Goal: Task Accomplishment & Management: Use online tool/utility

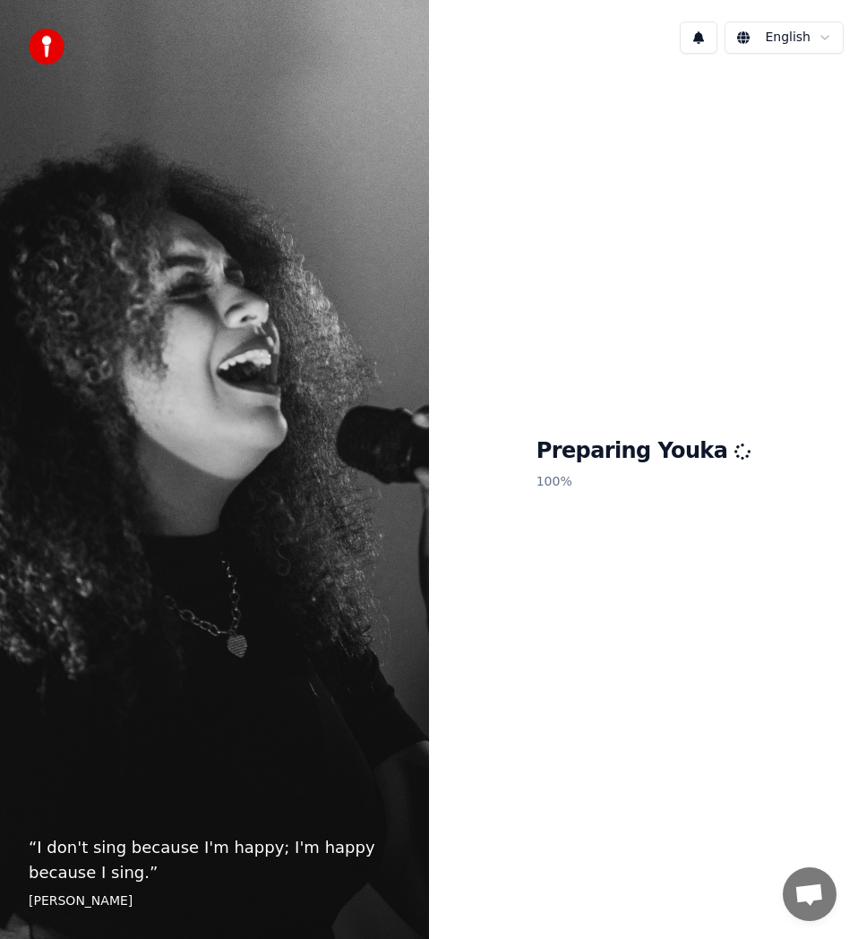
scroll to position [5337, 0]
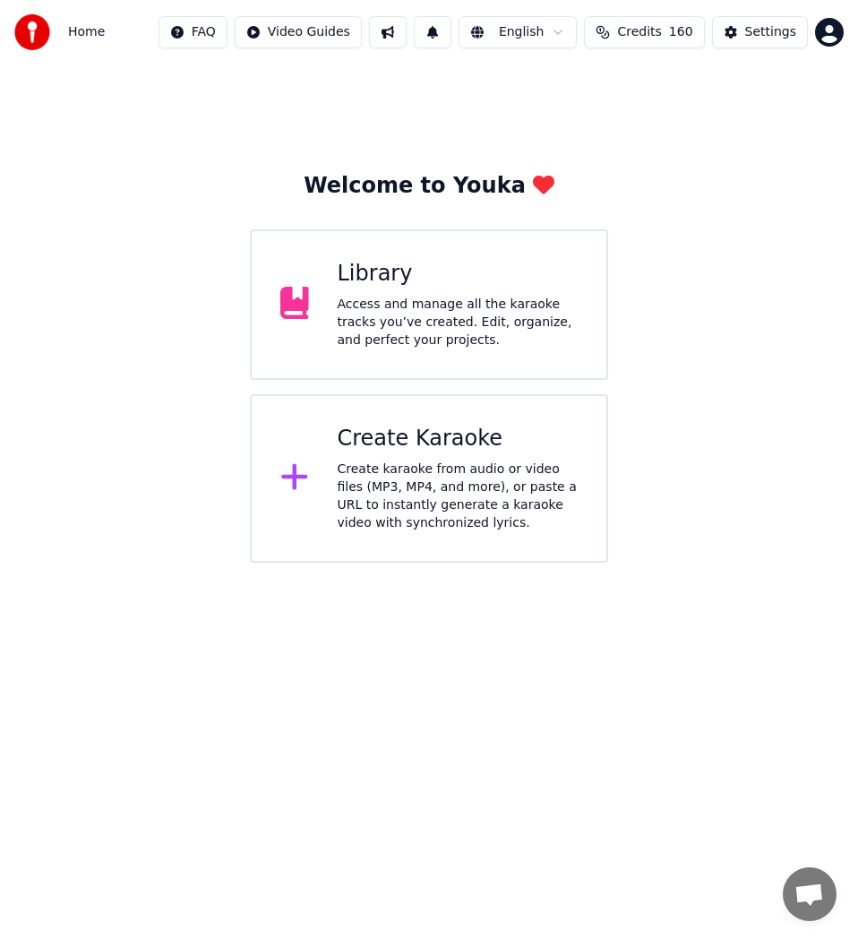
click at [512, 438] on div "Create Karaoke" at bounding box center [458, 439] width 241 height 29
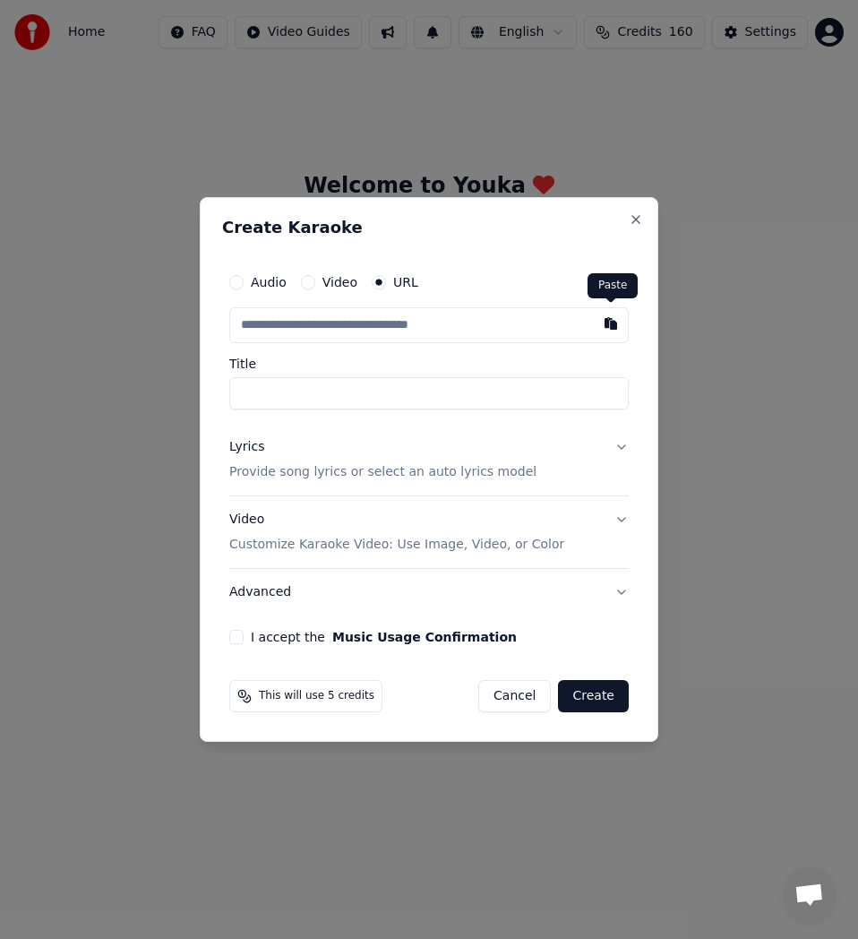
click at [613, 329] on button "button" at bounding box center [611, 323] width 36 height 32
type input "**********"
click at [322, 398] on input "**********" at bounding box center [428, 393] width 399 height 32
type input "**********"
click at [252, 470] on p "Provide song lyrics or select an auto lyrics model" at bounding box center [382, 472] width 307 height 18
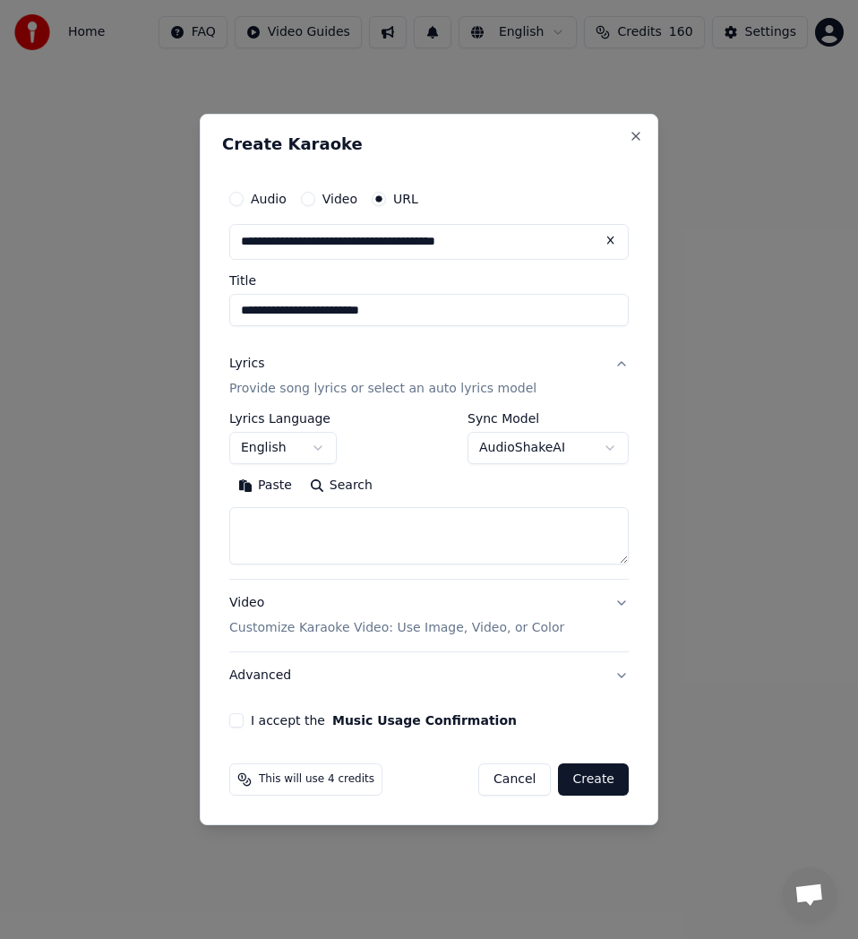
click at [339, 486] on button "Search" at bounding box center [341, 485] width 81 height 29
click at [336, 520] on textarea at bounding box center [428, 535] width 399 height 57
click at [255, 486] on button "Paste" at bounding box center [265, 485] width 72 height 29
click at [407, 478] on button "Expand" at bounding box center [423, 485] width 84 height 29
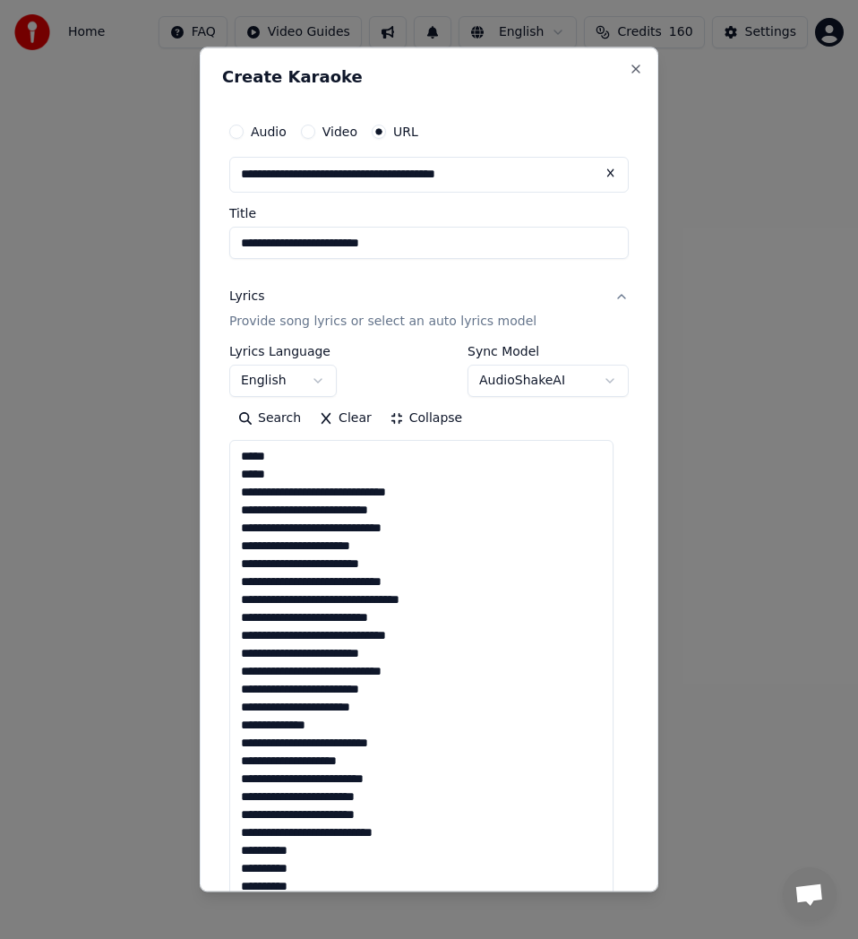
drag, startPoint x: 276, startPoint y: 481, endPoint x: 254, endPoint y: 479, distance: 21.6
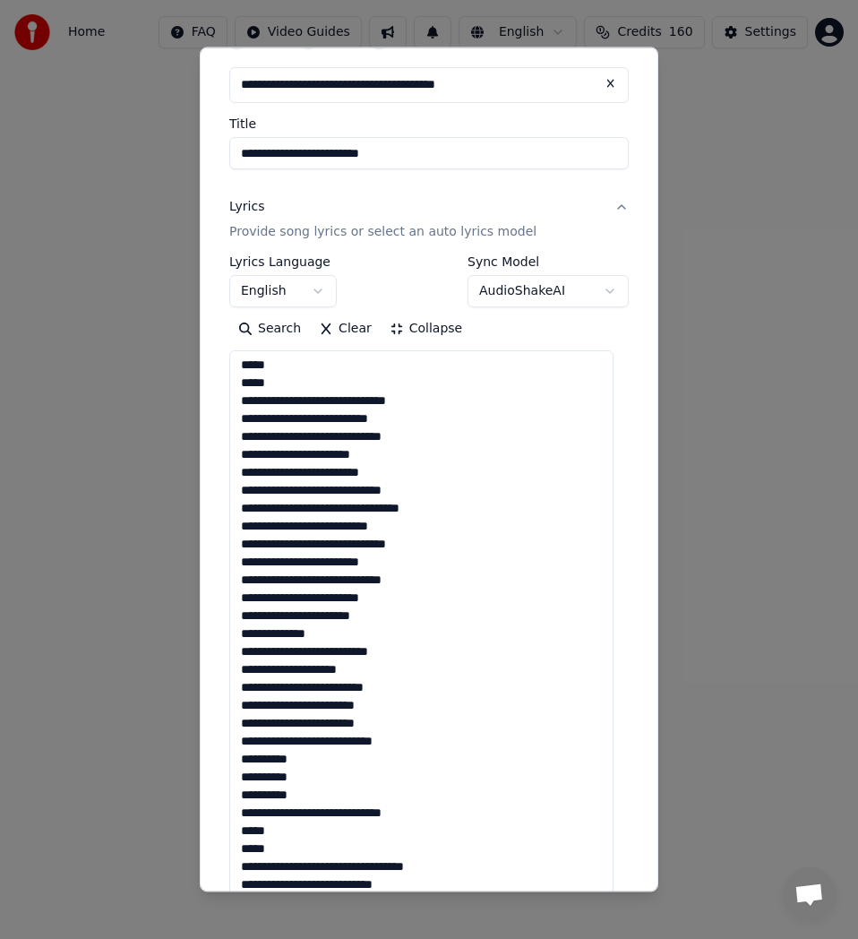
scroll to position [179, 0]
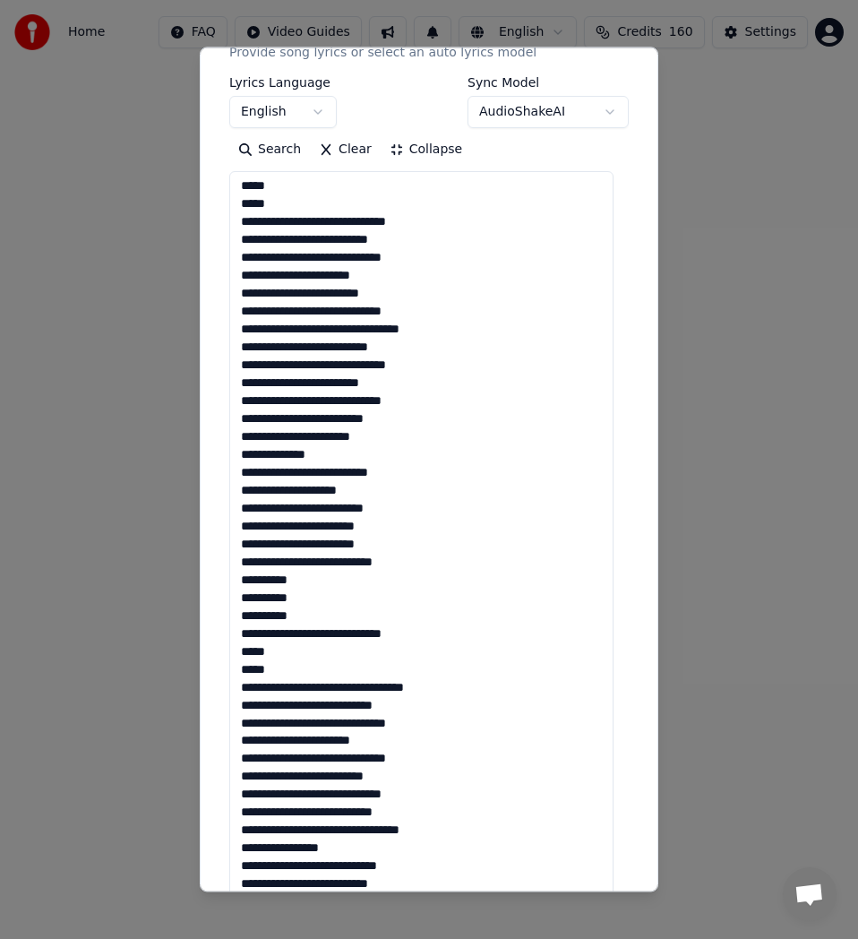
drag, startPoint x: 292, startPoint y: 489, endPoint x: 267, endPoint y: 489, distance: 25.1
click at [267, 489] on textarea at bounding box center [421, 903] width 384 height 1464
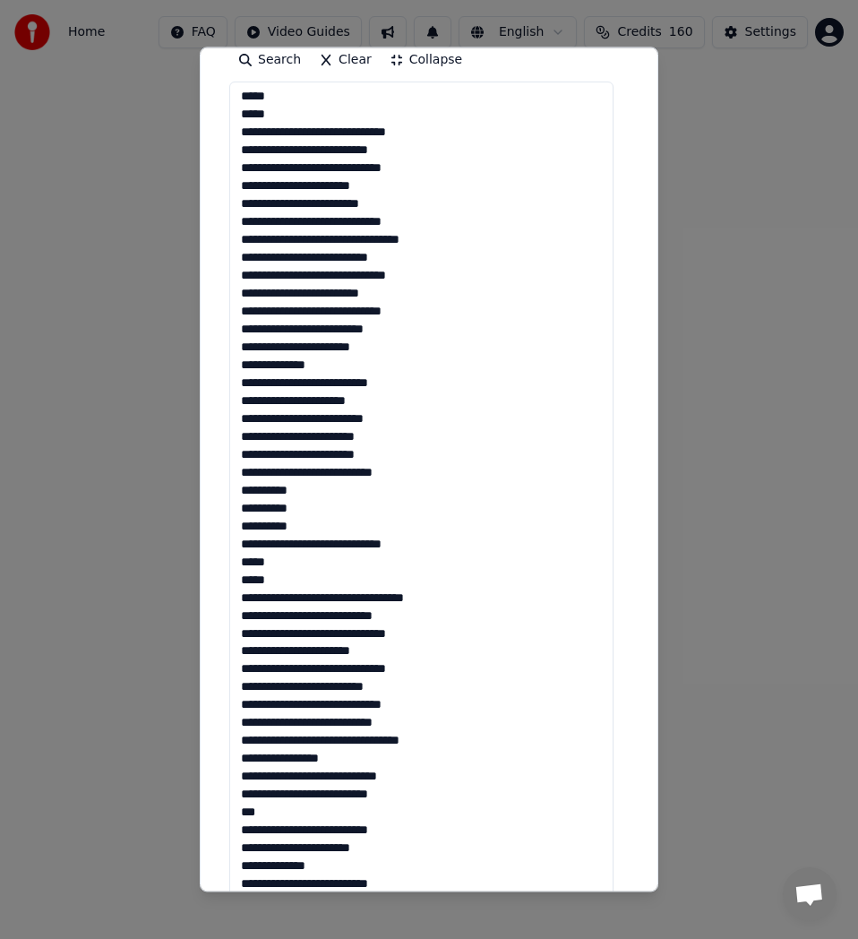
click at [254, 579] on textarea at bounding box center [421, 814] width 384 height 1464
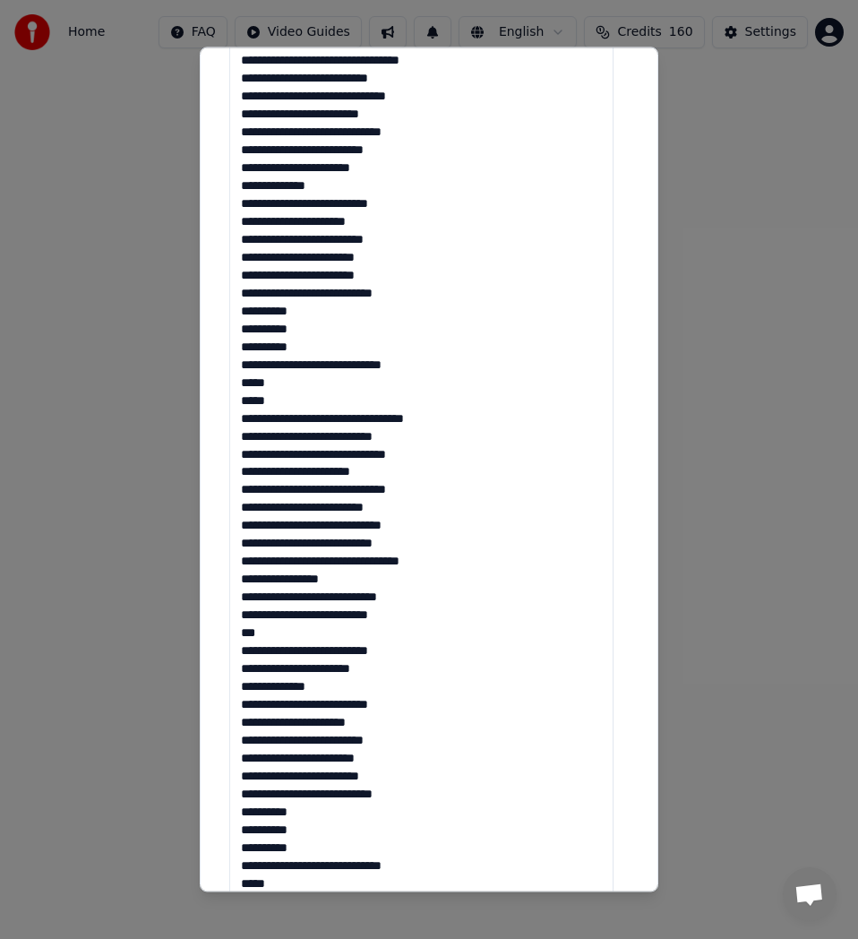
scroll to position [627, 0]
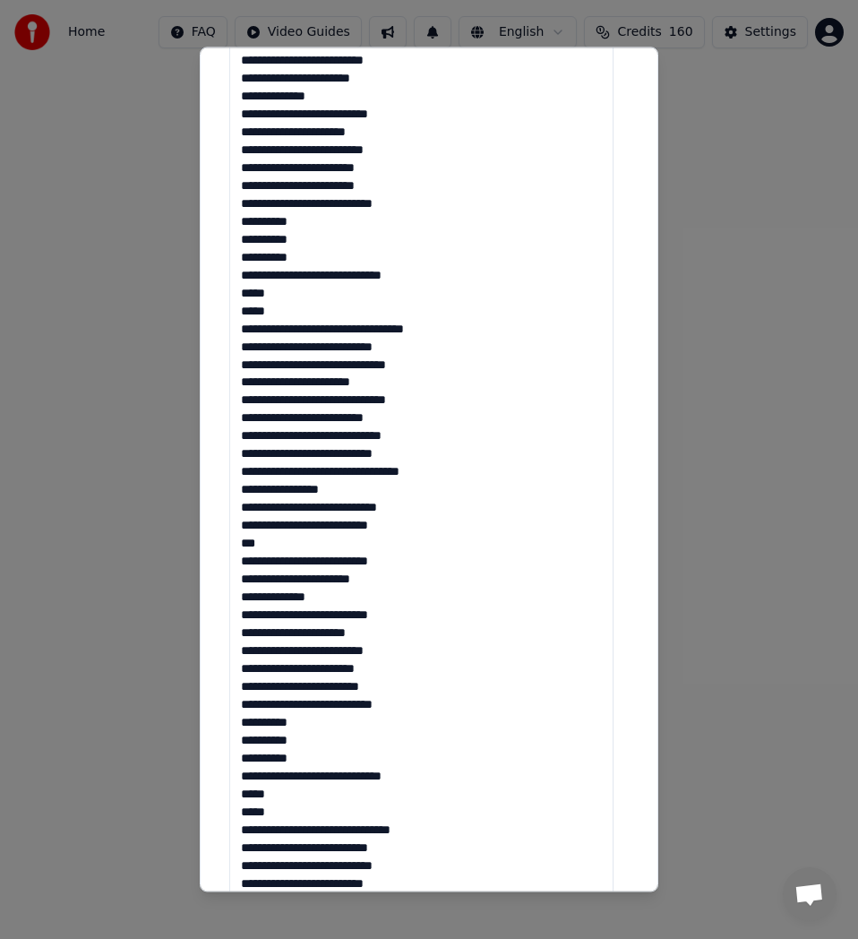
click at [260, 544] on textarea at bounding box center [421, 545] width 384 height 1464
click at [399, 559] on textarea at bounding box center [421, 545] width 384 height 1464
click at [388, 71] on textarea at bounding box center [421, 545] width 384 height 1464
click at [387, 64] on textarea at bounding box center [421, 545] width 384 height 1464
click at [388, 56] on textarea at bounding box center [421, 545] width 384 height 1464
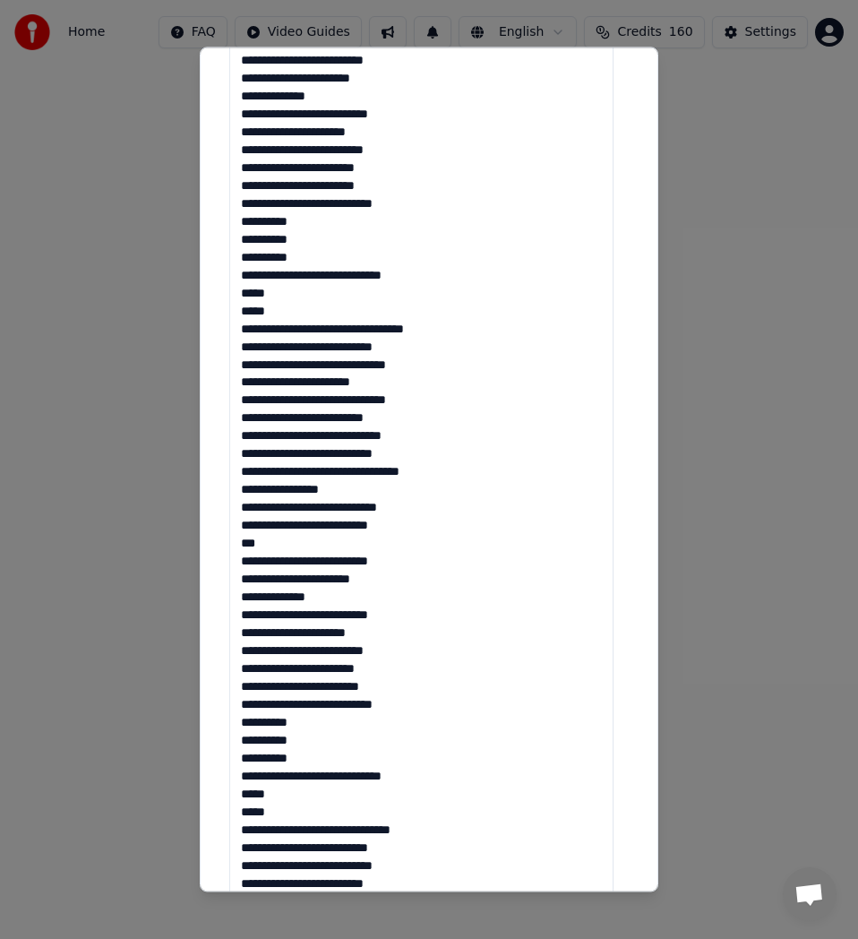
scroll to position [806, 0]
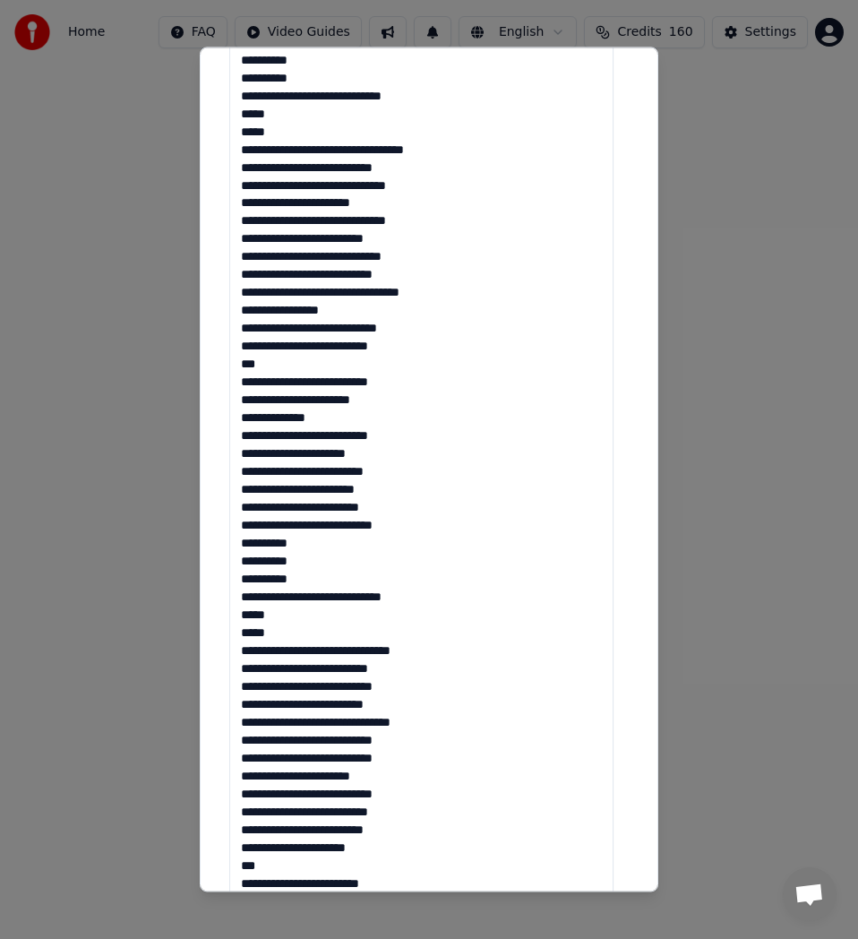
click at [434, 600] on textarea at bounding box center [421, 366] width 384 height 1464
drag, startPoint x: 274, startPoint y: 635, endPoint x: 261, endPoint y: 632, distance: 13.7
click at [261, 632] on textarea at bounding box center [421, 366] width 384 height 1464
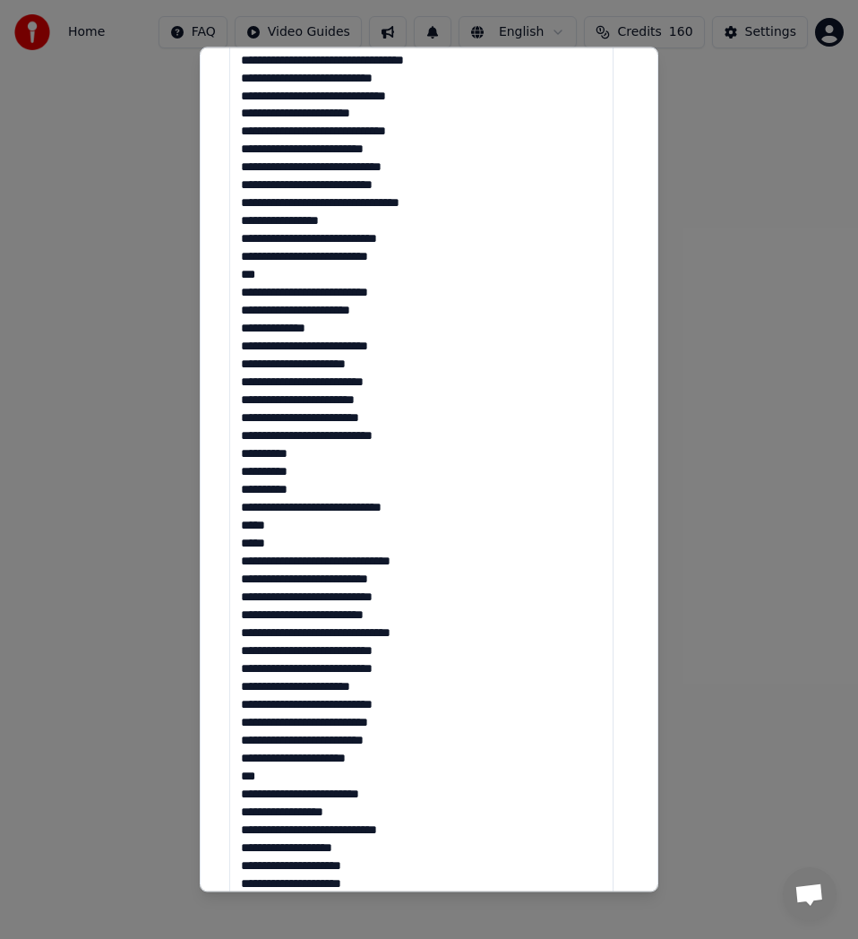
scroll to position [985, 0]
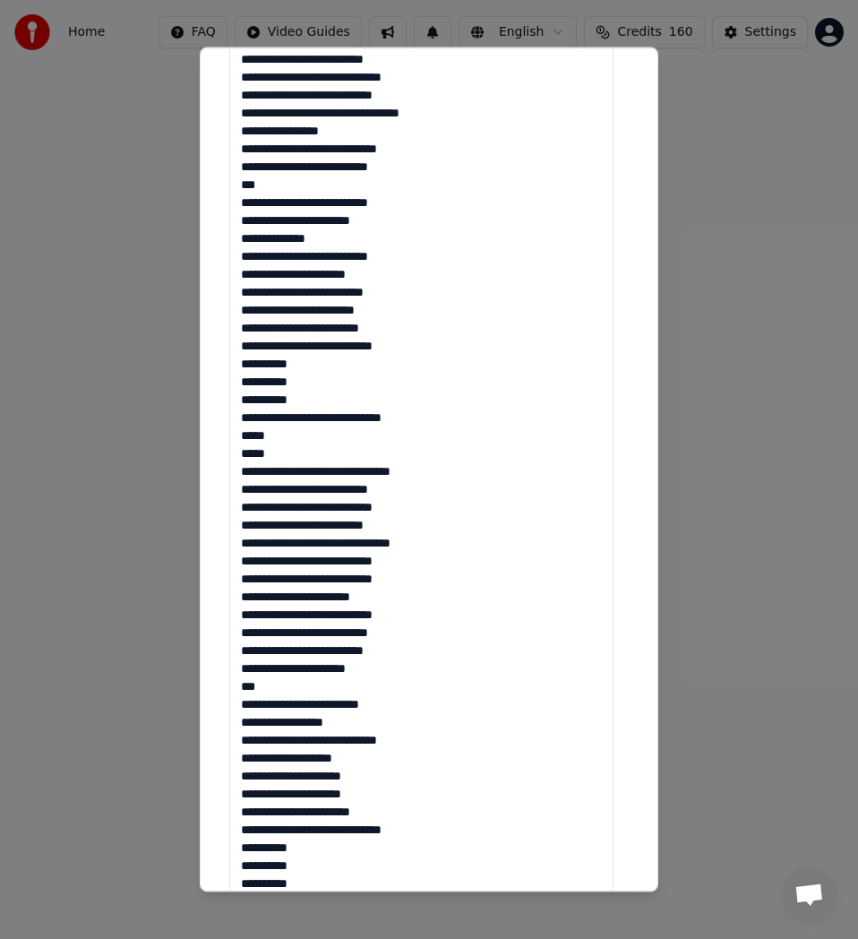
click at [339, 578] on textarea at bounding box center [421, 187] width 384 height 1464
click at [333, 582] on textarea at bounding box center [421, 187] width 384 height 1464
click at [339, 587] on textarea at bounding box center [421, 187] width 384 height 1464
click at [338, 586] on textarea at bounding box center [421, 187] width 384 height 1464
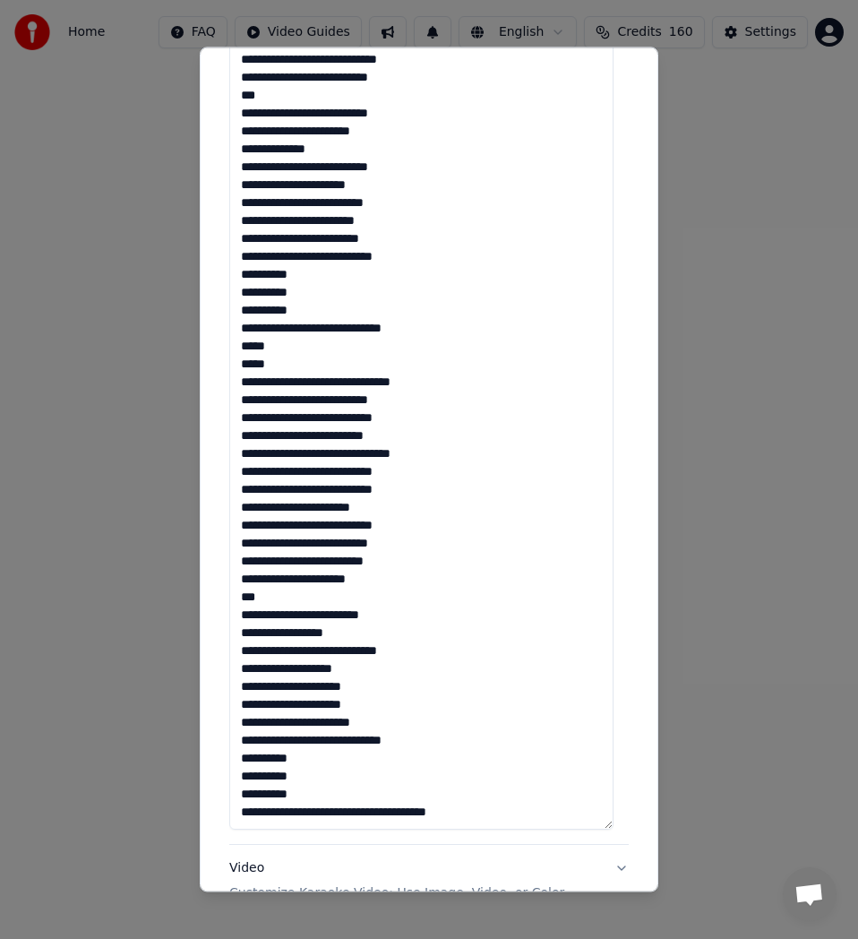
scroll to position [1164, 0]
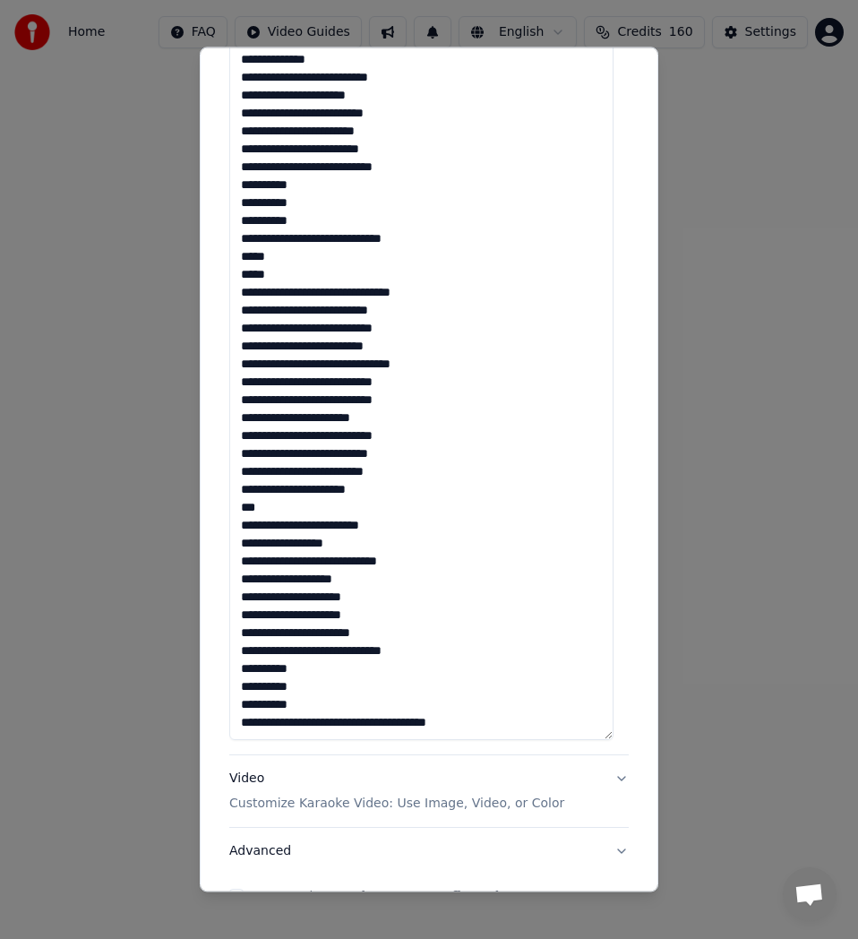
click at [266, 510] on textarea at bounding box center [421, 7] width 384 height 1464
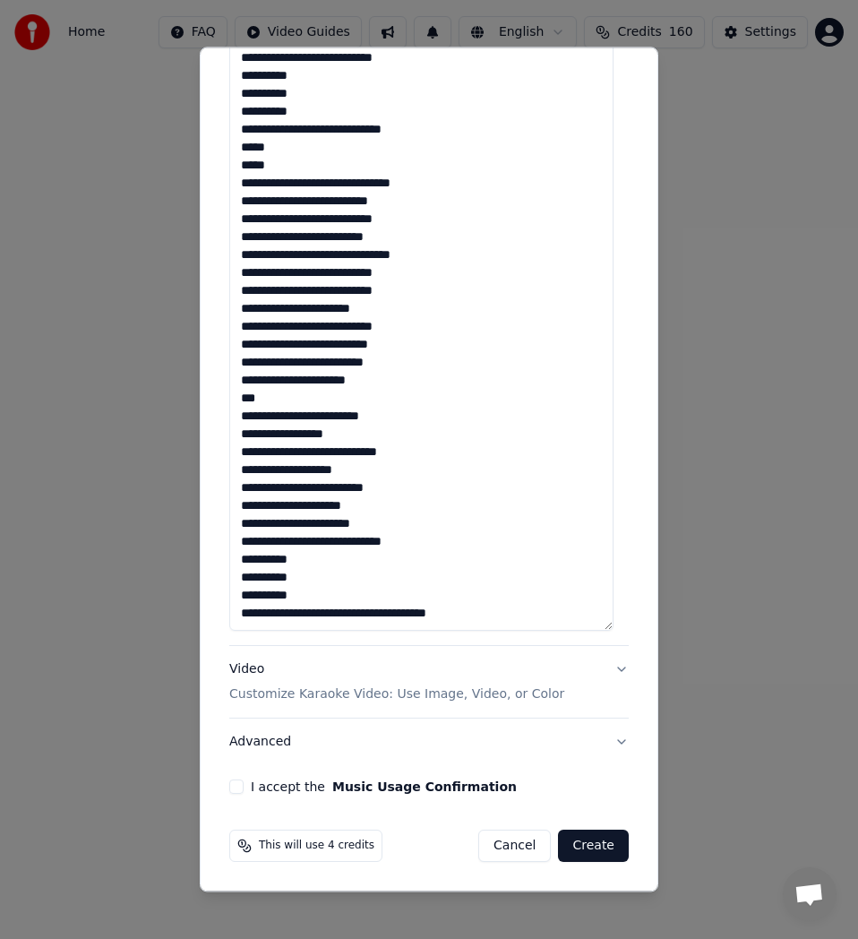
drag, startPoint x: 328, startPoint y: 591, endPoint x: 236, endPoint y: 567, distance: 94.5
click at [242, 786] on button "I accept the Music Usage Confirmation" at bounding box center [236, 786] width 14 height 14
drag, startPoint x: 483, startPoint y: 608, endPoint x: 442, endPoint y: 606, distance: 40.3
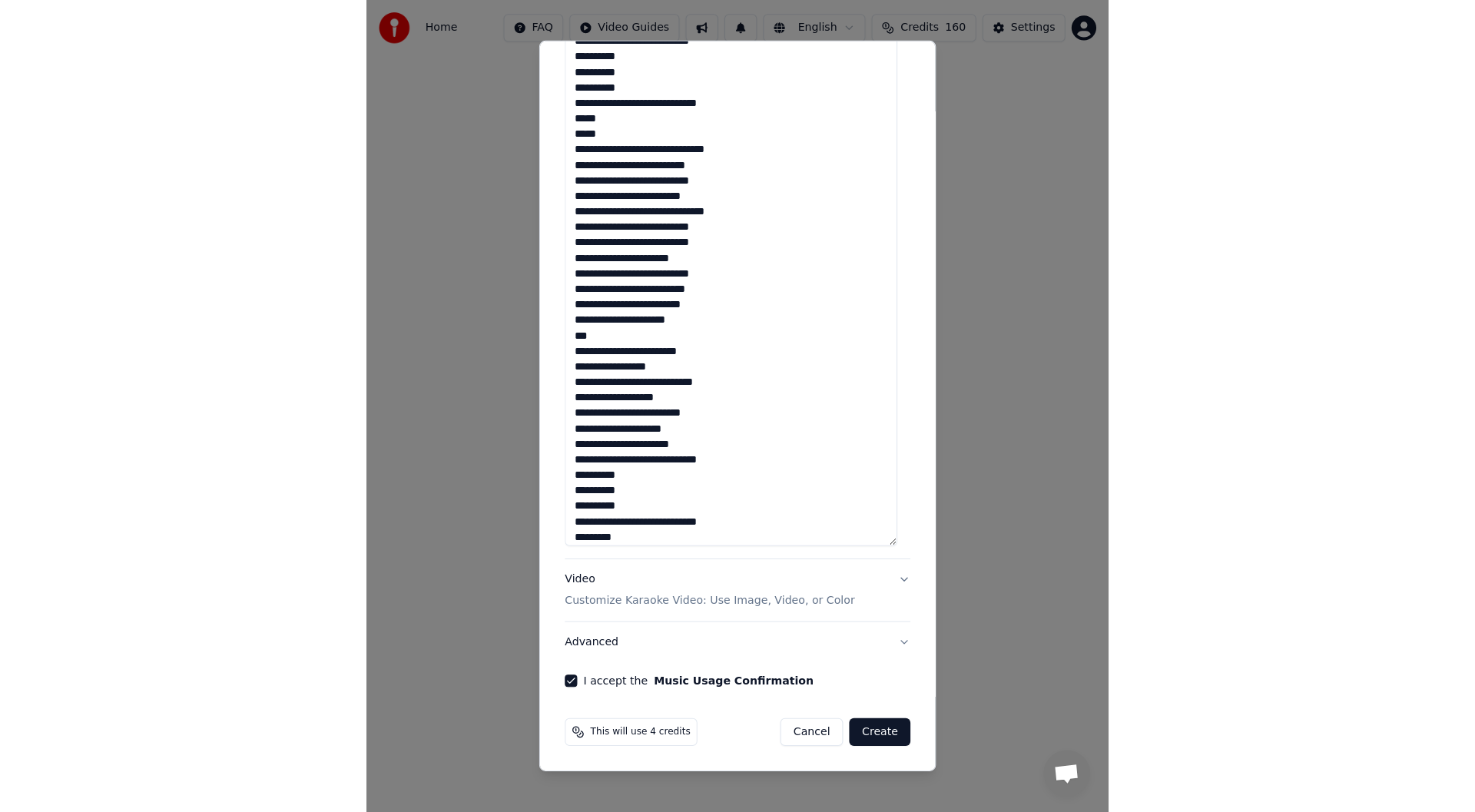
scroll to position [17, 0]
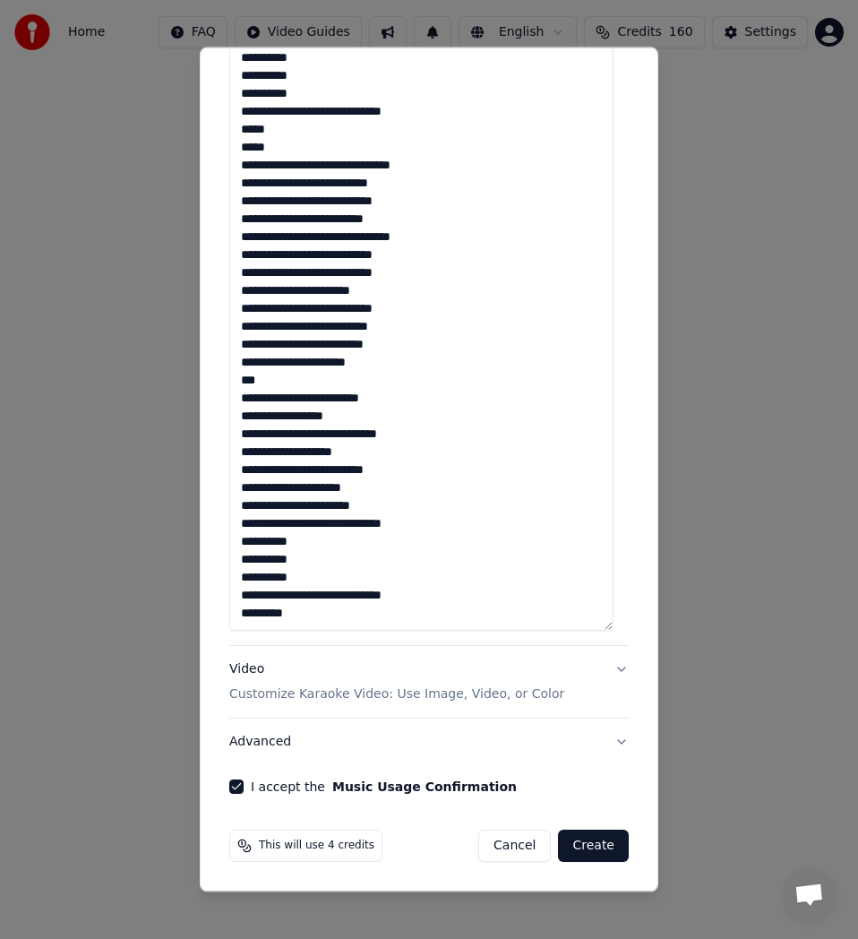
type textarea "**********"
click at [588, 849] on button "Create" at bounding box center [593, 845] width 71 height 32
select select "**"
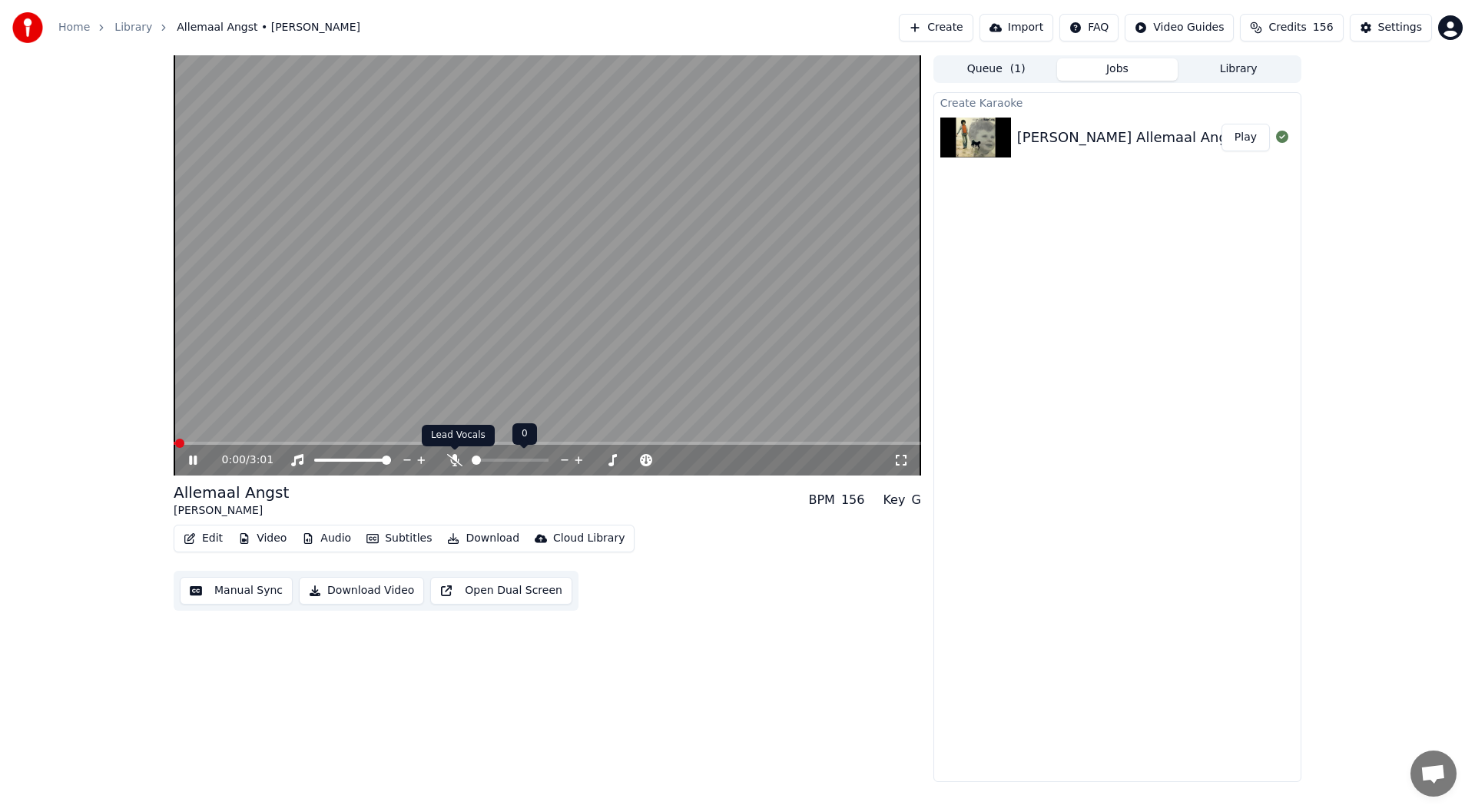
click at [455, 460] on icon at bounding box center [455, 460] width 15 height 12
click at [455, 460] on icon at bounding box center [455, 460] width 9 height 12
click at [455, 460] on icon at bounding box center [455, 460] width 15 height 12
click at [195, 458] on icon at bounding box center [204, 460] width 36 height 12
click at [396, 440] on span at bounding box center [398, 442] width 9 height 9
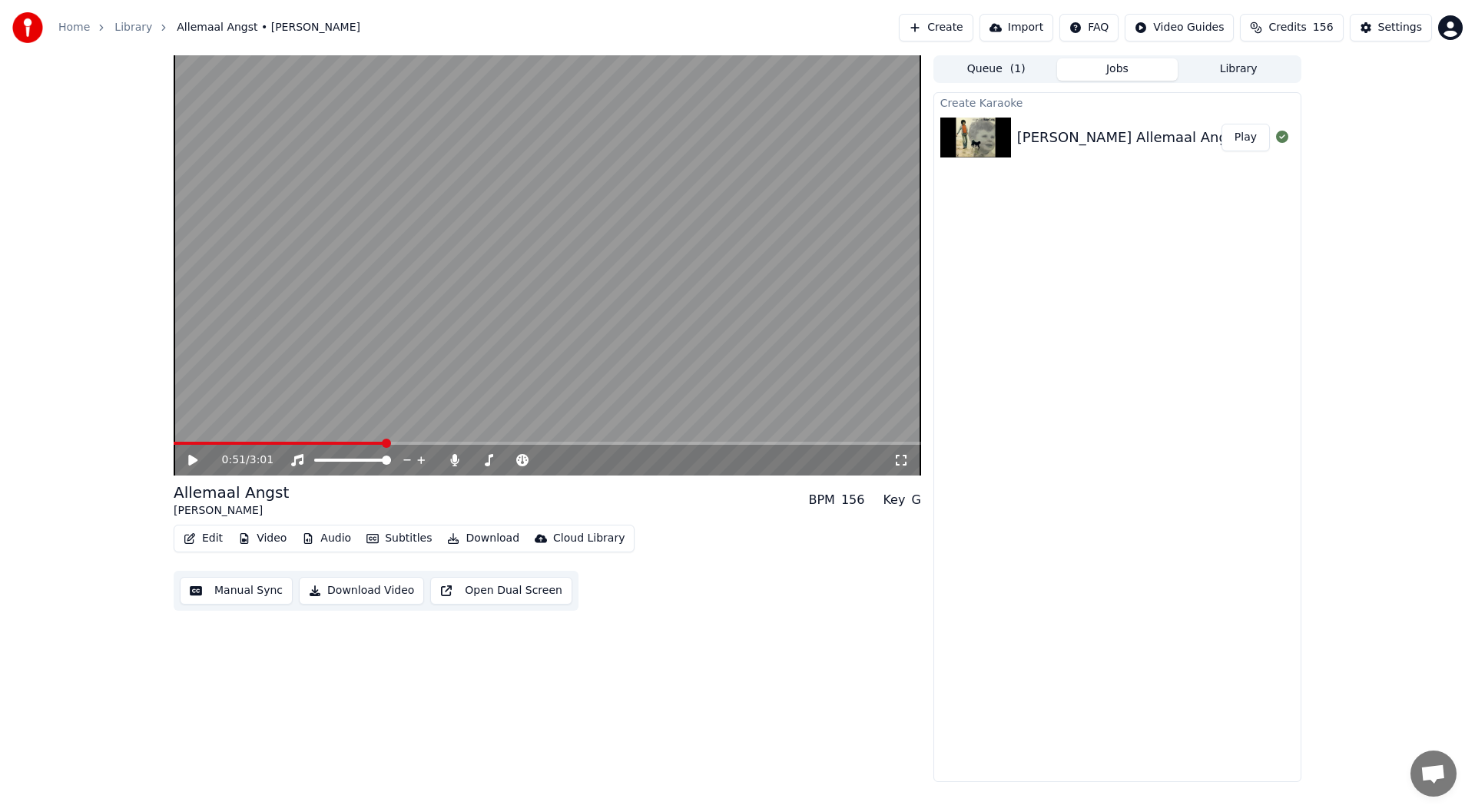
click at [384, 438] on span at bounding box center [386, 442] width 9 height 9
click at [377, 438] on span at bounding box center [377, 442] width 9 height 9
click at [454, 460] on icon at bounding box center [455, 460] width 9 height 12
click at [192, 459] on icon at bounding box center [192, 460] width 9 height 11
click at [193, 460] on icon at bounding box center [204, 460] width 36 height 12
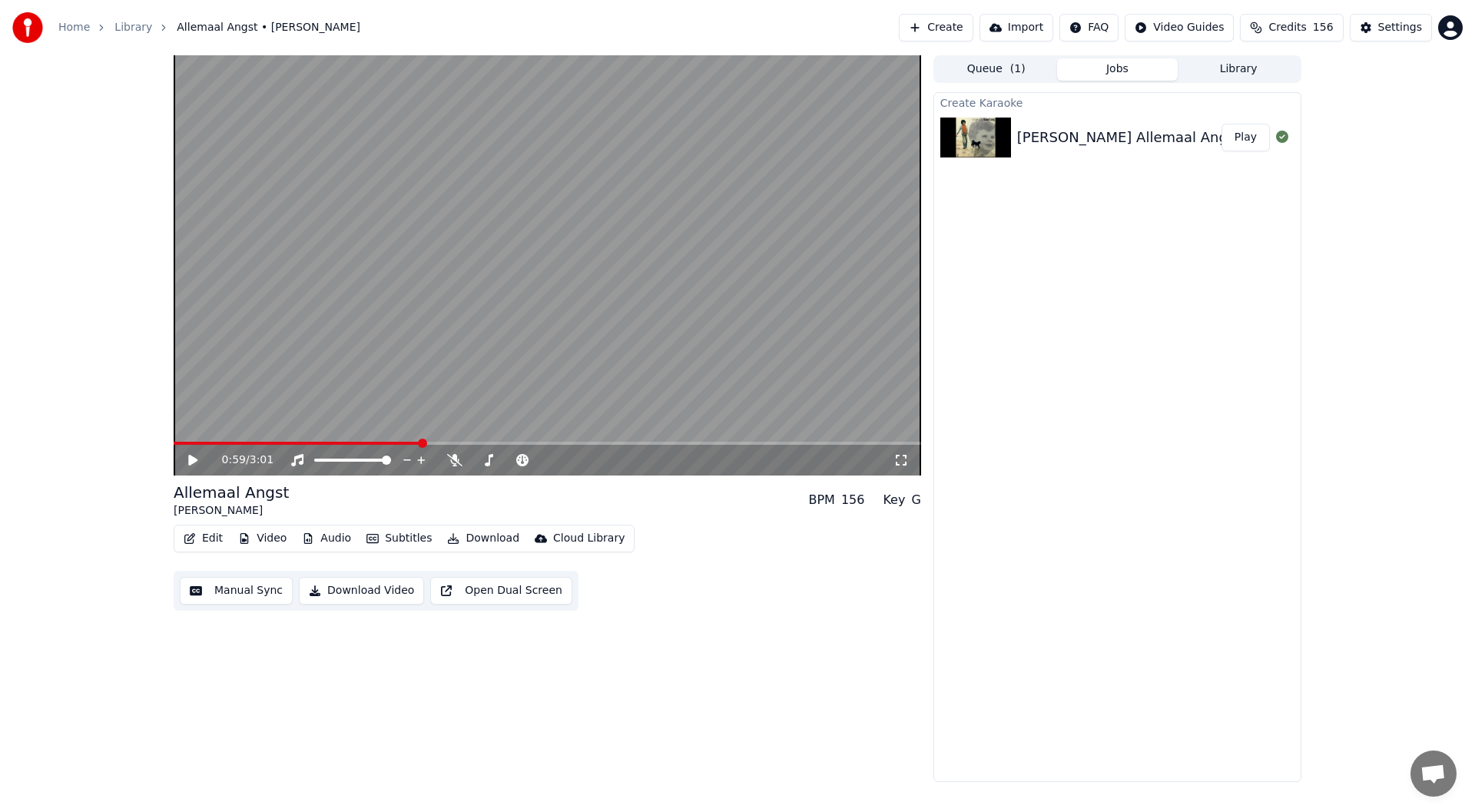
click at [193, 460] on icon at bounding box center [192, 460] width 9 height 11
click at [451, 460] on icon at bounding box center [455, 460] width 15 height 12
click at [453, 462] on icon at bounding box center [455, 460] width 15 height 12
click at [196, 459] on icon at bounding box center [192, 460] width 8 height 9
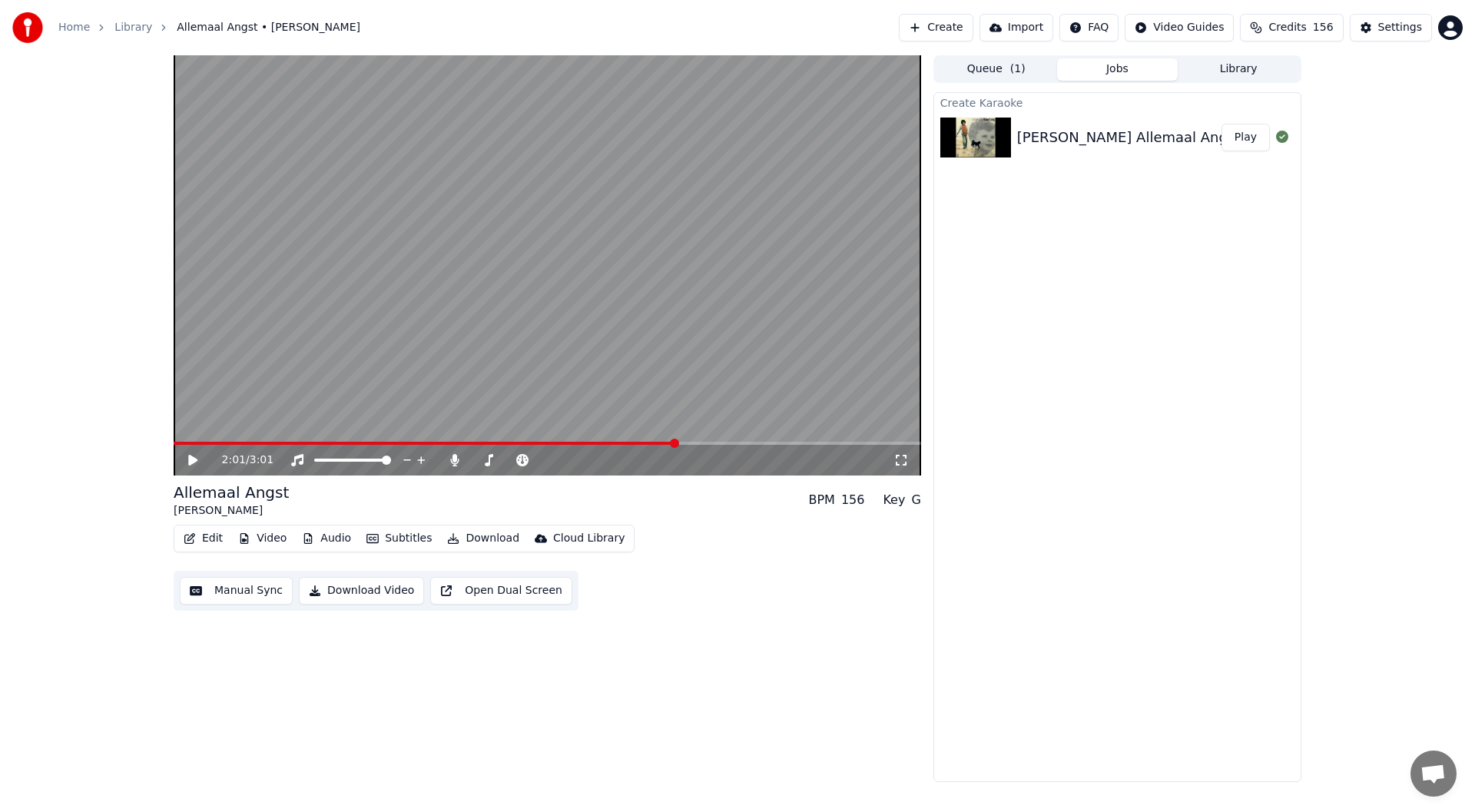
click at [249, 592] on button "Manual Sync" at bounding box center [237, 591] width 113 height 27
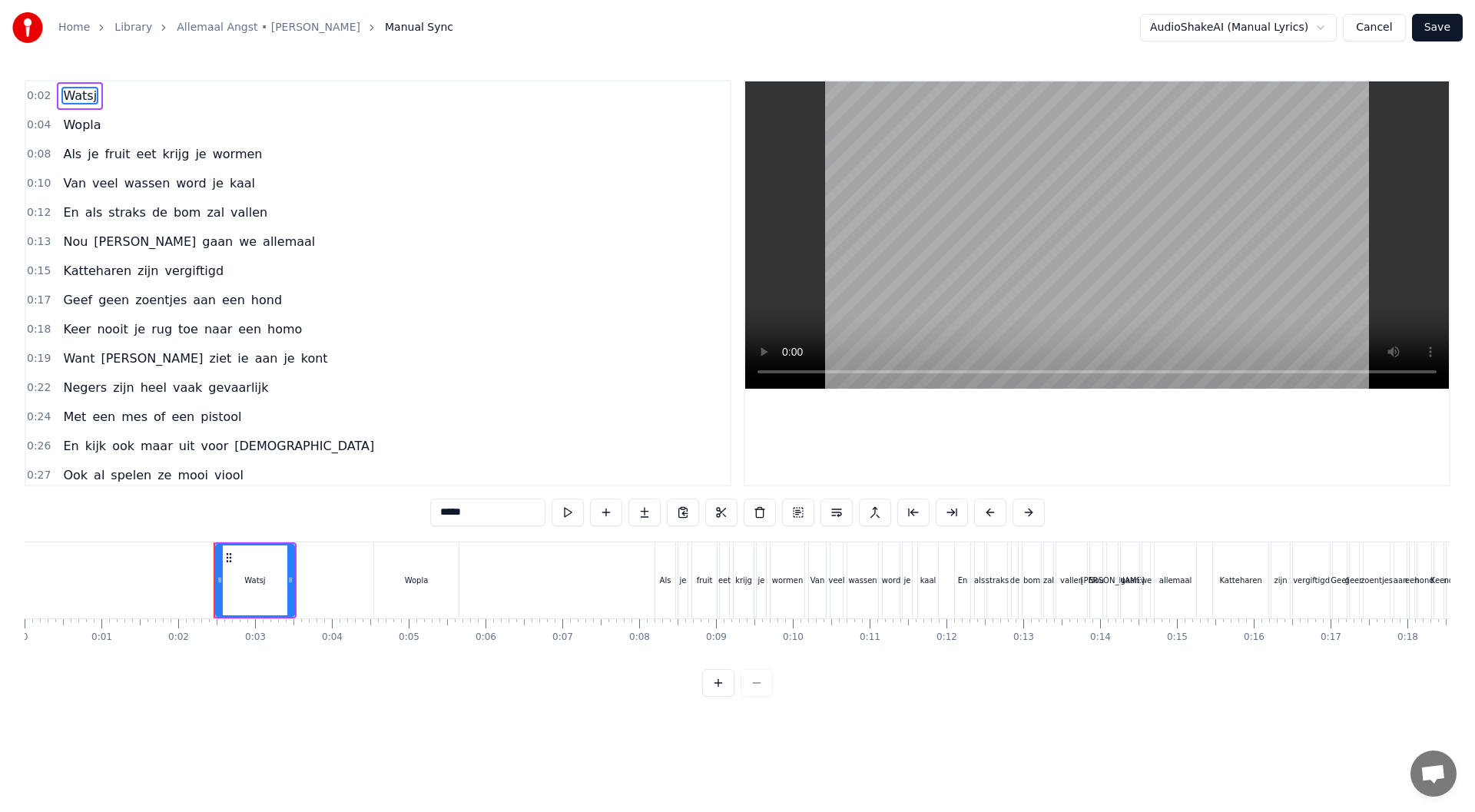
click at [735, 33] on button "Cancel" at bounding box center [1374, 27] width 63 height 27
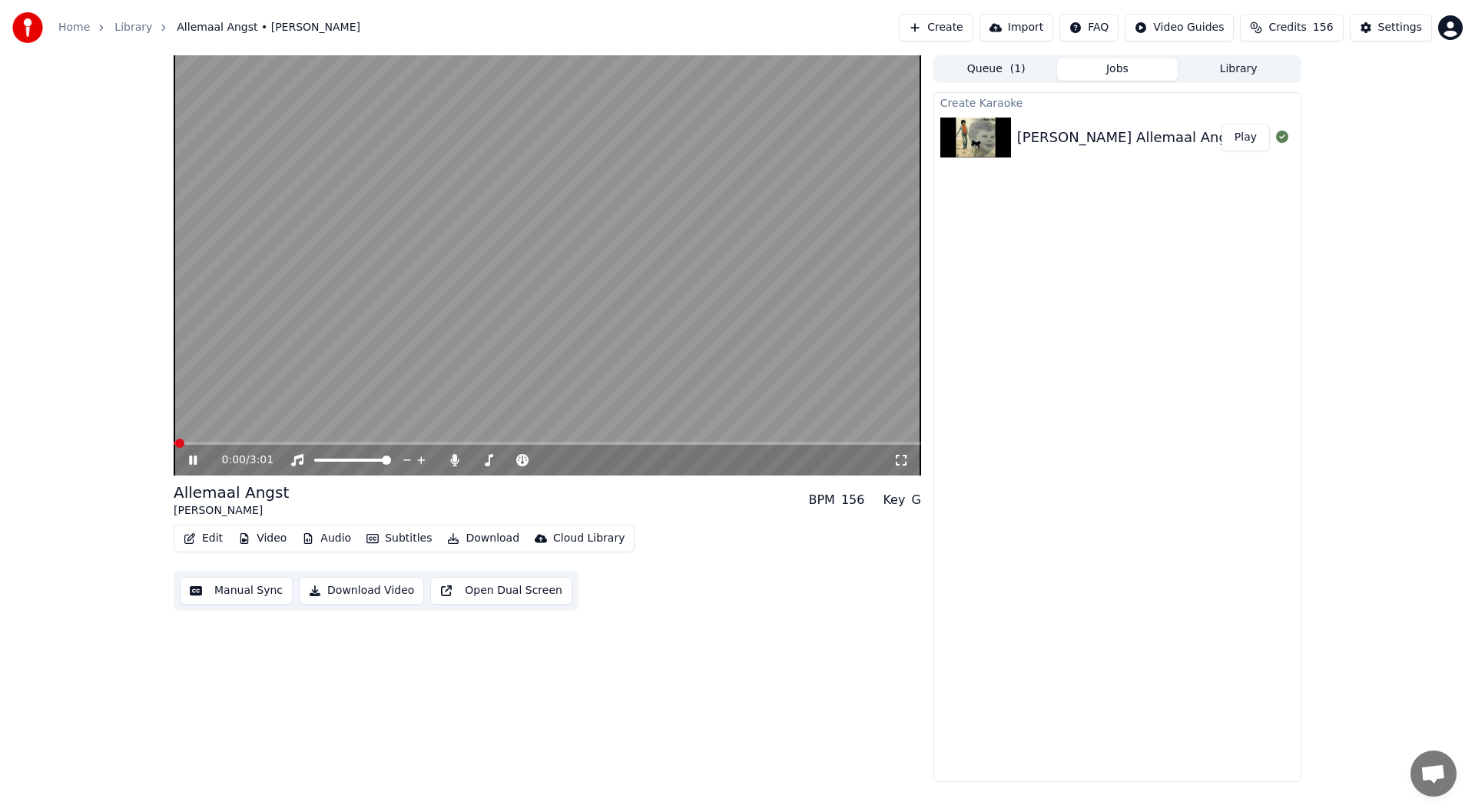
click at [195, 465] on icon at bounding box center [204, 460] width 36 height 12
click at [202, 532] on button "Edit" at bounding box center [203, 538] width 51 height 21
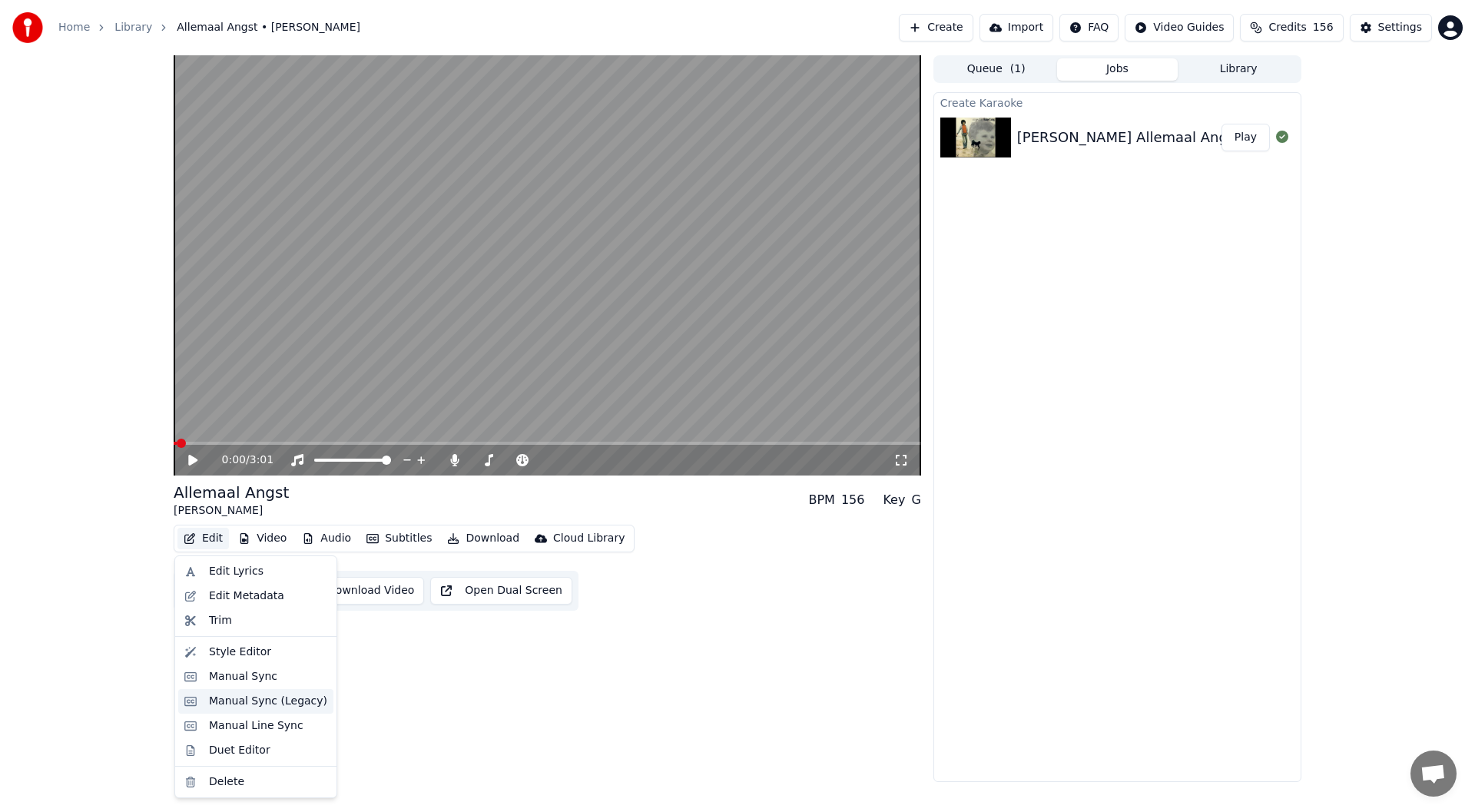
click at [266, 703] on div "Manual Sync (Legacy)" at bounding box center [268, 701] width 118 height 15
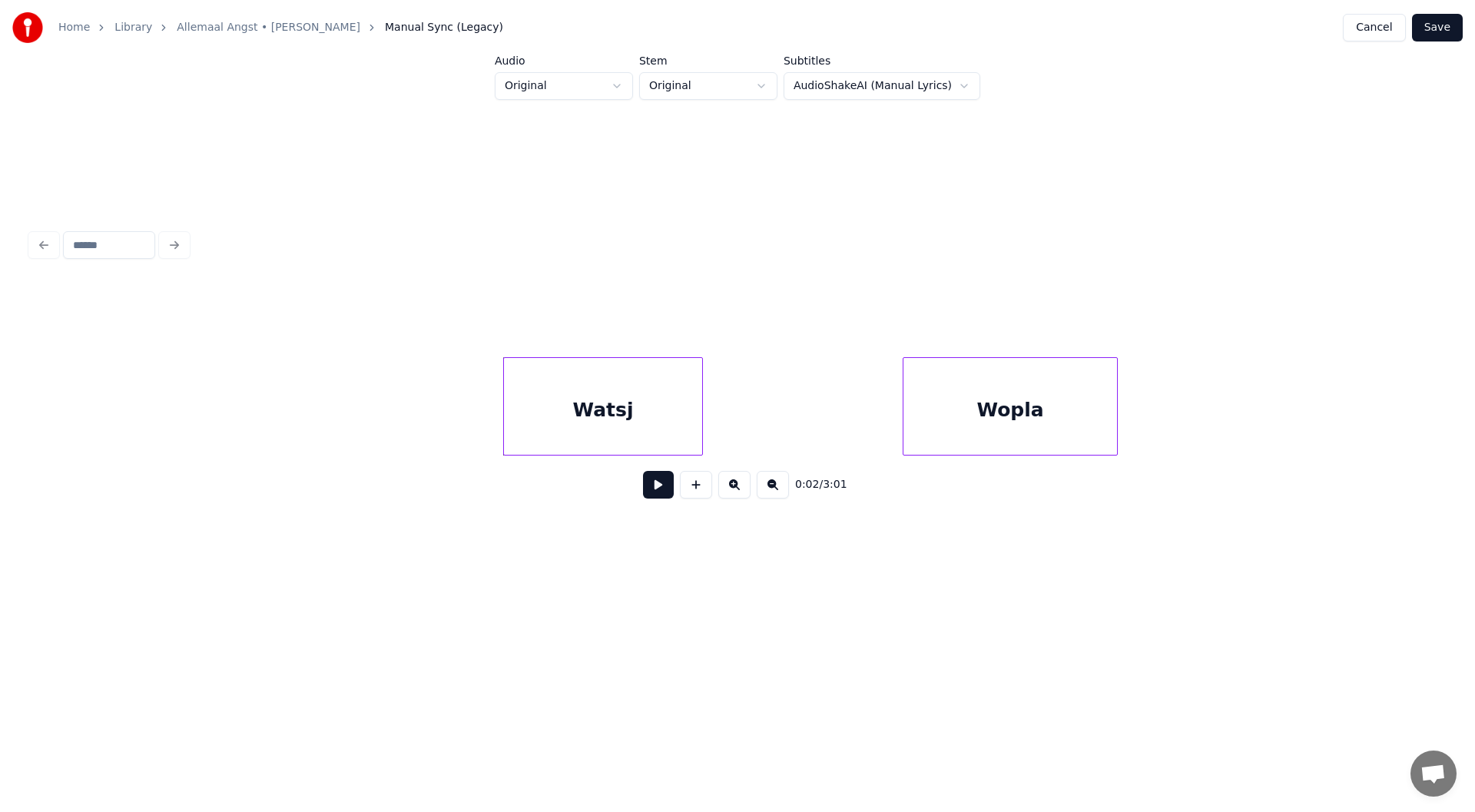
click at [653, 498] on button at bounding box center [659, 484] width 31 height 27
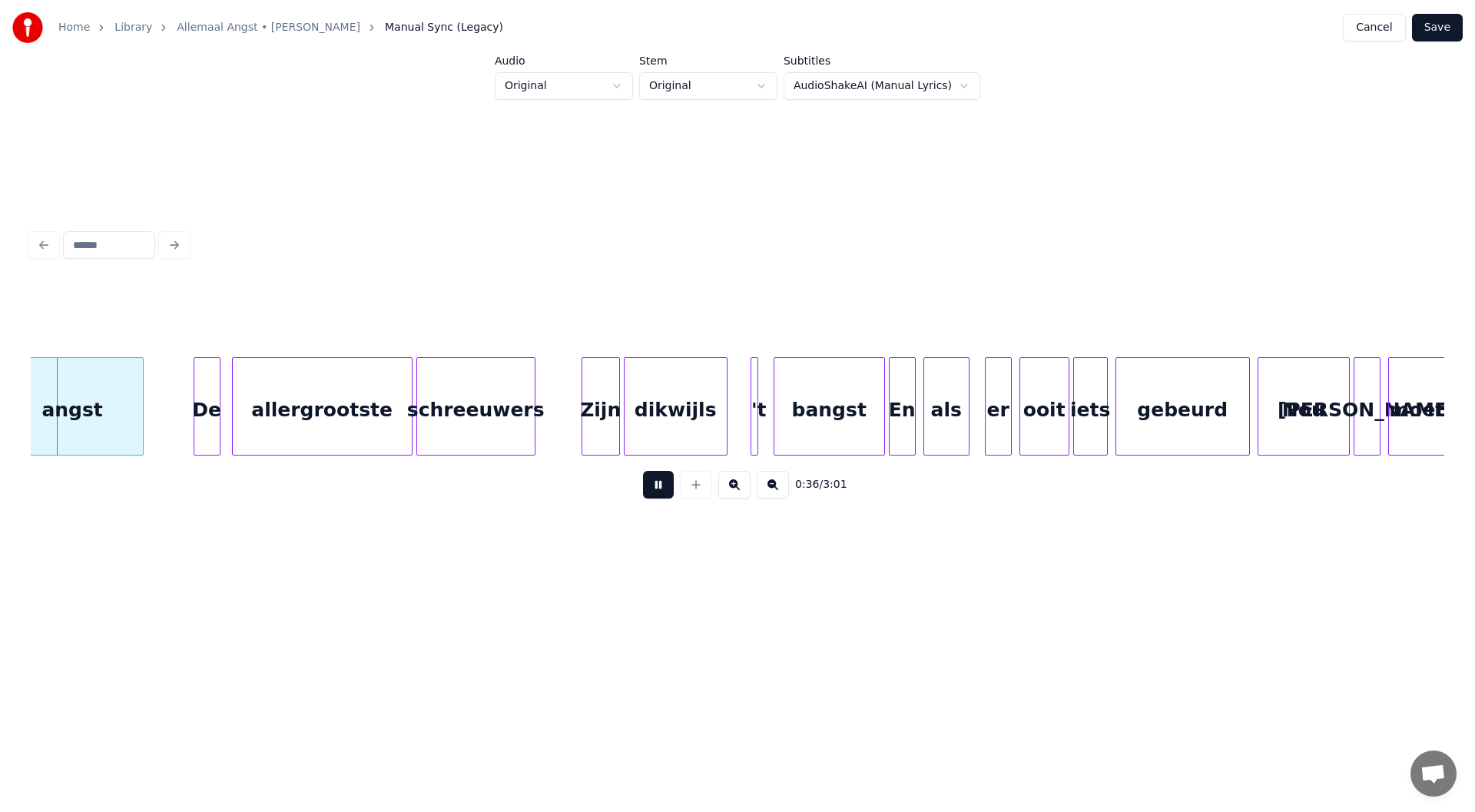
scroll to position [0, 7097]
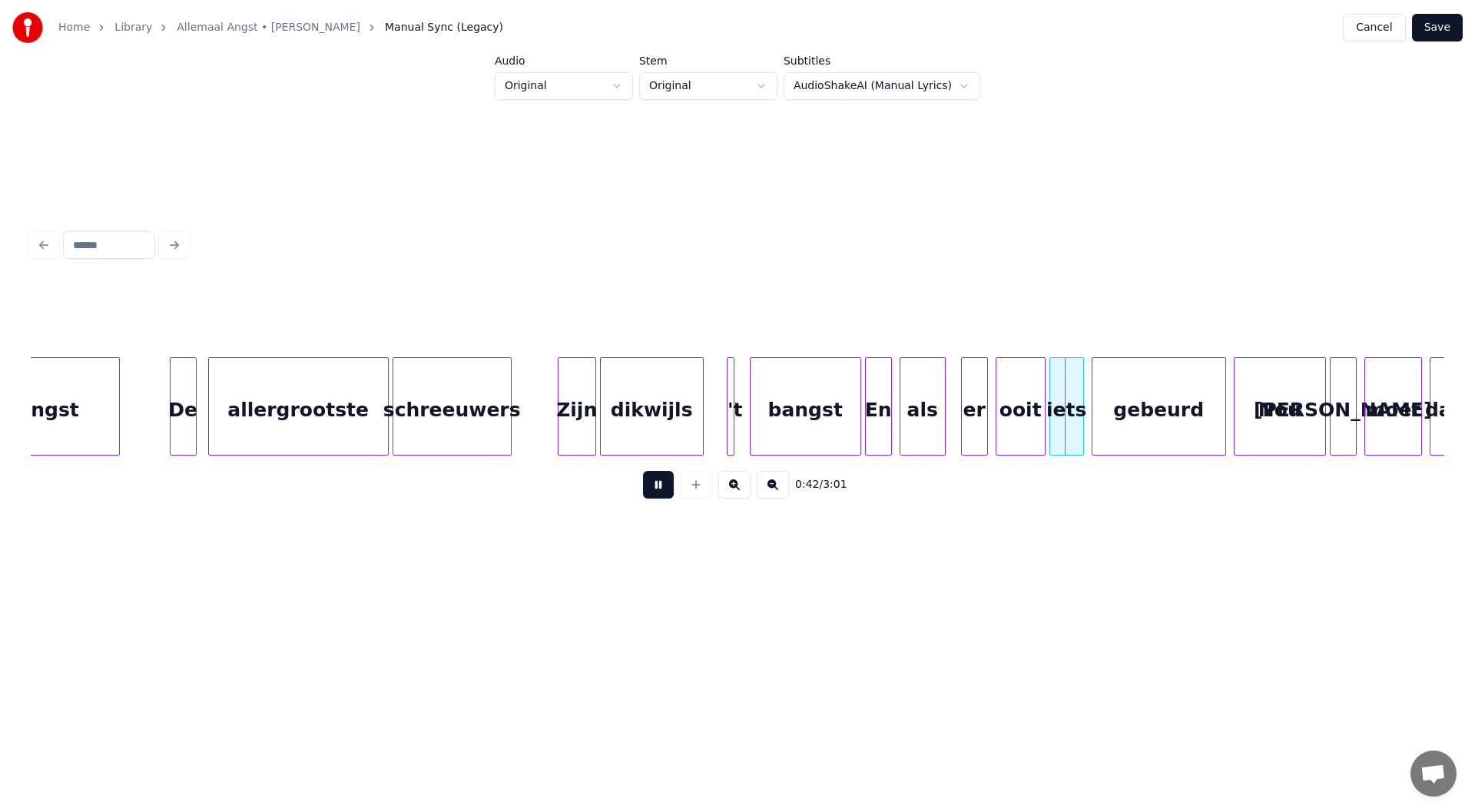
click at [735, 458] on div "0:42 / 3:01" at bounding box center [738, 368] width 1425 height 304
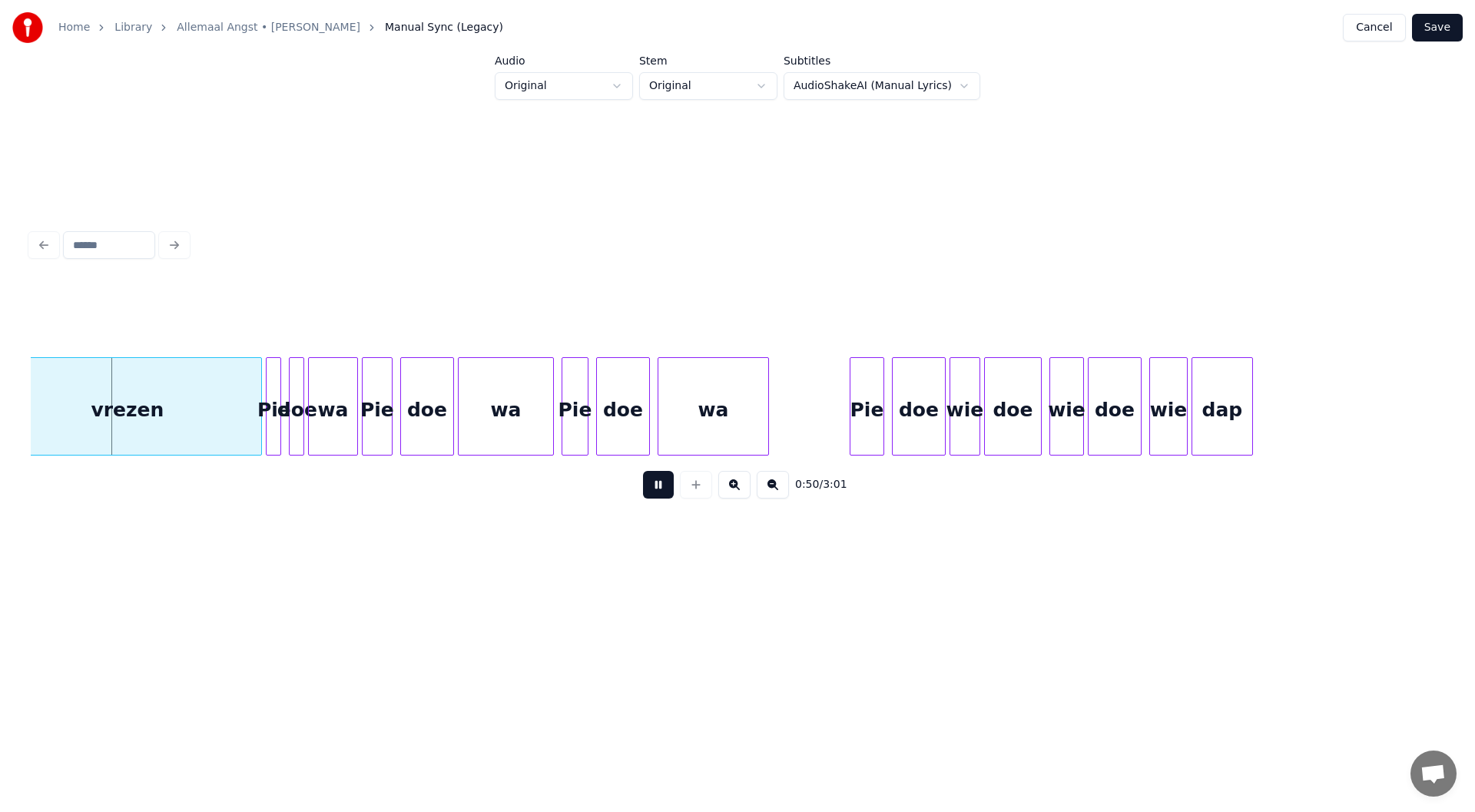
scroll to position [0, 9666]
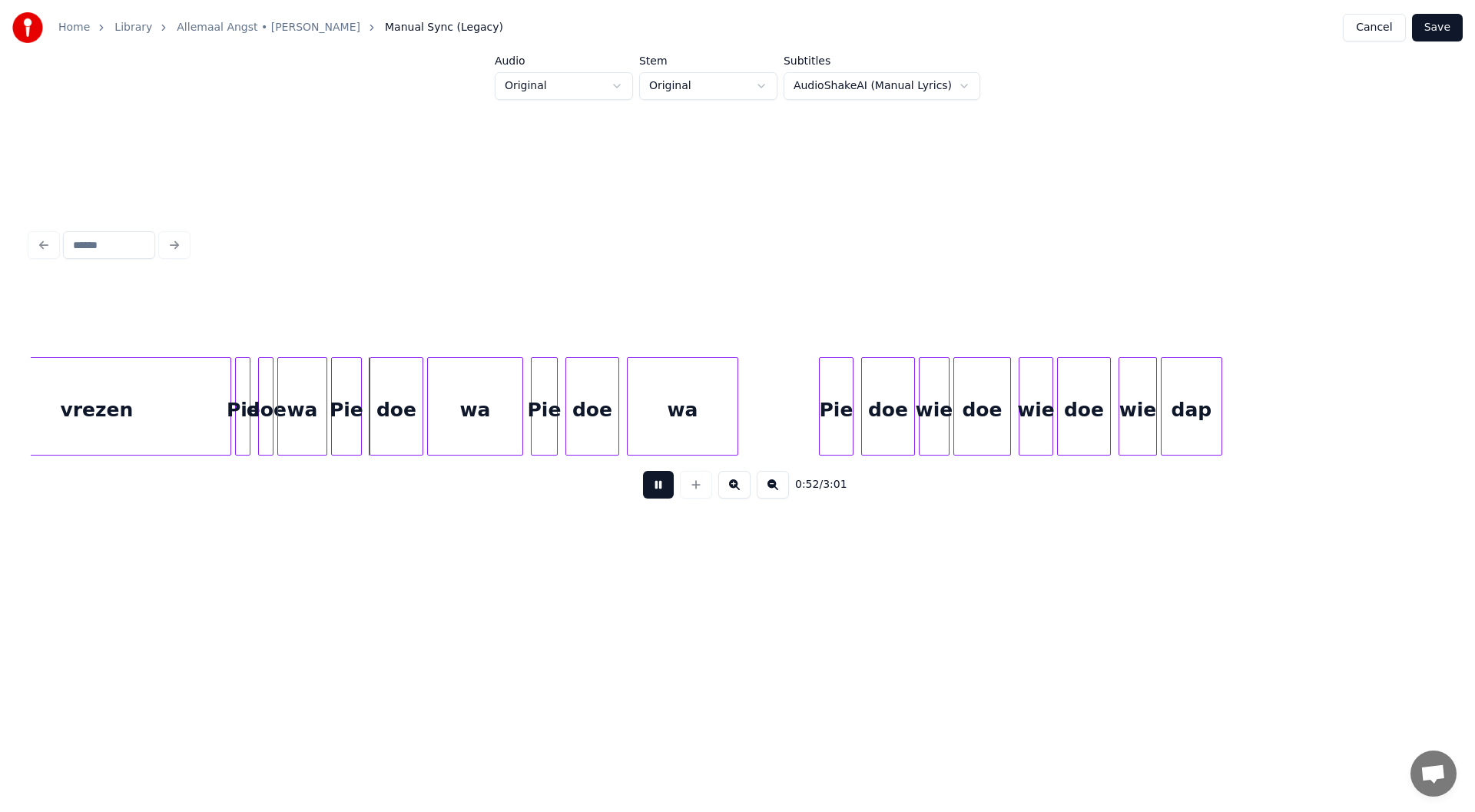
click at [659, 494] on button at bounding box center [659, 484] width 31 height 27
click at [241, 428] on div "Pie" at bounding box center [244, 410] width 15 height 105
click at [735, 316] on button at bounding box center [898, 319] width 33 height 27
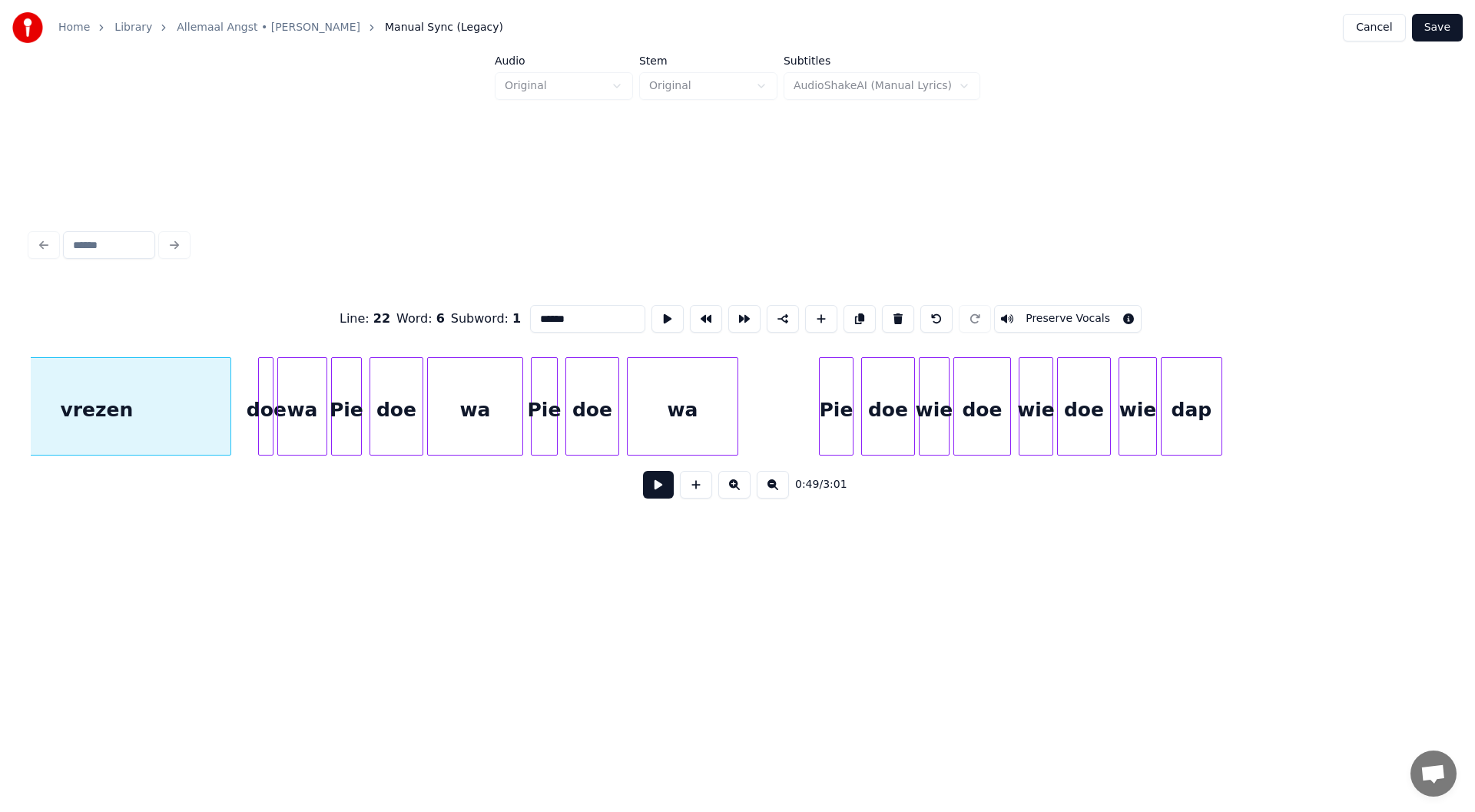
scroll to position [0, 9598]
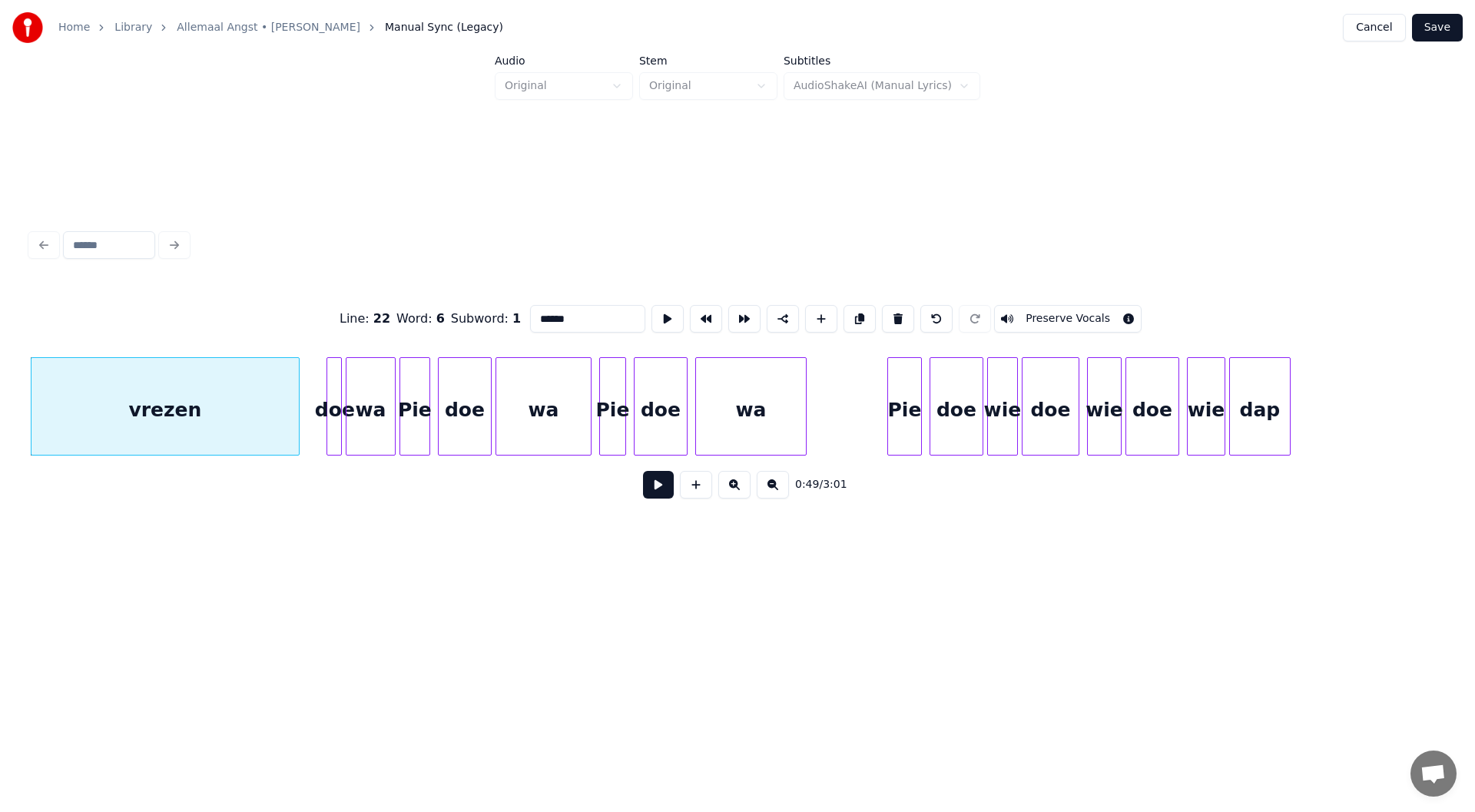
click at [338, 440] on div at bounding box center [338, 406] width 4 height 97
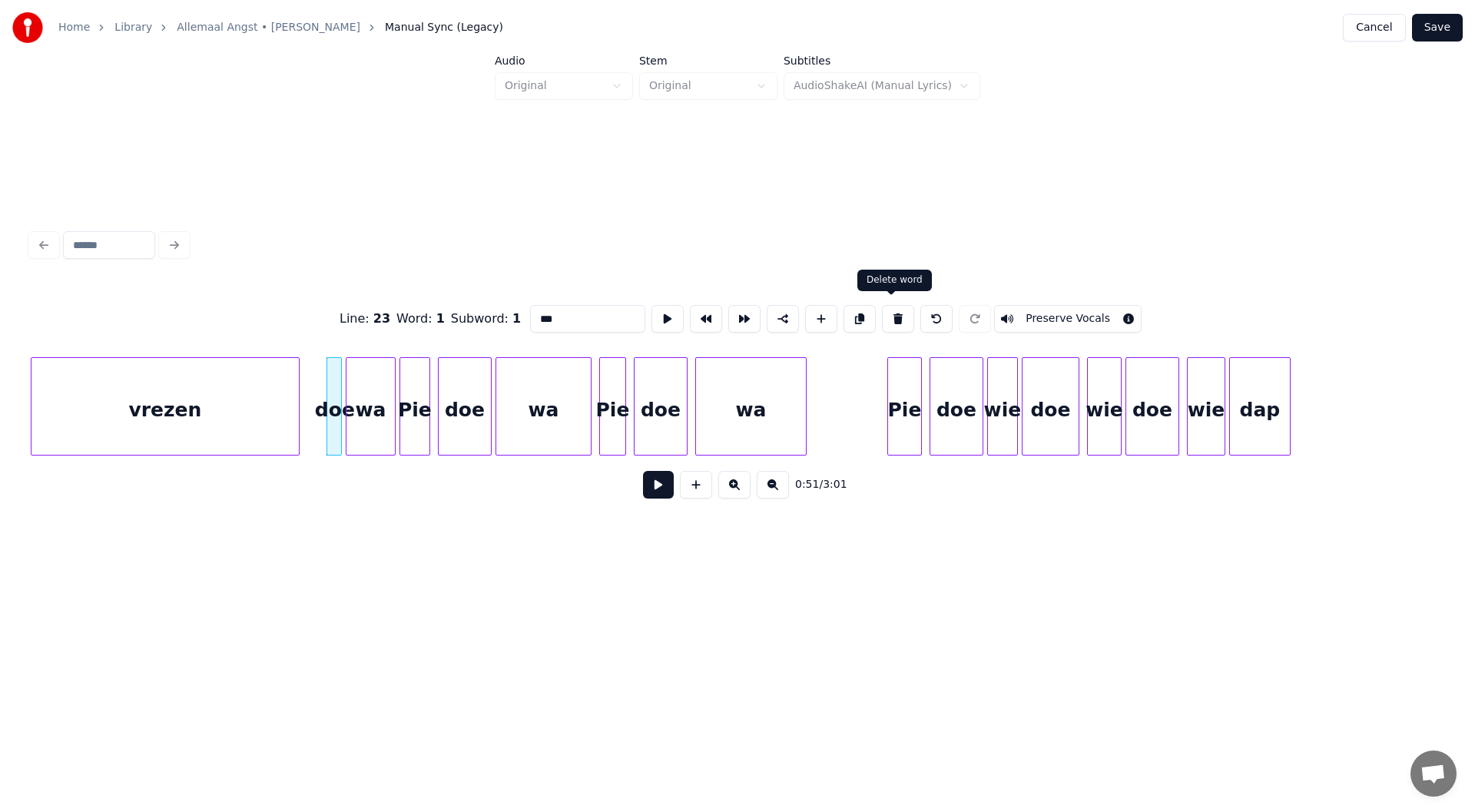
click at [735, 317] on button at bounding box center [898, 319] width 33 height 27
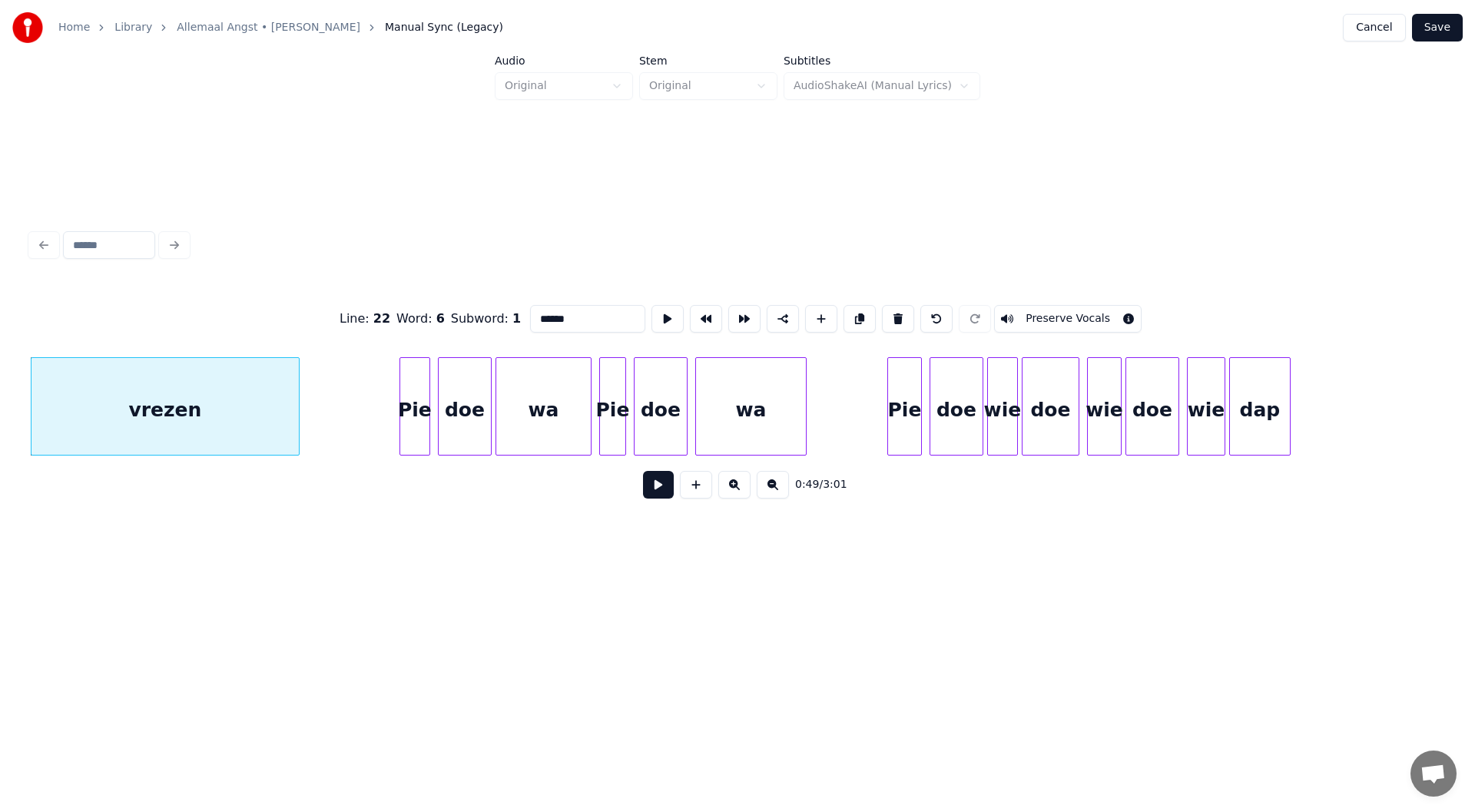
click at [425, 422] on div at bounding box center [426, 406] width 4 height 97
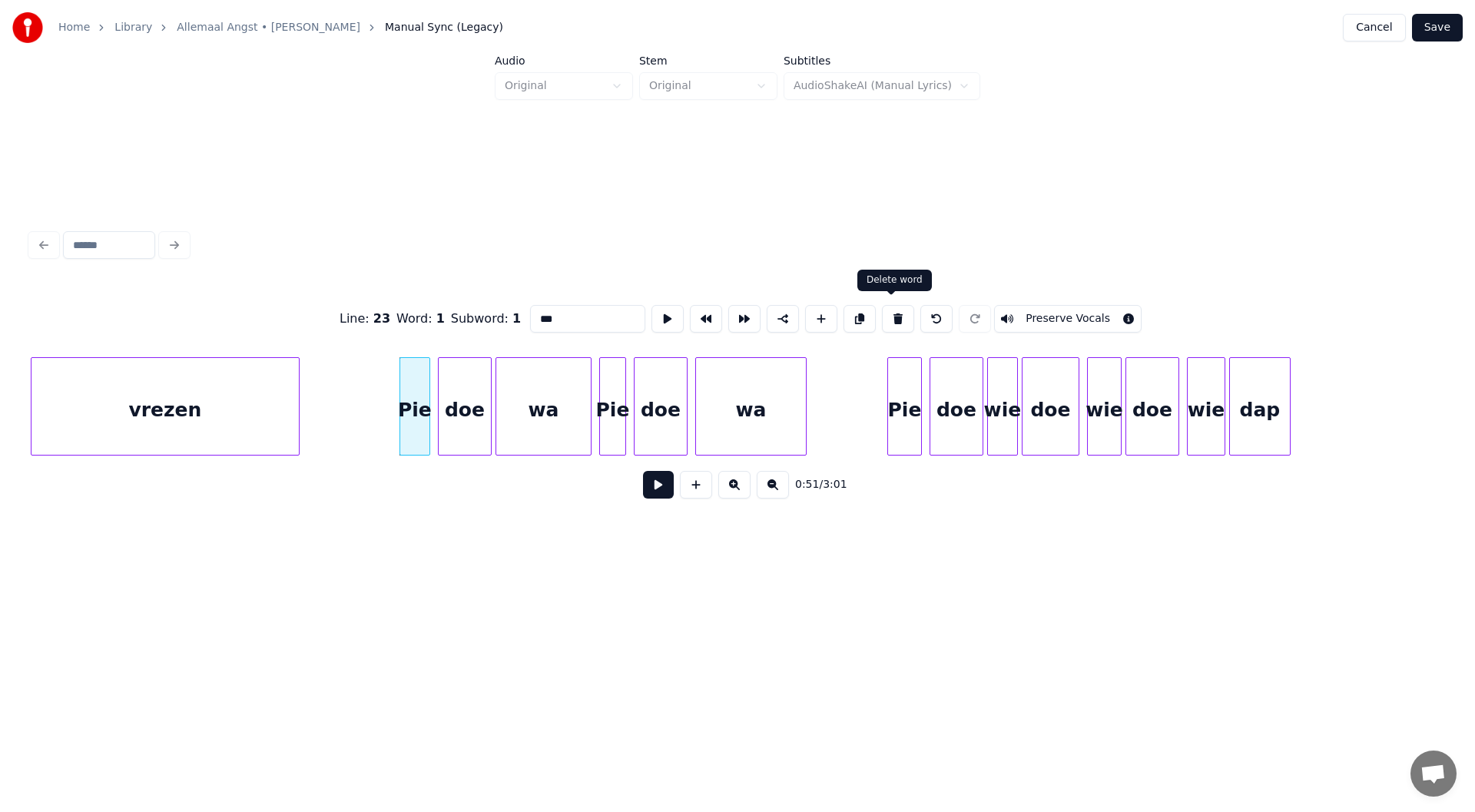
click at [735, 313] on button at bounding box center [898, 319] width 33 height 27
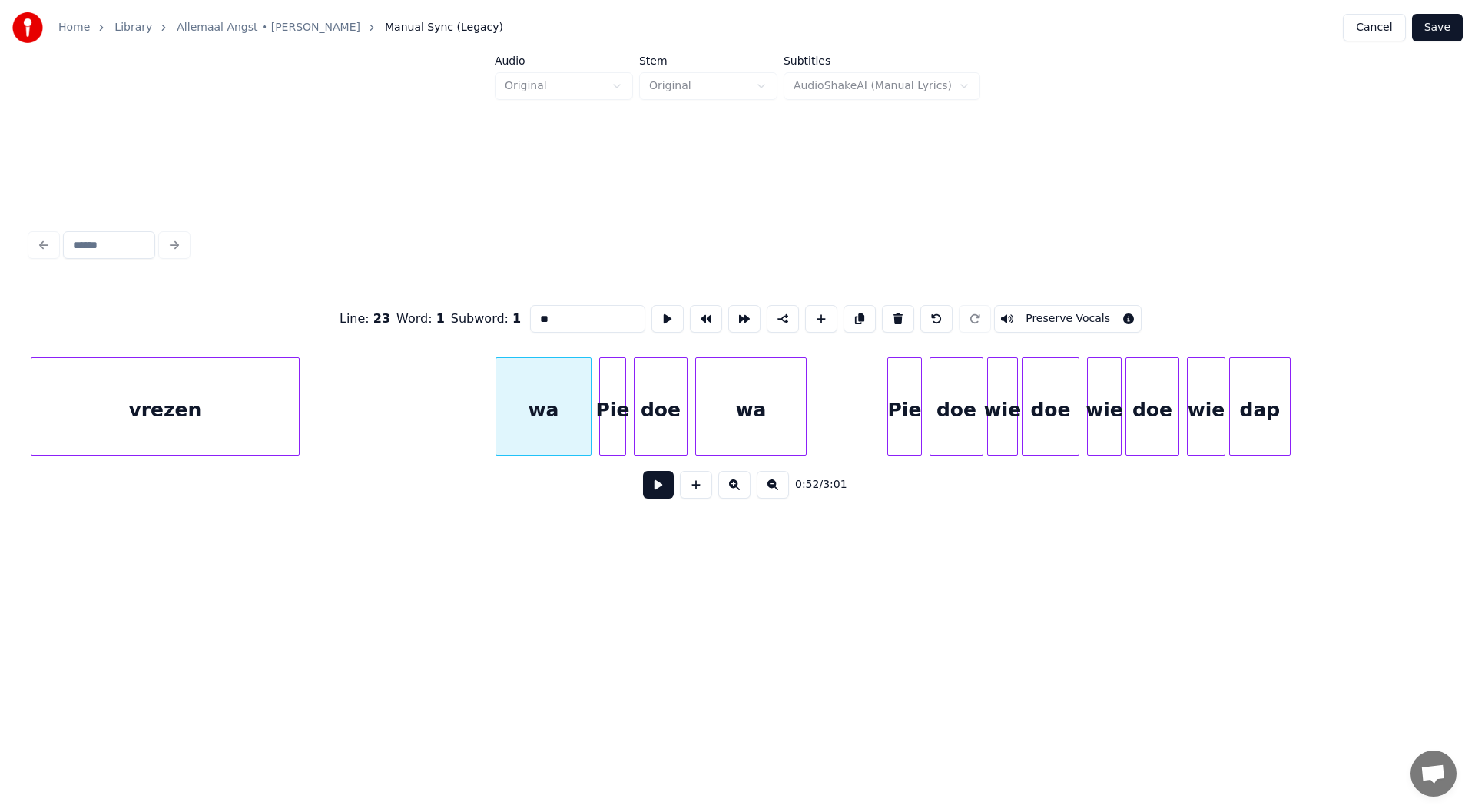
click at [735, 313] on button at bounding box center [898, 319] width 33 height 27
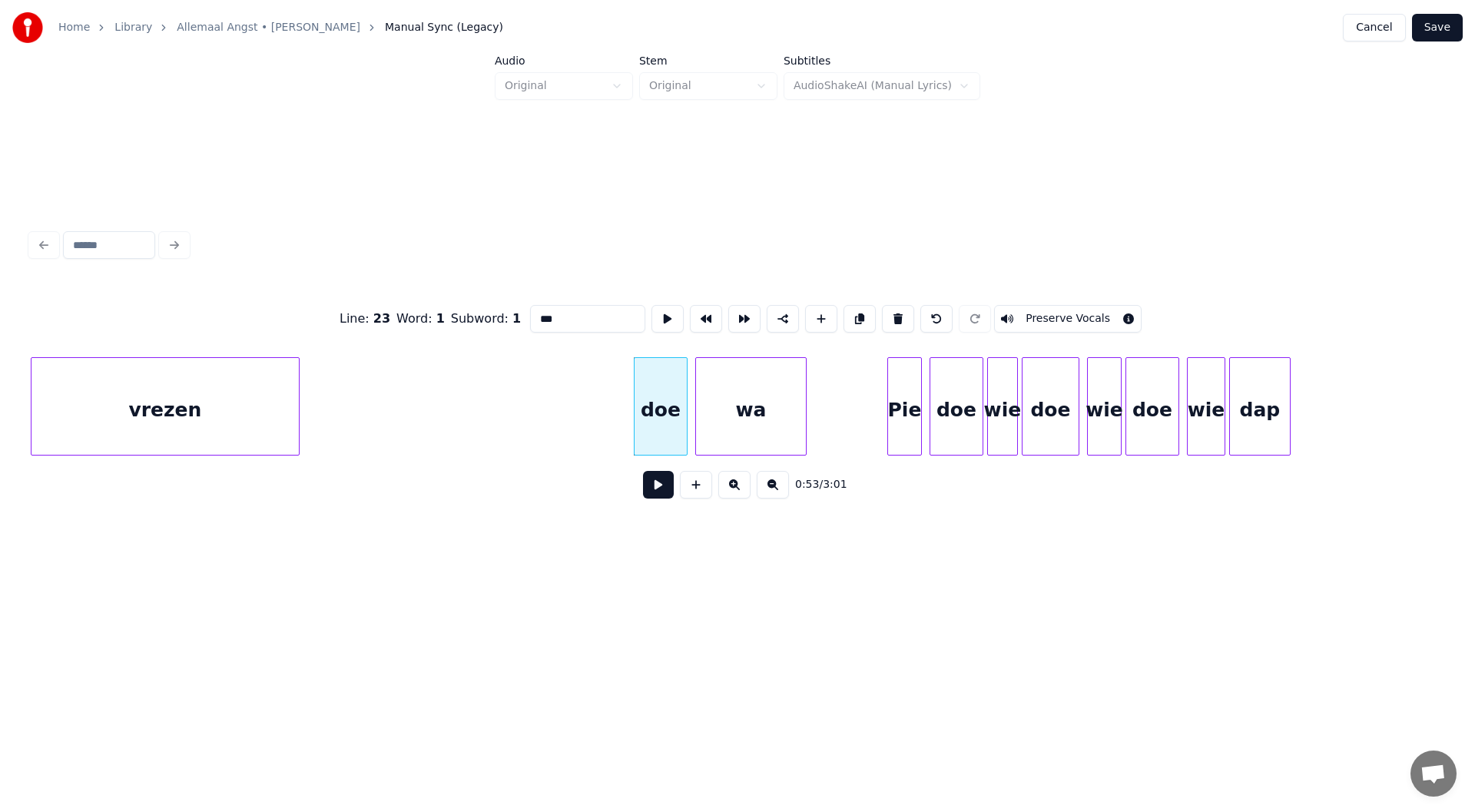
click at [735, 313] on button at bounding box center [898, 319] width 33 height 27
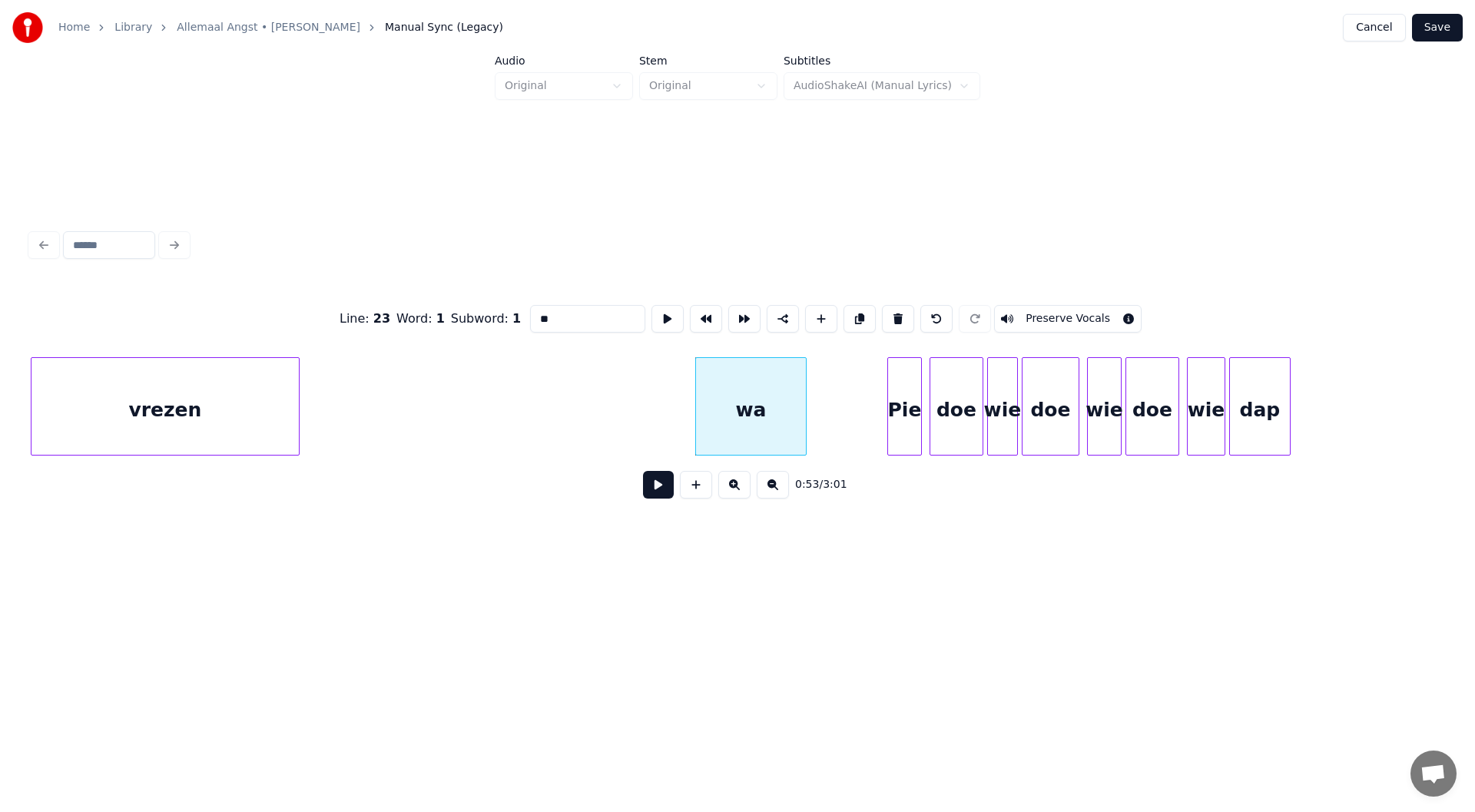
click at [735, 313] on button at bounding box center [898, 319] width 33 height 27
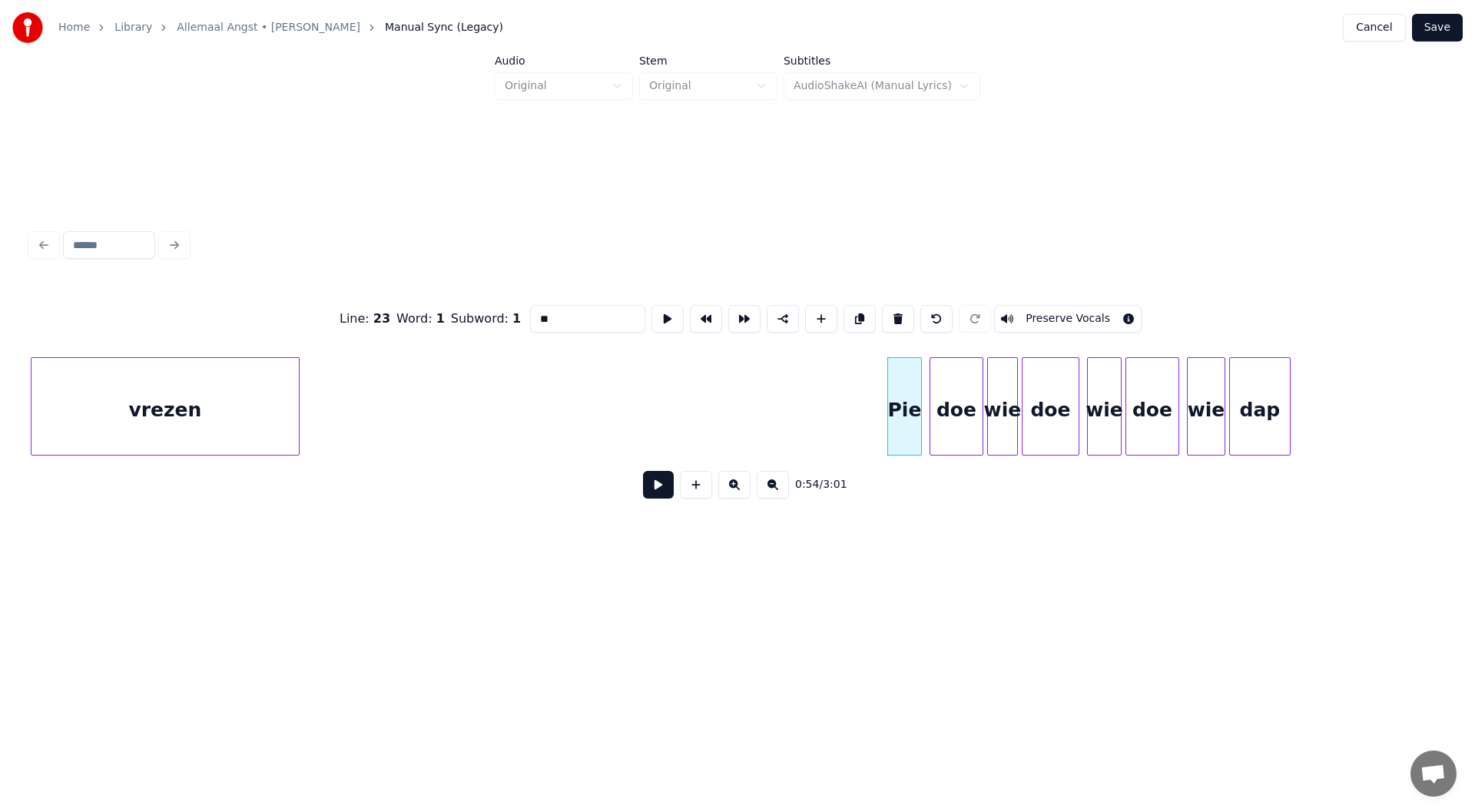
type input "***"
click at [735, 408] on div at bounding box center [805, 406] width 4 height 97
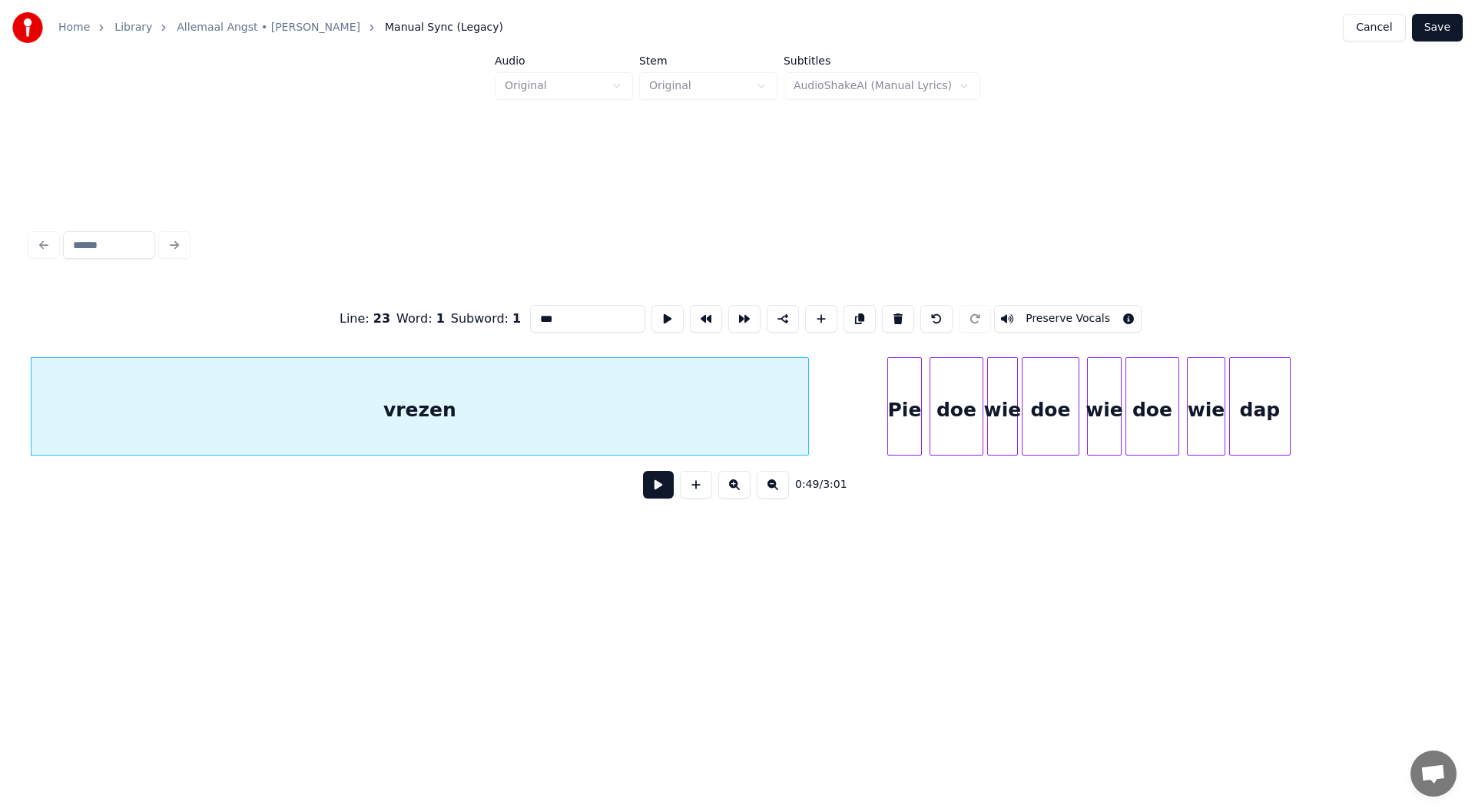
click at [654, 492] on button at bounding box center [659, 484] width 31 height 27
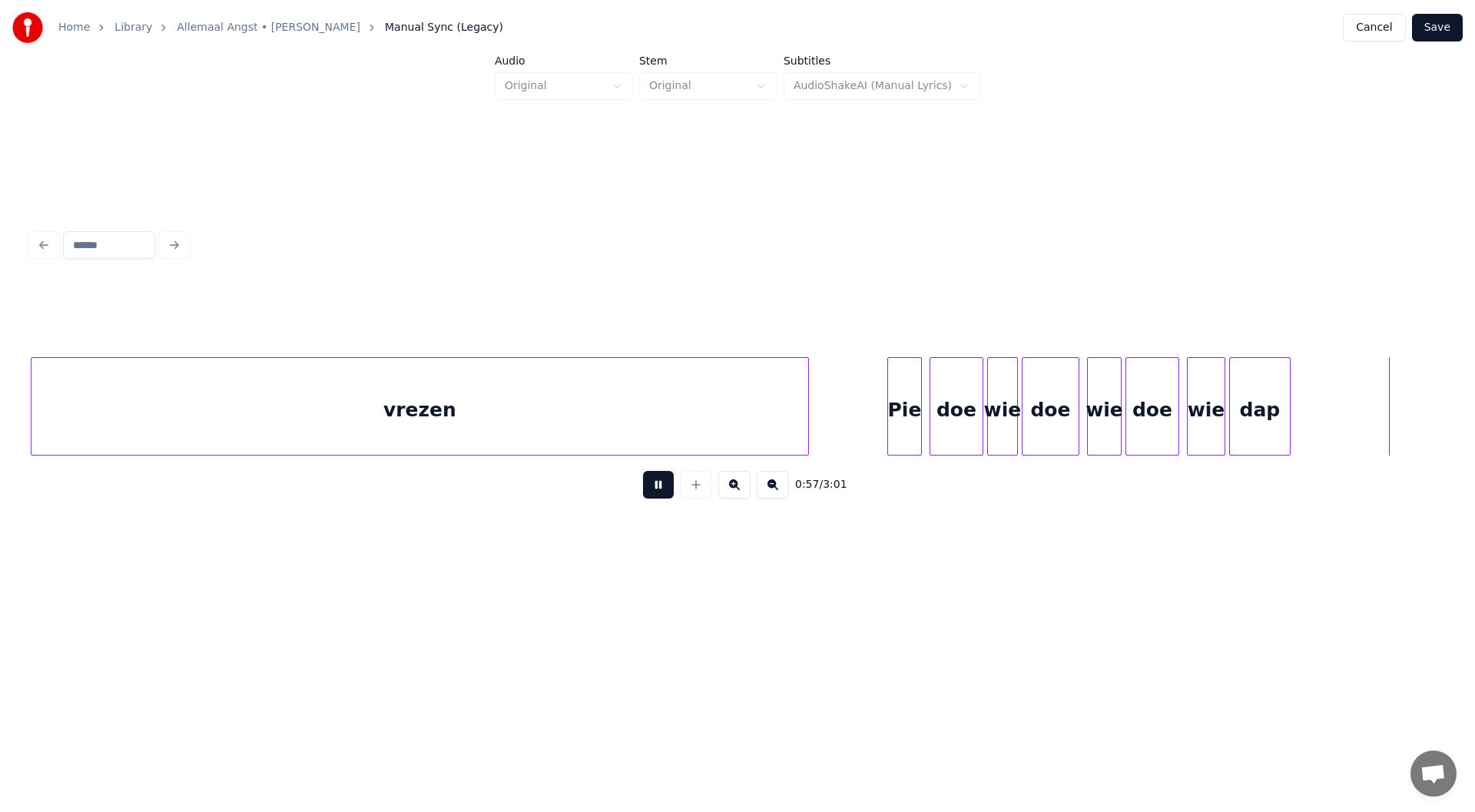
click at [654, 492] on button at bounding box center [659, 484] width 31 height 27
click at [735, 412] on div "dap" at bounding box center [1260, 410] width 60 height 105
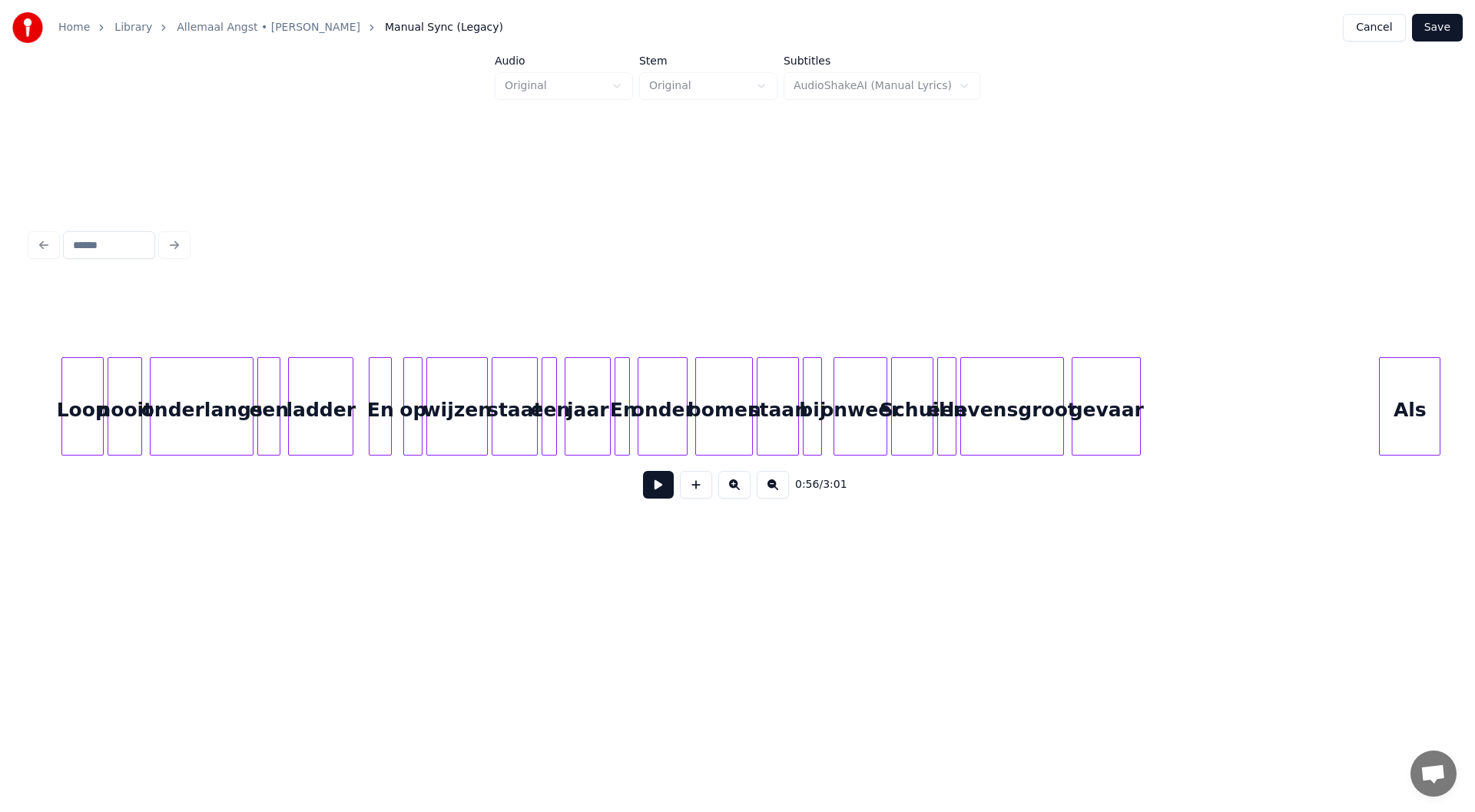
scroll to position [0, 14084]
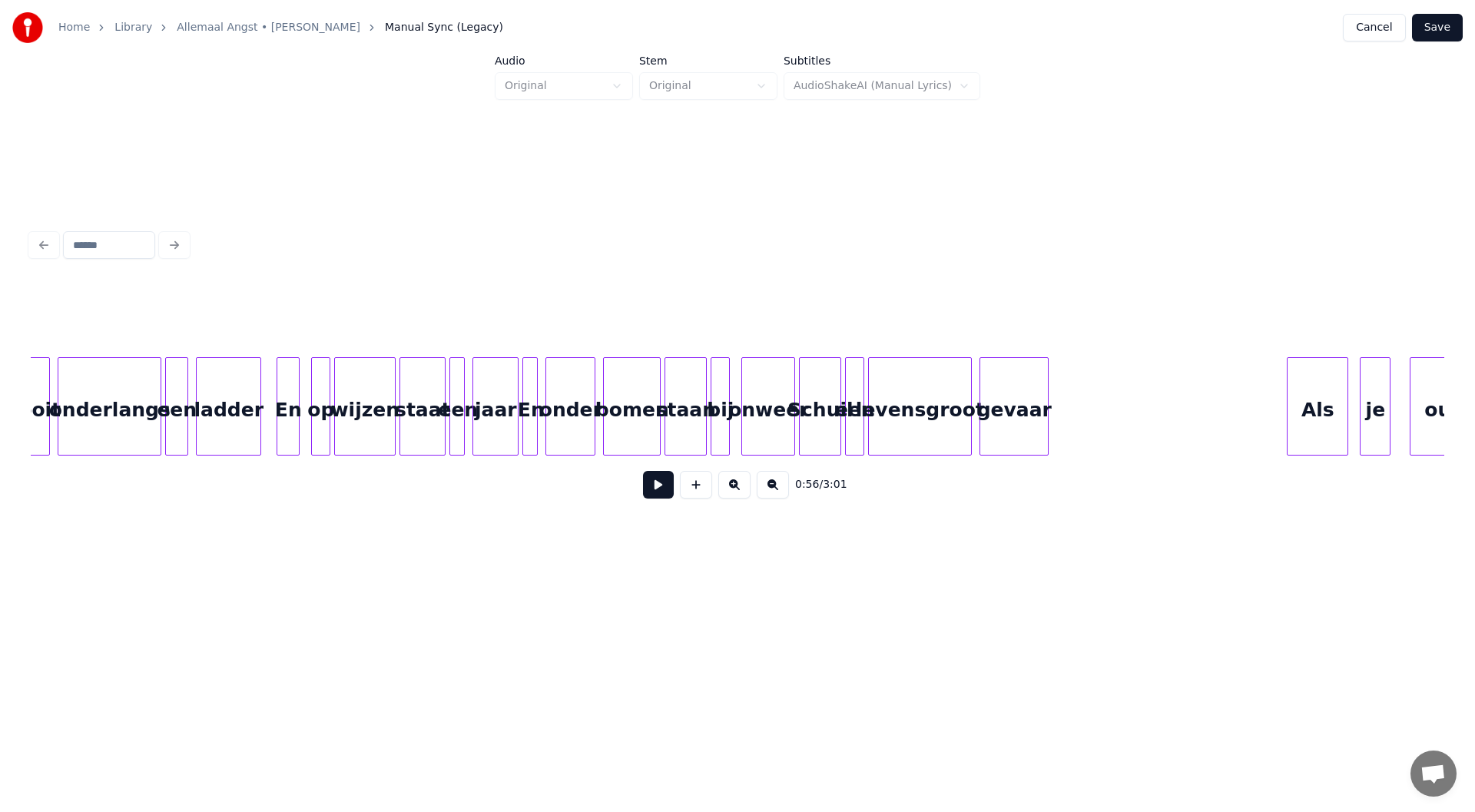
click at [735, 422] on div "Schuil" at bounding box center [819, 410] width 40 height 105
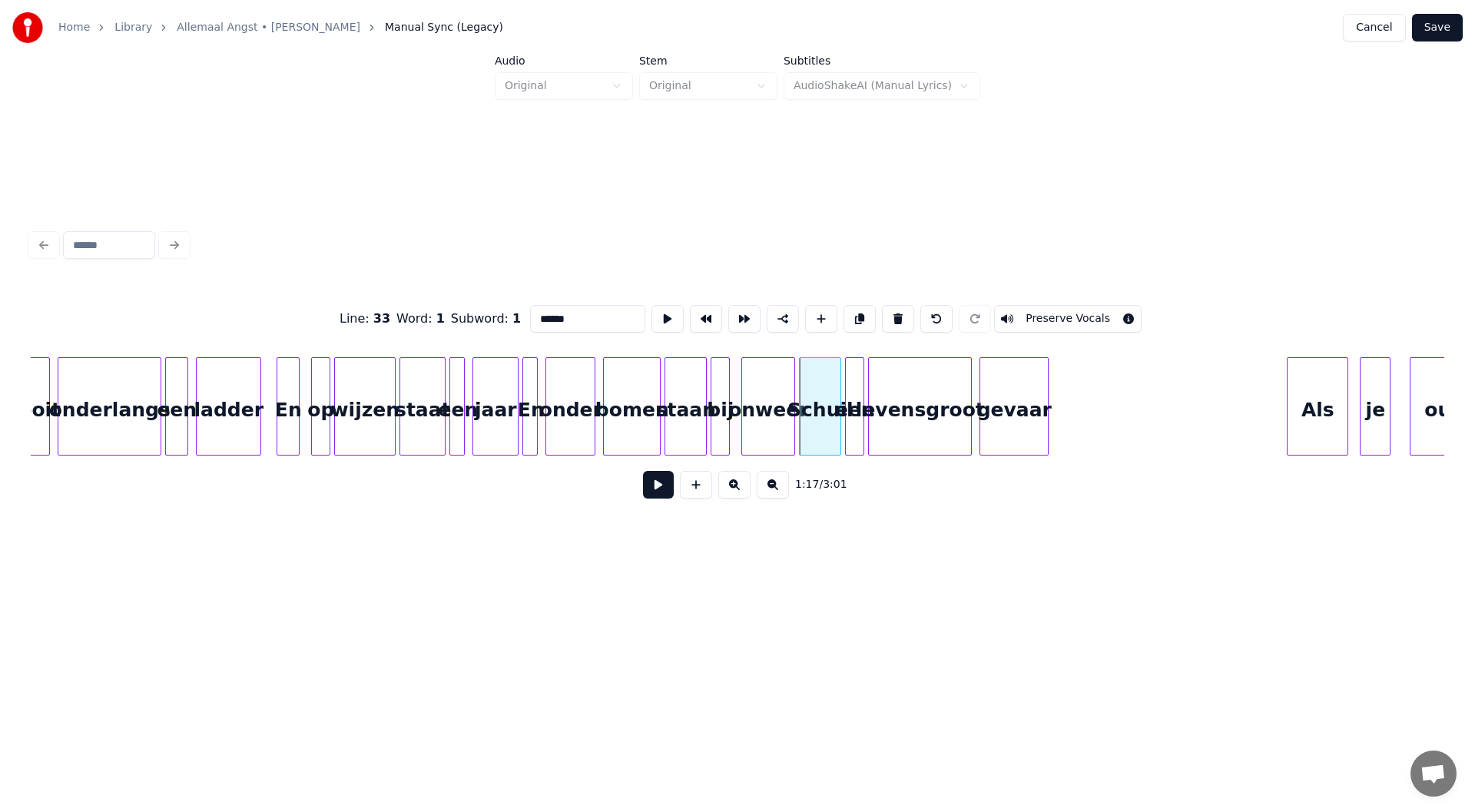
click at [599, 316] on input "******" at bounding box center [587, 319] width 115 height 27
type input "*******"
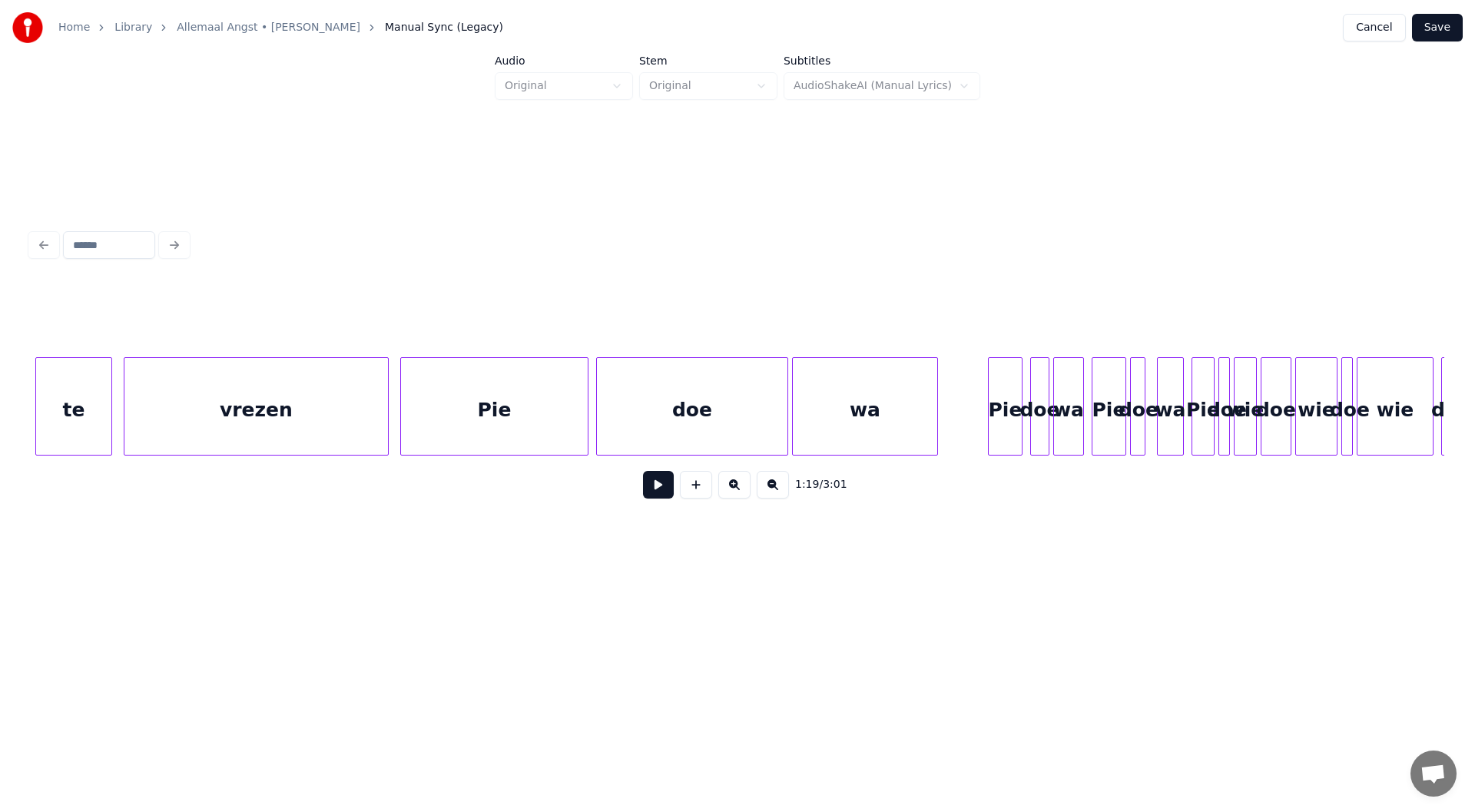
scroll to position [0, 21395]
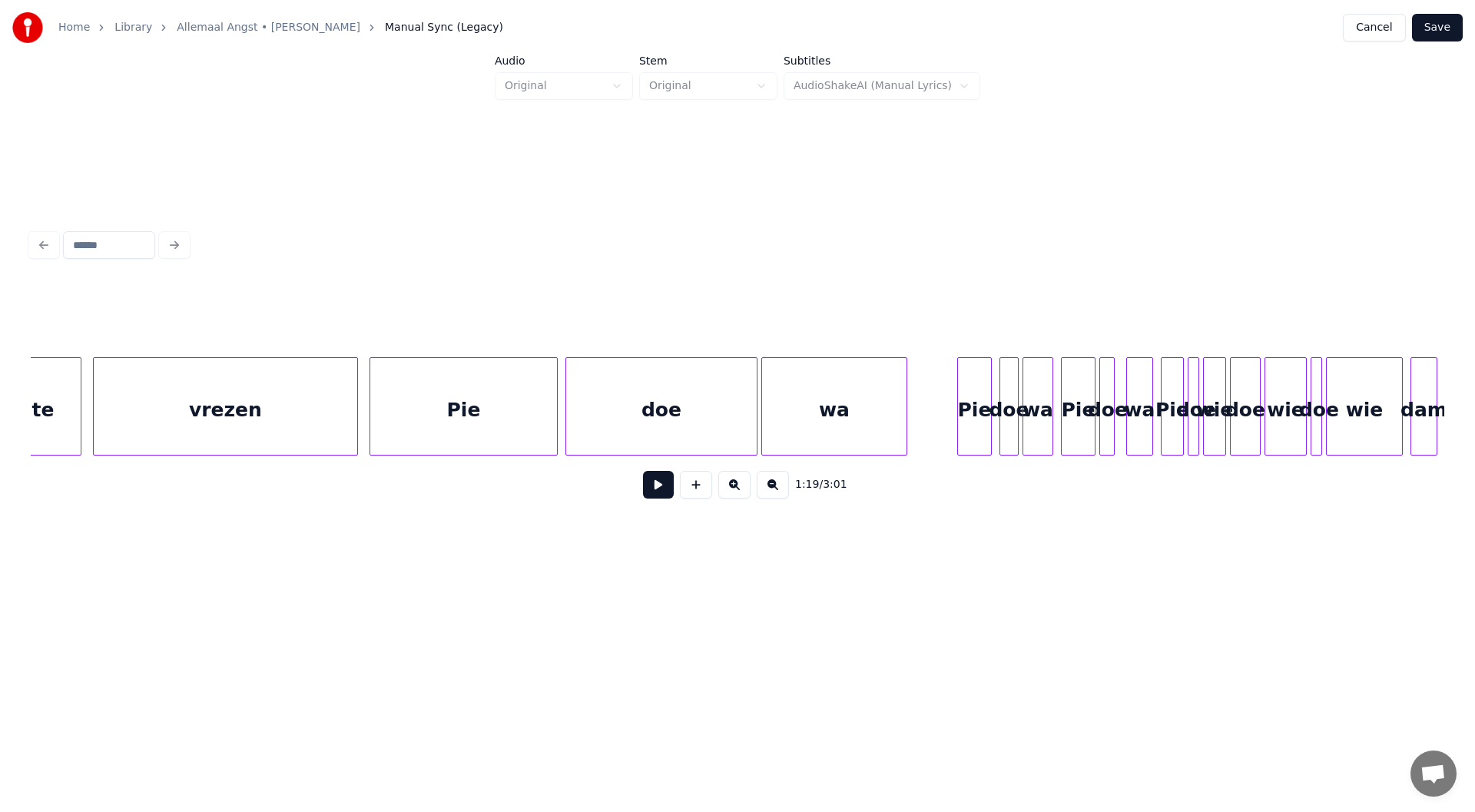
click at [475, 423] on div "Pie" at bounding box center [464, 410] width 187 height 105
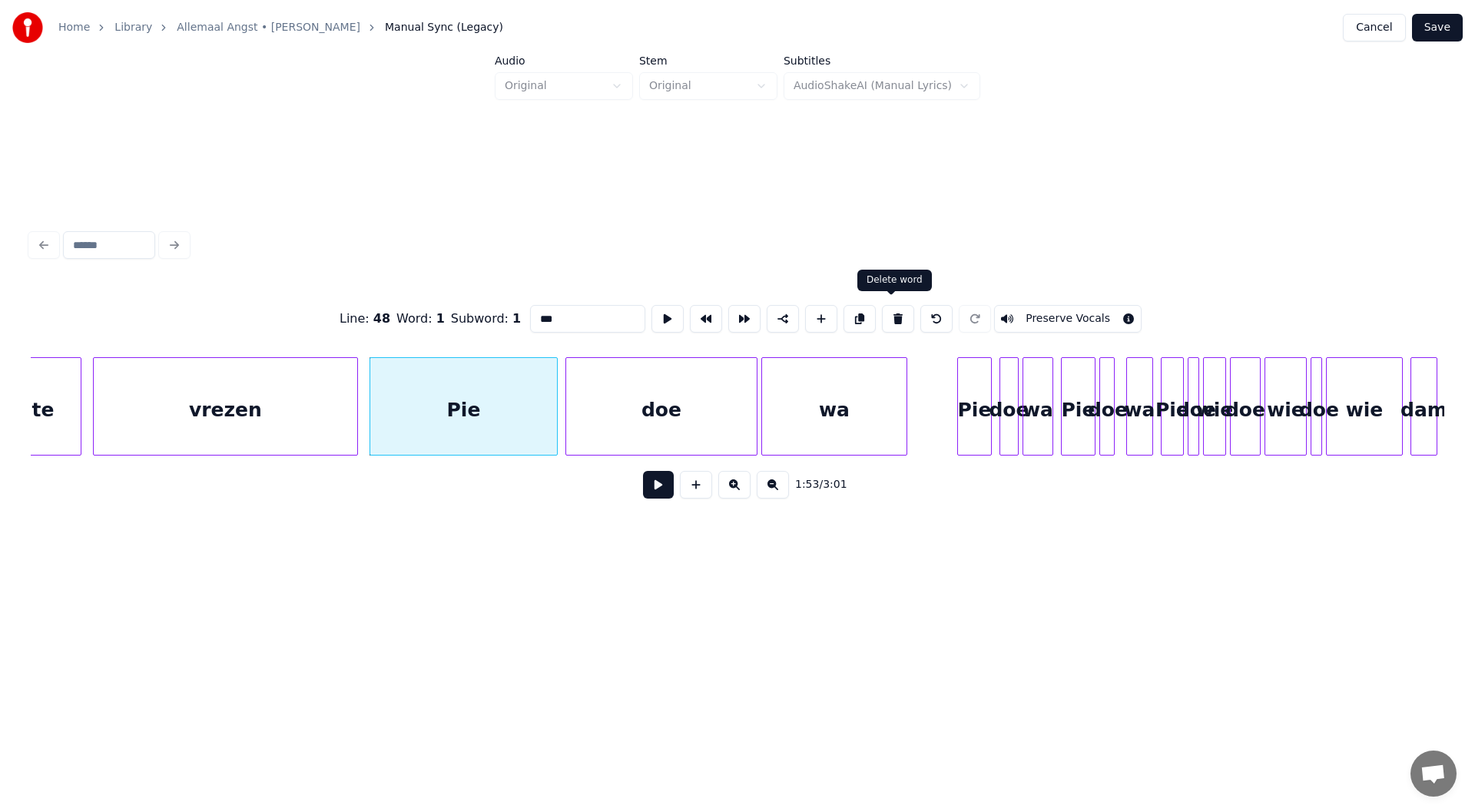
click at [735, 317] on button at bounding box center [898, 319] width 33 height 27
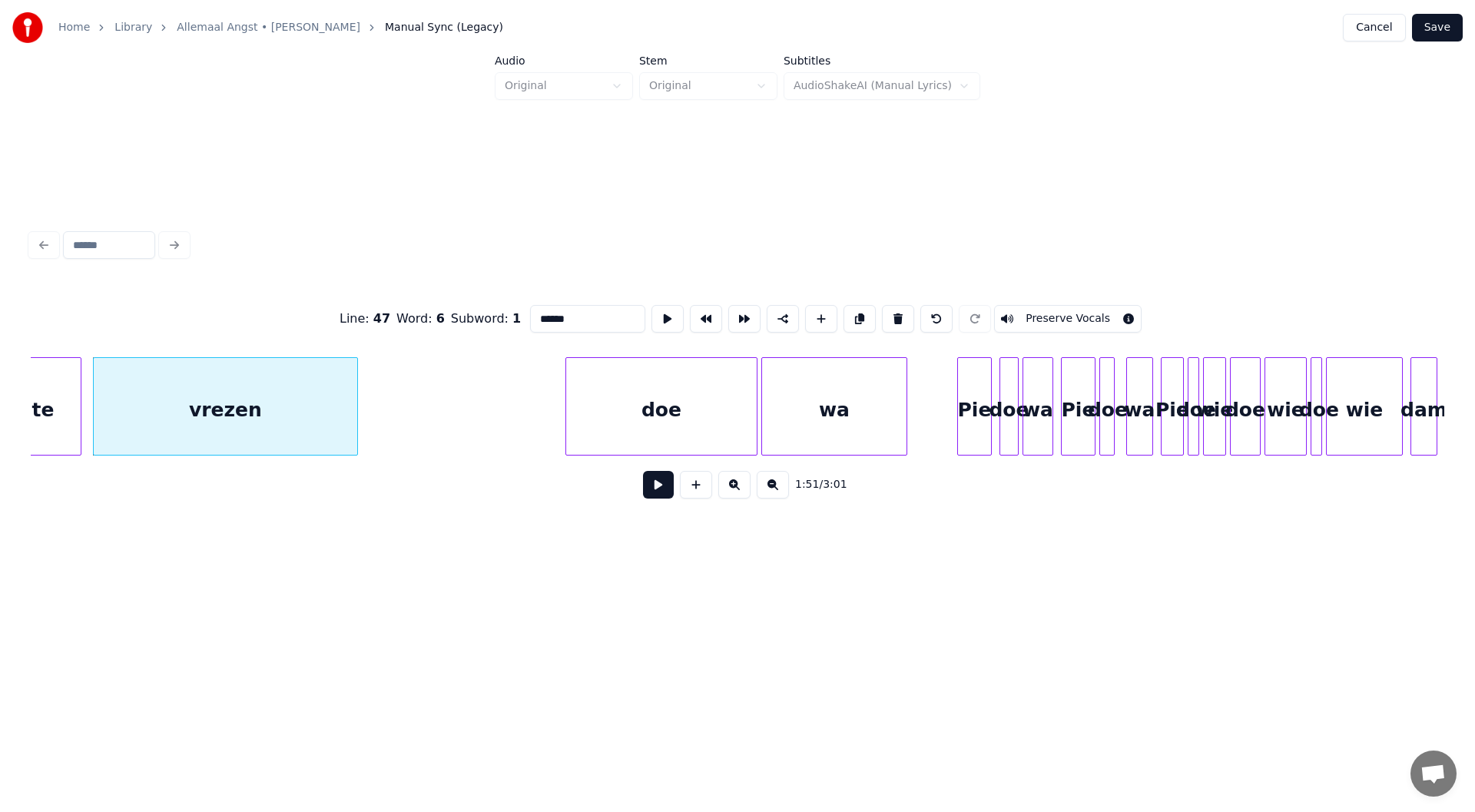
click at [622, 418] on div "doe" at bounding box center [661, 410] width 190 height 105
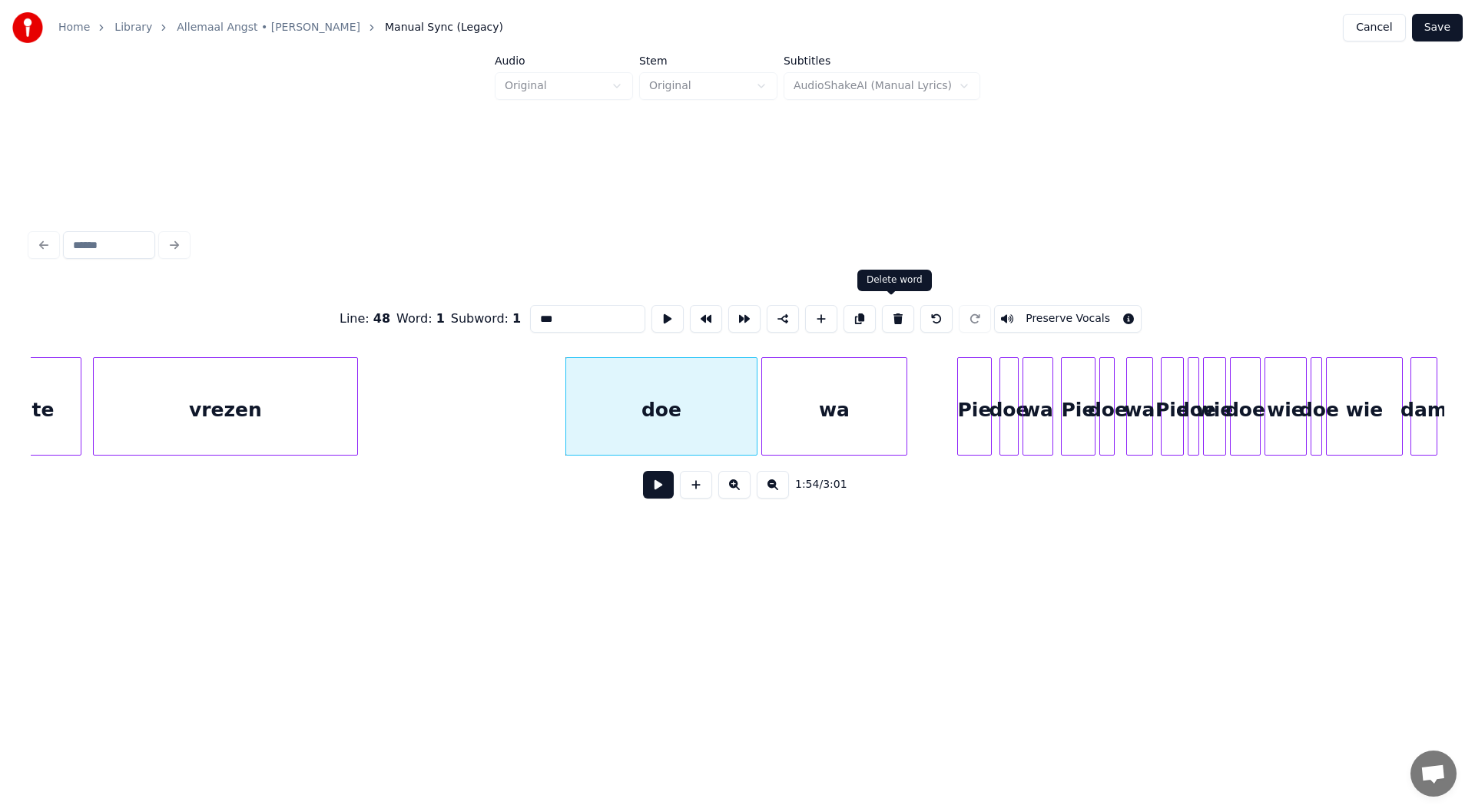
click at [735, 320] on button at bounding box center [898, 319] width 33 height 27
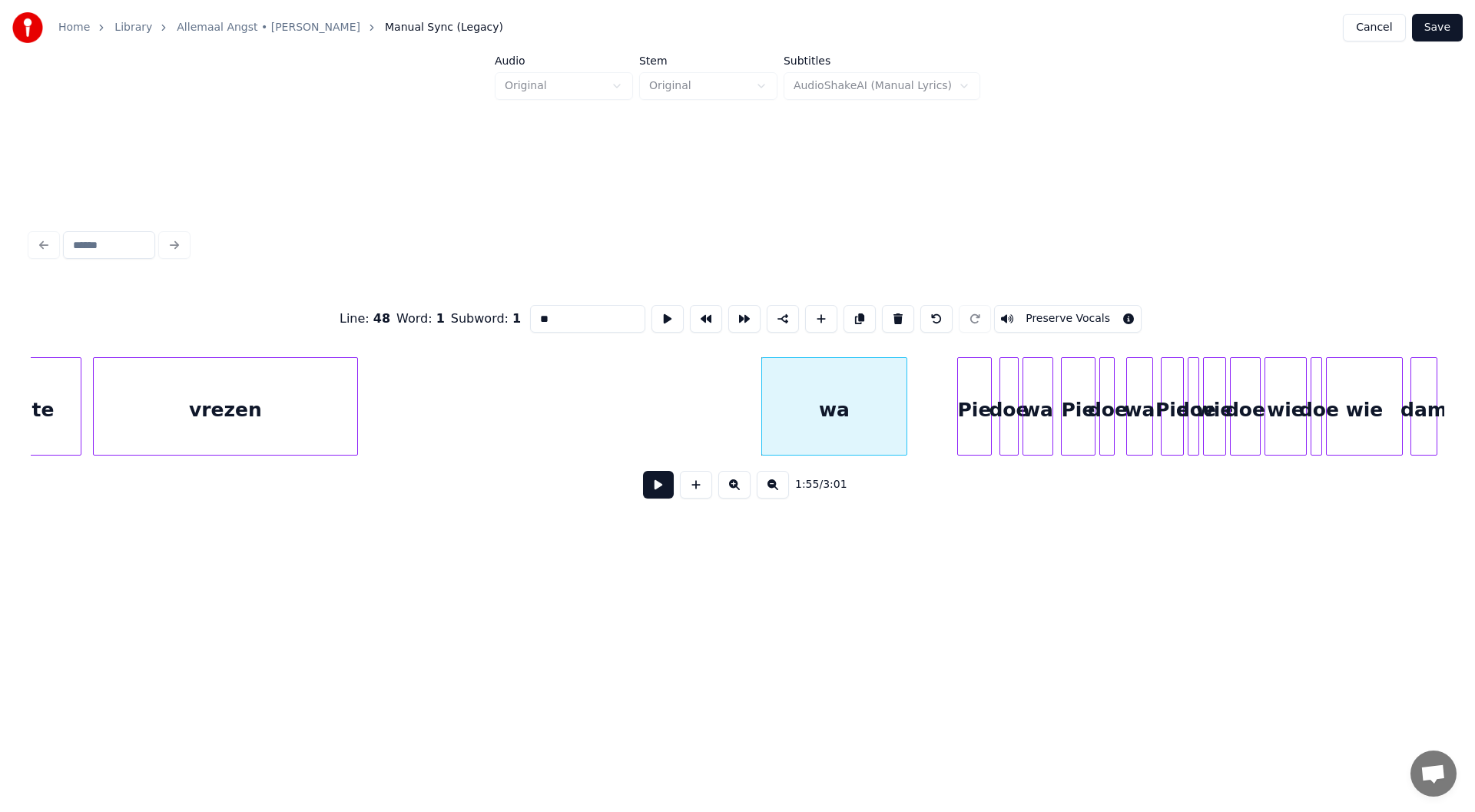
click at [735, 398] on div "wa" at bounding box center [834, 410] width 144 height 105
click at [735, 316] on button at bounding box center [898, 319] width 33 height 27
type input "***"
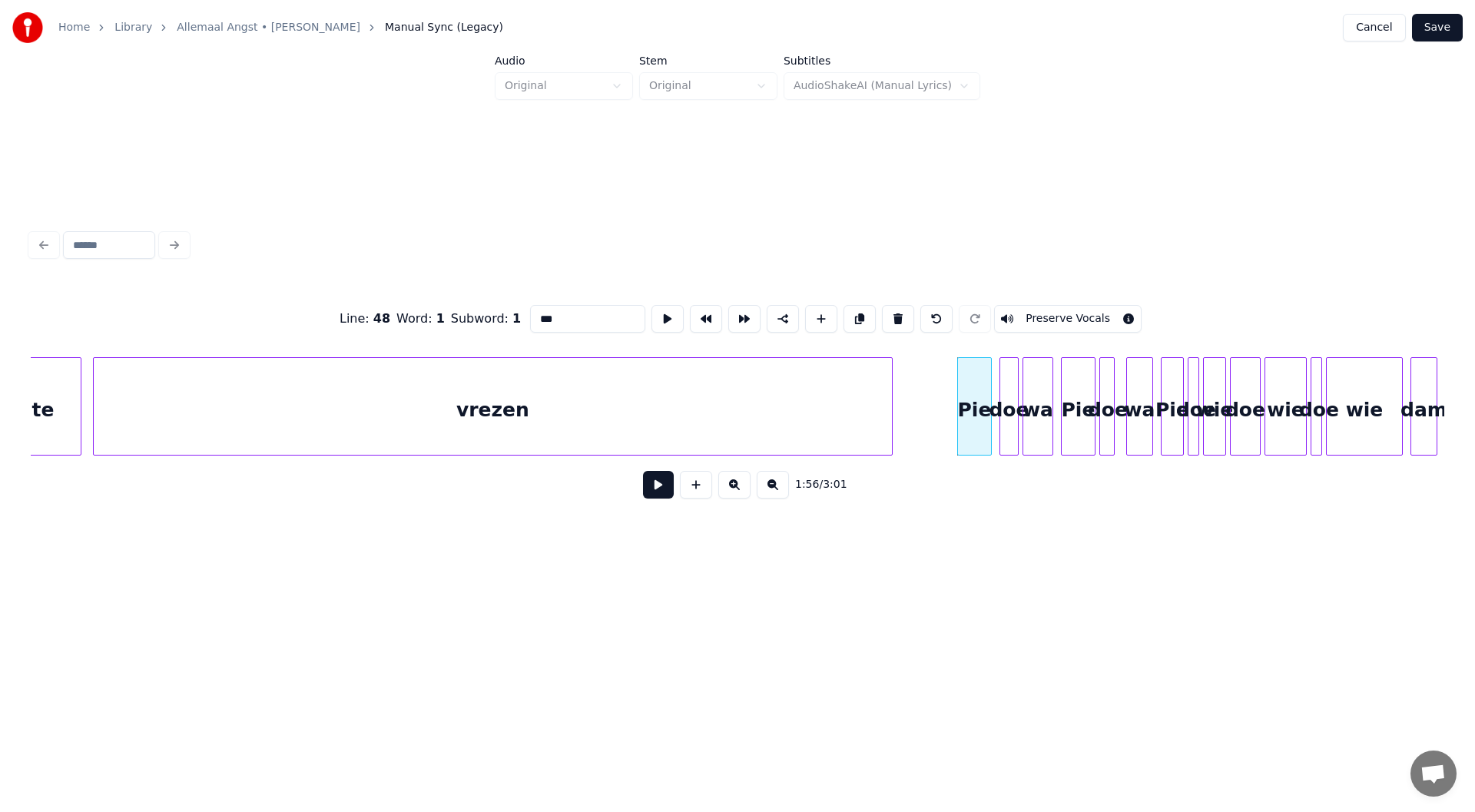
click at [735, 393] on div at bounding box center [888, 406] width 4 height 97
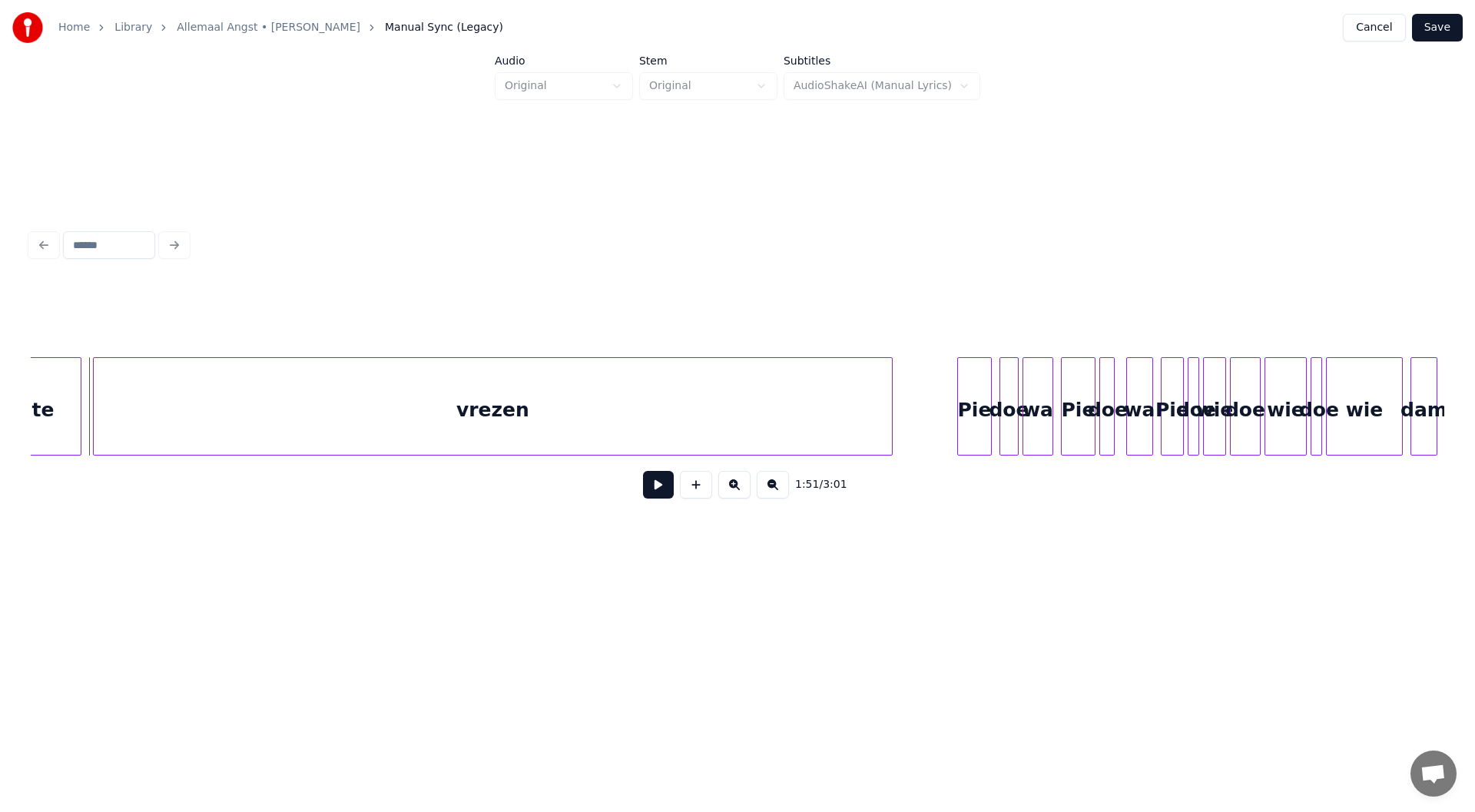
click at [647, 490] on button at bounding box center [659, 484] width 31 height 27
click at [659, 490] on button at bounding box center [659, 484] width 31 height 27
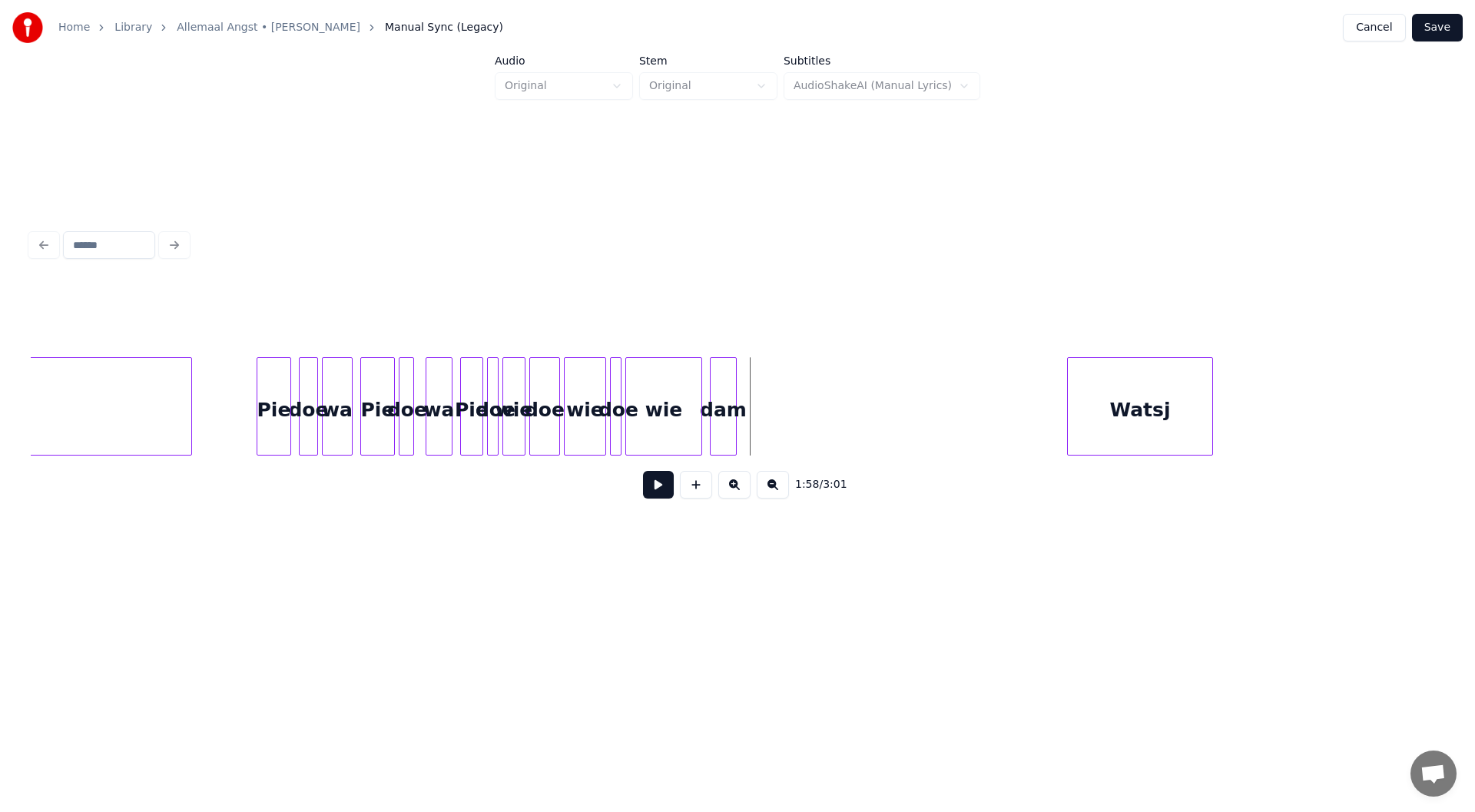
scroll to position [0, 21885]
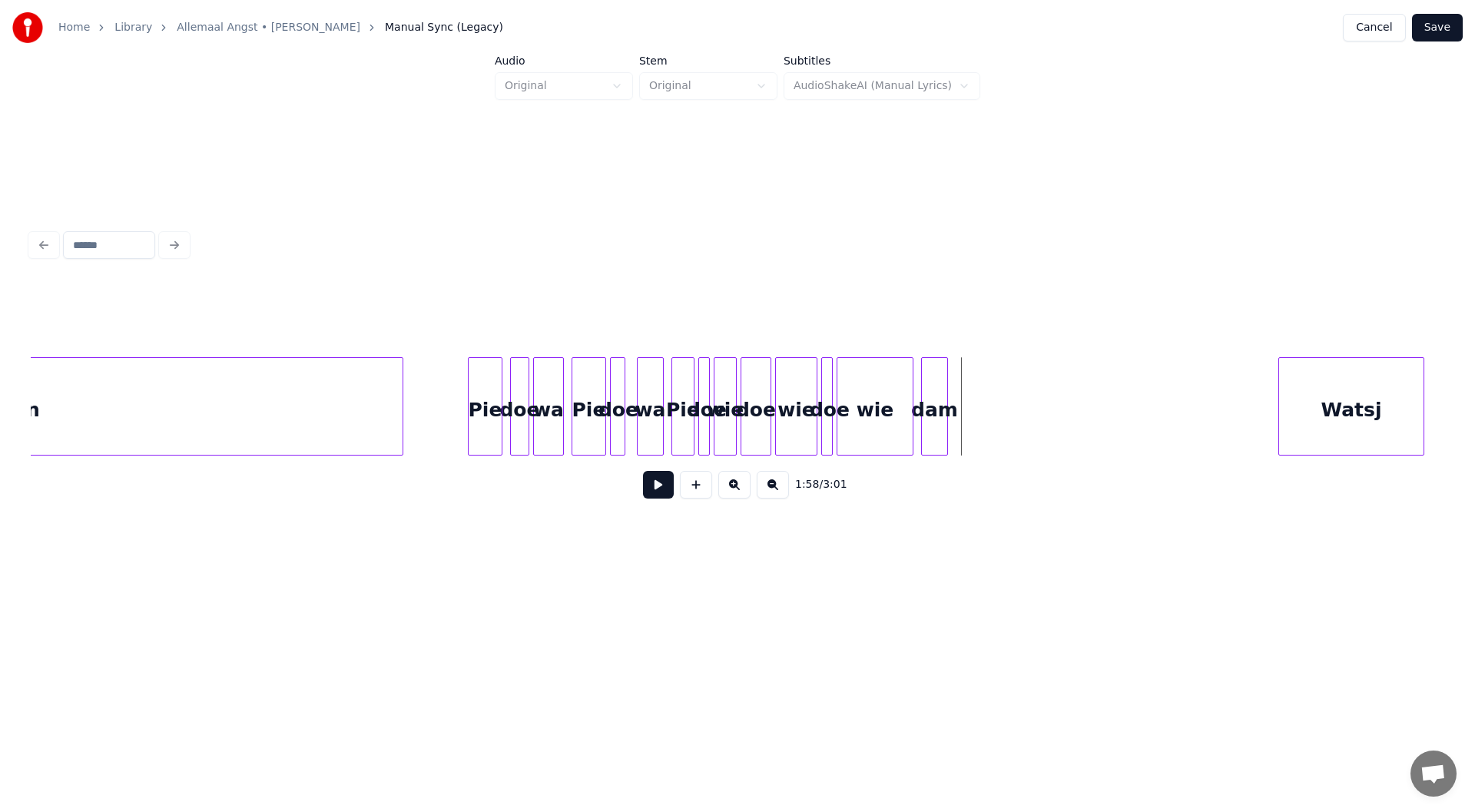
click at [490, 437] on div "Pie" at bounding box center [485, 410] width 33 height 105
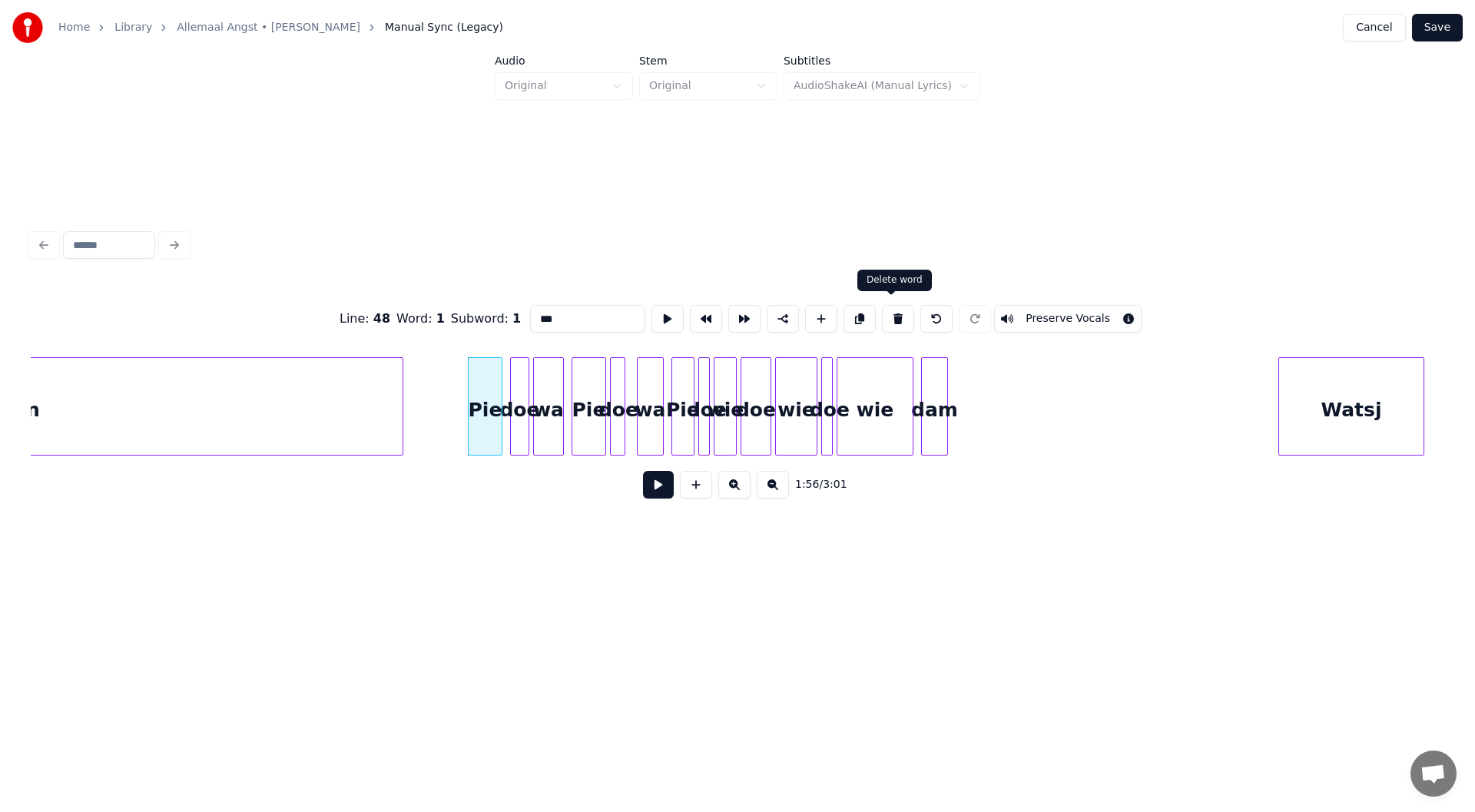
click at [735, 316] on button at bounding box center [898, 319] width 33 height 27
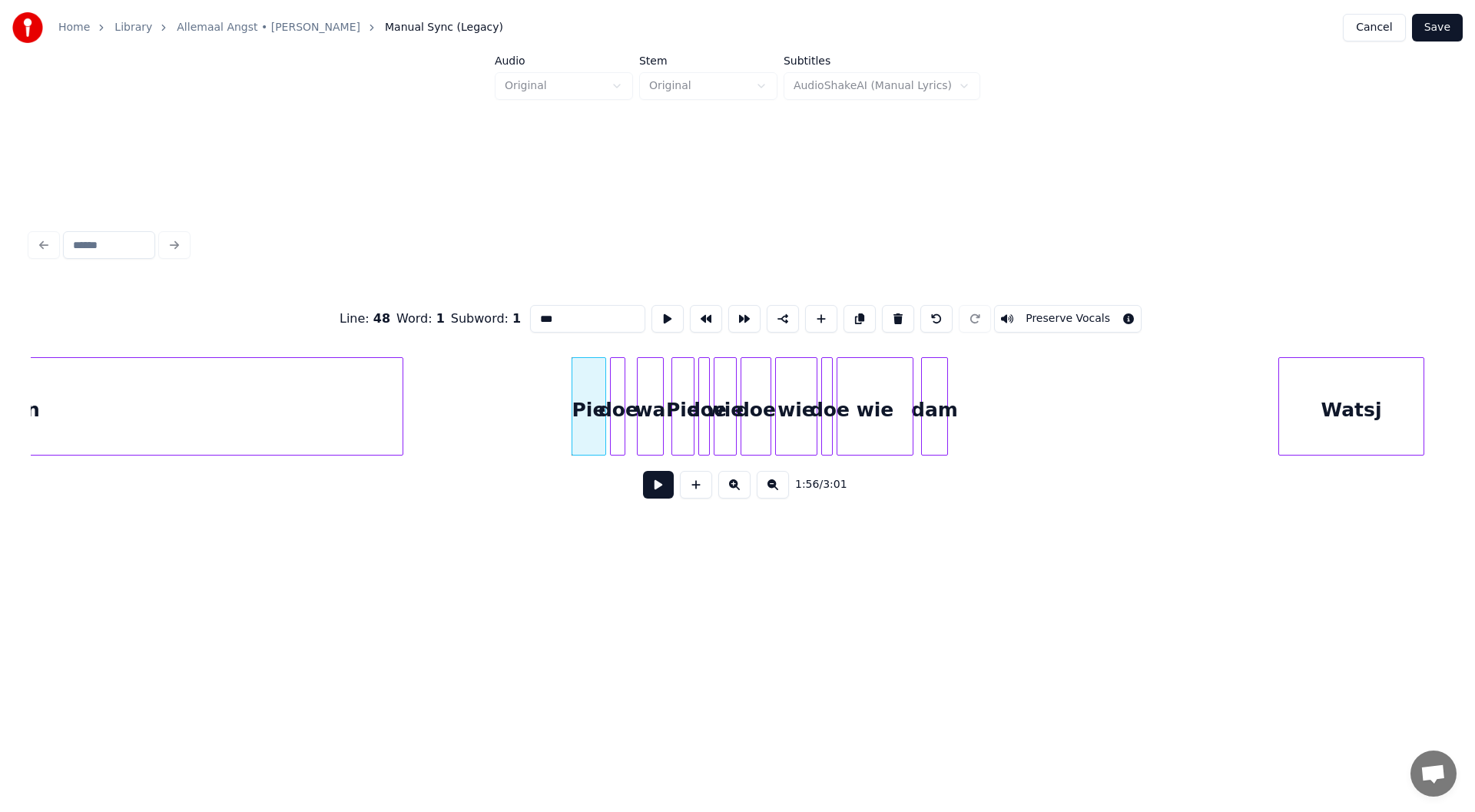
click at [735, 316] on button at bounding box center [898, 319] width 33 height 27
click at [482, 427] on div "Pie" at bounding box center [479, 410] width 21 height 105
click at [701, 424] on div at bounding box center [701, 406] width 4 height 97
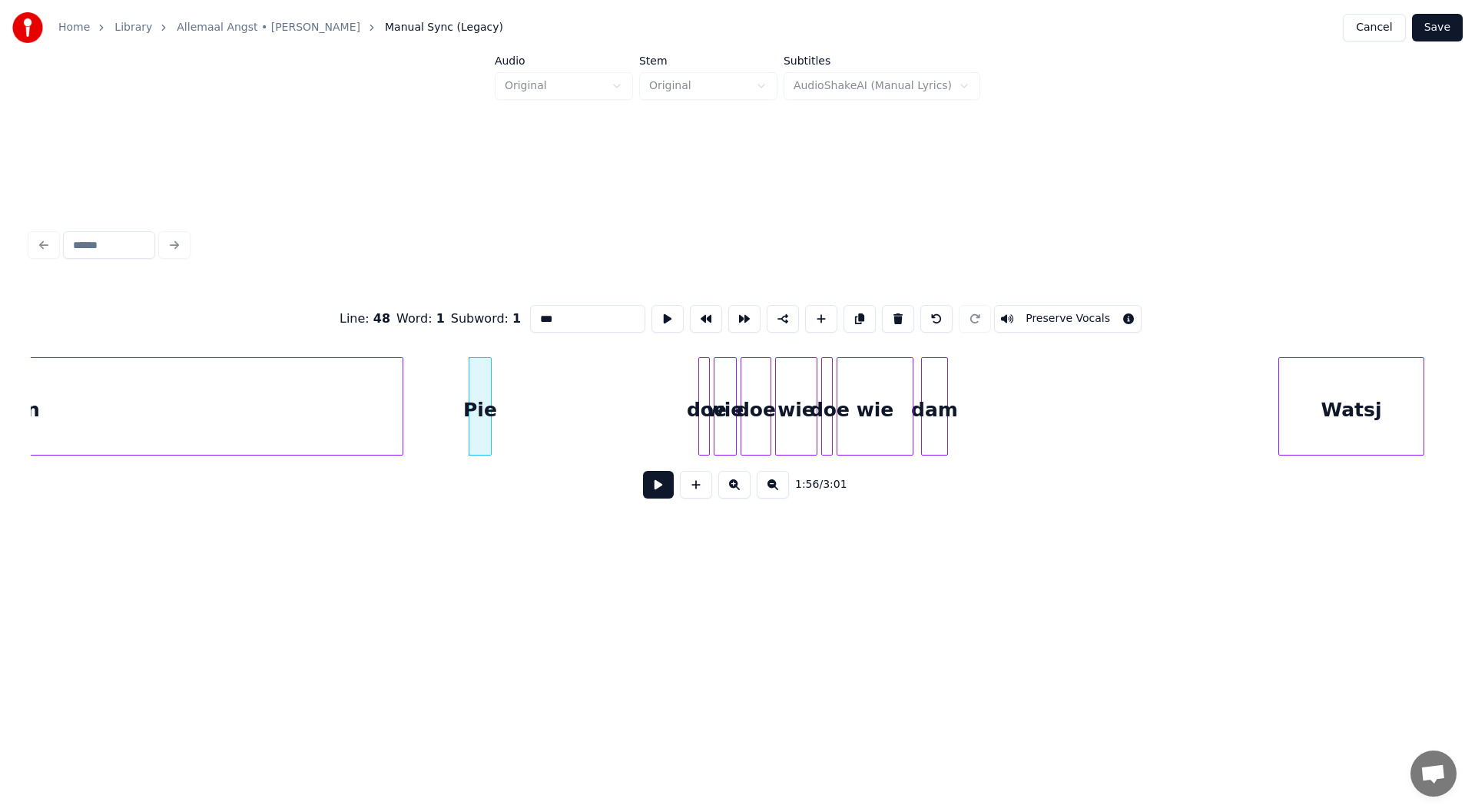
type input "***"
click at [507, 423] on div "doe" at bounding box center [504, 410] width 15 height 105
click at [527, 426] on div "wie" at bounding box center [525, 410] width 21 height 105
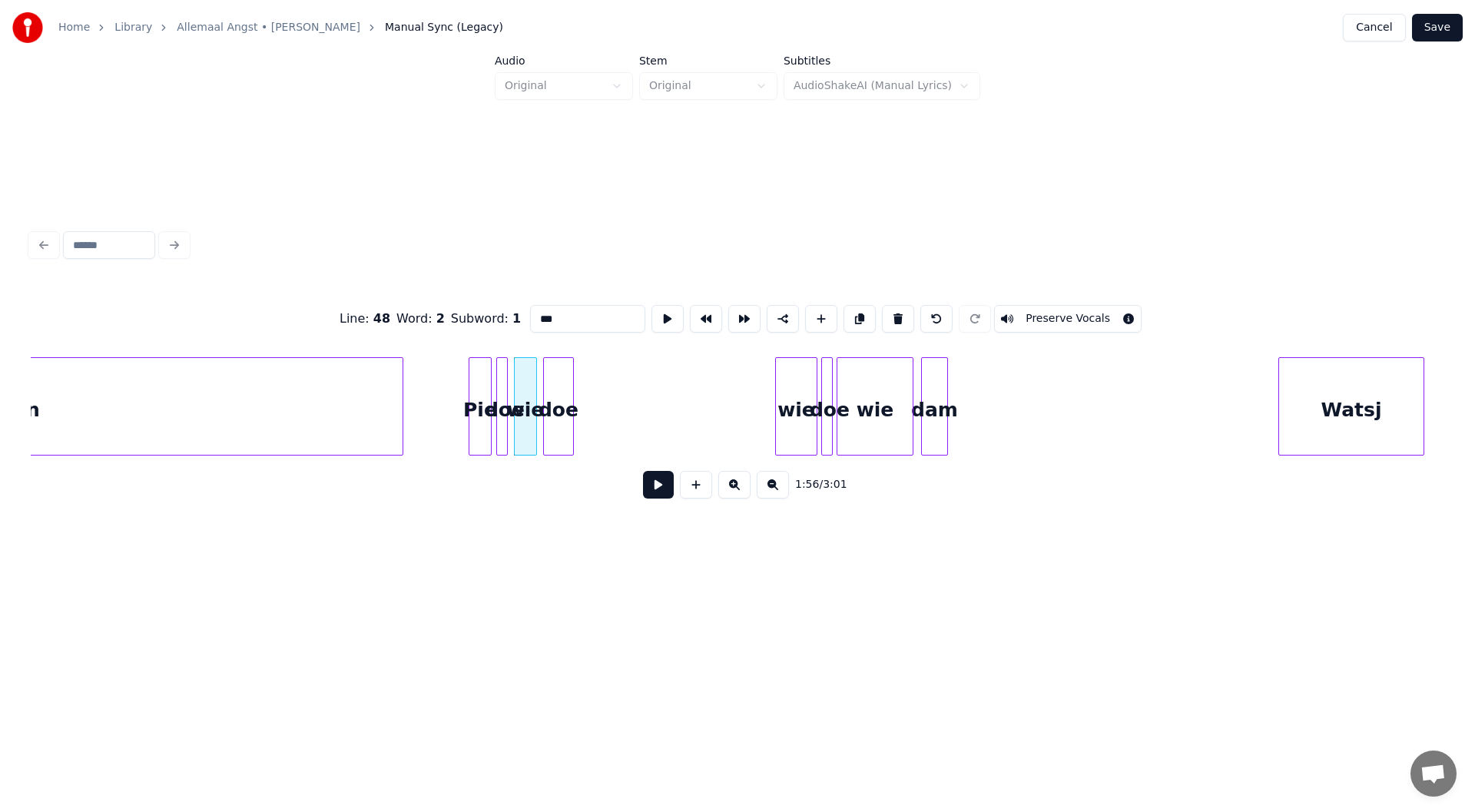
click at [557, 428] on div "doe" at bounding box center [558, 410] width 29 height 105
click at [599, 416] on div "wie" at bounding box center [600, 410] width 40 height 105
click at [735, 424] on div at bounding box center [829, 406] width 4 height 97
click at [642, 430] on div "doe" at bounding box center [639, 410] width 15 height 105
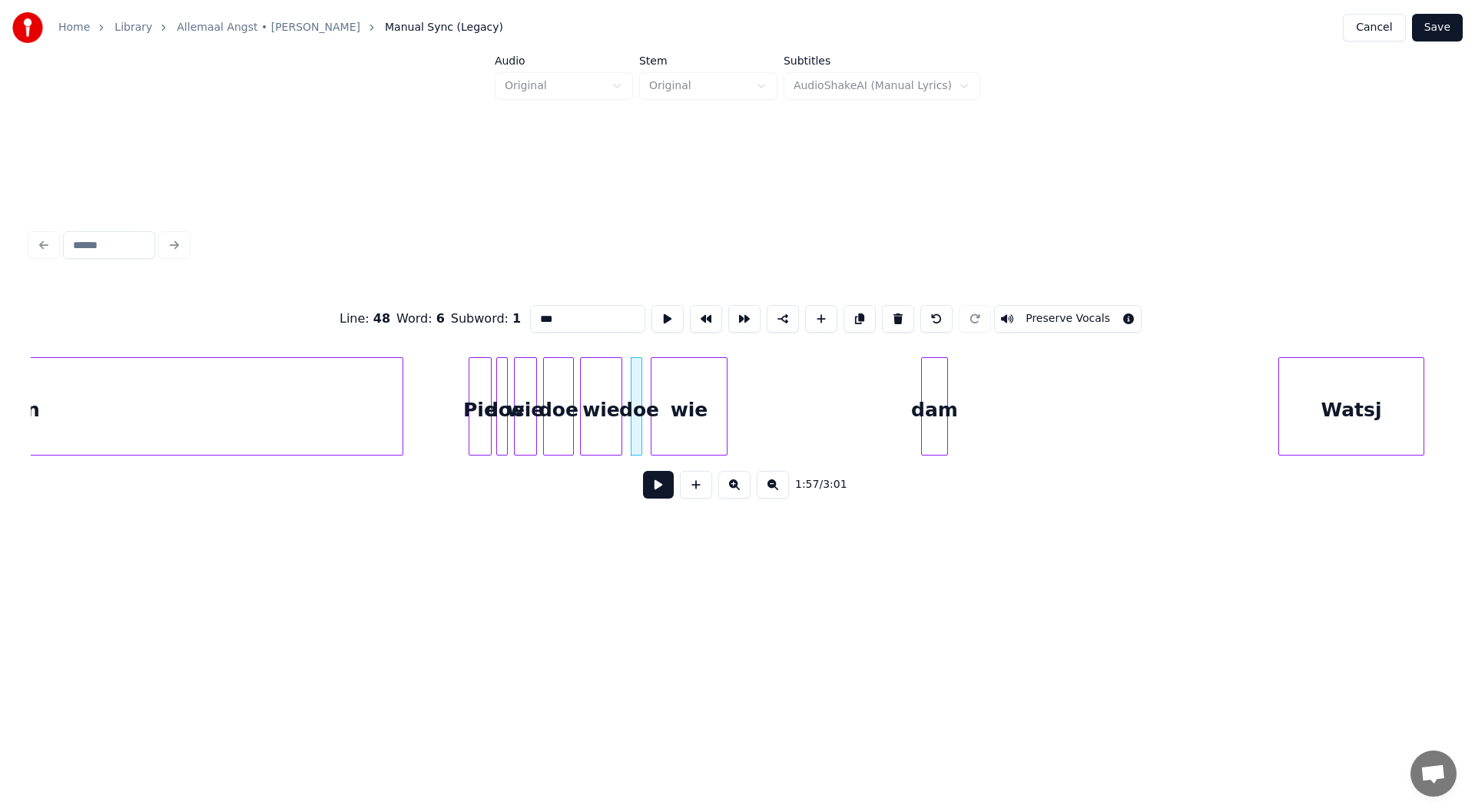
click at [680, 436] on div "wie" at bounding box center [689, 410] width 75 height 105
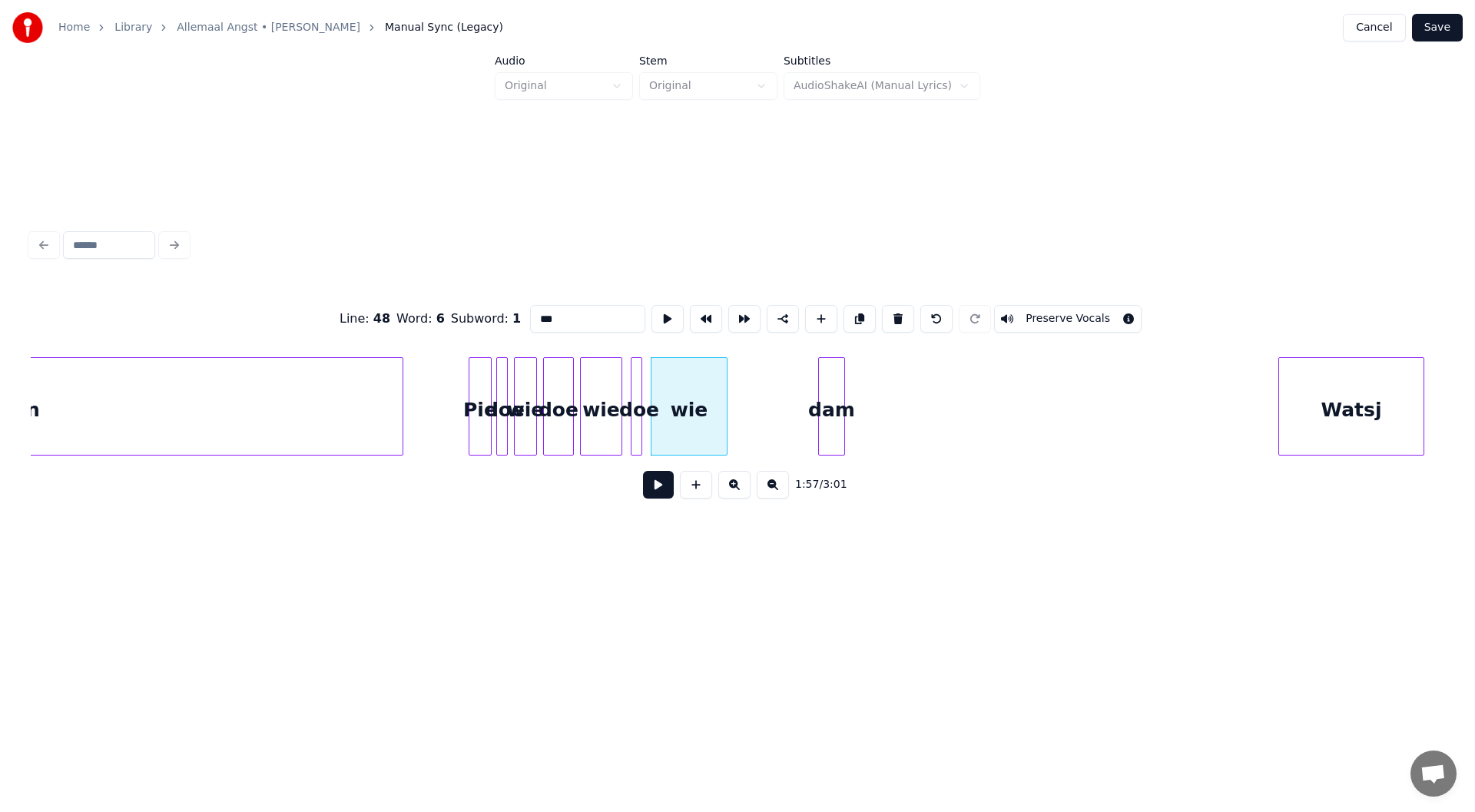
click at [735, 423] on div "dam" at bounding box center [832, 410] width 26 height 105
click at [659, 492] on button at bounding box center [659, 484] width 31 height 27
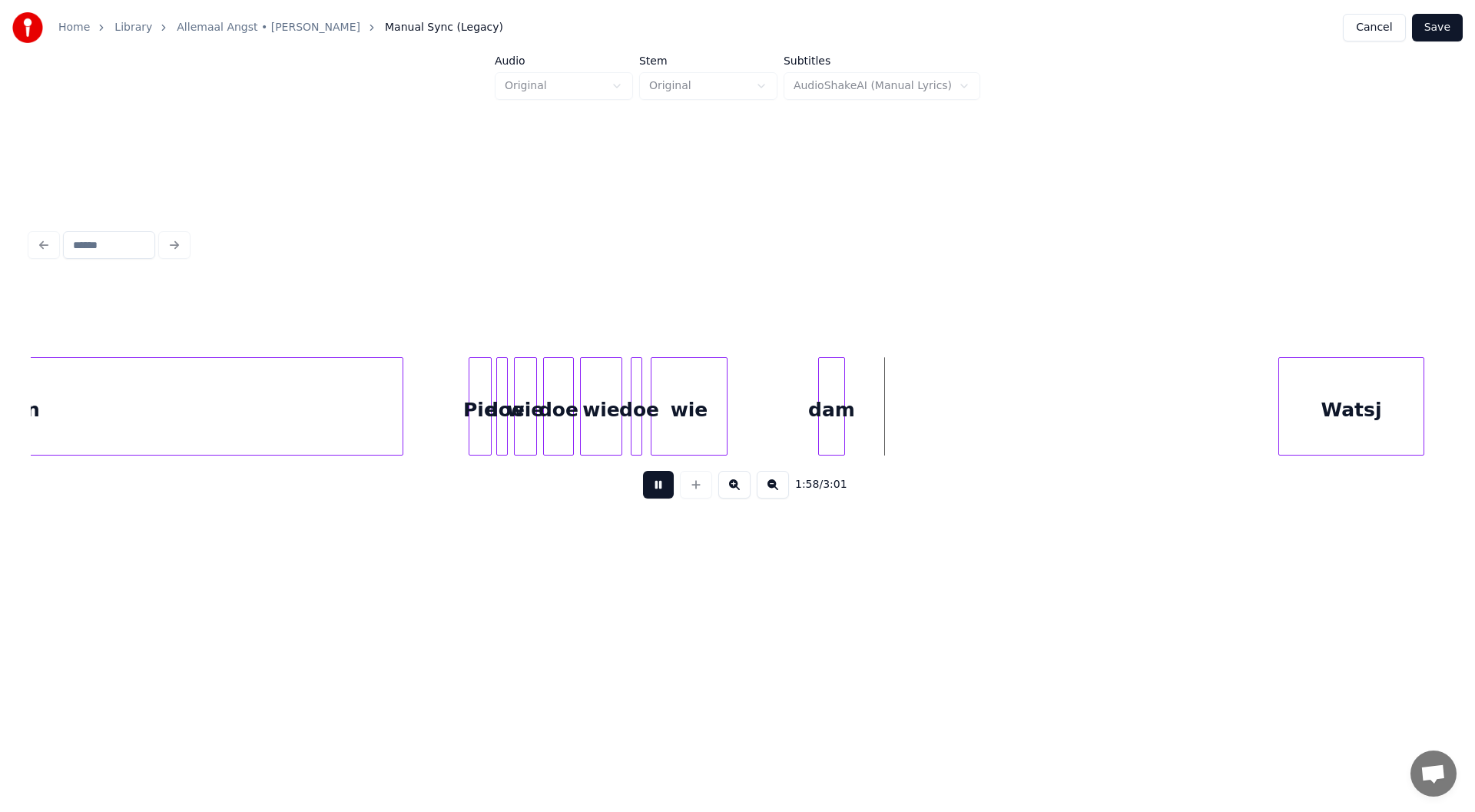
click at [659, 492] on button at bounding box center [659, 484] width 31 height 27
click at [735, 418] on div at bounding box center [918, 406] width 4 height 97
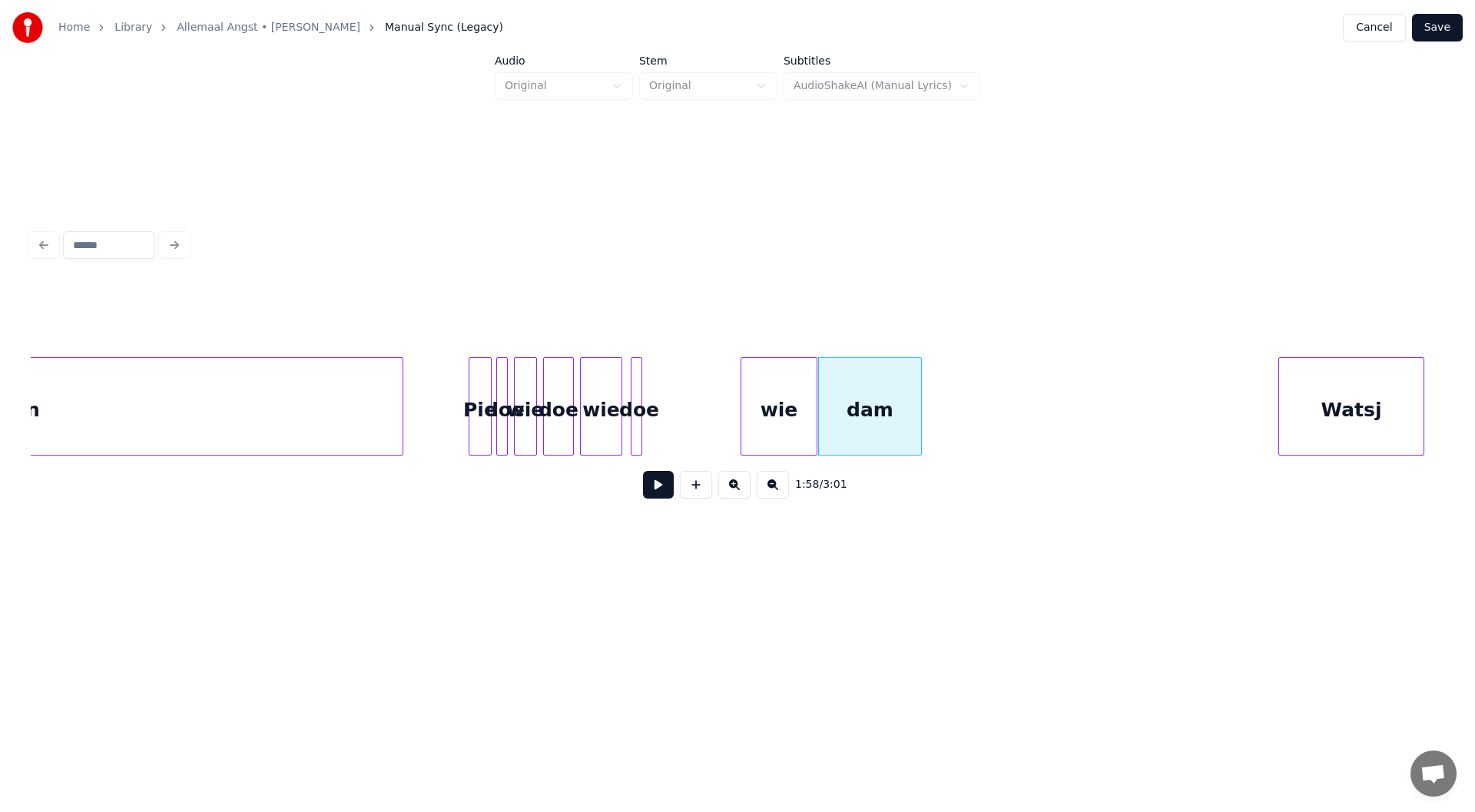
click at [735, 423] on div "wie" at bounding box center [779, 410] width 75 height 105
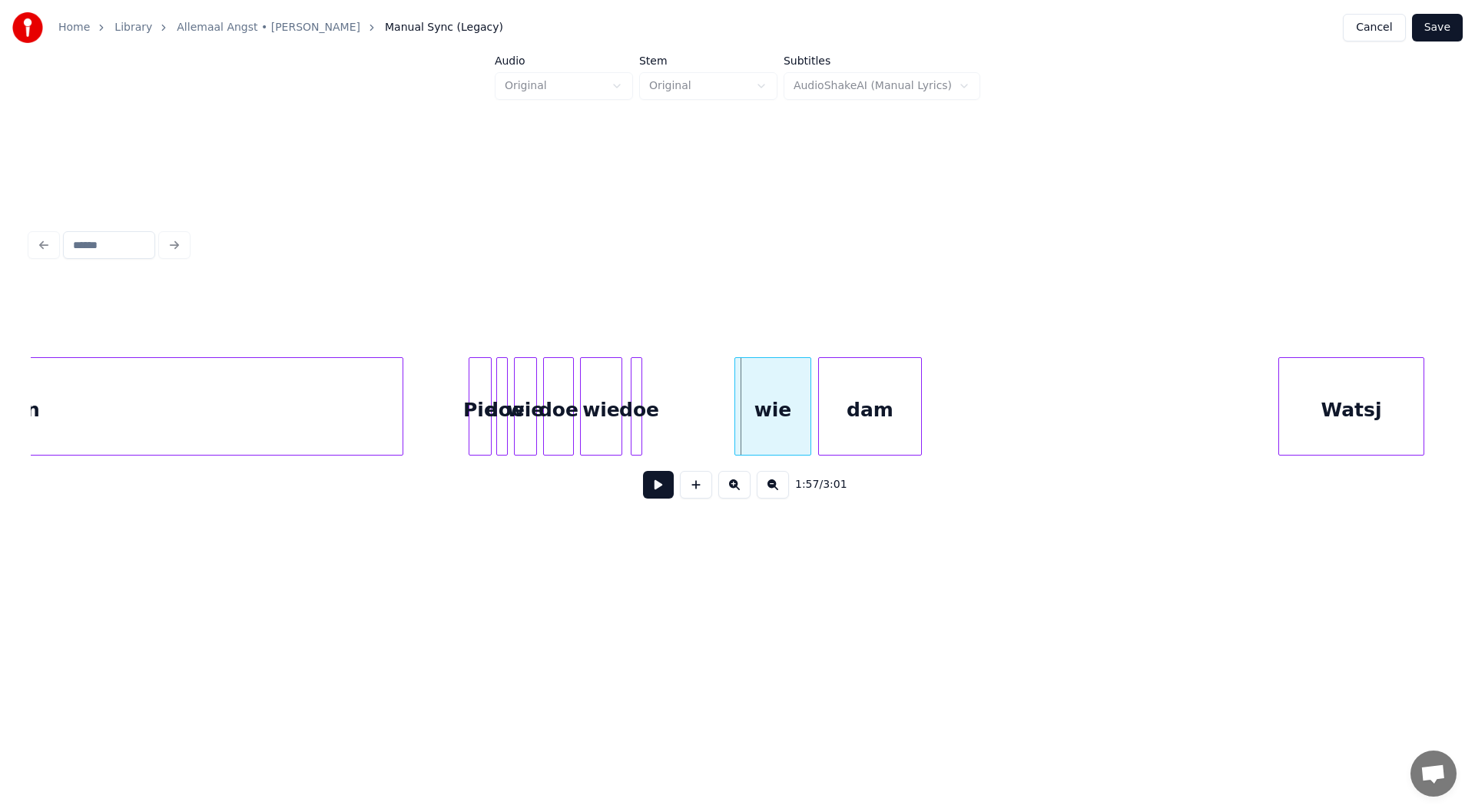
click at [735, 418] on div "wie" at bounding box center [773, 410] width 75 height 105
click at [735, 416] on div at bounding box center [763, 406] width 4 height 97
click at [638, 419] on div at bounding box center [638, 406] width 4 height 97
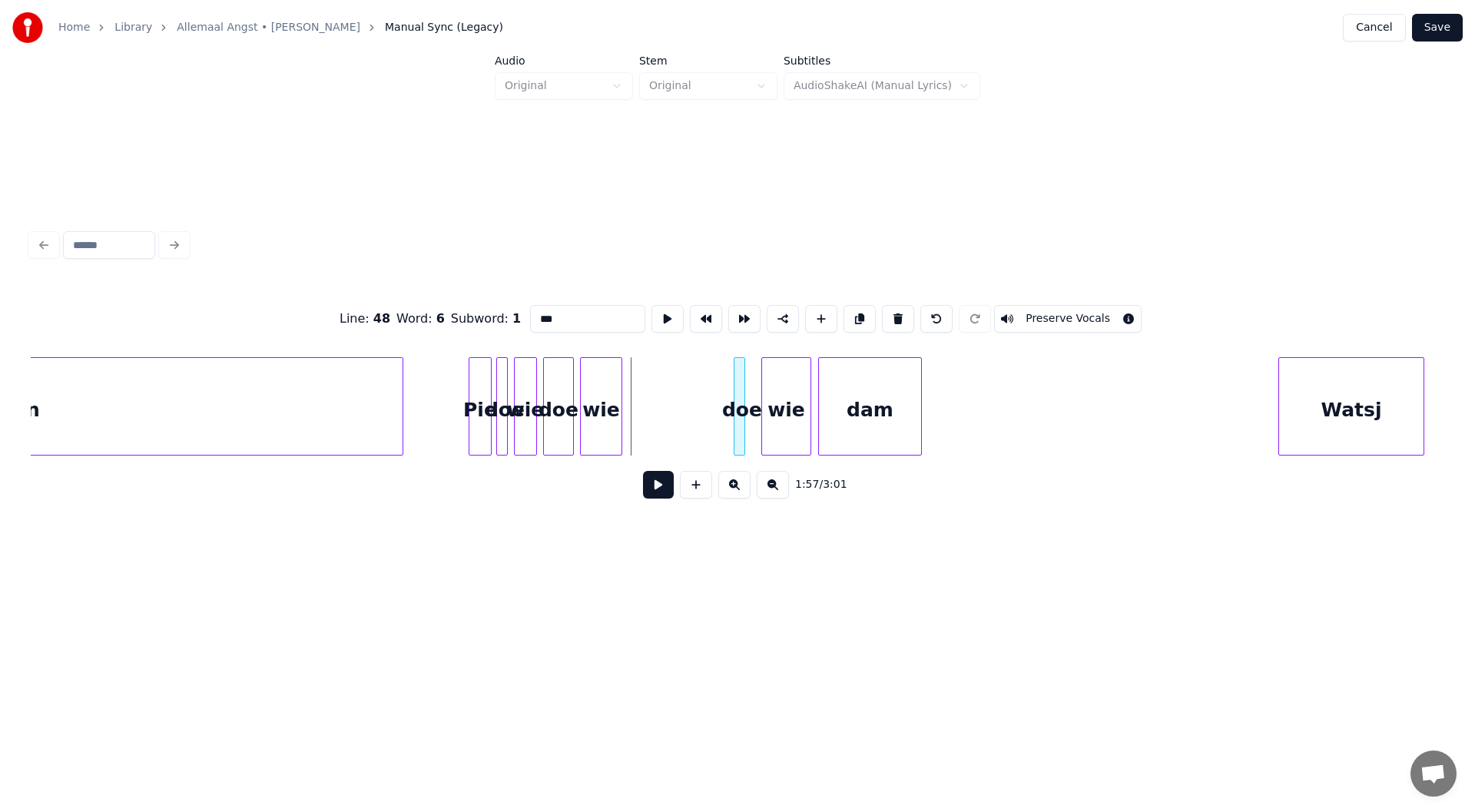
click at [735, 417] on div "doe" at bounding box center [742, 410] width 15 height 105
click at [735, 420] on div at bounding box center [752, 406] width 4 height 97
click at [703, 406] on div "wie" at bounding box center [701, 410] width 40 height 105
click at [655, 415] on div "doe" at bounding box center [648, 410] width 29 height 105
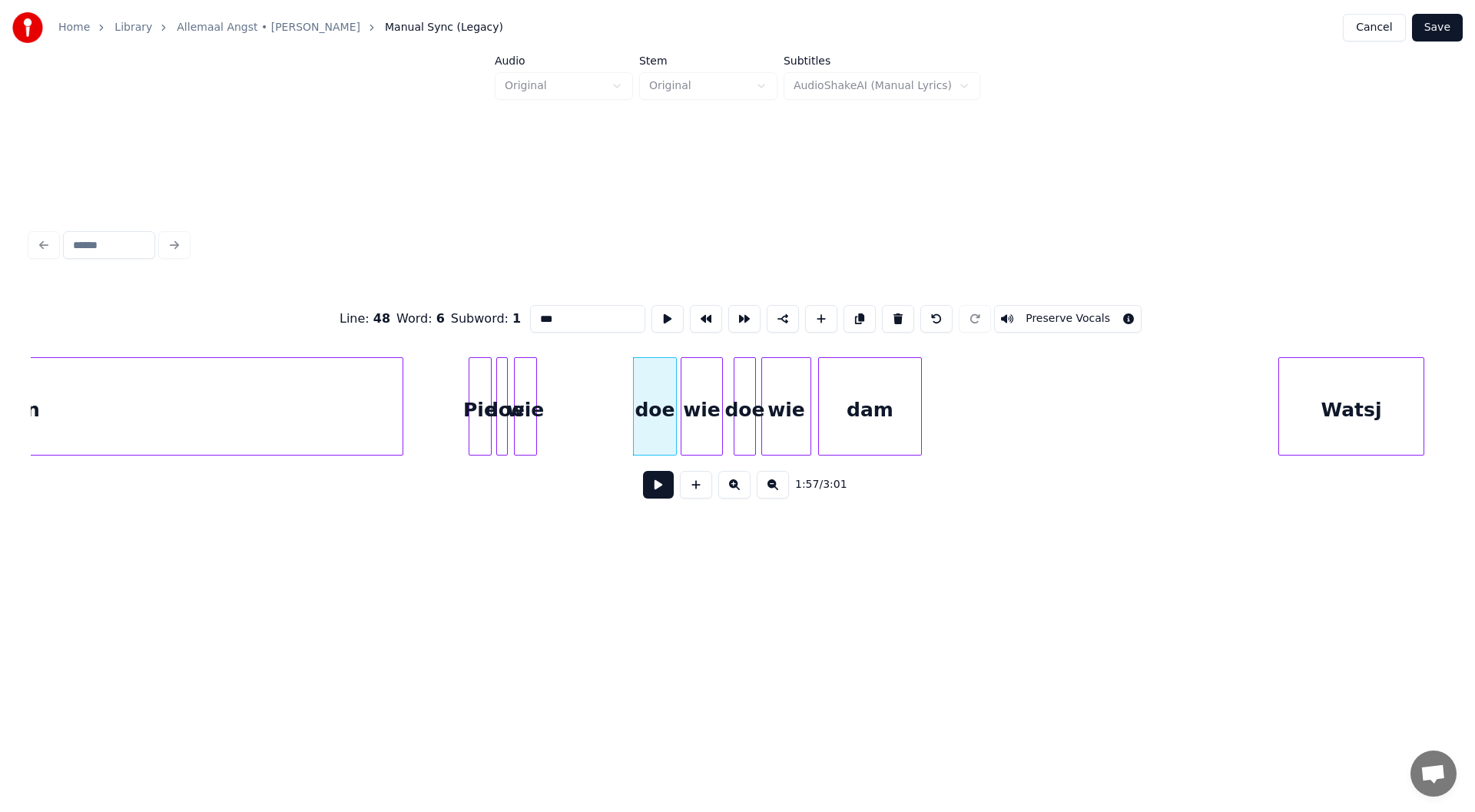
click at [671, 423] on div at bounding box center [673, 406] width 4 height 97
click at [620, 410] on div "wie" at bounding box center [617, 410] width 21 height 105
click at [573, 413] on div "doe" at bounding box center [571, 410] width 15 height 105
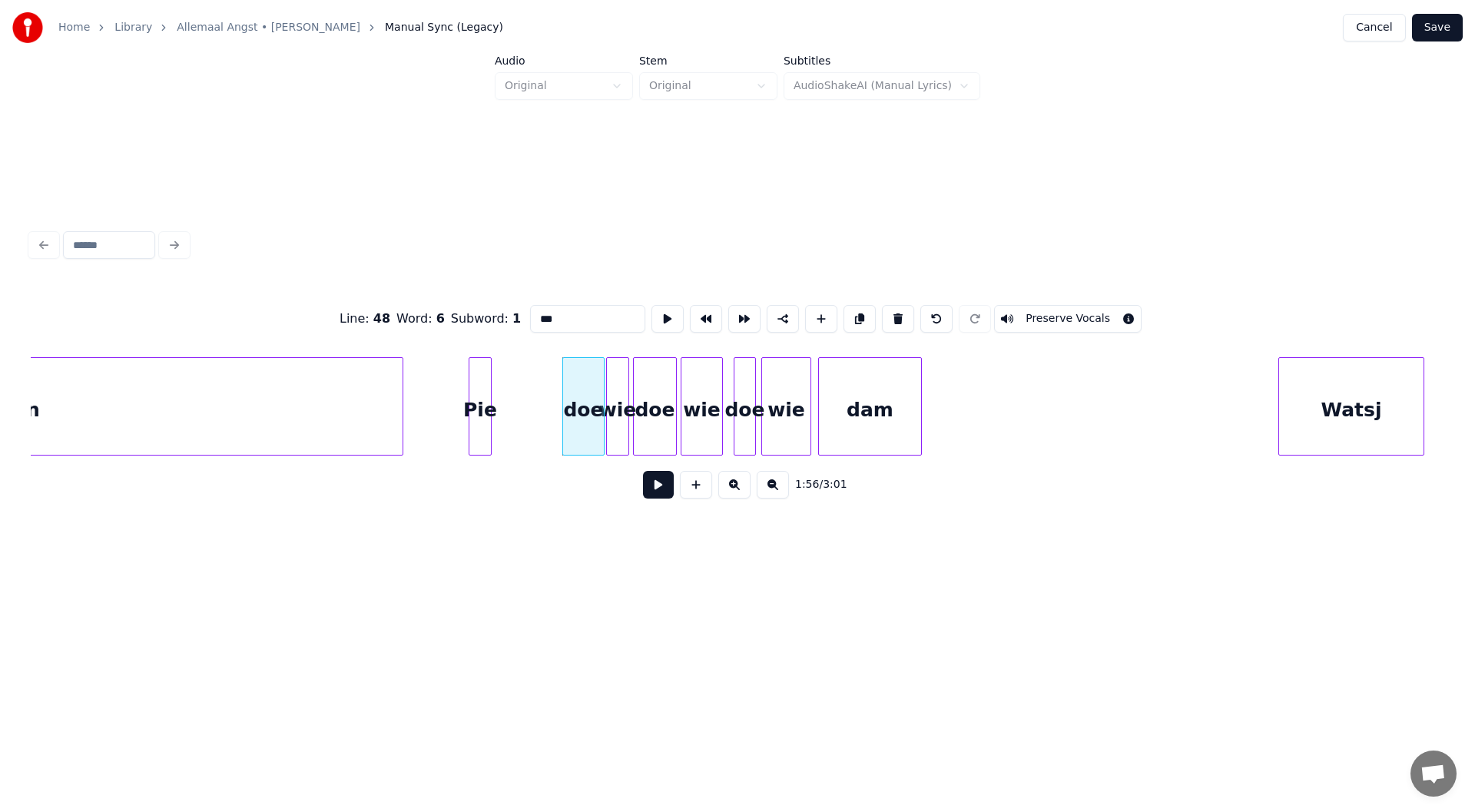
click at [602, 421] on div at bounding box center [601, 406] width 4 height 97
click at [498, 418] on div at bounding box center [497, 406] width 4 height 97
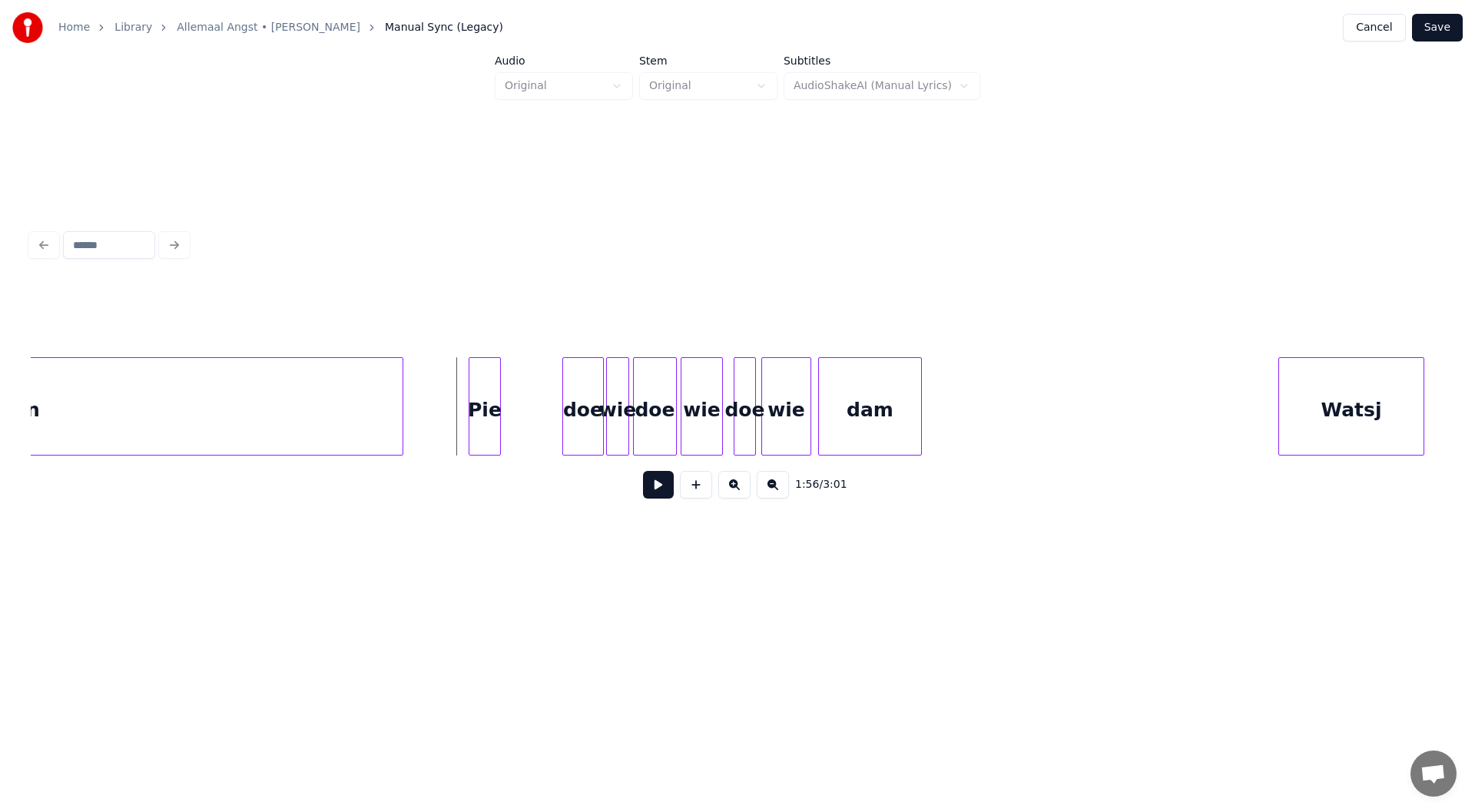
click at [652, 494] on button at bounding box center [659, 484] width 31 height 27
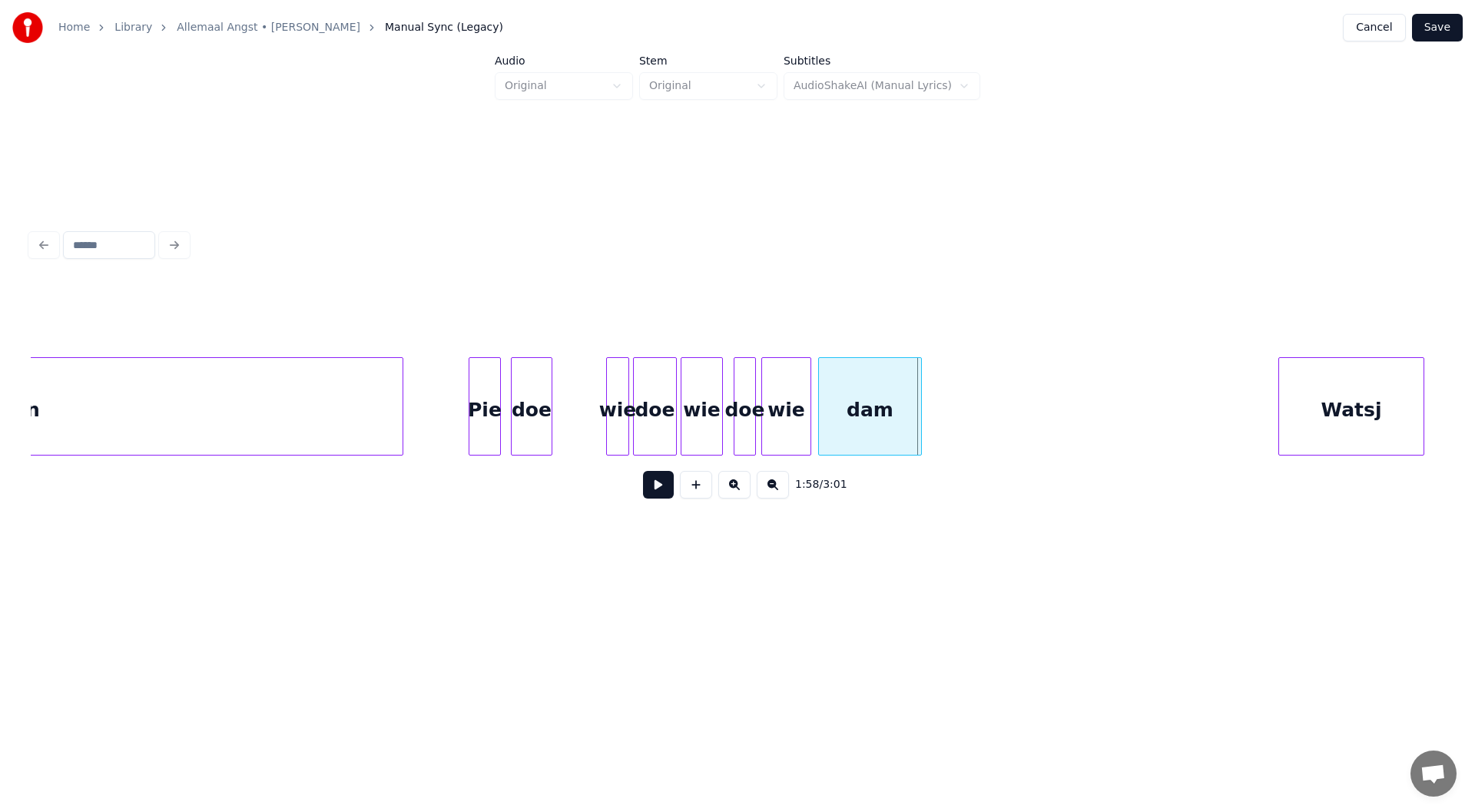
click at [528, 430] on div "doe" at bounding box center [532, 410] width 40 height 105
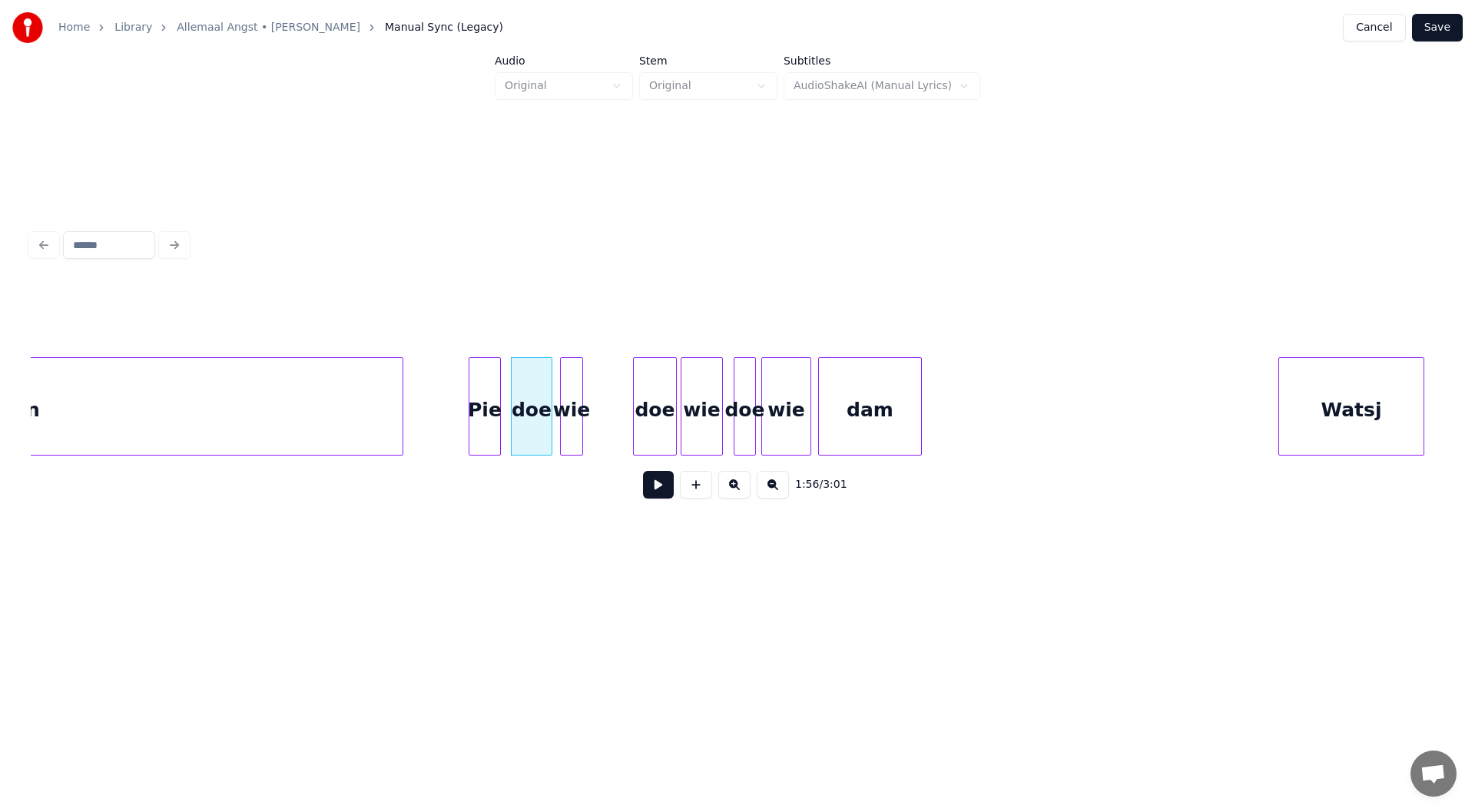
click at [570, 420] on div "wie" at bounding box center [571, 410] width 21 height 105
click at [601, 424] on div at bounding box center [603, 406] width 4 height 97
click at [639, 424] on div "doe" at bounding box center [635, 410] width 42 height 105
click at [663, 426] on div at bounding box center [661, 406] width 4 height 97
click at [692, 426] on div "wie" at bounding box center [695, 410] width 40 height 105
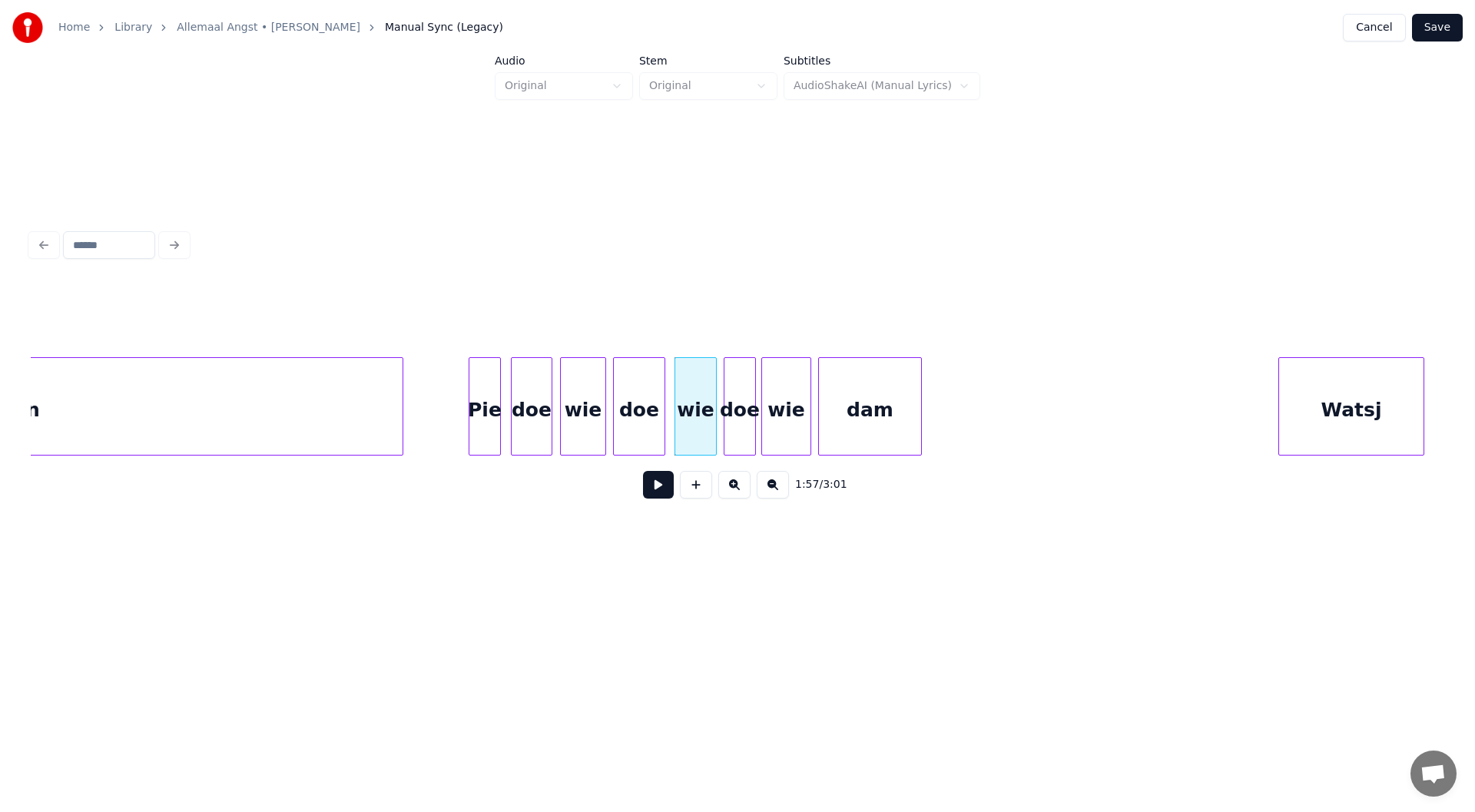
click at [726, 424] on div at bounding box center [726, 406] width 4 height 97
drag, startPoint x: 666, startPoint y: 496, endPoint x: 659, endPoint y: 494, distance: 7.3
click at [664, 496] on button at bounding box center [659, 484] width 31 height 27
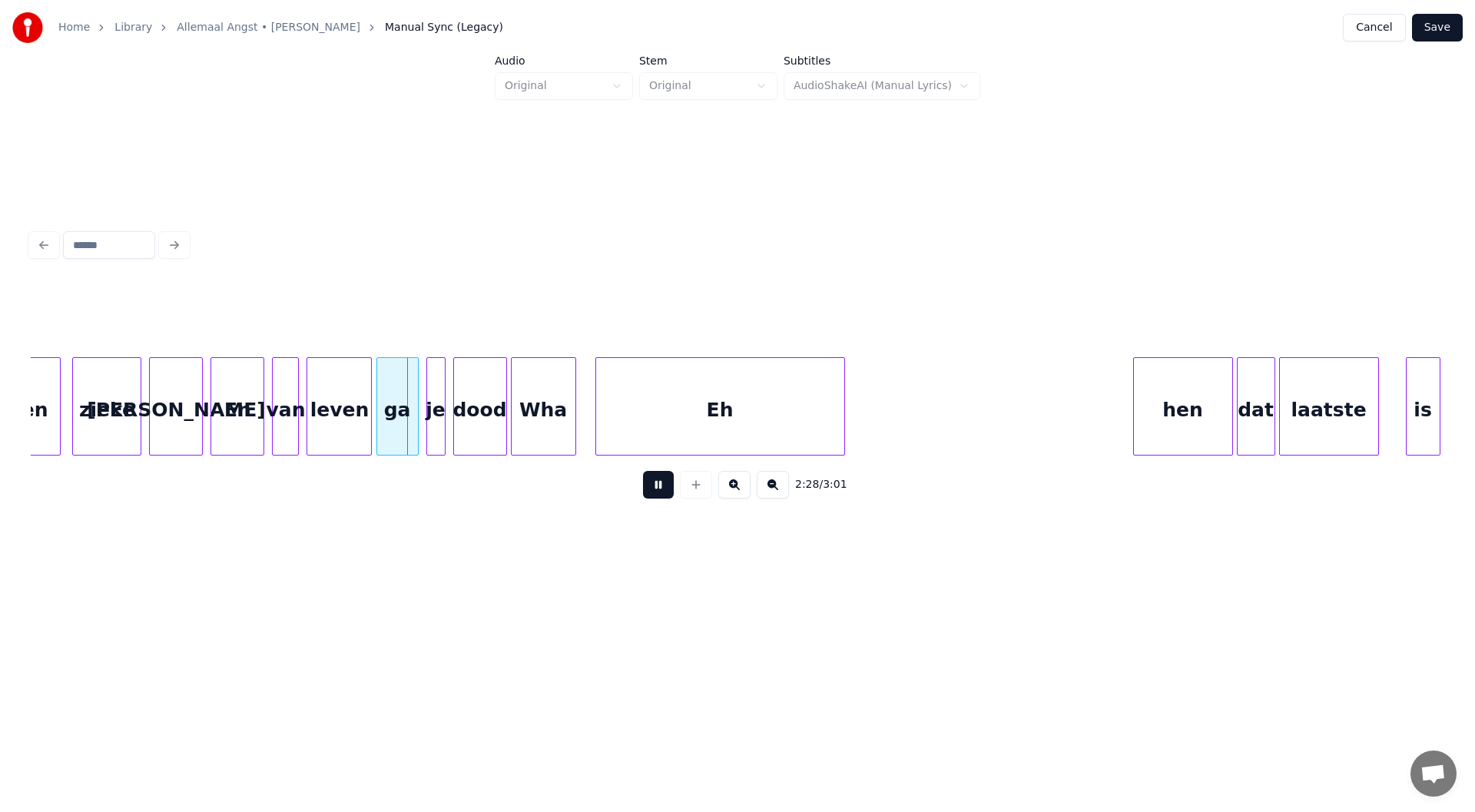
scroll to position [0, 28152]
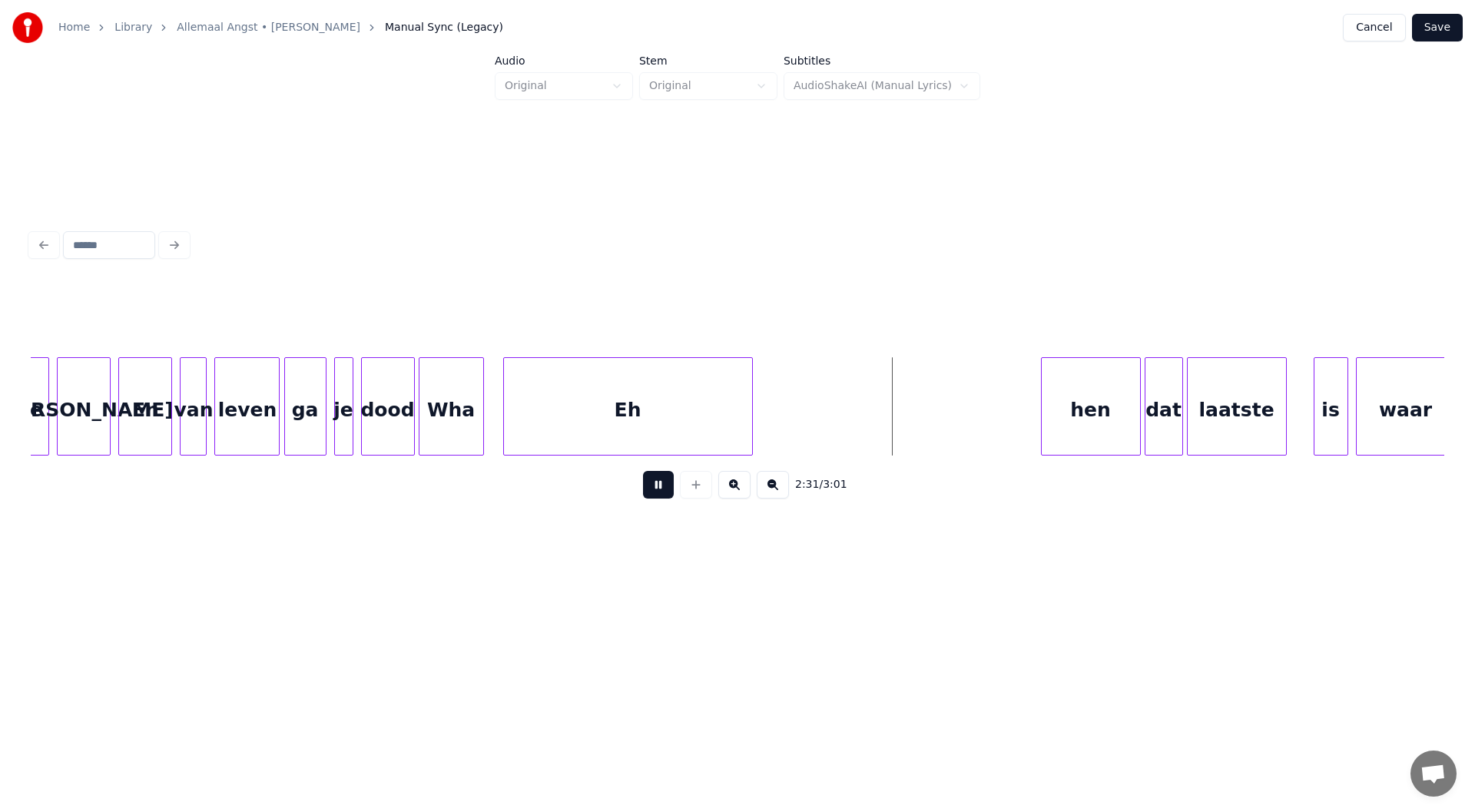
click at [659, 492] on button at bounding box center [659, 484] width 31 height 27
click at [735, 408] on div "Eh" at bounding box center [885, 410] width 248 height 105
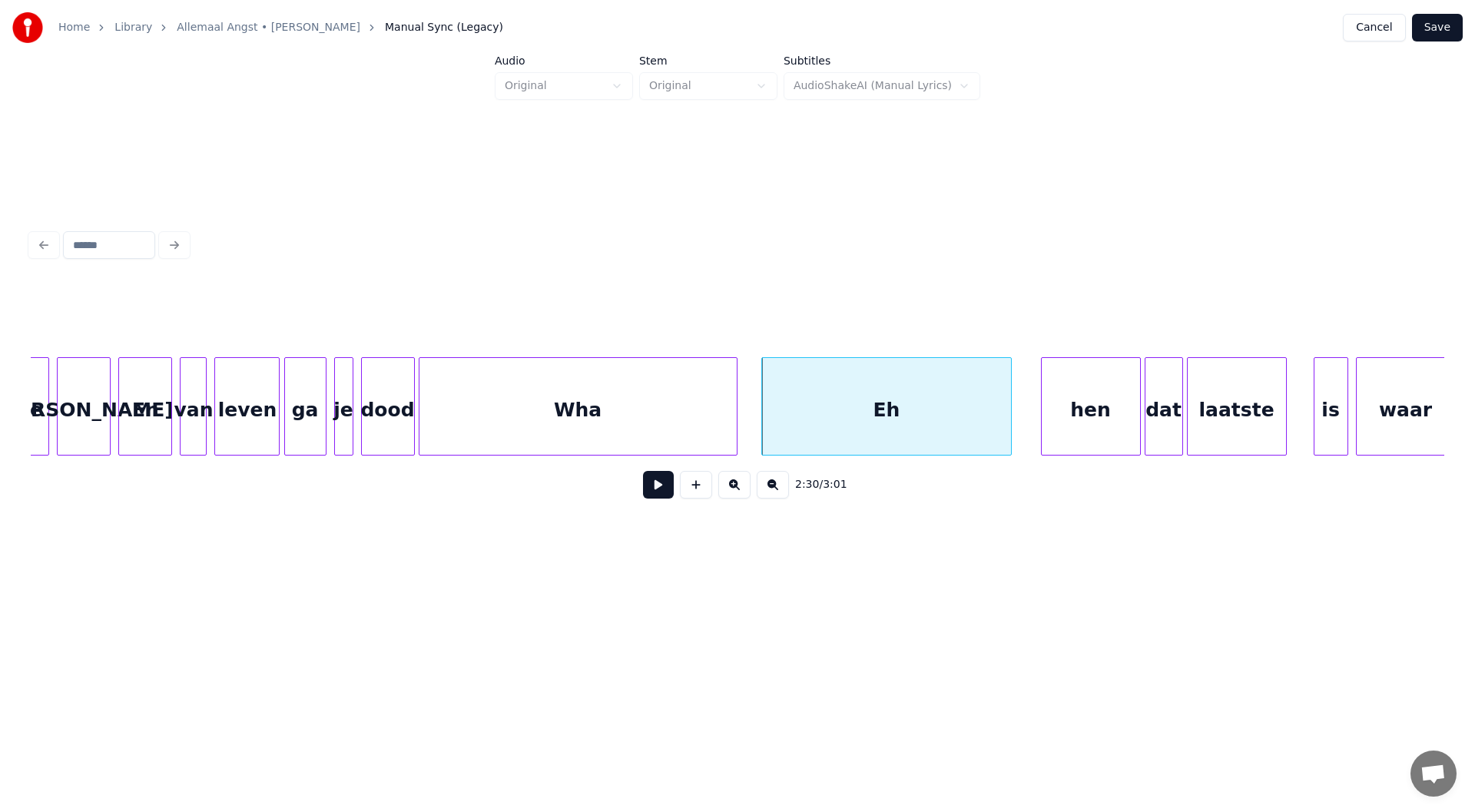
click at [732, 400] on div at bounding box center [734, 406] width 4 height 97
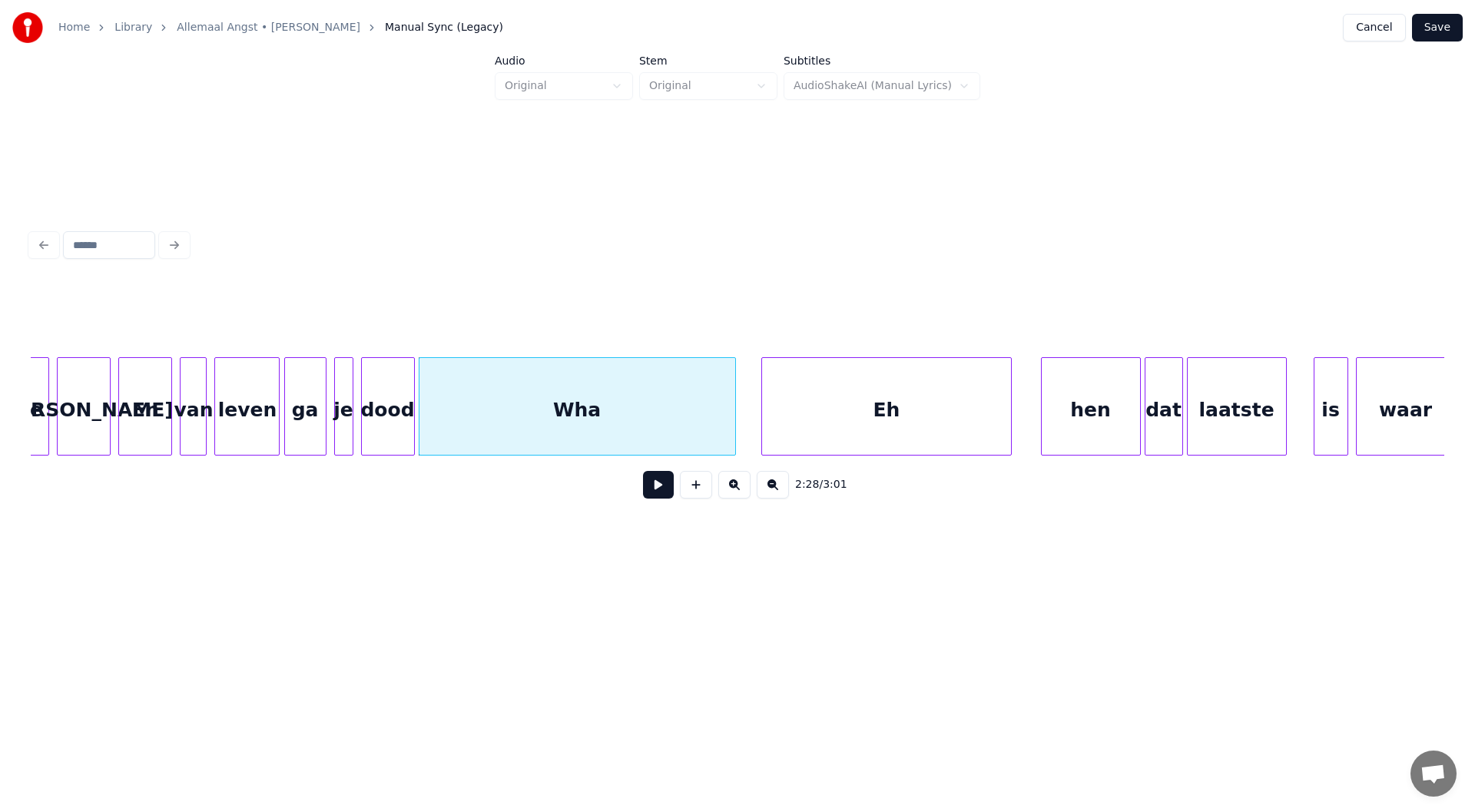
click at [735, 416] on div "Eh" at bounding box center [885, 410] width 248 height 105
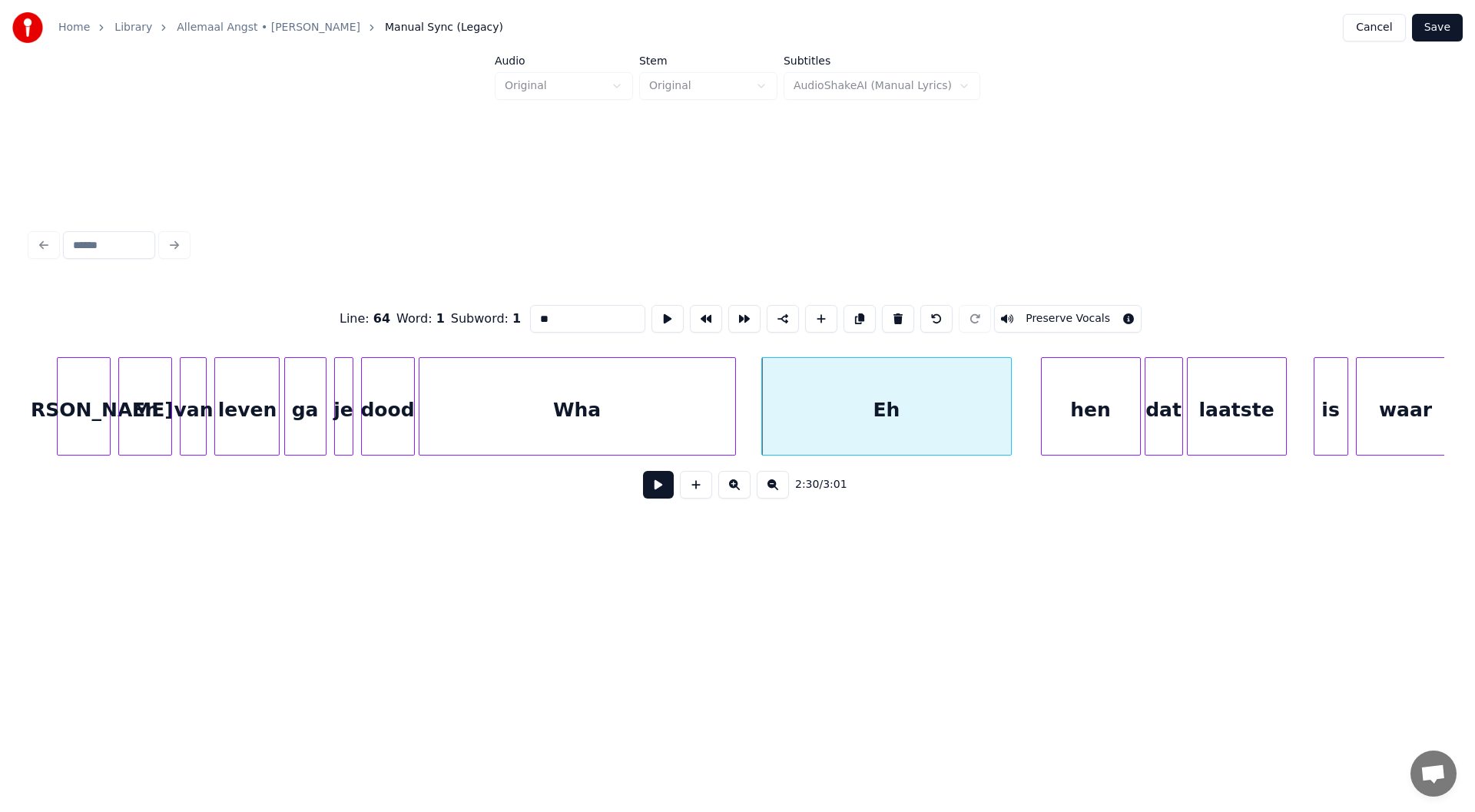
scroll to position [0, 28333]
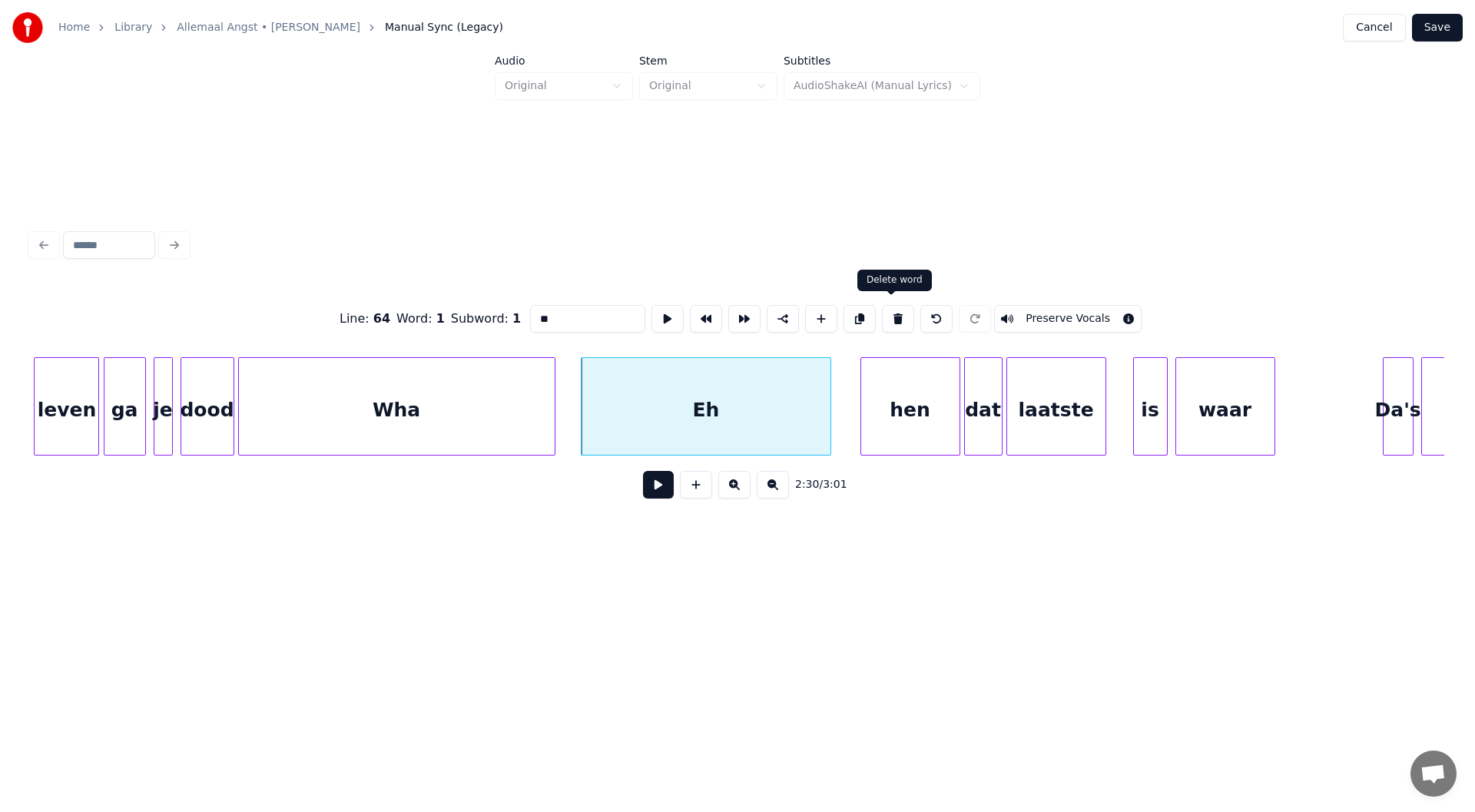
click at [735, 316] on button at bounding box center [898, 319] width 33 height 27
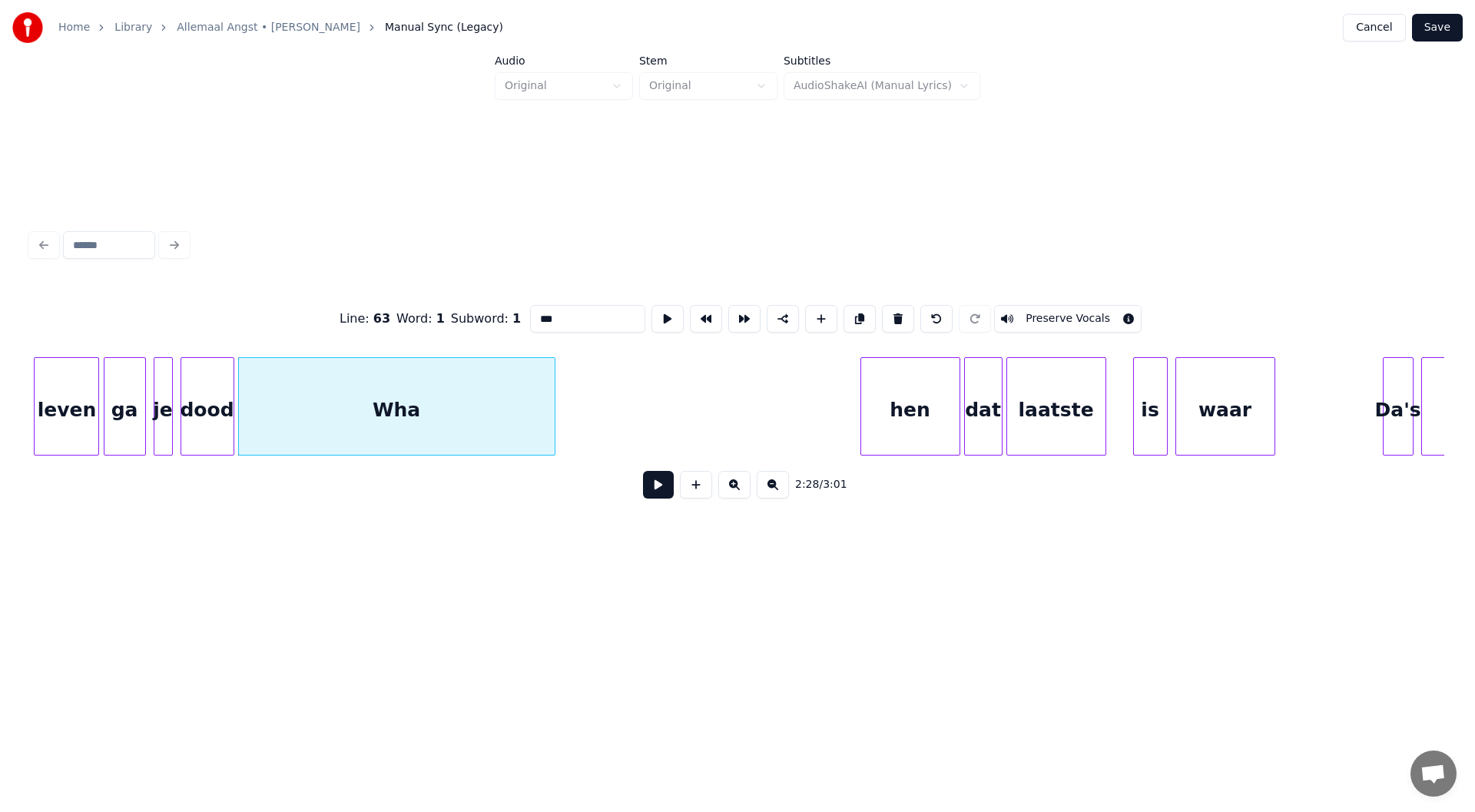
click at [735, 387] on div "hen" at bounding box center [910, 410] width 99 height 105
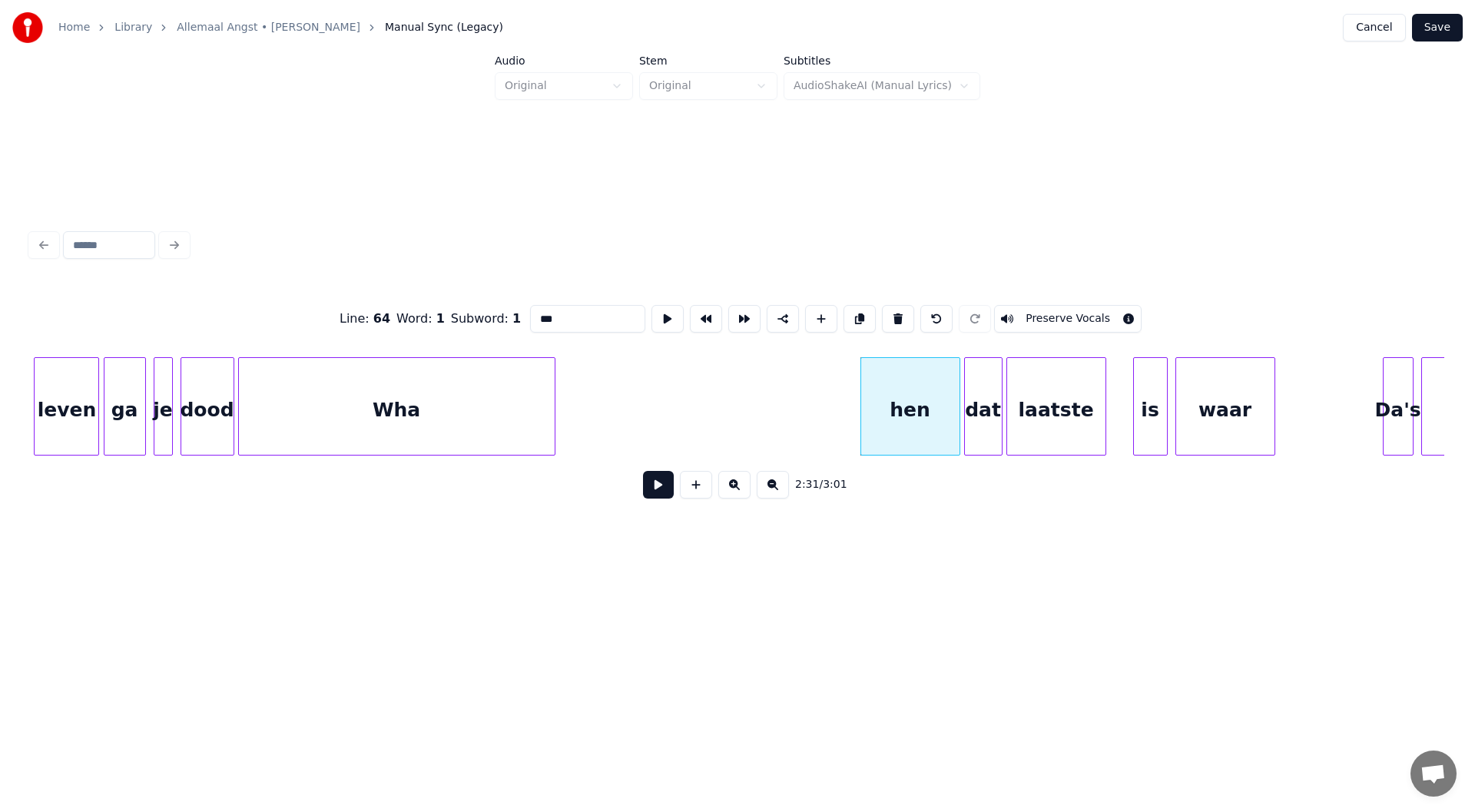
drag, startPoint x: 566, startPoint y: 310, endPoint x: 519, endPoint y: 310, distance: 47.0
click at [519, 310] on div "Line : 64 Word : 1 Subword : 1 *** Preserve Vocals" at bounding box center [738, 319] width 1413 height 77
type input "**"
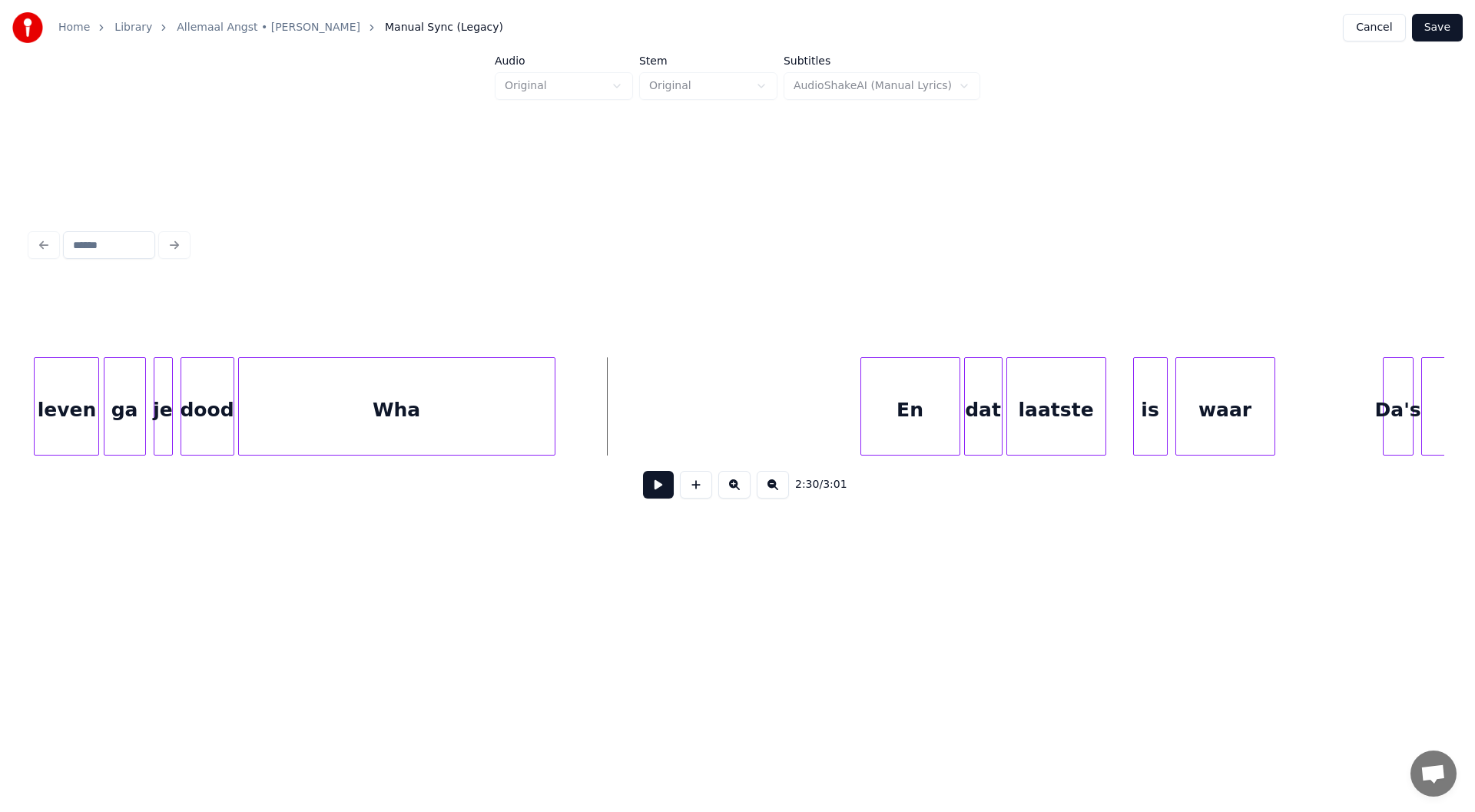
click at [665, 492] on button at bounding box center [659, 484] width 31 height 27
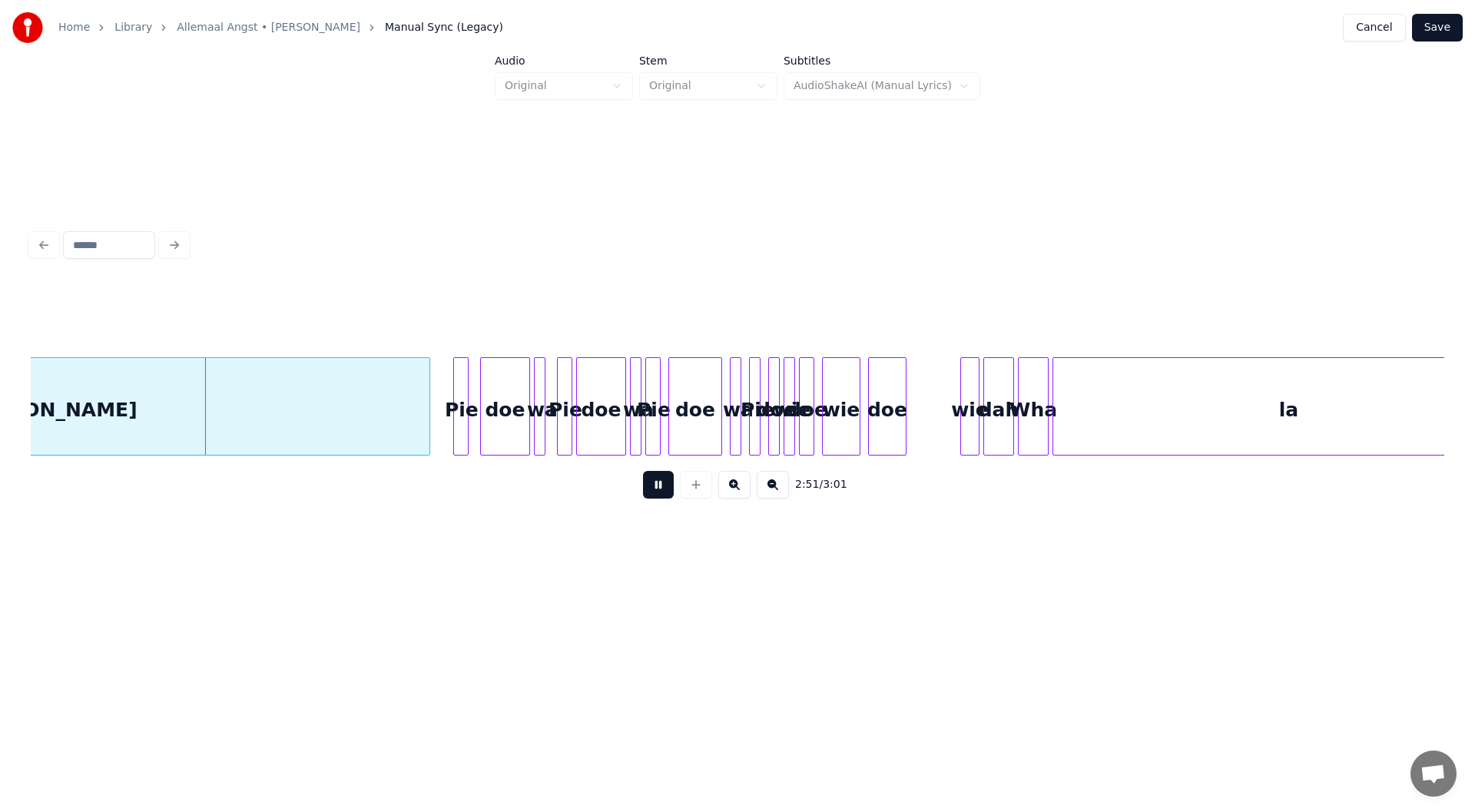
scroll to position [0, 32880]
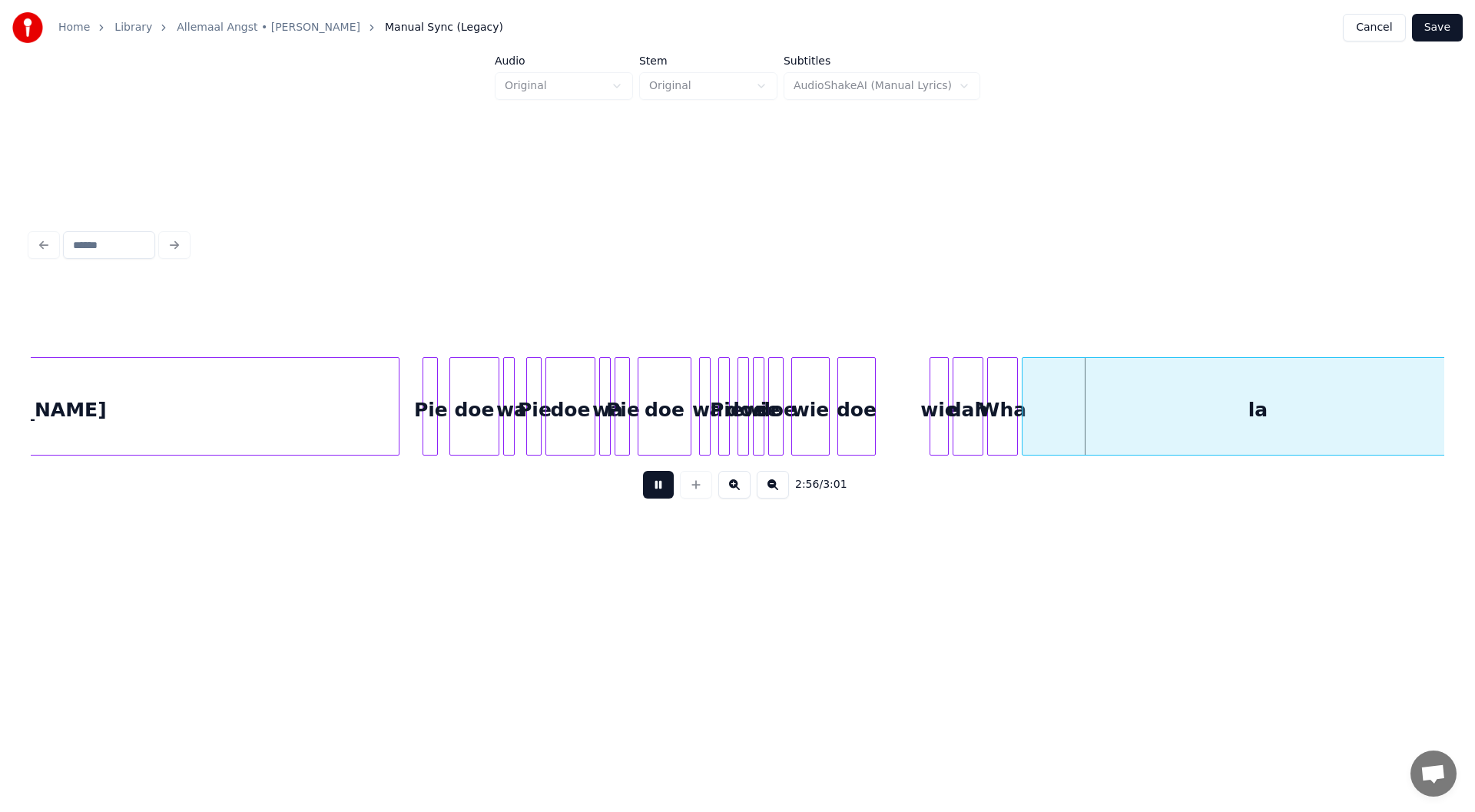
click at [642, 490] on div "2:56 / 3:01" at bounding box center [737, 484] width 1388 height 33
click at [661, 497] on button at bounding box center [659, 484] width 31 height 27
click at [426, 420] on div at bounding box center [425, 406] width 4 height 97
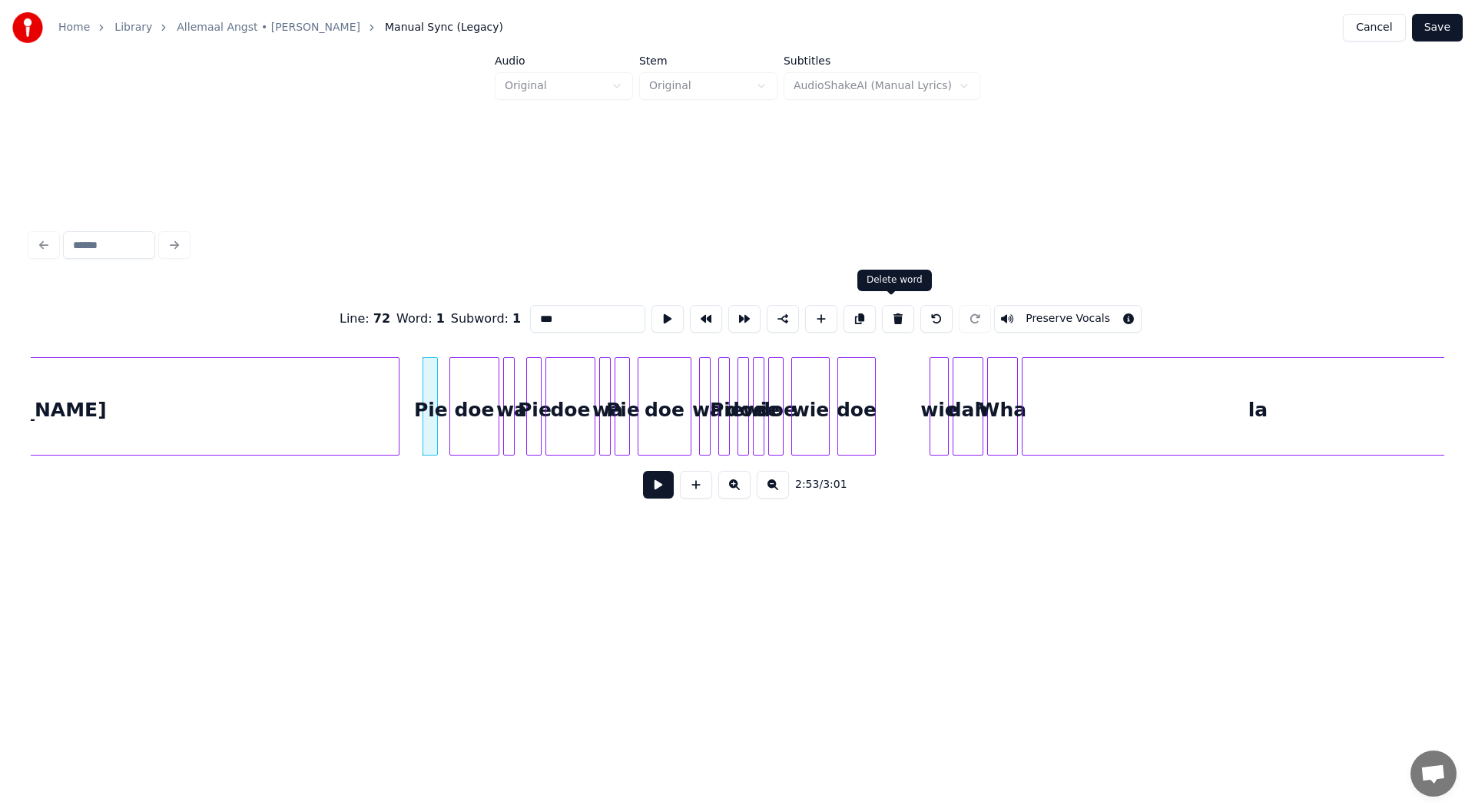
click at [735, 314] on button at bounding box center [898, 319] width 33 height 27
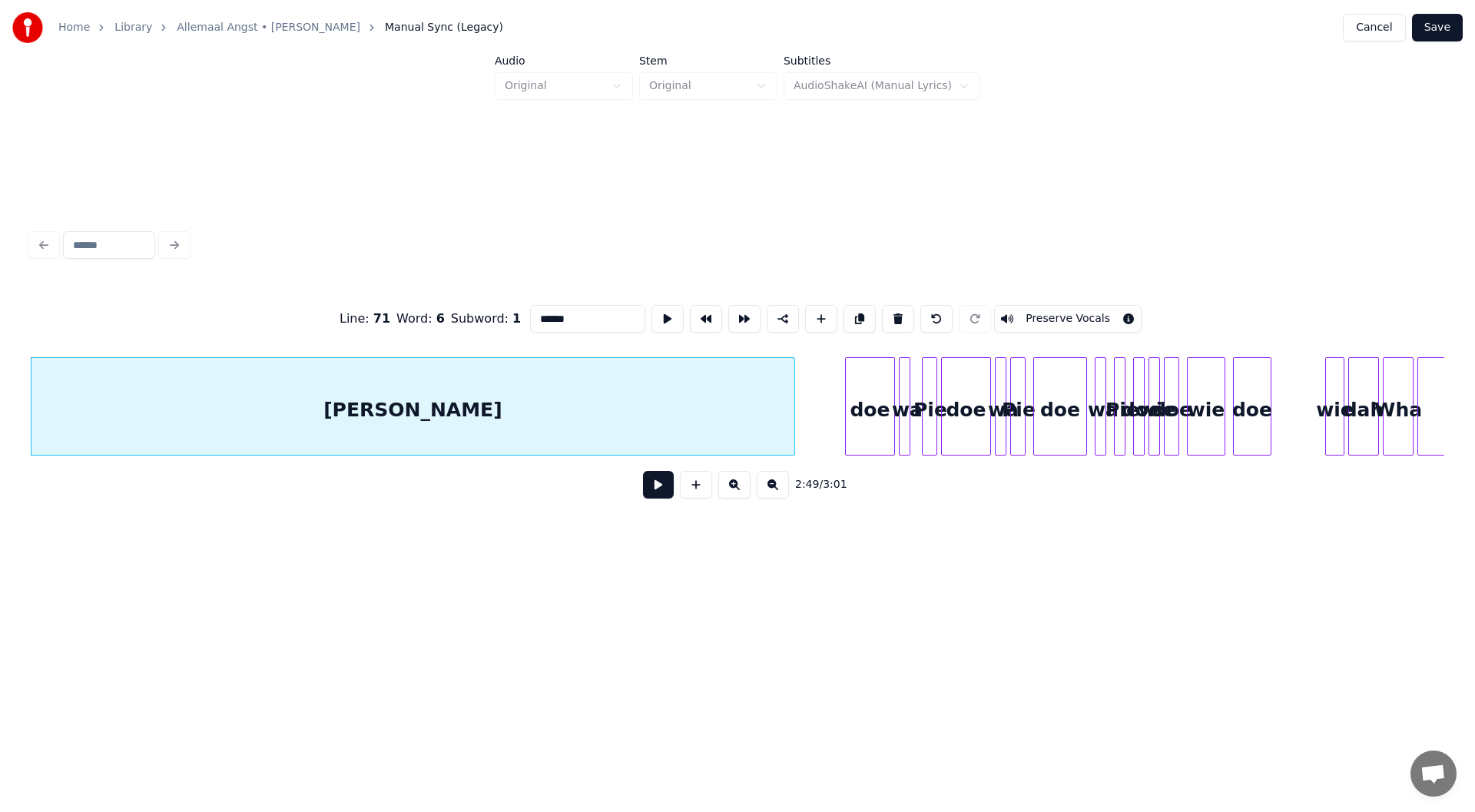
click at [735, 419] on div "doe" at bounding box center [870, 410] width 48 height 105
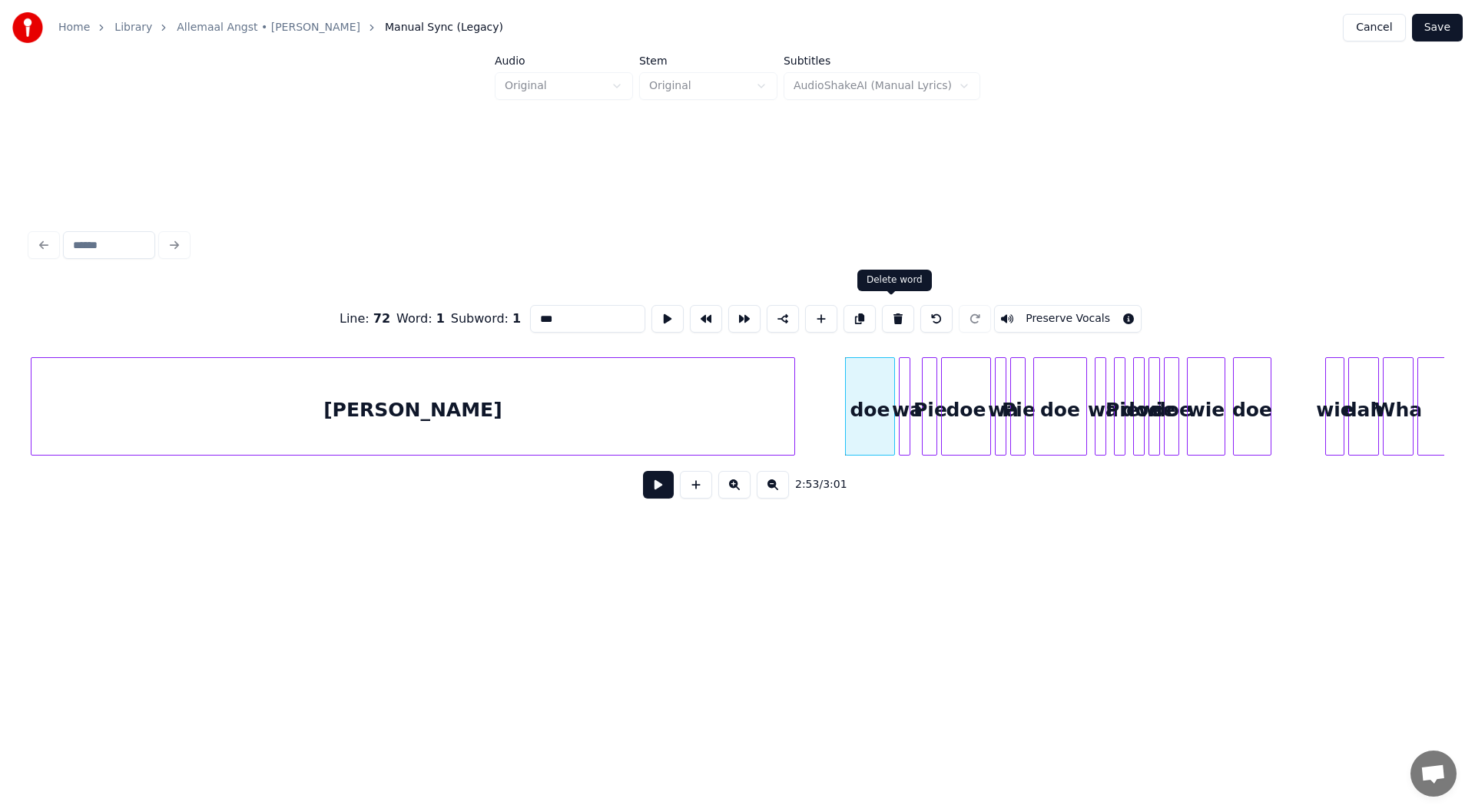
click at [735, 315] on button at bounding box center [898, 319] width 33 height 27
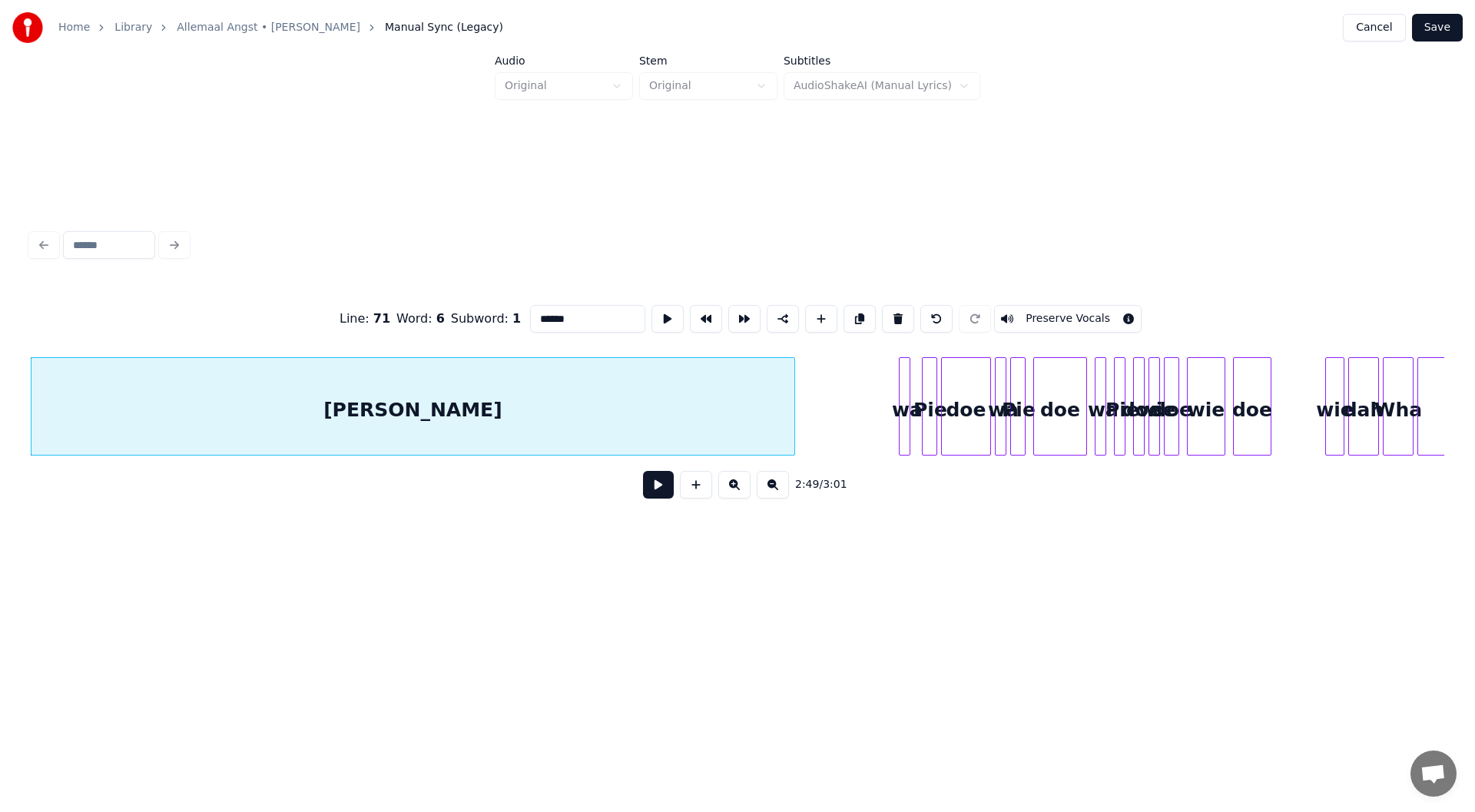
click at [735, 379] on div at bounding box center [901, 406] width 4 height 97
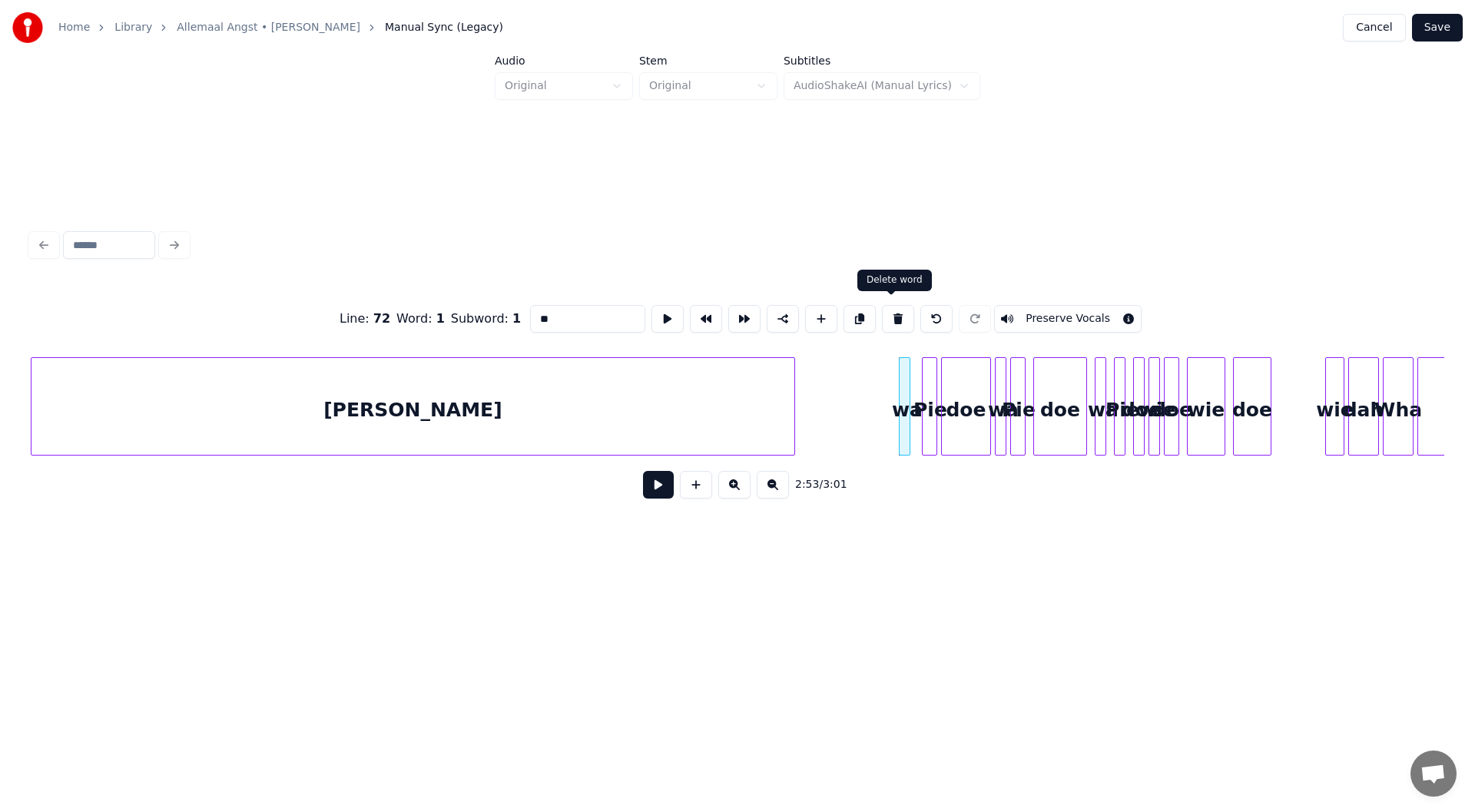
click at [735, 313] on button at bounding box center [898, 319] width 33 height 27
click at [735, 384] on div at bounding box center [933, 406] width 4 height 97
click at [735, 381] on div "Pie" at bounding box center [905, 410] width 15 height 105
click at [735, 400] on div at bounding box center [926, 406] width 4 height 97
click at [735, 410] on div "doe" at bounding box center [959, 410] width 48 height 105
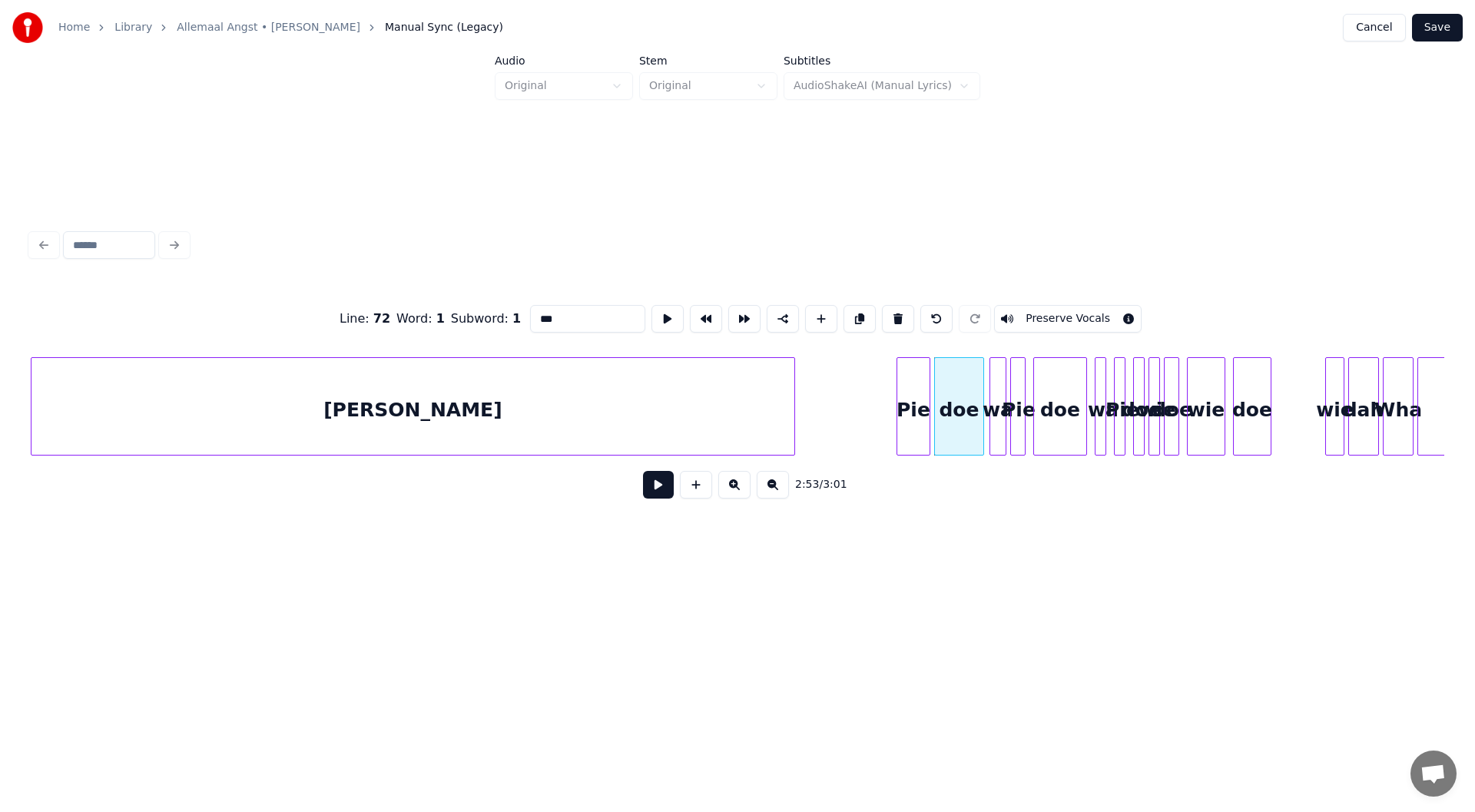
click at [735, 414] on div at bounding box center [991, 406] width 4 height 97
click at [735, 316] on button at bounding box center [898, 319] width 33 height 27
click at [735, 389] on div "doe" at bounding box center [959, 410] width 48 height 105
click at [735, 309] on button at bounding box center [898, 319] width 33 height 27
click at [735, 307] on button at bounding box center [898, 319] width 33 height 27
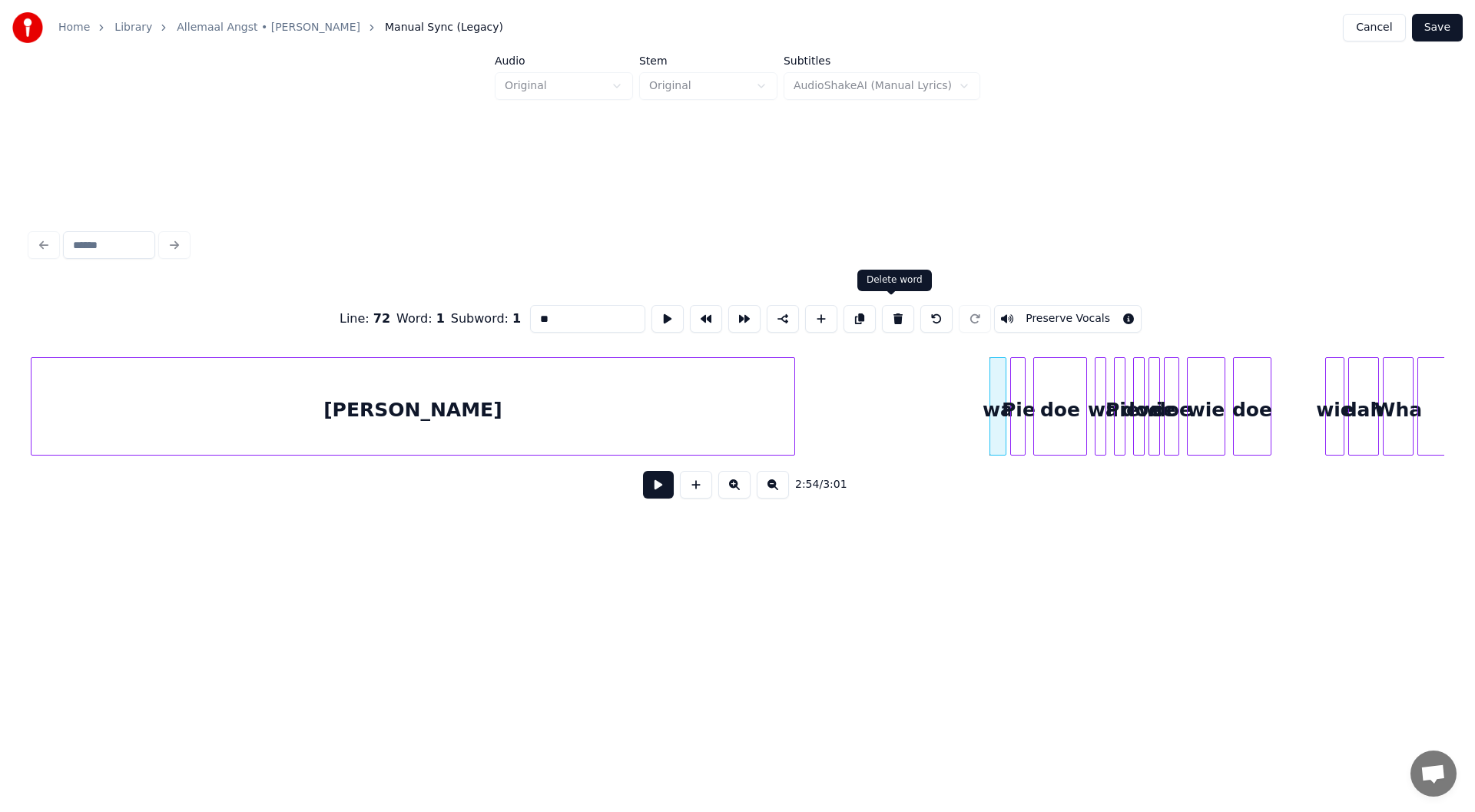
type input "***"
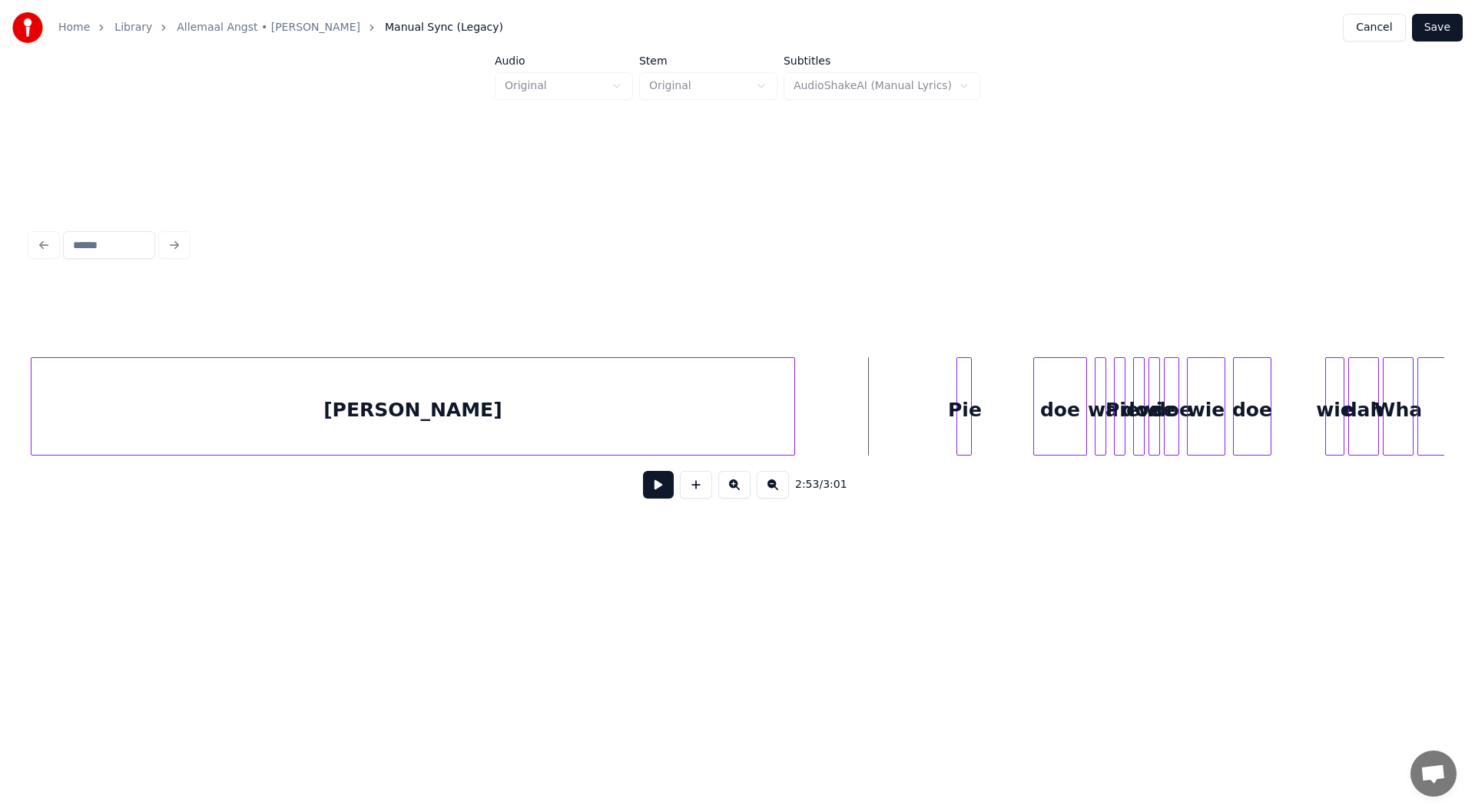
click at [735, 405] on div "Pie" at bounding box center [965, 410] width 15 height 105
click at [735, 400] on div "Pie" at bounding box center [960, 410] width 15 height 105
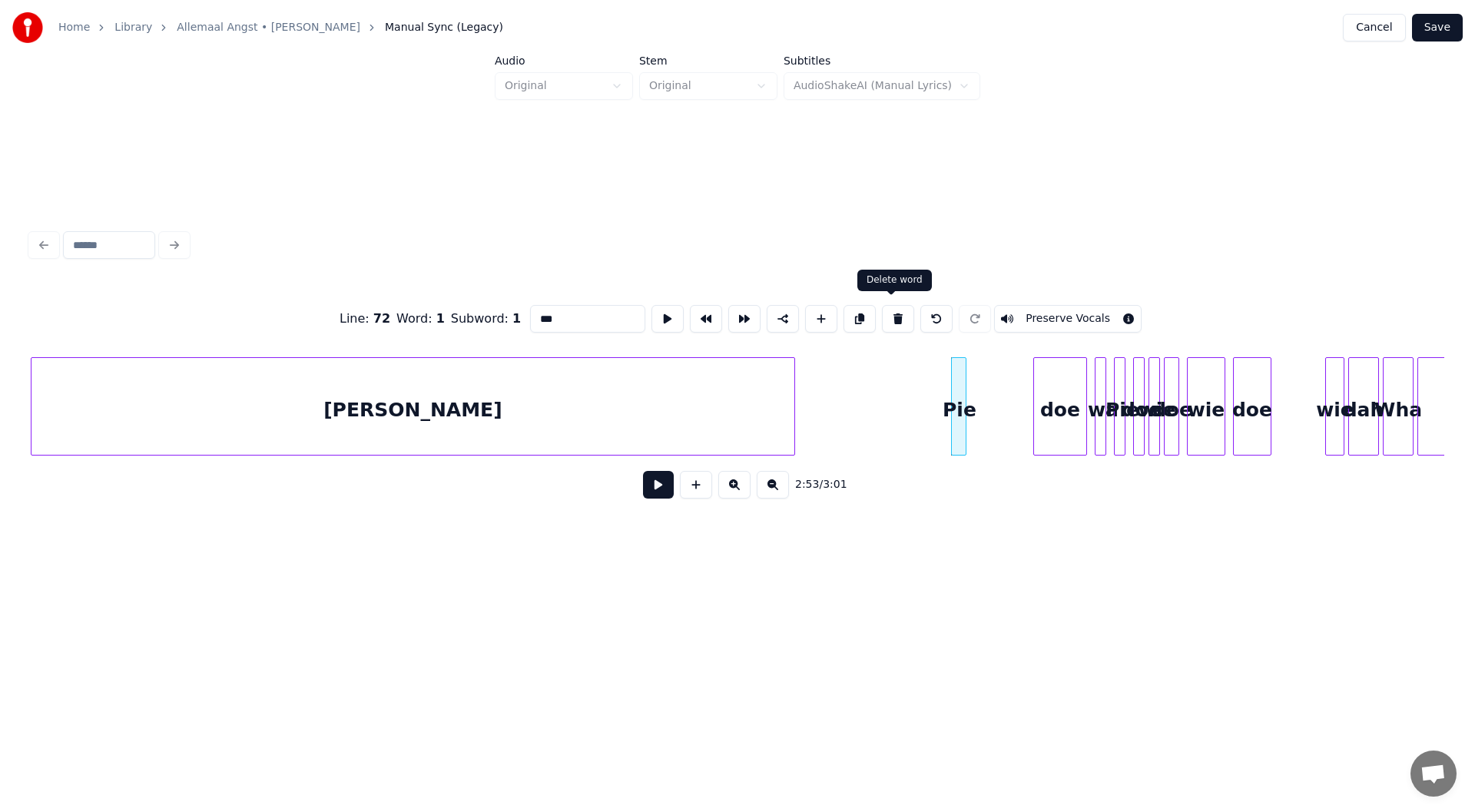
click at [735, 322] on button at bounding box center [898, 319] width 33 height 27
click at [735, 402] on div "doe" at bounding box center [1060, 410] width 52 height 105
click at [735, 314] on button at bounding box center [898, 319] width 33 height 27
click at [735, 315] on button at bounding box center [898, 319] width 33 height 27
type input "***"
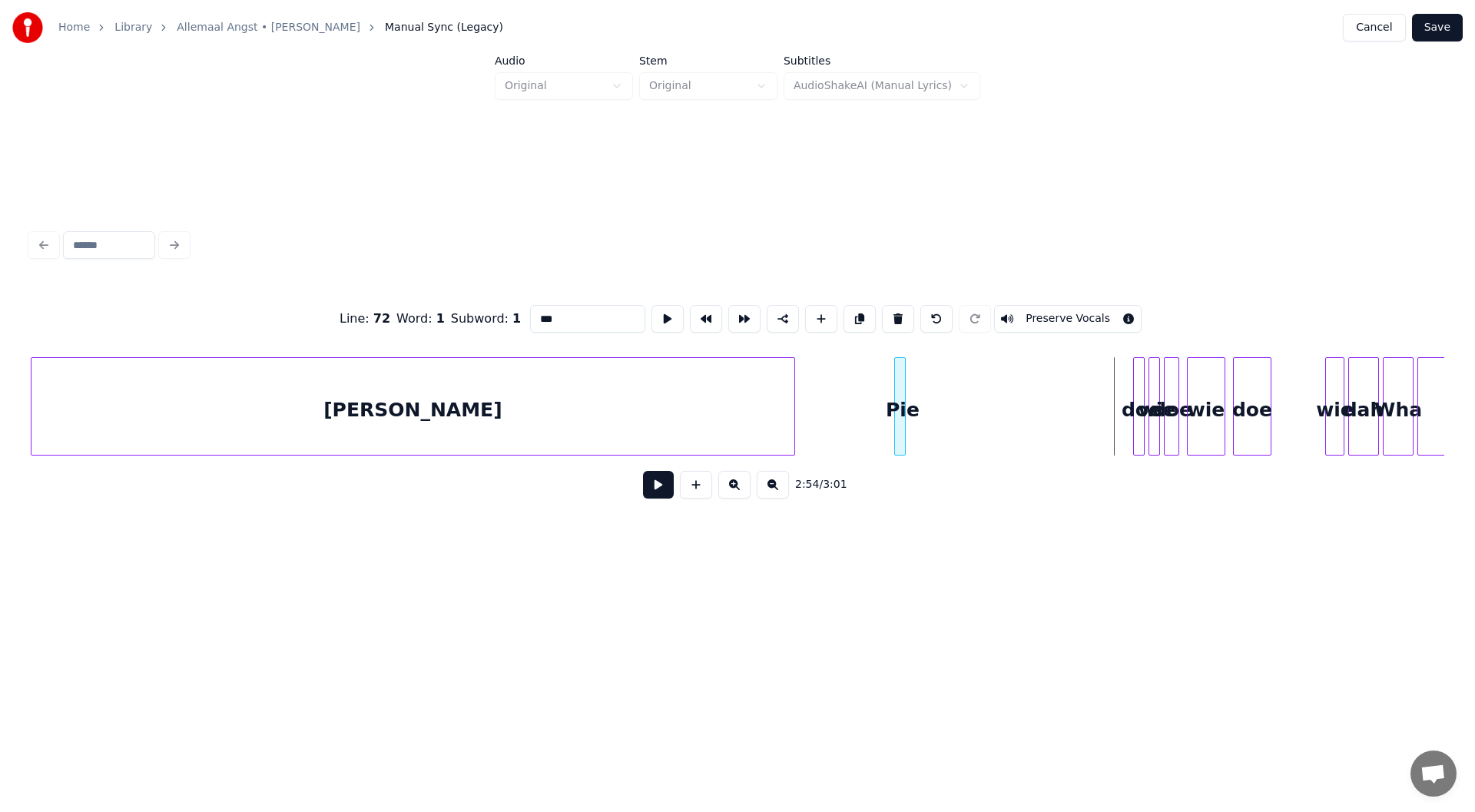
click at [735, 424] on div "Pie" at bounding box center [902, 410] width 15 height 105
click at [735, 425] on div at bounding box center [977, 406] width 4 height 97
click at [735, 422] on div at bounding box center [1007, 406] width 4 height 97
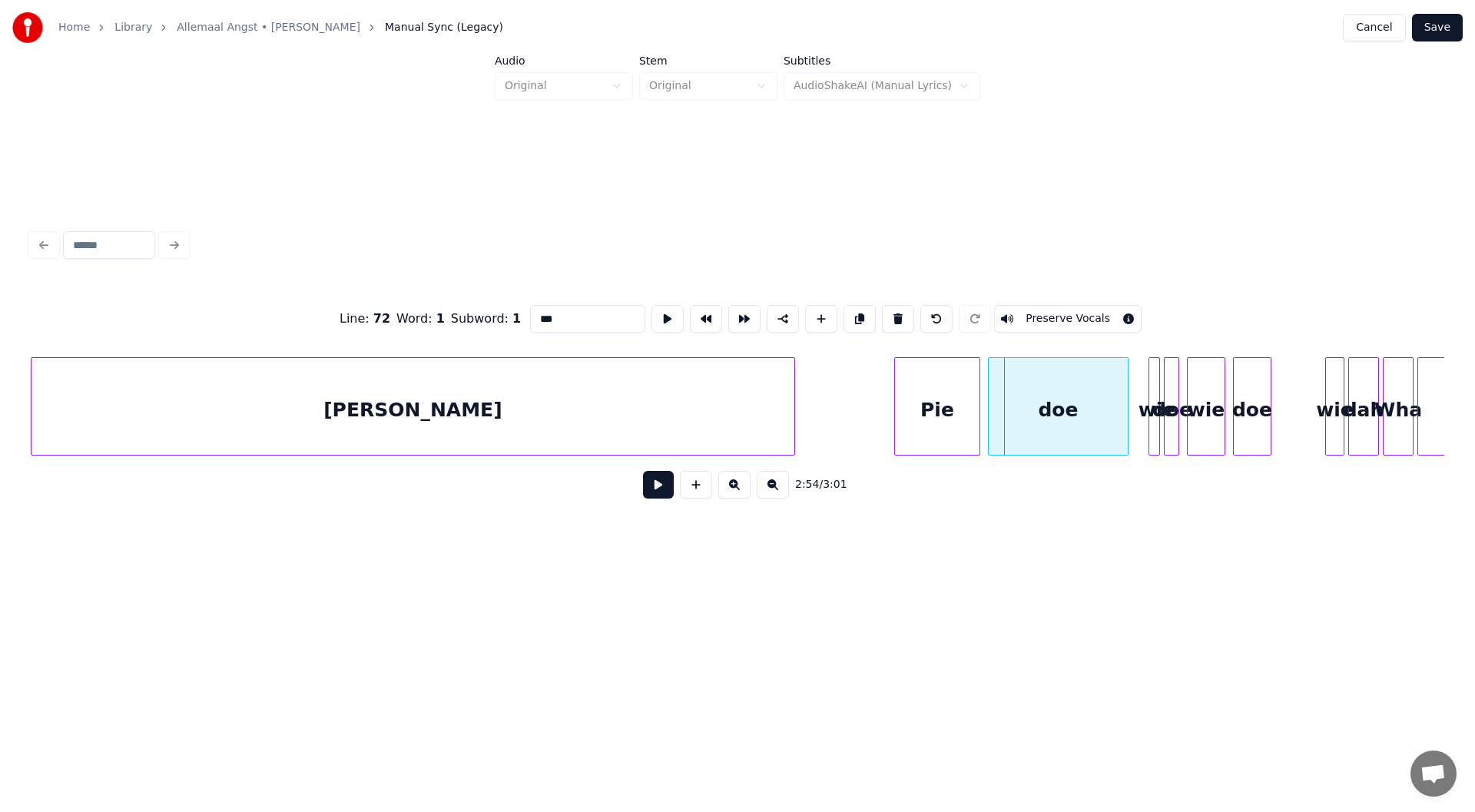
click at [735, 420] on div "doe" at bounding box center [1058, 410] width 139 height 105
click at [735, 420] on div at bounding box center [1024, 406] width 4 height 97
click at [735, 418] on div at bounding box center [1110, 406] width 4 height 97
click at [735, 421] on div "wie" at bounding box center [1060, 410] width 53 height 105
click at [735, 418] on div "doe" at bounding box center [1103, 410] width 15 height 105
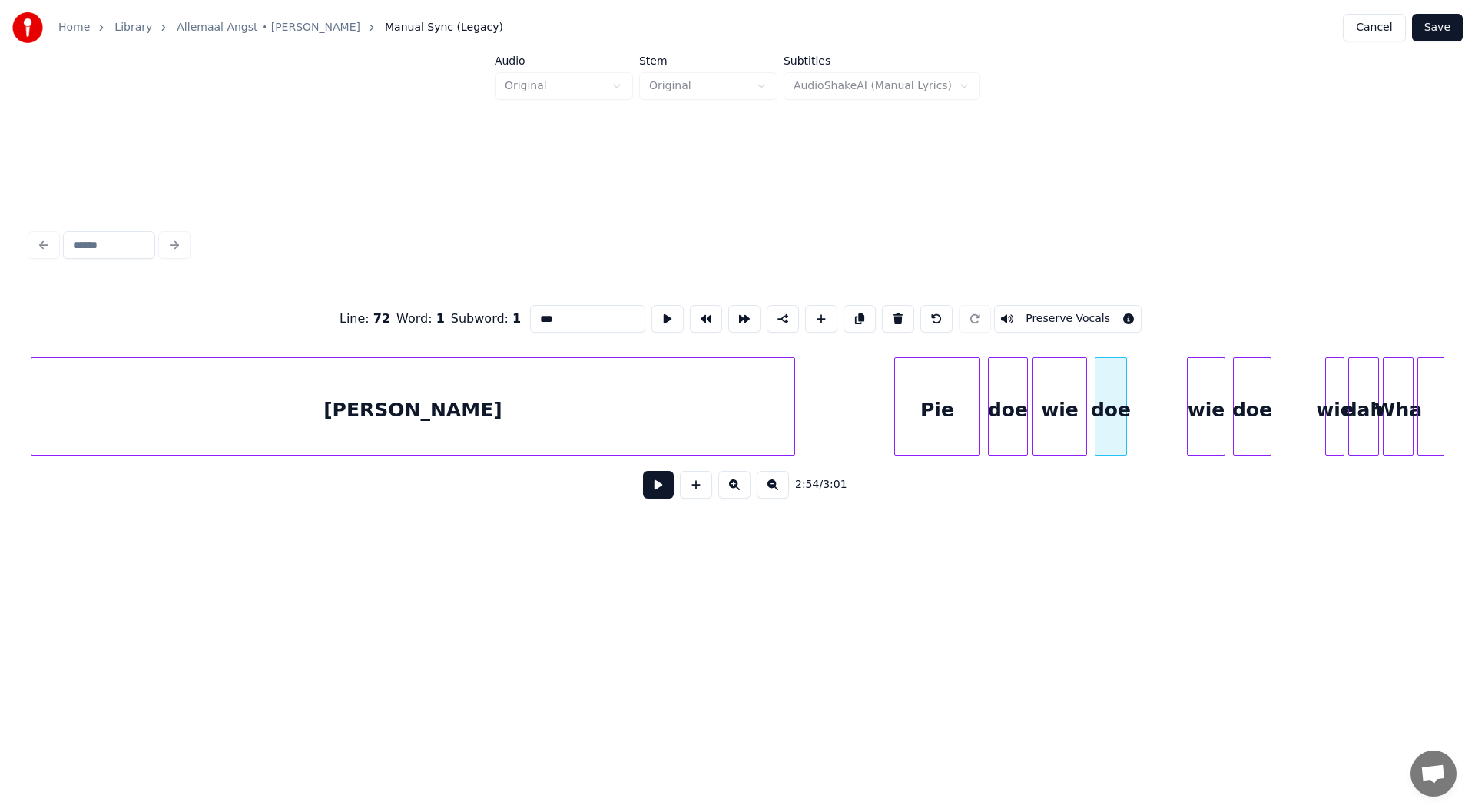
click at [735, 422] on div at bounding box center [1123, 406] width 4 height 97
click at [735, 419] on div "wie" at bounding box center [1150, 410] width 37 height 105
click at [735, 424] on div at bounding box center [1177, 406] width 4 height 97
click at [735, 418] on div "doe" at bounding box center [1207, 410] width 37 height 105
click at [735, 420] on div "wie" at bounding box center [1244, 410] width 18 height 105
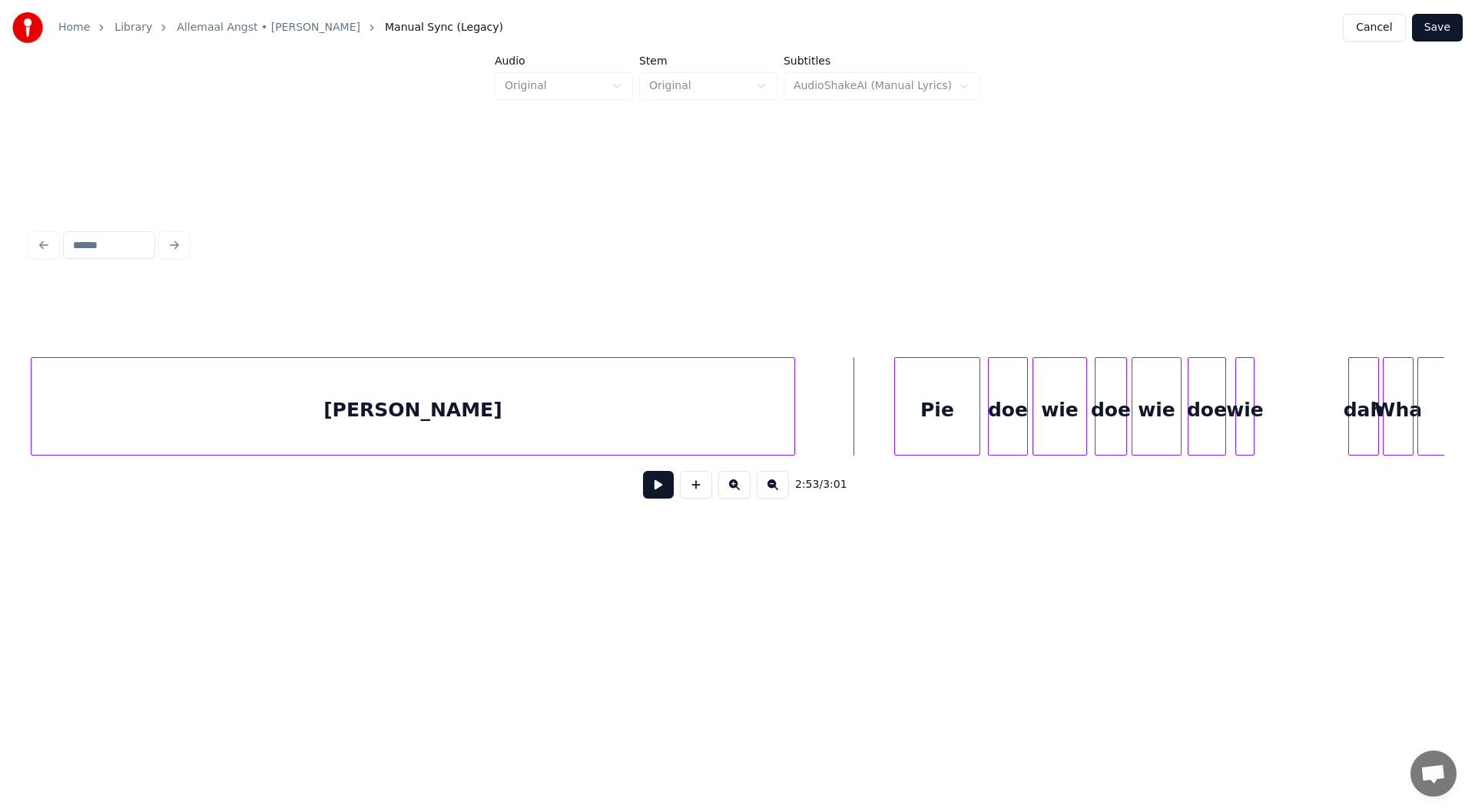
click at [668, 485] on button at bounding box center [659, 484] width 31 height 27
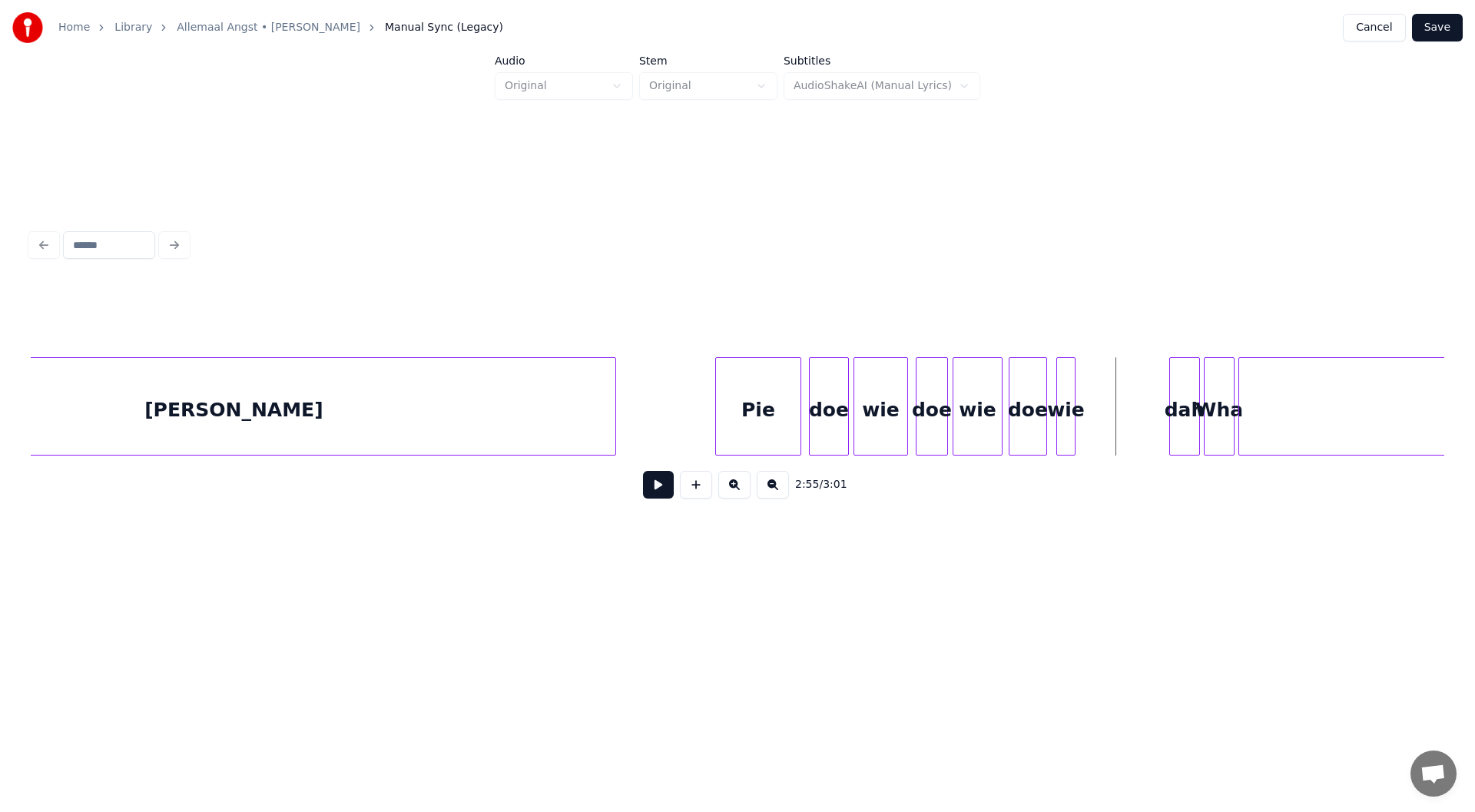
scroll to position [0, 32740]
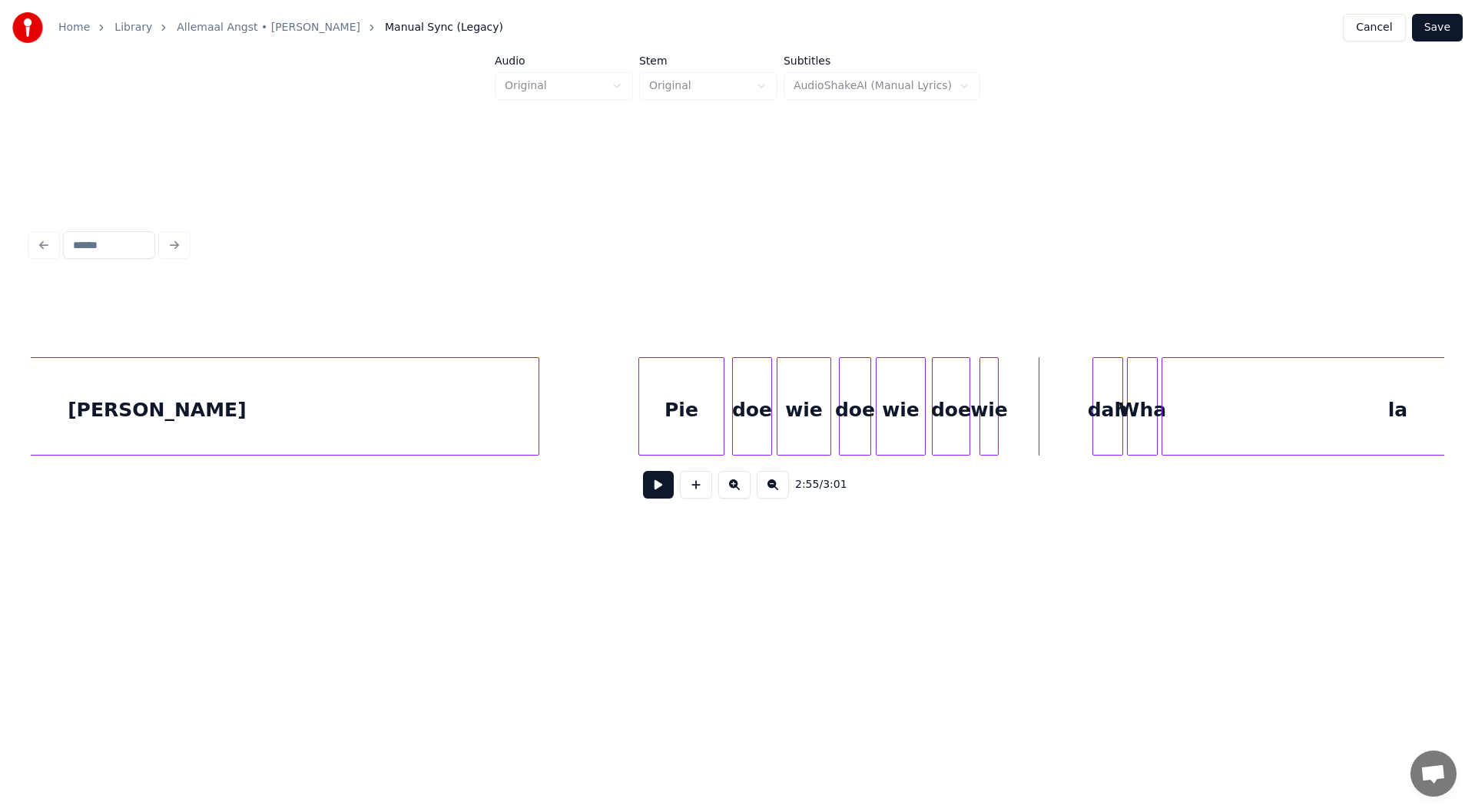
click at [694, 418] on div "Pie" at bounding box center [681, 410] width 85 height 105
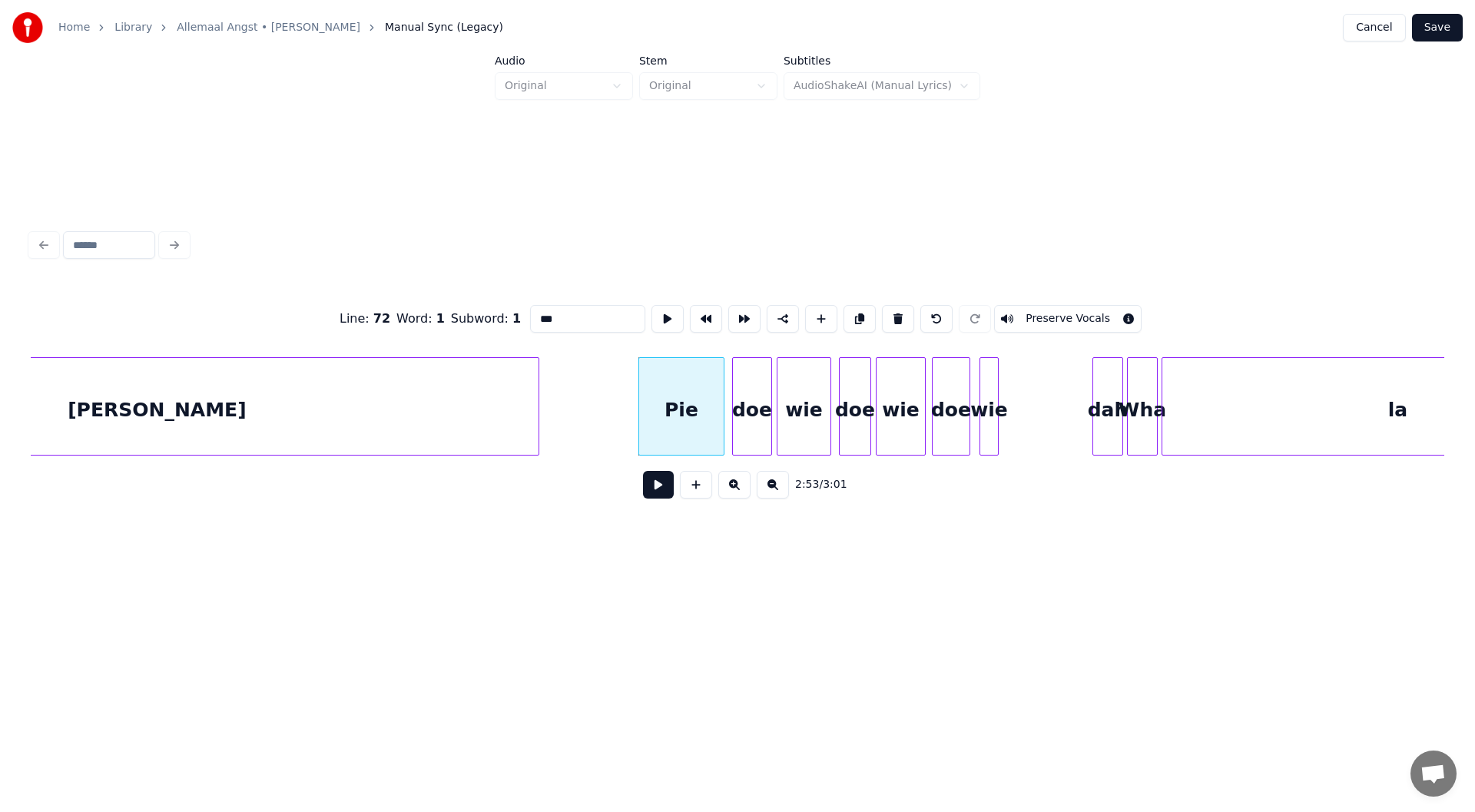
drag, startPoint x: 565, startPoint y: 317, endPoint x: 542, endPoint y: 311, distance: 23.8
click at [542, 311] on input "***" at bounding box center [587, 319] width 115 height 27
click at [735, 423] on div "doe" at bounding box center [751, 410] width 39 height 105
drag, startPoint x: 575, startPoint y: 309, endPoint x: 541, endPoint y: 305, distance: 34.2
click at [541, 305] on input "***" at bounding box center [587, 319] width 115 height 27
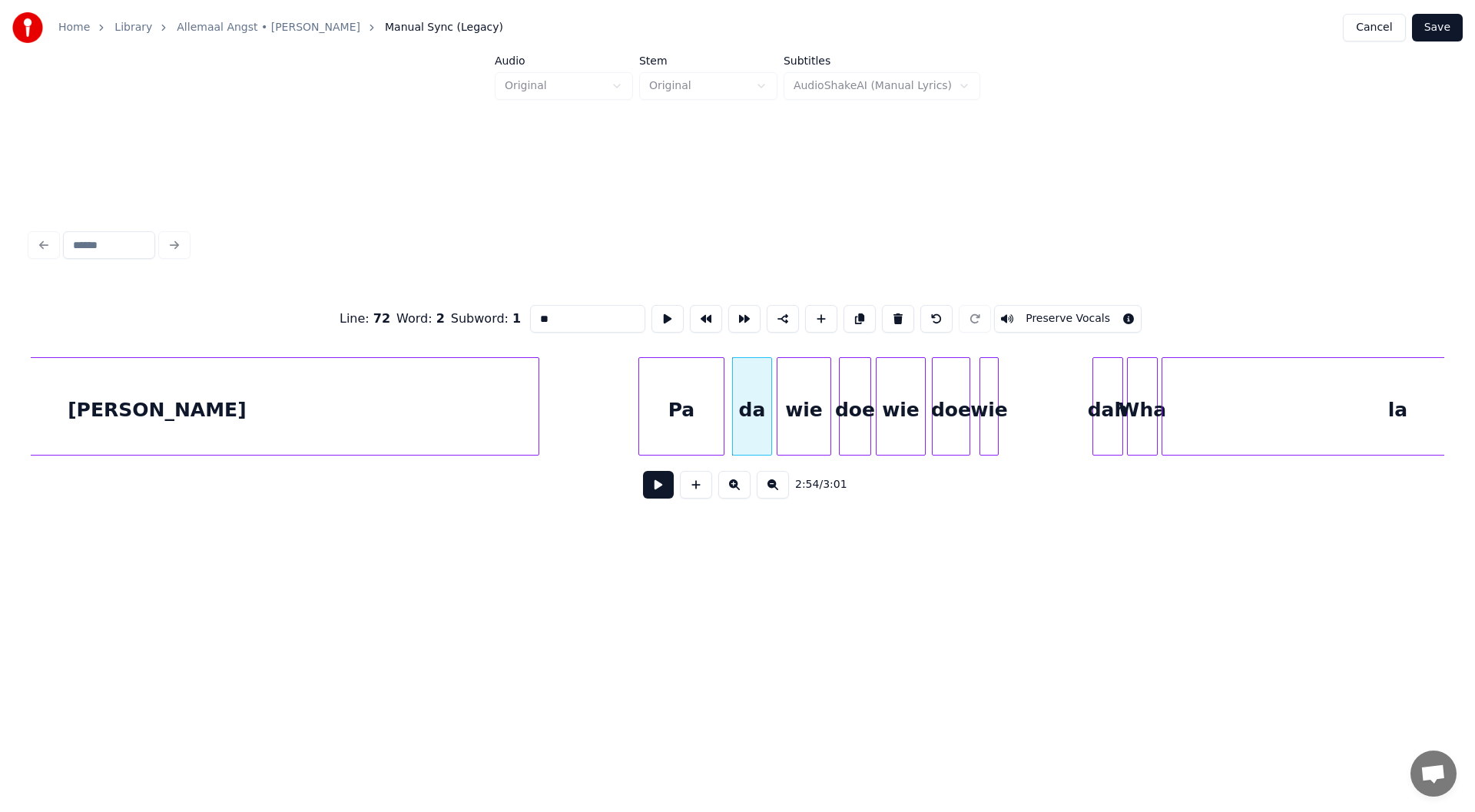
click at [735, 424] on div "wie" at bounding box center [804, 410] width 53 height 105
type input "***"
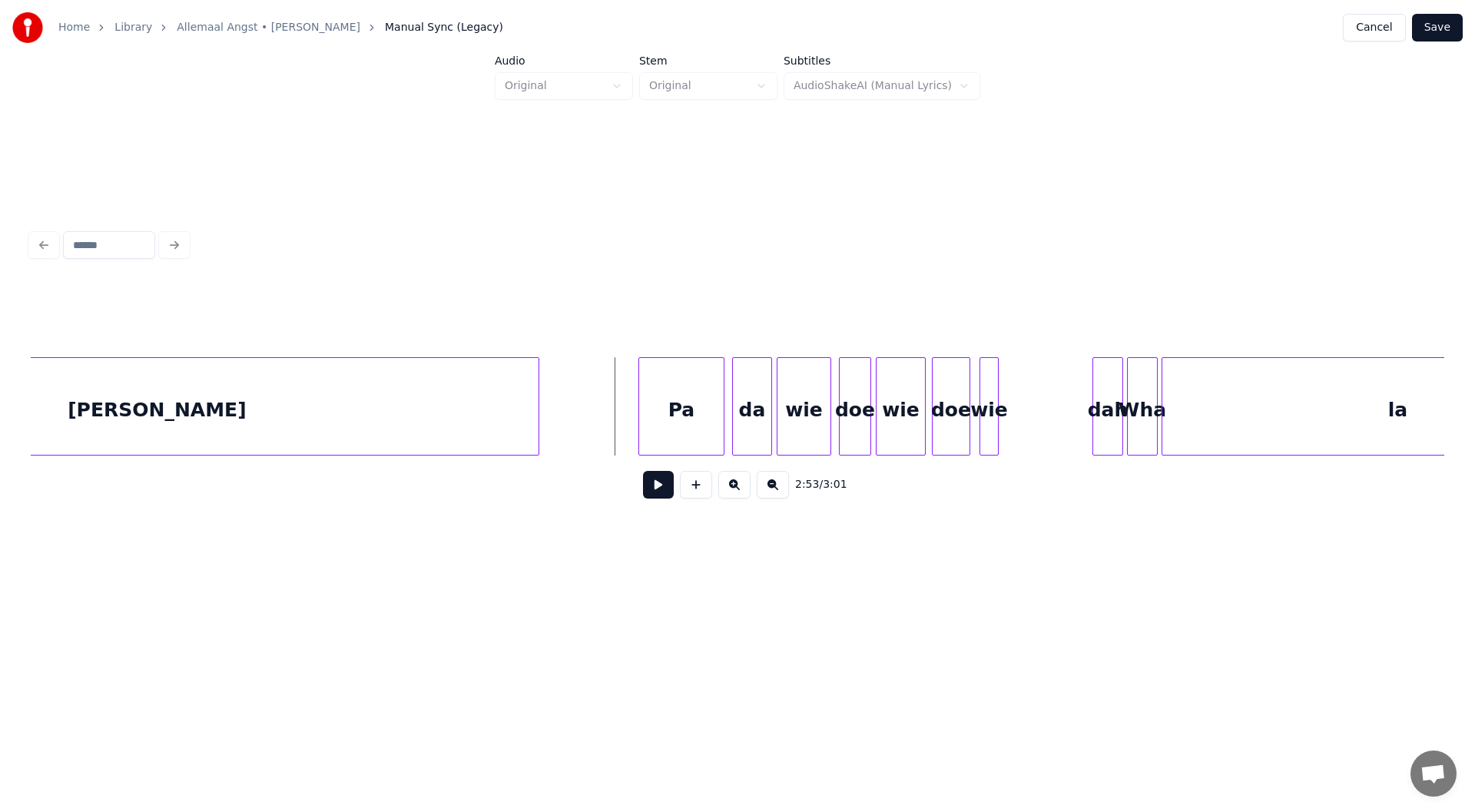
click at [646, 492] on button at bounding box center [659, 484] width 31 height 27
click at [657, 491] on button at bounding box center [659, 484] width 31 height 27
click at [684, 429] on div at bounding box center [684, 406] width 4 height 97
click at [710, 430] on div "da" at bounding box center [713, 410] width 39 height 105
click at [735, 433] on div "wie" at bounding box center [766, 410] width 53 height 105
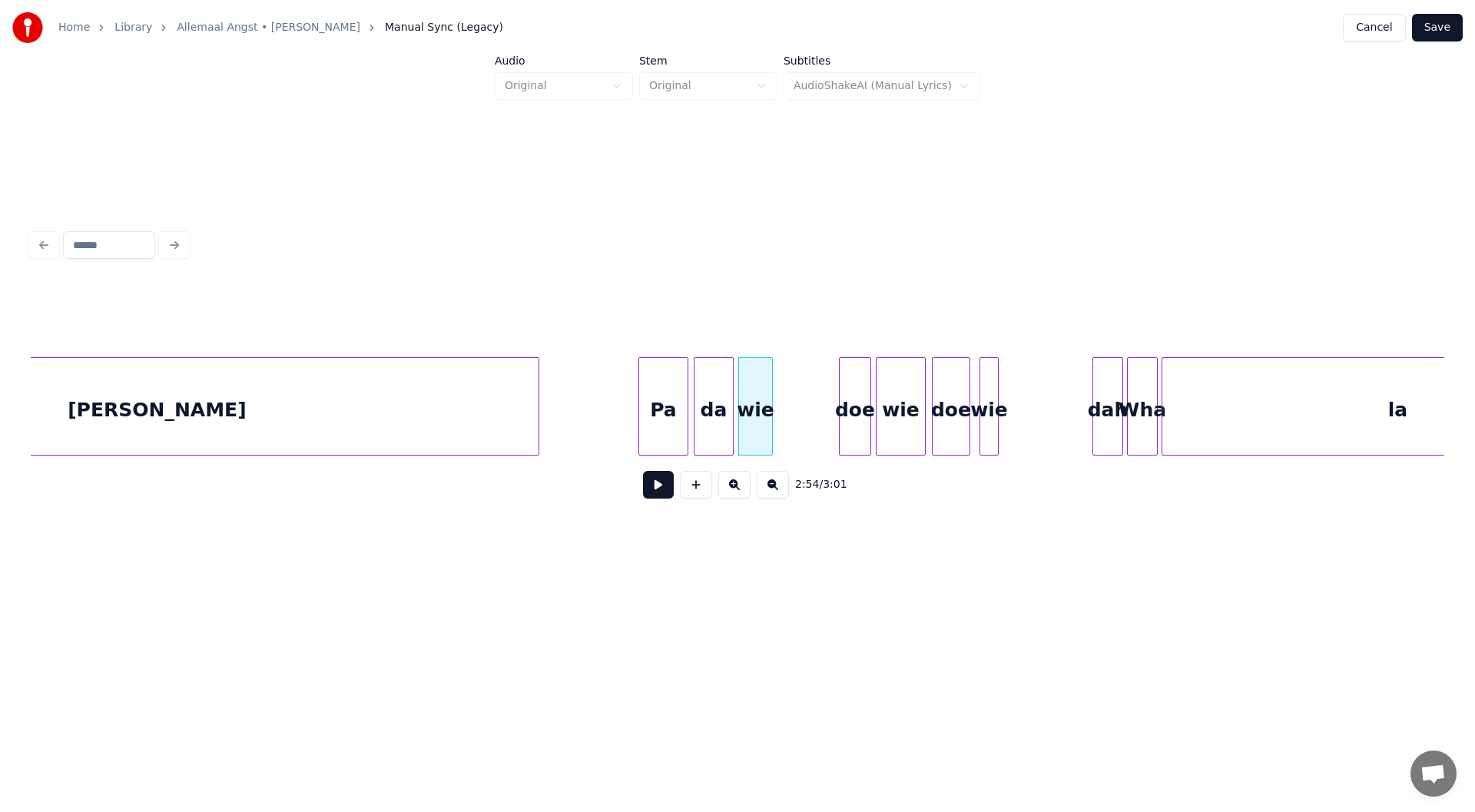
click at [735, 434] on div at bounding box center [769, 406] width 4 height 97
click at [735, 424] on div "wie" at bounding box center [756, 410] width 33 height 105
click at [545, 312] on input "***" at bounding box center [587, 319] width 115 height 27
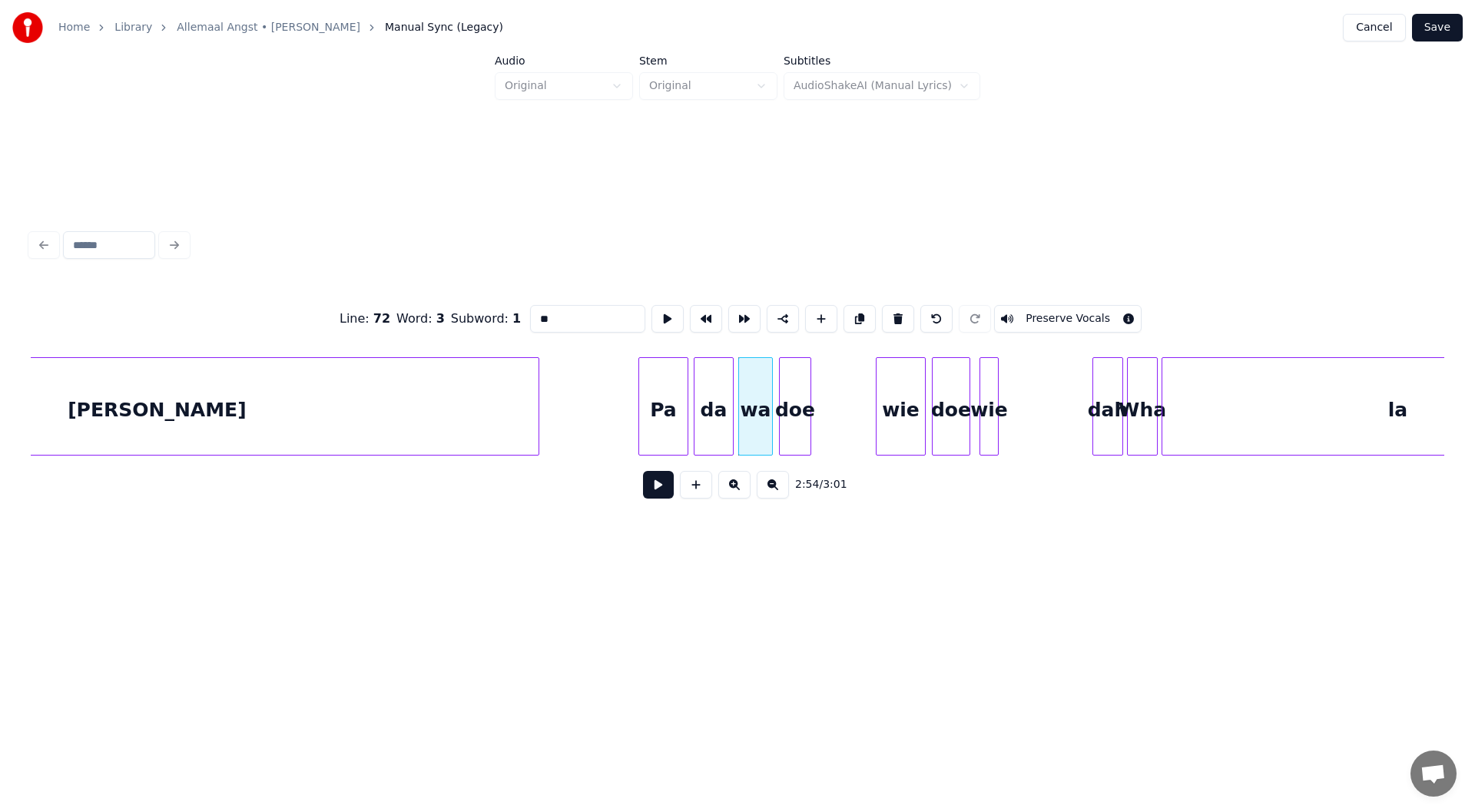
click at [735, 416] on div "doe" at bounding box center [795, 410] width 31 height 105
click at [735, 423] on div at bounding box center [822, 406] width 4 height 97
drag, startPoint x: 583, startPoint y: 310, endPoint x: 532, endPoint y: 310, distance: 51.0
click at [532, 310] on input "**" at bounding box center [587, 319] width 115 height 27
click at [735, 409] on div "doe" at bounding box center [803, 410] width 46 height 105
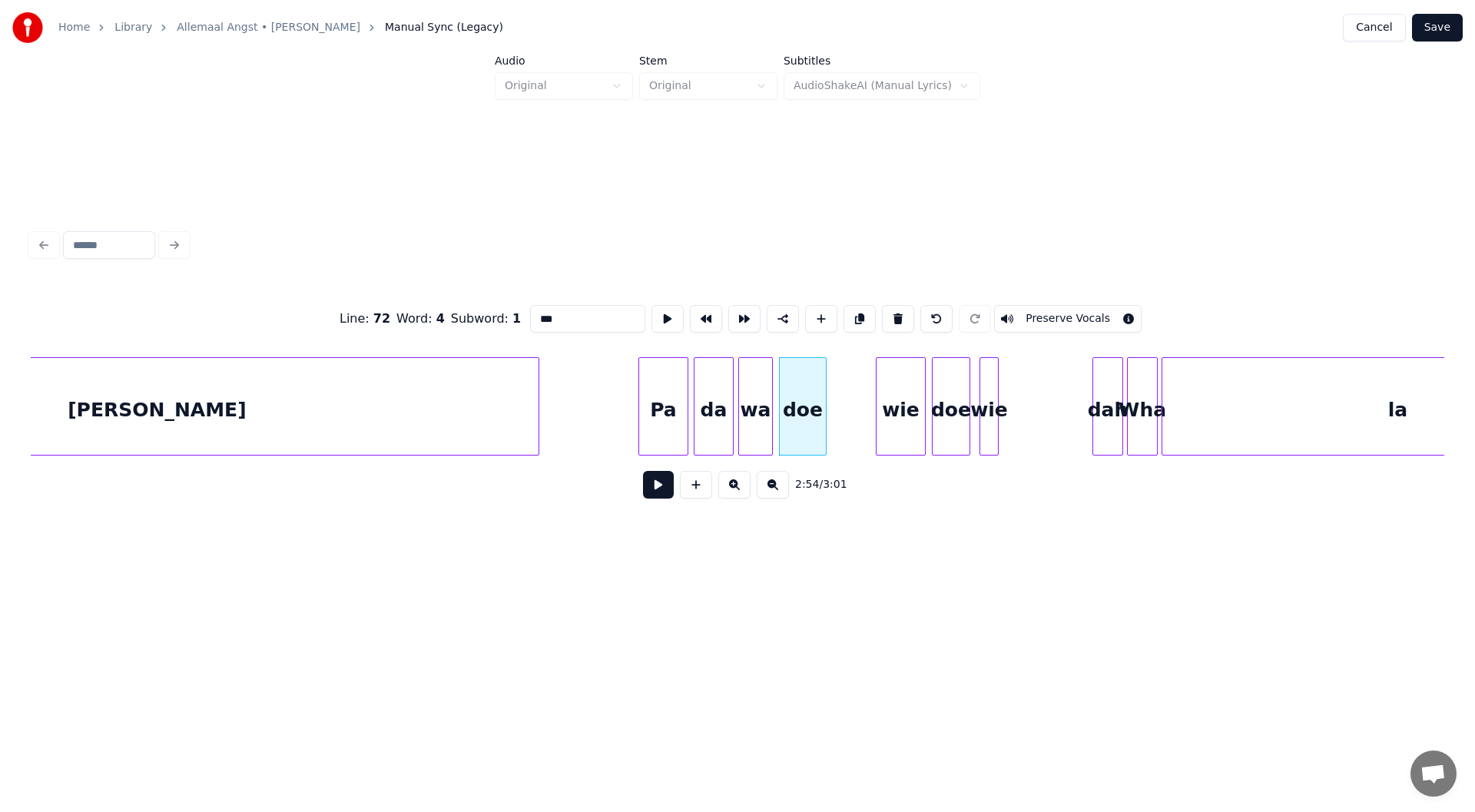
drag, startPoint x: 570, startPoint y: 306, endPoint x: 533, endPoint y: 308, distance: 37.1
click at [533, 308] on input "***" at bounding box center [587, 319] width 115 height 27
click at [735, 427] on div "wie" at bounding box center [858, 410] width 48 height 105
click at [735, 434] on div at bounding box center [864, 406] width 4 height 97
drag, startPoint x: 557, startPoint y: 316, endPoint x: 507, endPoint y: 316, distance: 50.0
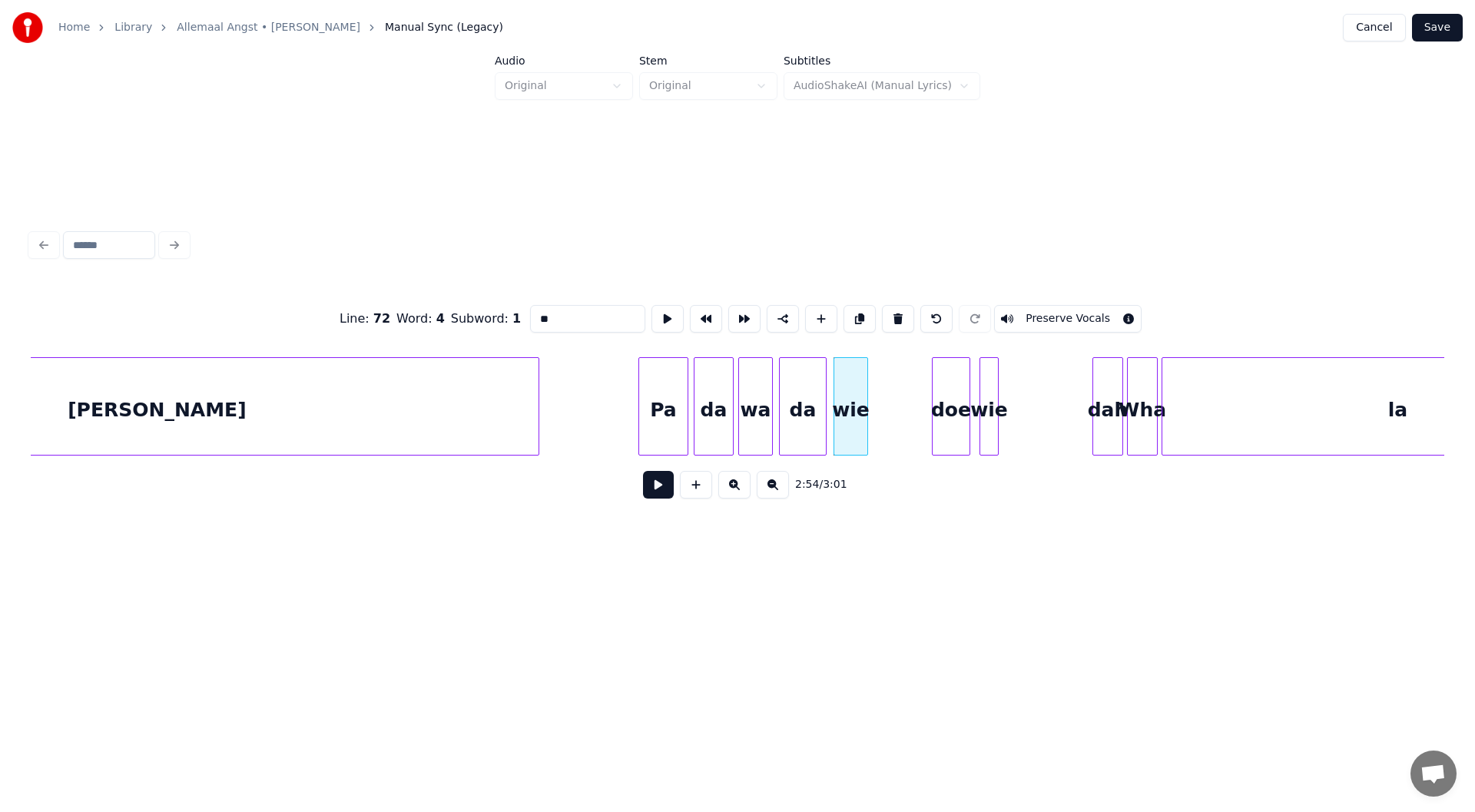
click at [507, 316] on div "Line : 72 Word : 4 Subword : 1 ** Preserve Vocals" at bounding box center [738, 319] width 1413 height 77
click at [735, 391] on div "wie" at bounding box center [851, 410] width 33 height 105
drag, startPoint x: 539, startPoint y: 305, endPoint x: 512, endPoint y: 305, distance: 27.0
click at [512, 305] on div "Line : 72 Word : 5 Subword : 1 *** Preserve Vocals" at bounding box center [738, 319] width 1413 height 77
click at [735, 412] on div "doe" at bounding box center [950, 410] width 37 height 105
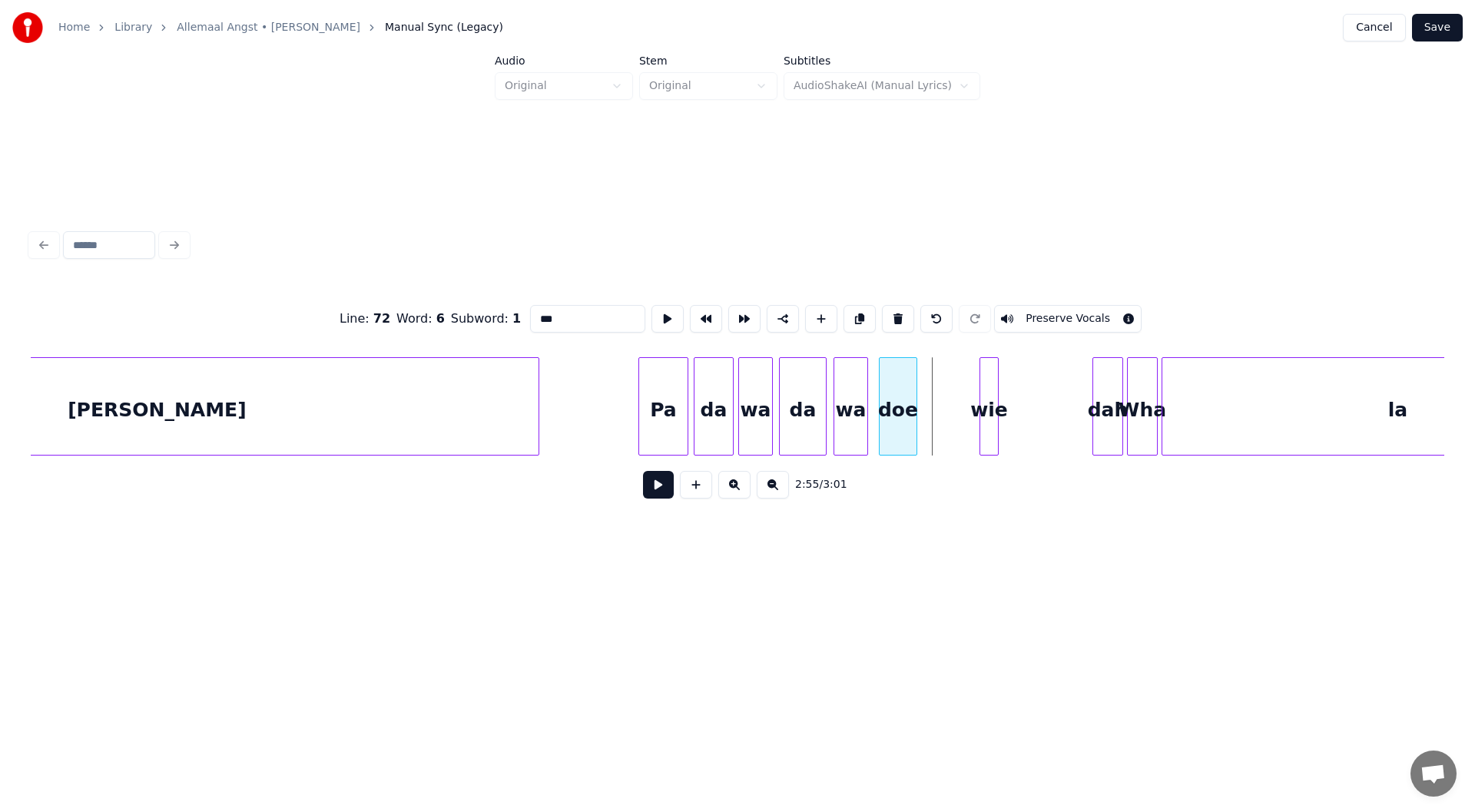
click at [735, 414] on div "doe" at bounding box center [898, 410] width 37 height 105
drag, startPoint x: 569, startPoint y: 312, endPoint x: 542, endPoint y: 307, distance: 27.5
click at [542, 307] on input "***" at bounding box center [587, 319] width 115 height 27
click at [735, 411] on div "wie" at bounding box center [944, 410] width 18 height 105
click at [735, 424] on div "wie" at bounding box center [944, 410] width 18 height 105
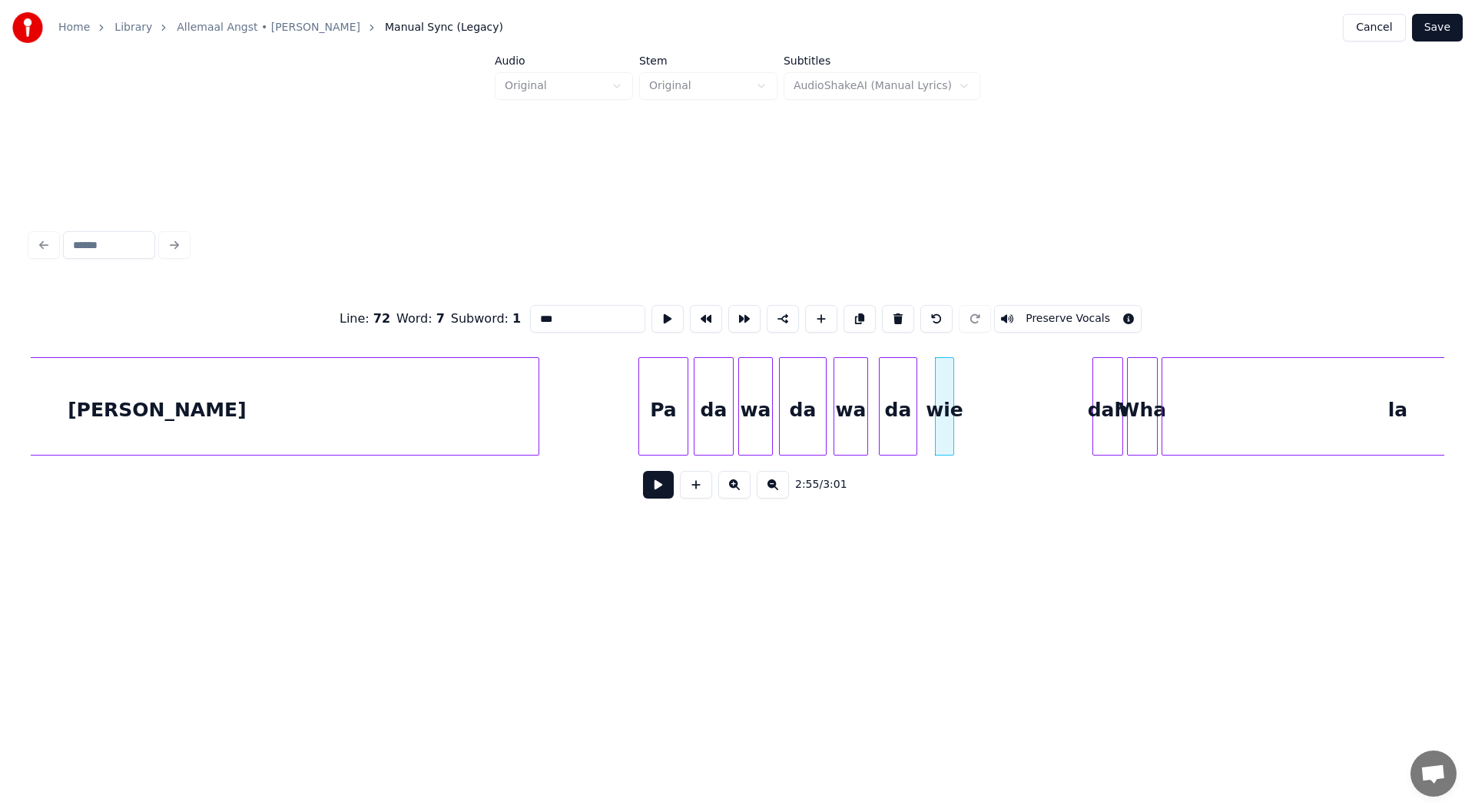
drag, startPoint x: 553, startPoint y: 316, endPoint x: 544, endPoint y: 315, distance: 9.1
click at [544, 315] on input "***" at bounding box center [587, 319] width 115 height 27
click at [735, 424] on div at bounding box center [962, 406] width 4 height 97
click at [735, 428] on div "dah" at bounding box center [988, 410] width 29 height 105
click at [735, 424] on div "wa" at bounding box center [950, 406] width 31 height 99
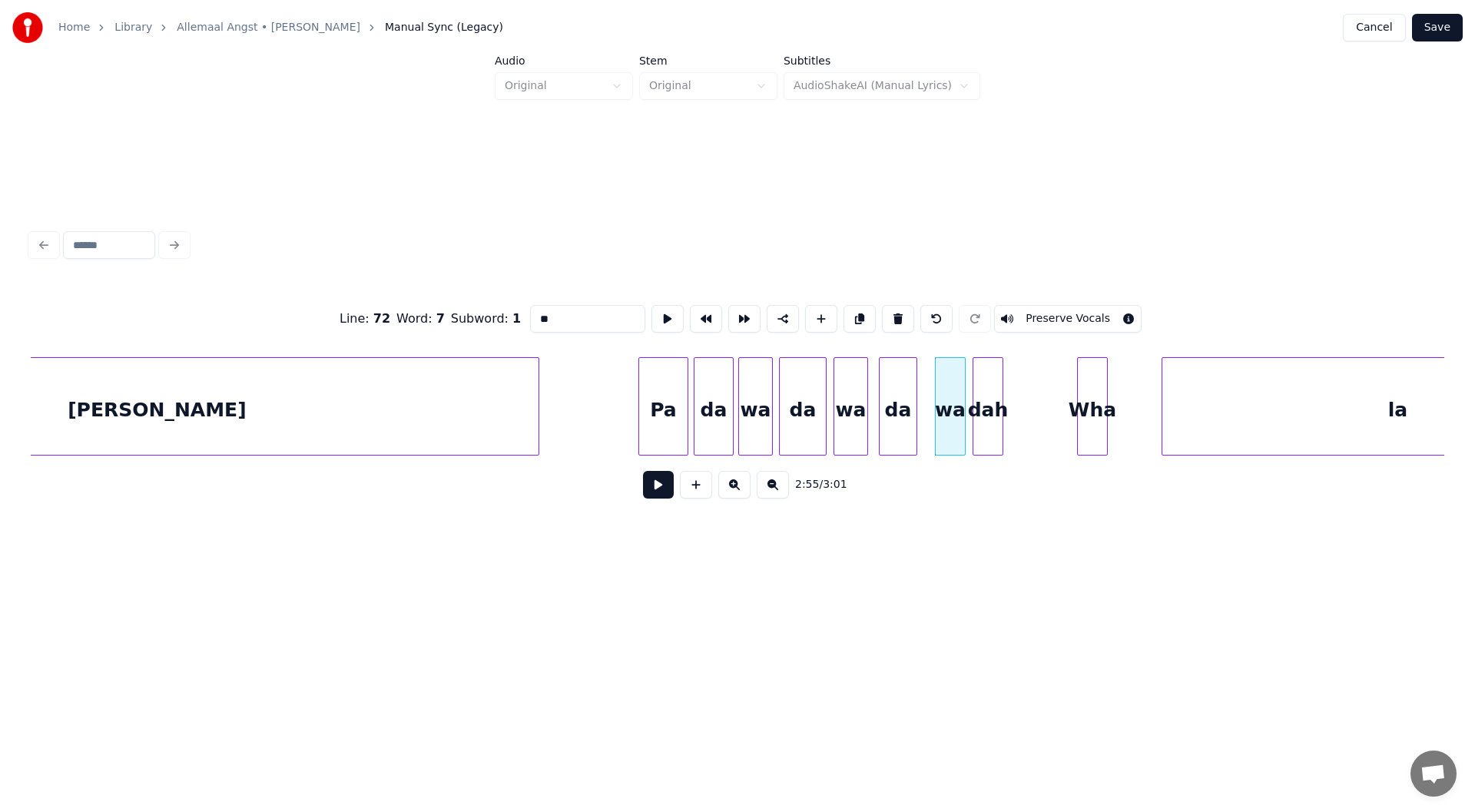
click at [735, 428] on div "Wha" at bounding box center [1093, 410] width 29 height 105
click at [735, 430] on div at bounding box center [1119, 406] width 4 height 97
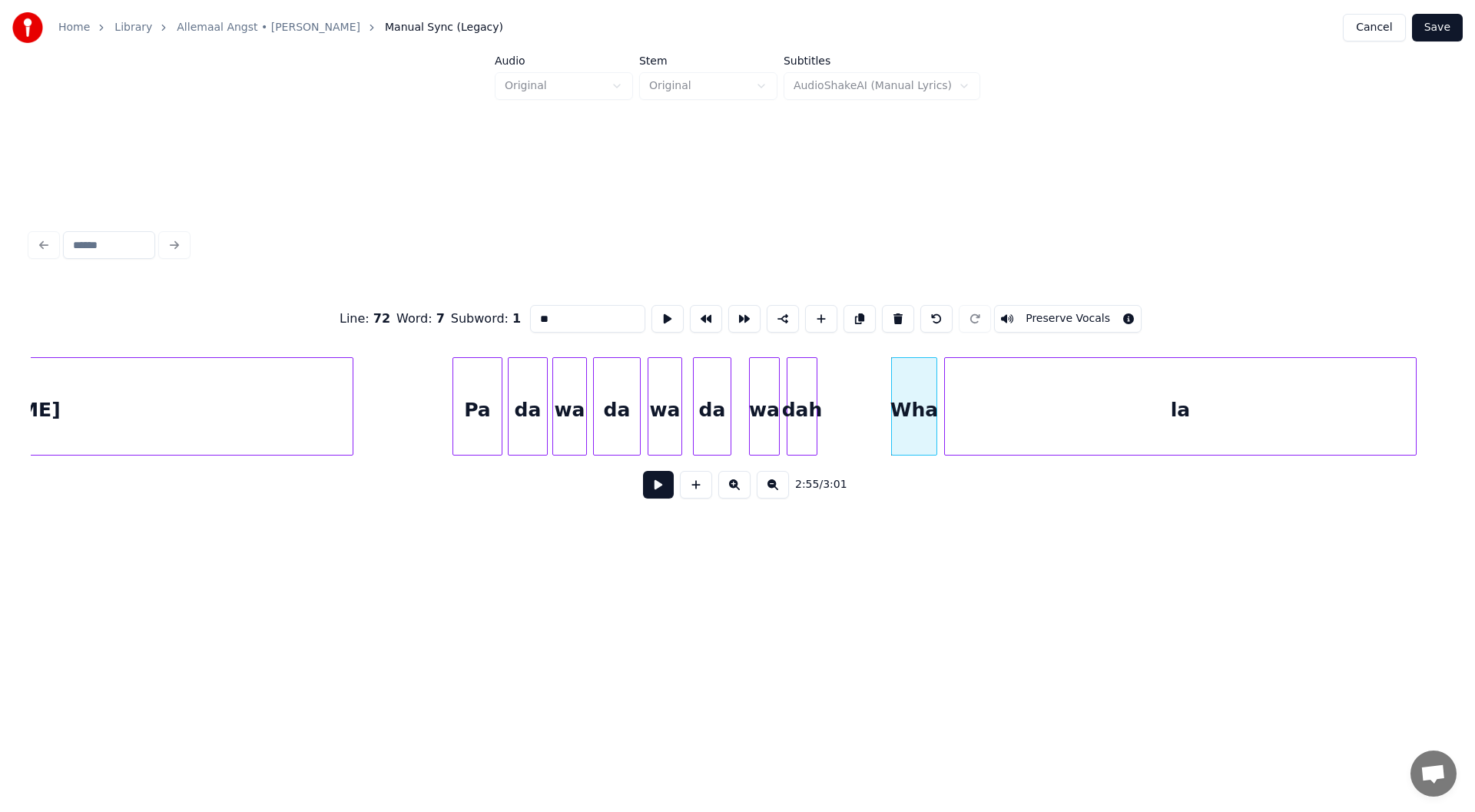
click at [735, 400] on div "la" at bounding box center [1180, 410] width 471 height 105
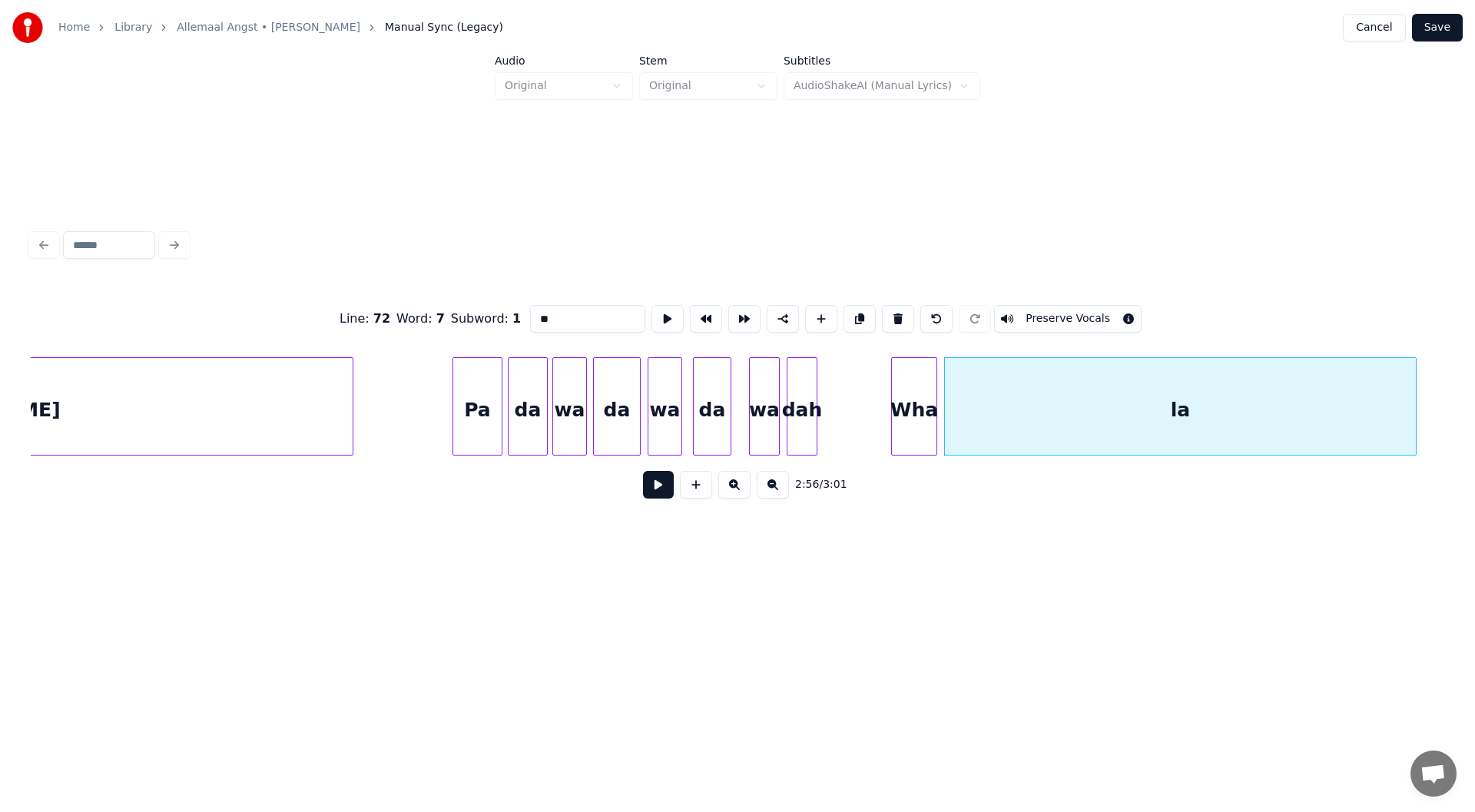
type input "**"
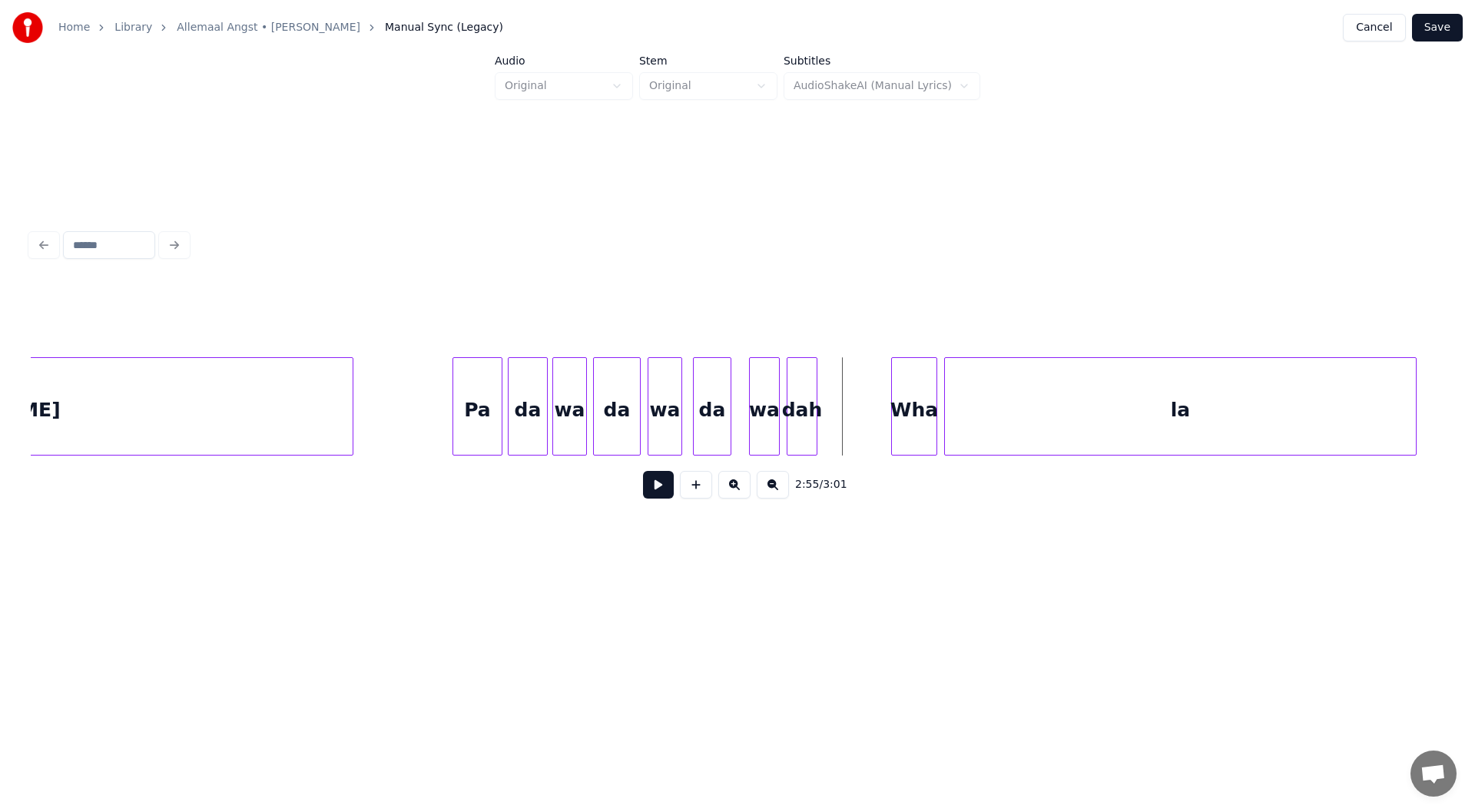
click at [647, 488] on button at bounding box center [659, 484] width 31 height 27
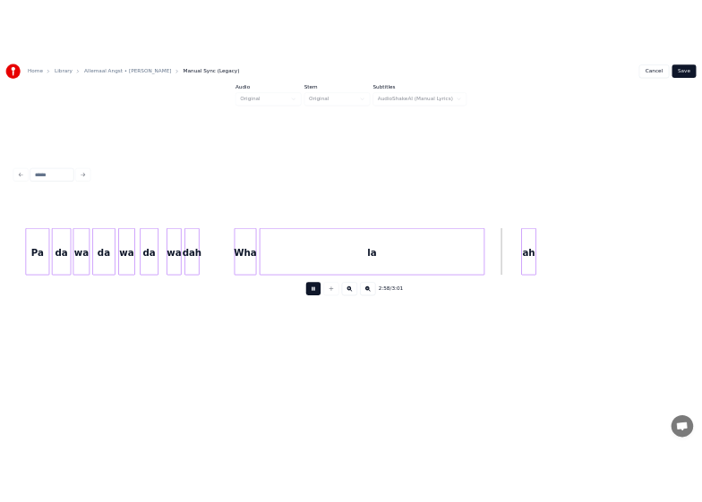
scroll to position [0, 38896]
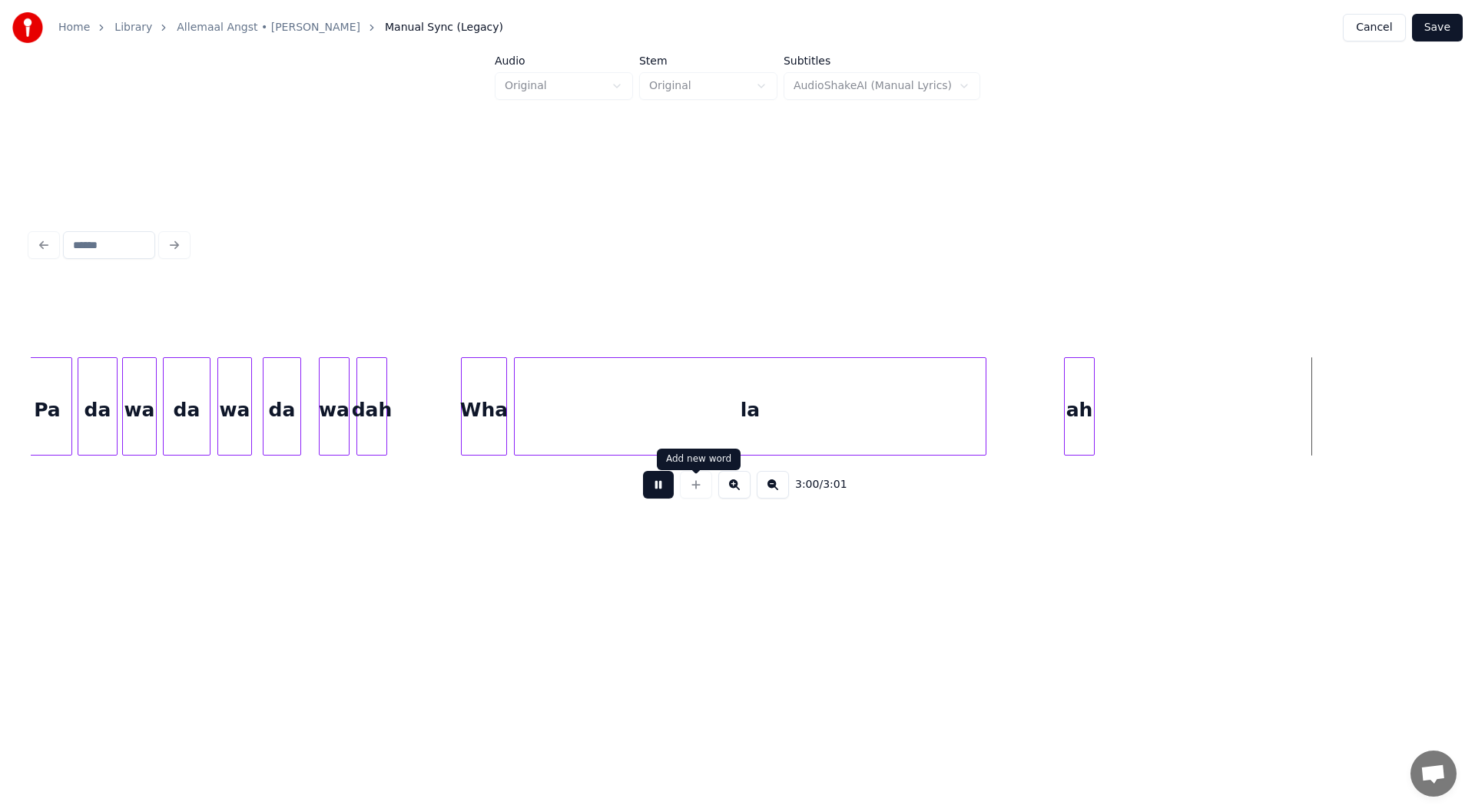
click at [659, 489] on button at bounding box center [659, 484] width 31 height 27
click at [735, 424] on div "ah" at bounding box center [1022, 410] width 29 height 105
click at [735, 422] on div at bounding box center [979, 406] width 4 height 97
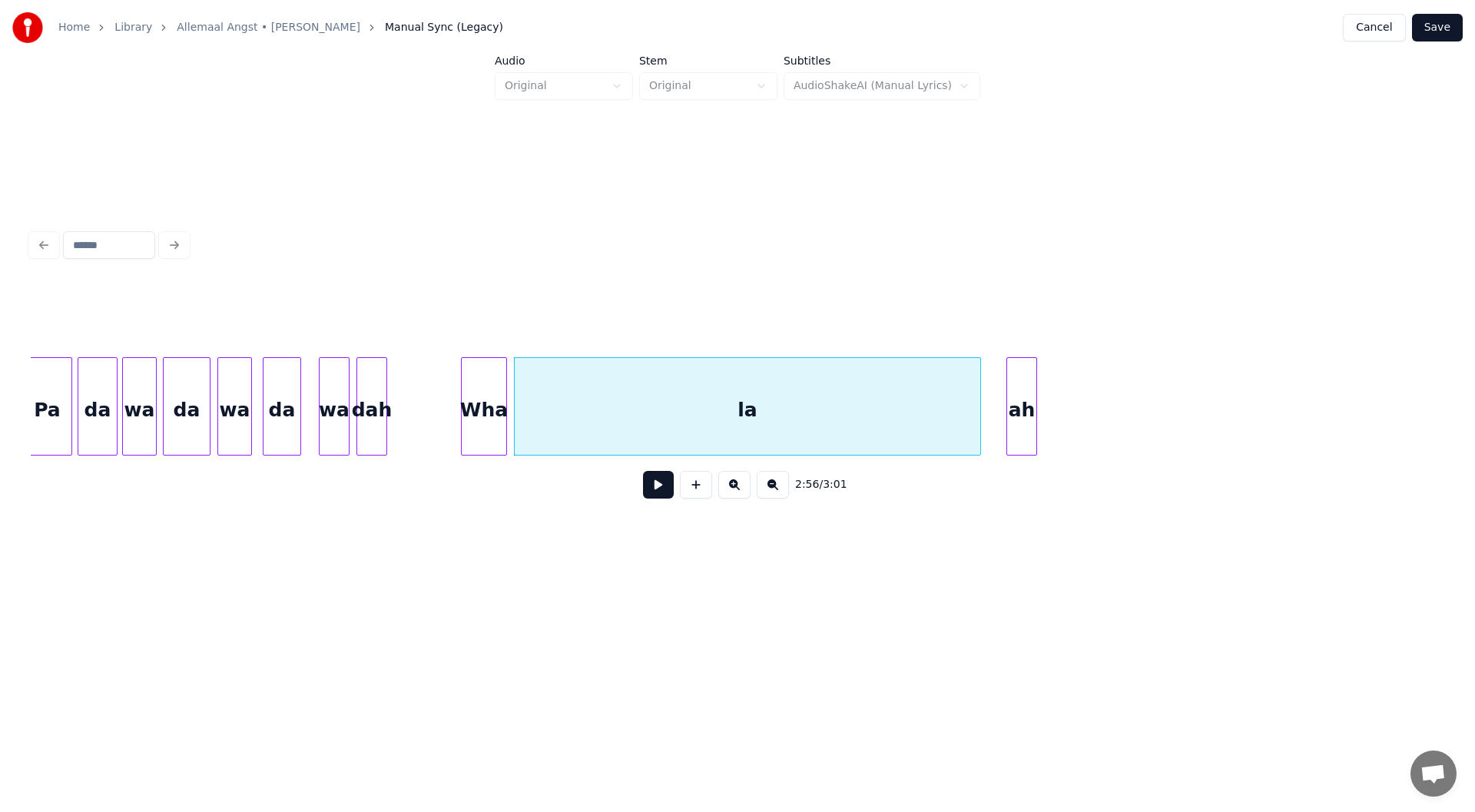
click at [735, 422] on div "ah" at bounding box center [1021, 410] width 29 height 105
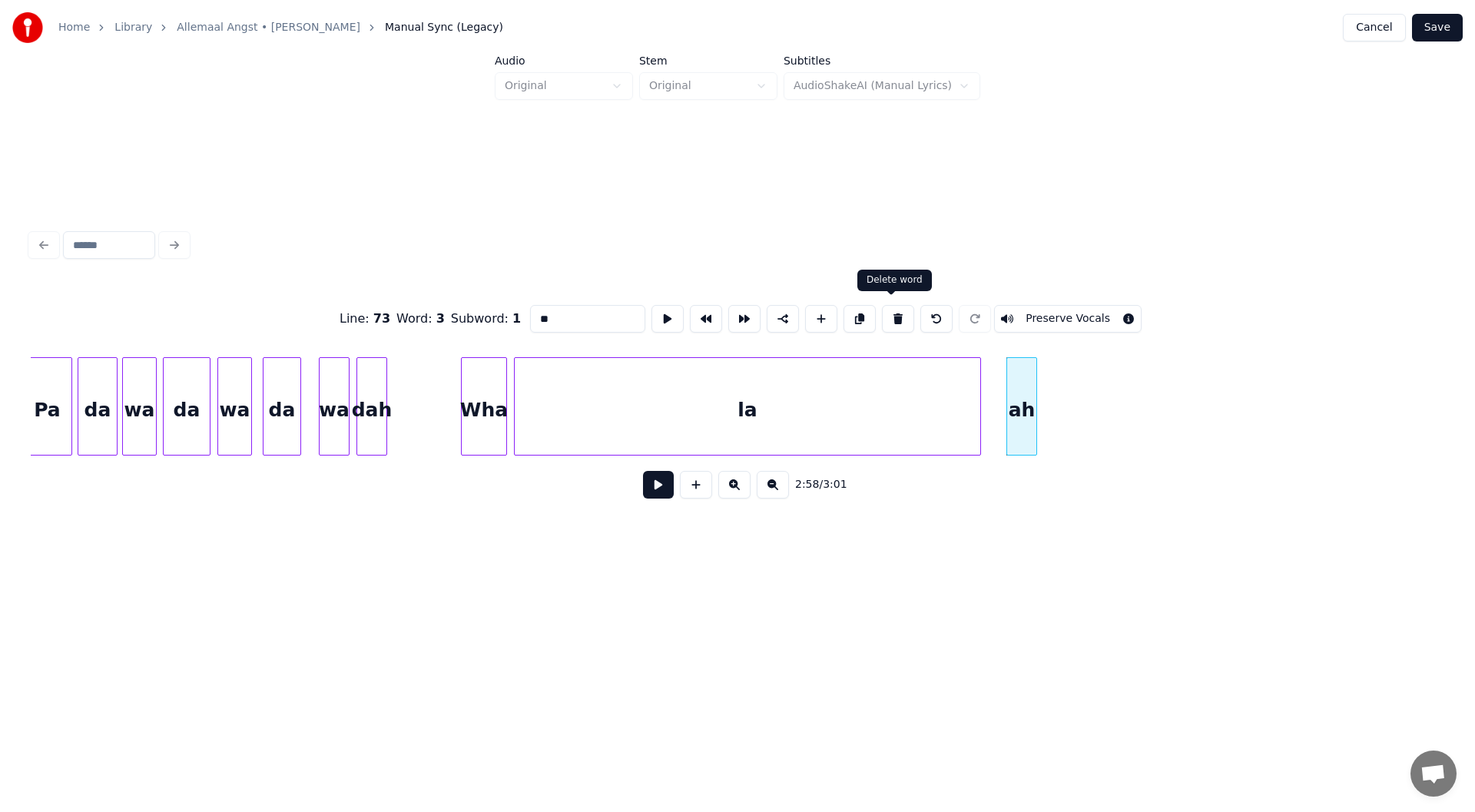
click at [735, 316] on button at bounding box center [898, 319] width 33 height 27
type input "**"
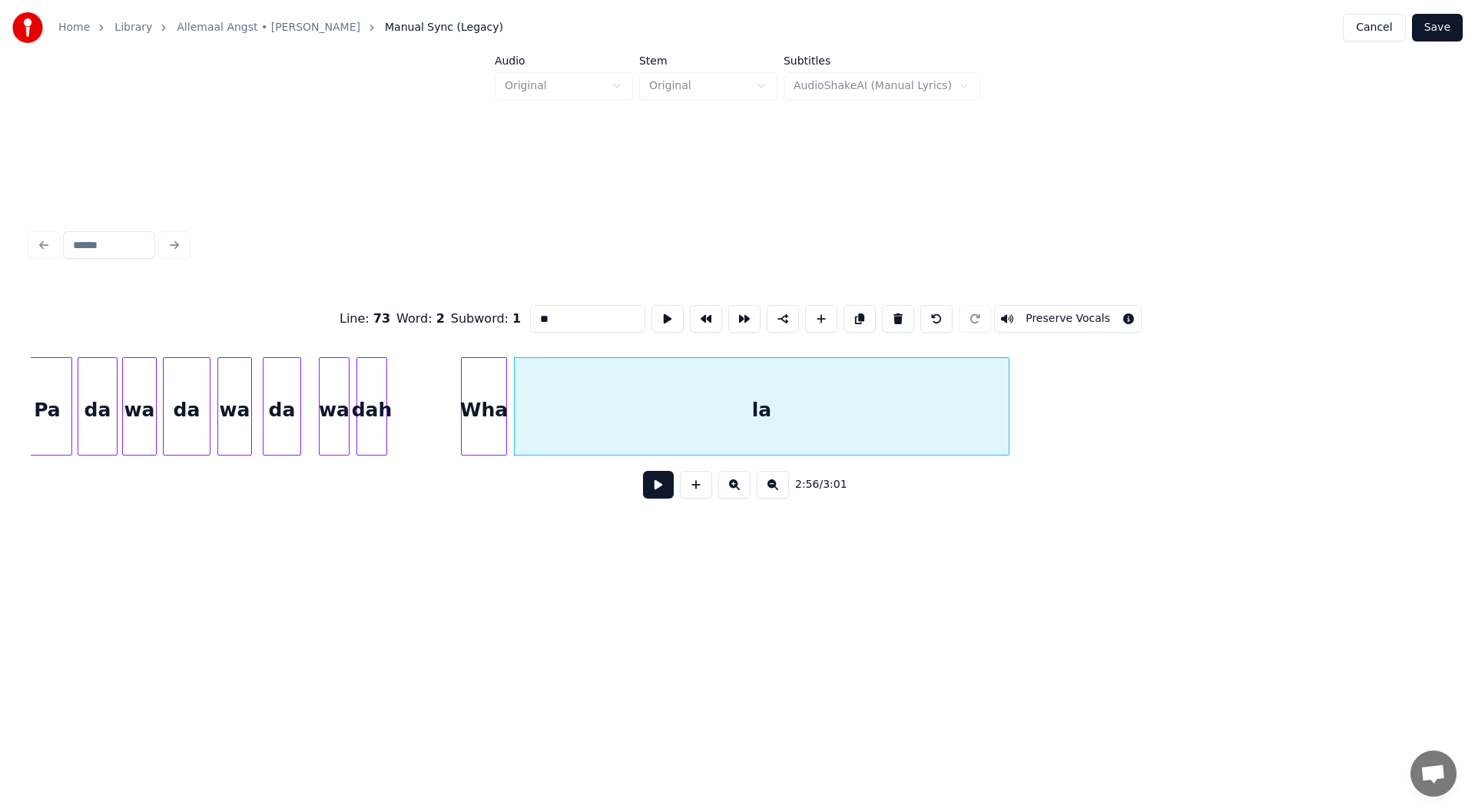
click at [735, 407] on div at bounding box center [1006, 406] width 4 height 97
click at [735, 31] on button "Save" at bounding box center [1436, 27] width 51 height 27
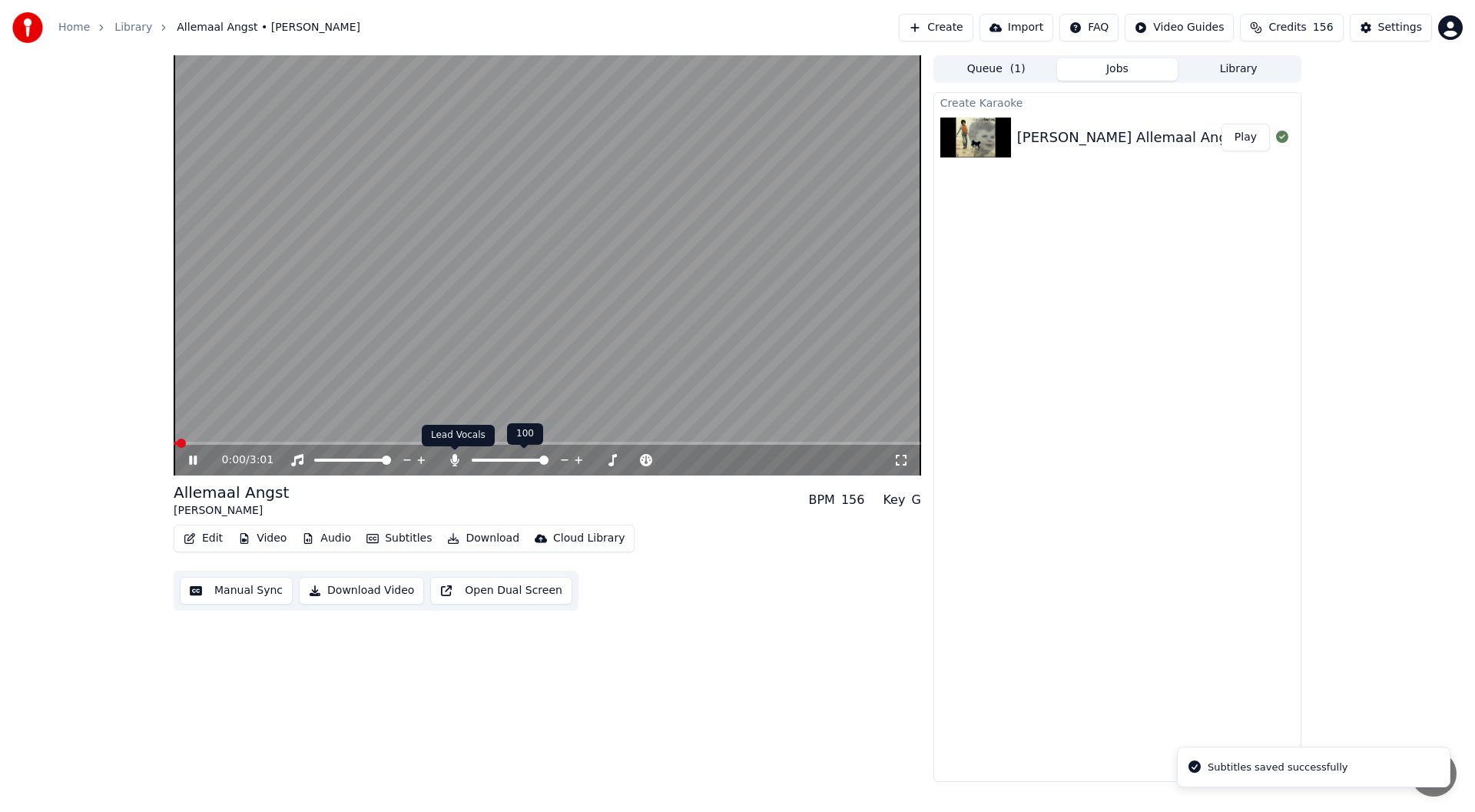
click at [454, 463] on icon at bounding box center [455, 460] width 15 height 12
click at [468, 444] on span at bounding box center [546, 443] width 747 height 3
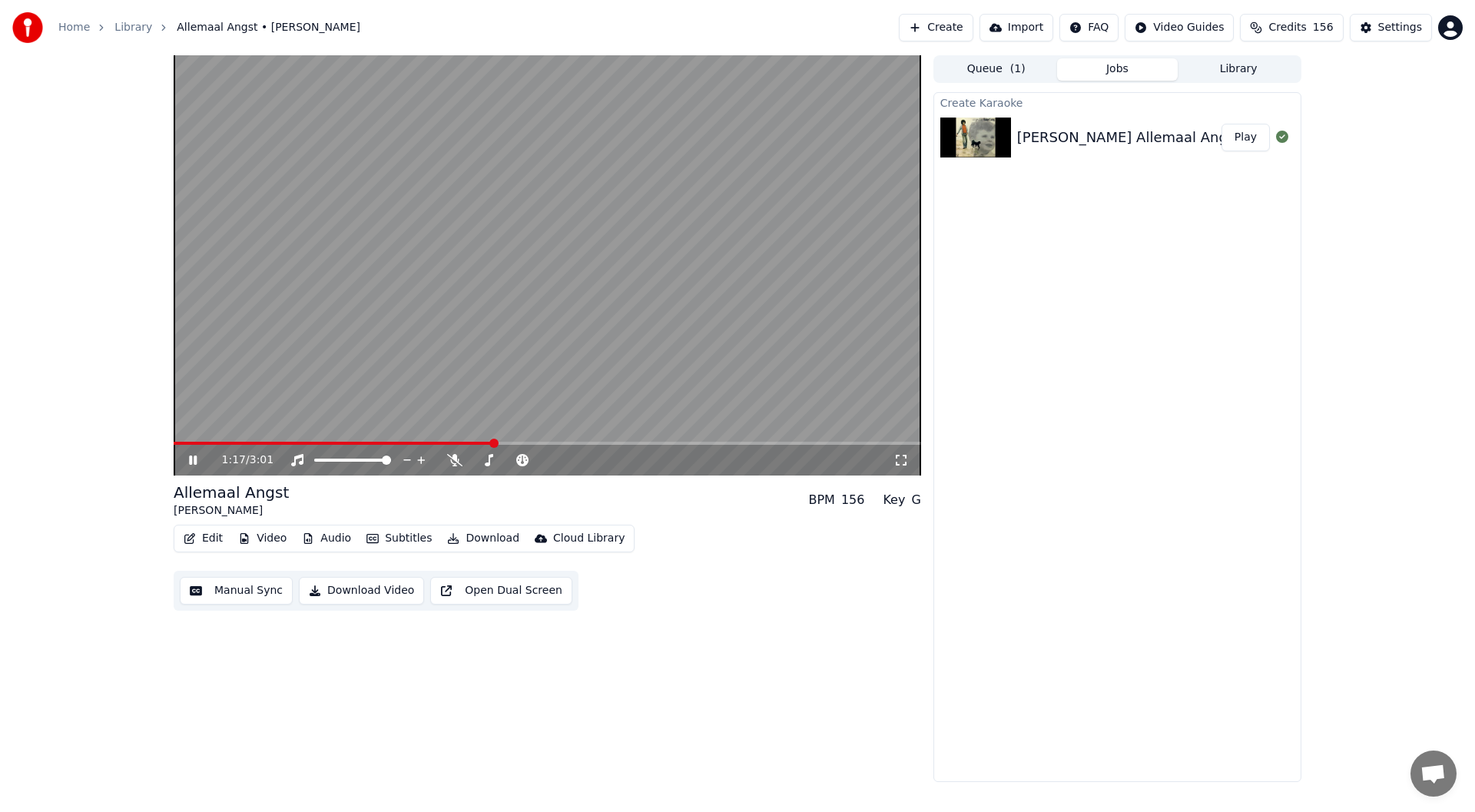
click at [512, 445] on span at bounding box center [546, 443] width 747 height 3
click at [537, 443] on span at bounding box center [546, 443] width 747 height 3
click at [566, 444] on span at bounding box center [546, 443] width 747 height 3
click at [188, 459] on icon at bounding box center [204, 460] width 36 height 12
click at [267, 542] on button "Video" at bounding box center [262, 538] width 61 height 21
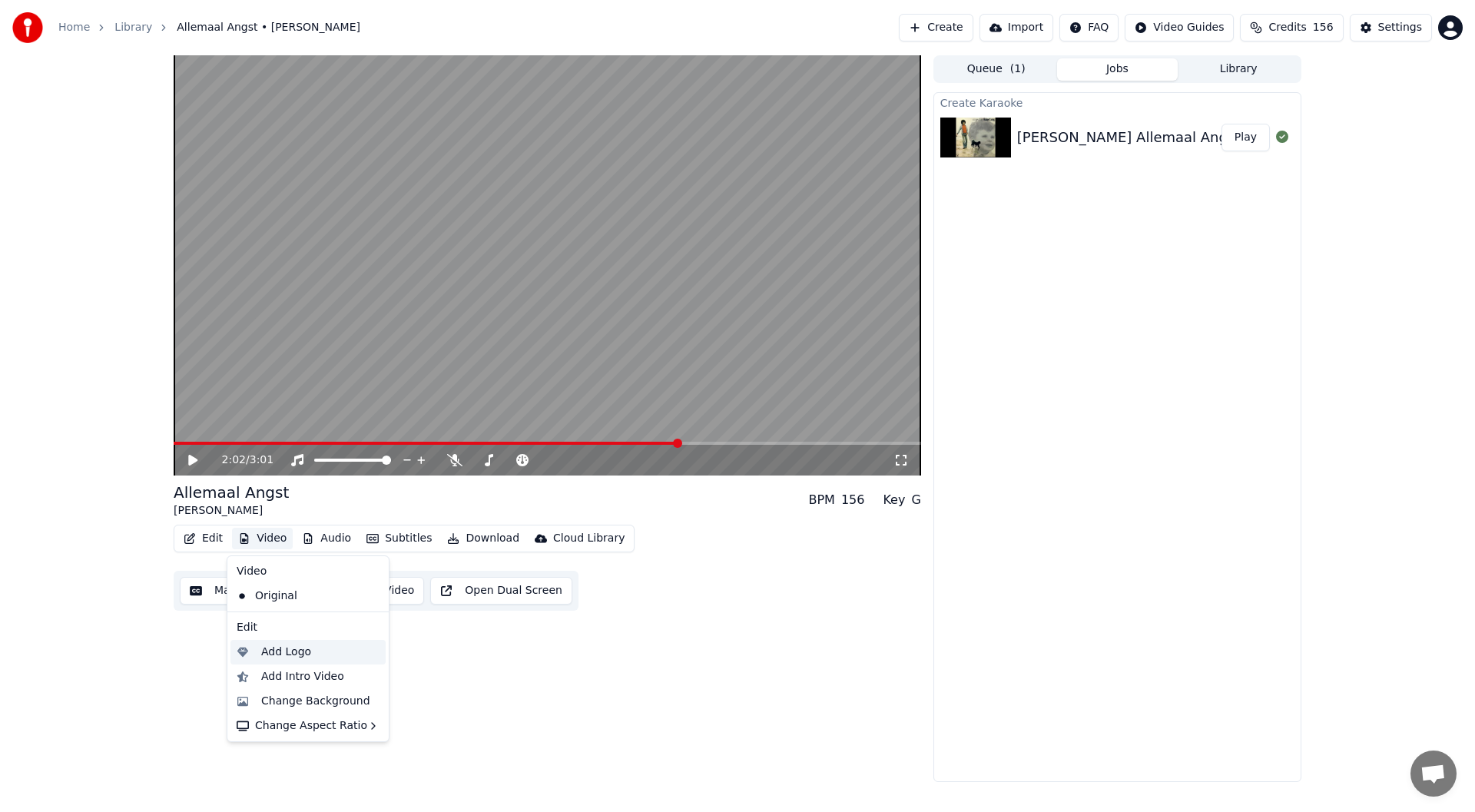
click at [287, 652] on div "Add Logo" at bounding box center [286, 652] width 50 height 15
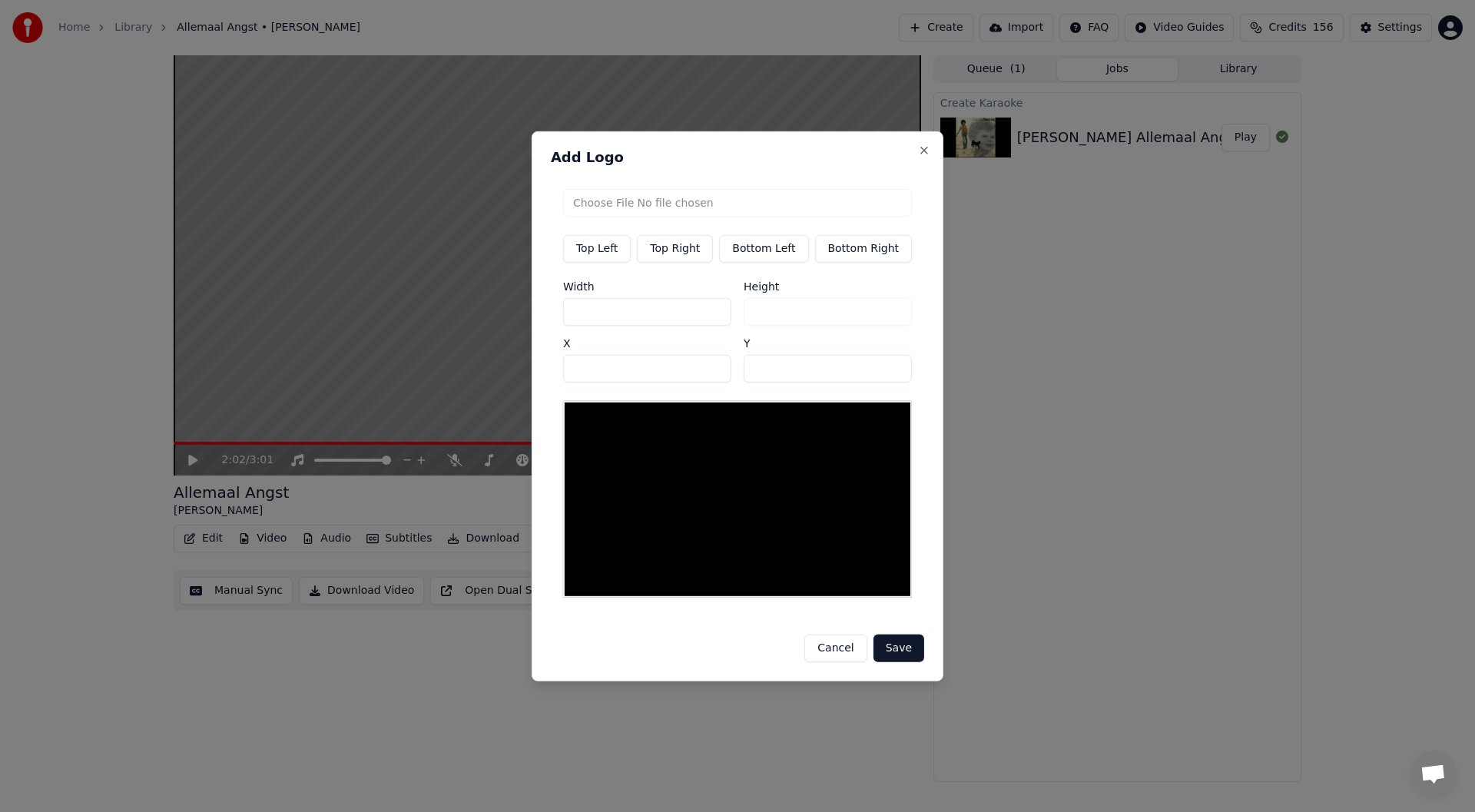
click at [696, 258] on button "Top Right" at bounding box center [674, 248] width 76 height 27
type input "***"
click at [710, 206] on input "file" at bounding box center [738, 201] width 349 height 27
type input "**********"
type input "***"
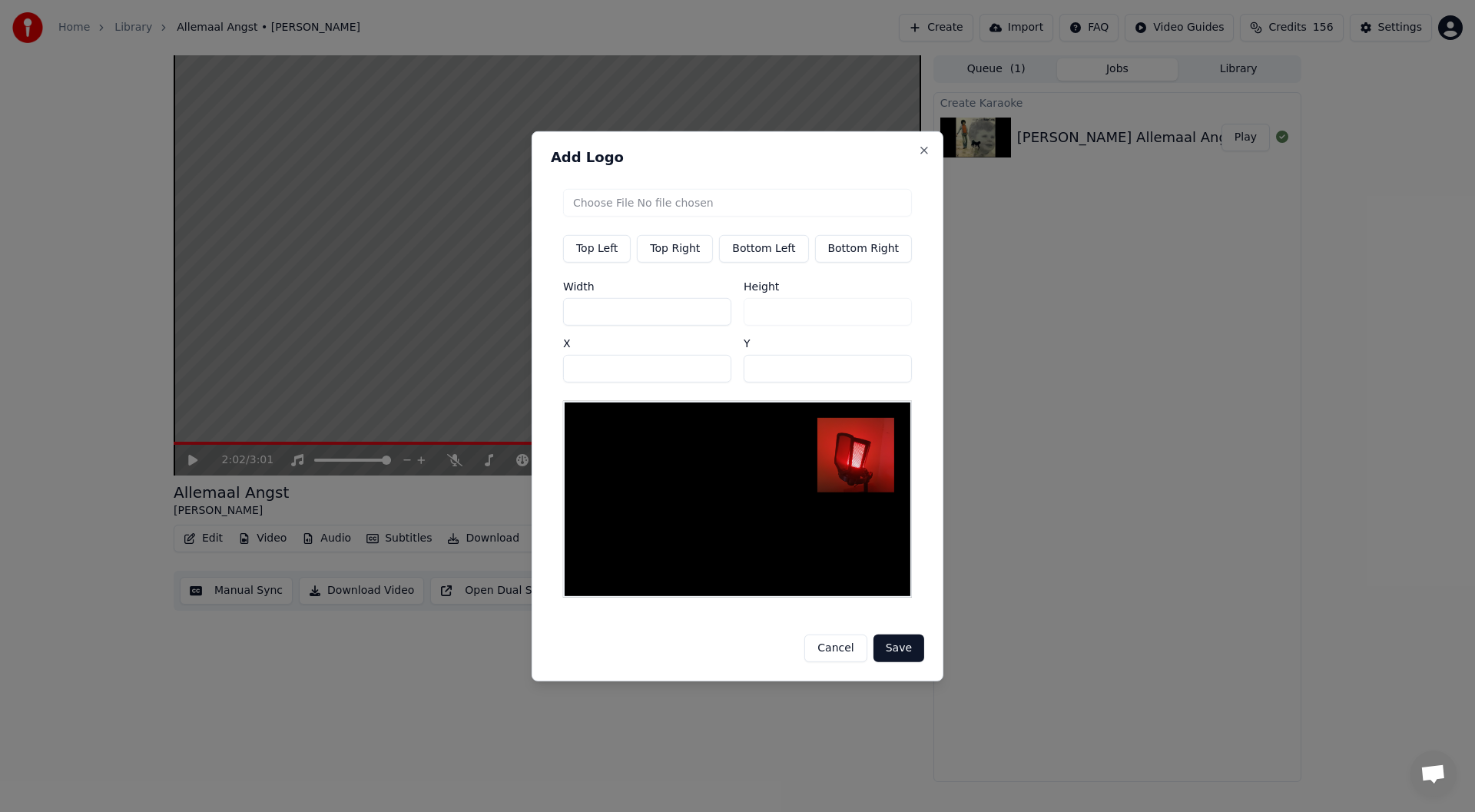
drag, startPoint x: 614, startPoint y: 315, endPoint x: 564, endPoint y: 311, distance: 50.2
click at [564, 311] on div "Top Left Top Right Bottom Left Bottom Right Width *** Height *** X *** Y **" at bounding box center [737, 392] width 373 height 433
type input "*"
type input "**"
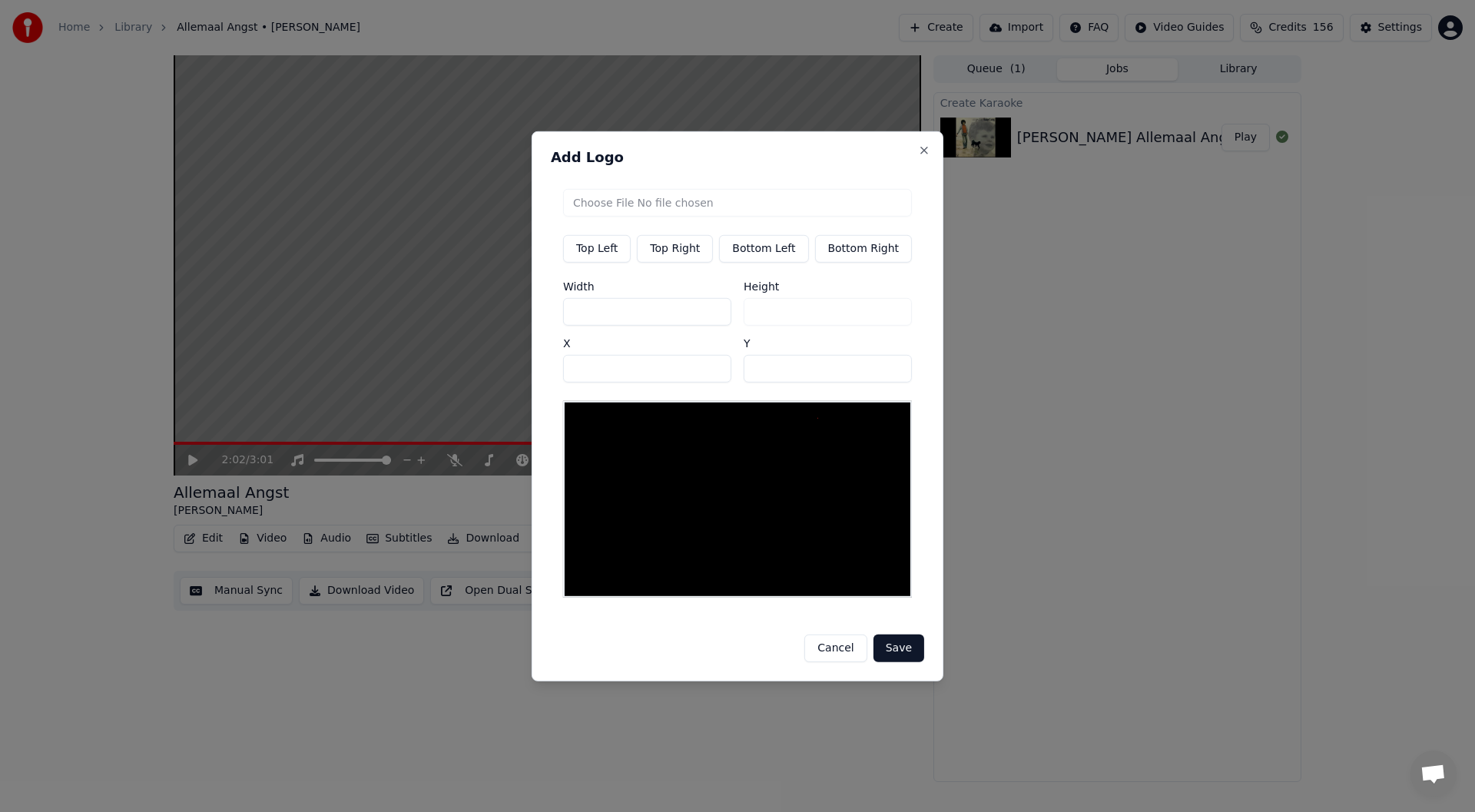
type input "**"
type input "***"
drag, startPoint x: 790, startPoint y: 376, endPoint x: 673, endPoint y: 376, distance: 117.0
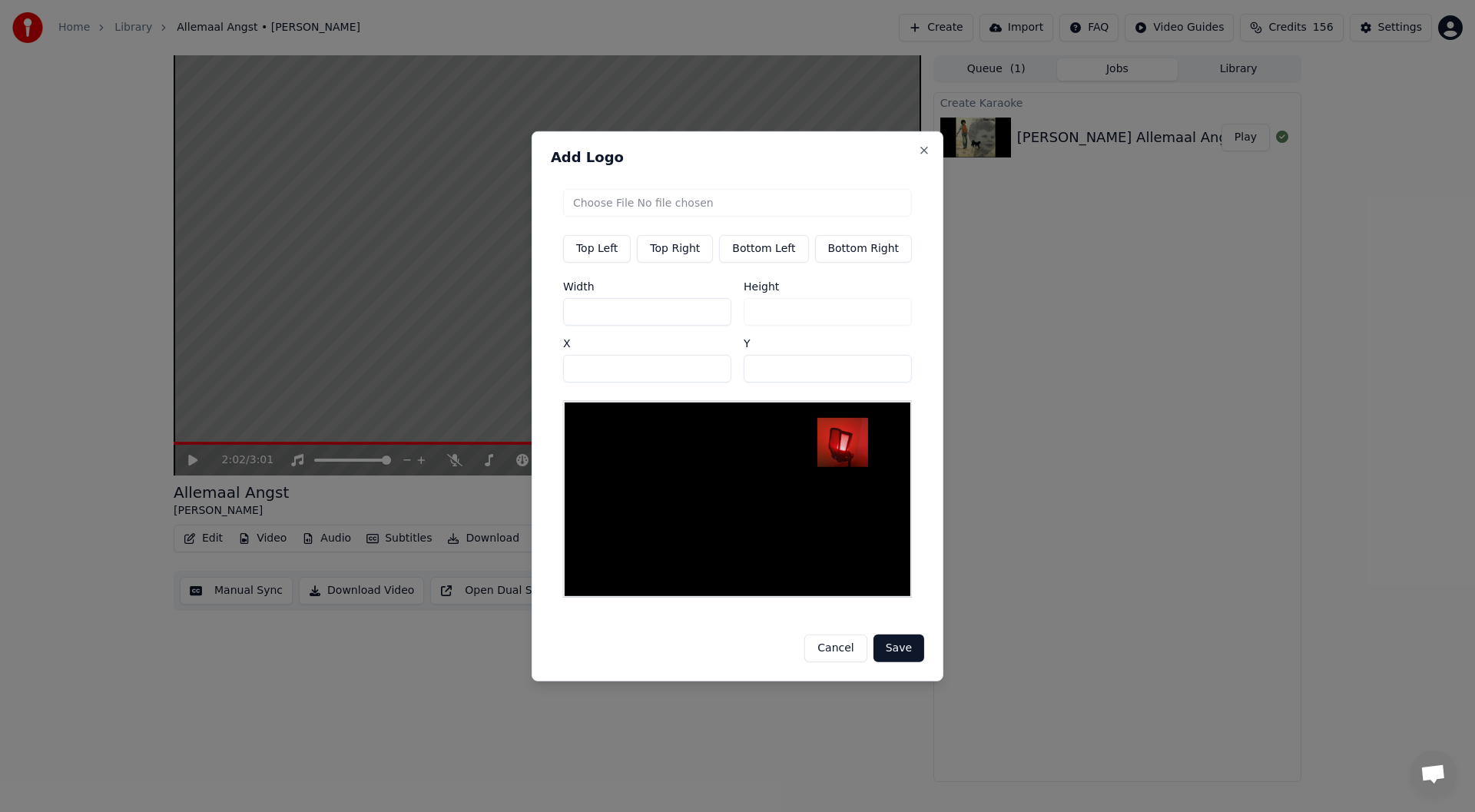
click at [673, 376] on div "Width *** Height *** X *** Y **" at bounding box center [738, 331] width 349 height 101
type input "**"
drag, startPoint x: 618, startPoint y: 371, endPoint x: 533, endPoint y: 371, distance: 85.0
click at [533, 371] on body "Home Library Allemaal Angst • [PERSON_NAME] Create Import FAQ Video Guides Cred…" at bounding box center [738, 406] width 1475 height 812
type input "***"
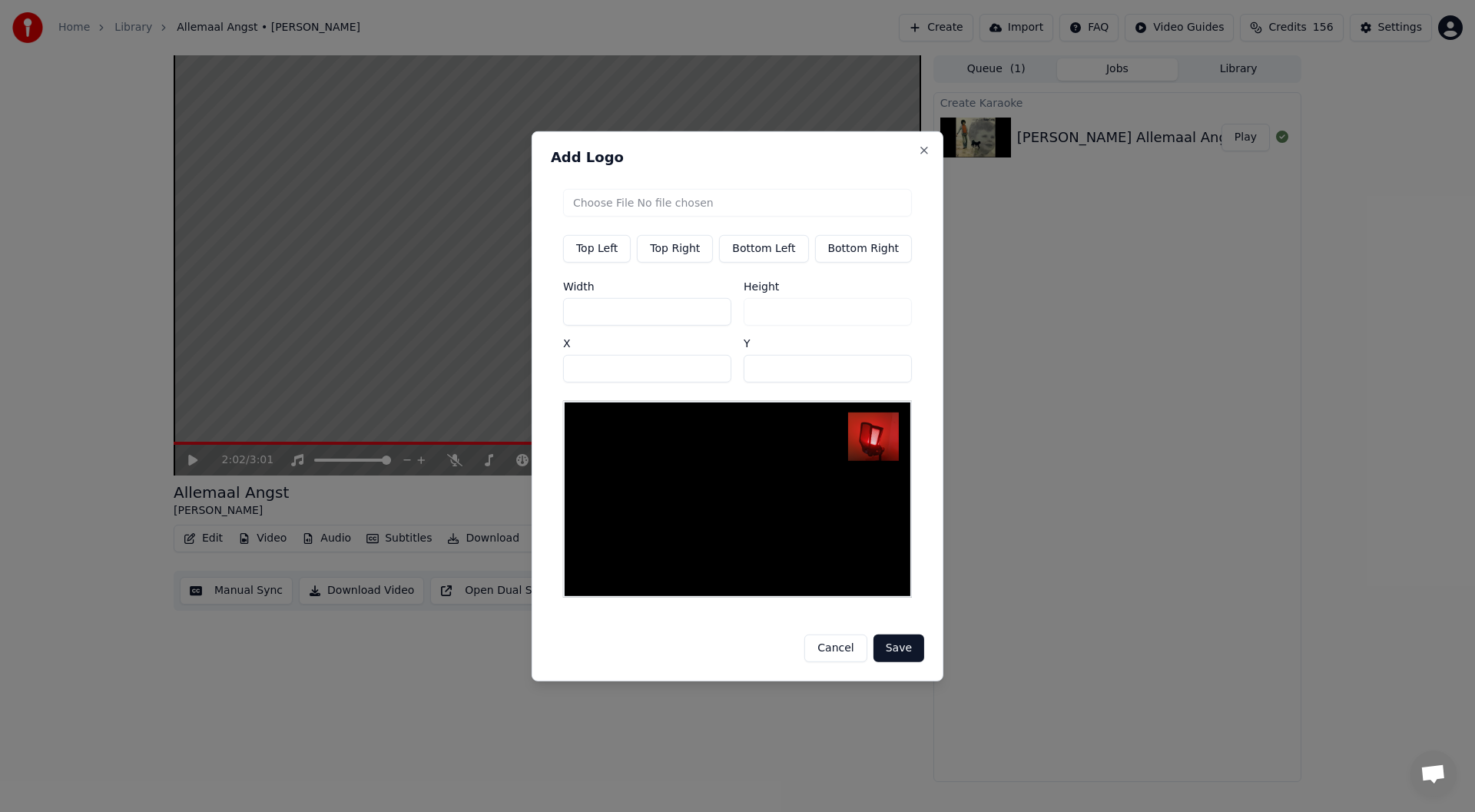
click at [735, 644] on button "Save" at bounding box center [898, 648] width 51 height 27
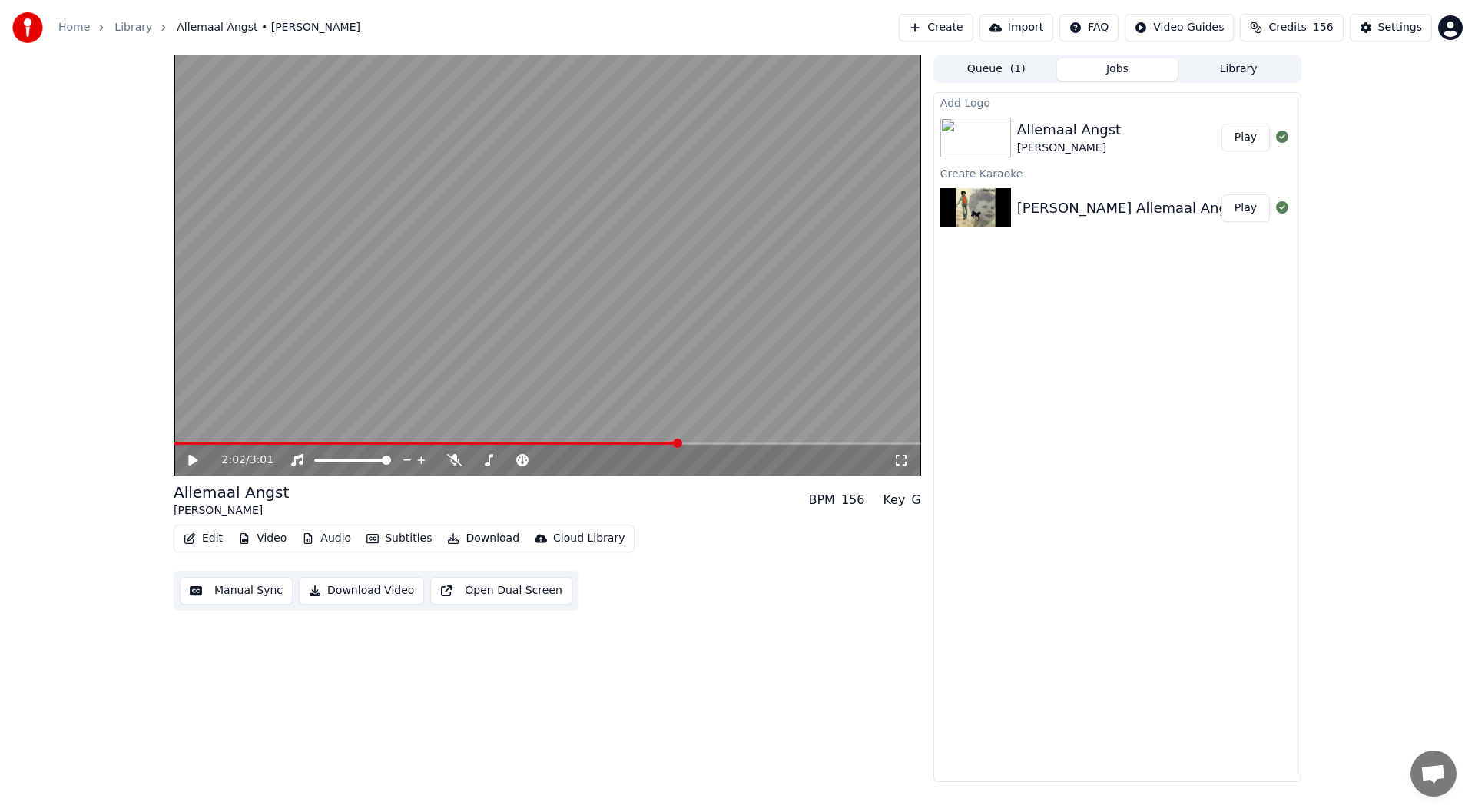
click at [735, 141] on button "Play" at bounding box center [1245, 137] width 48 height 27
click at [190, 461] on icon at bounding box center [192, 460] width 8 height 9
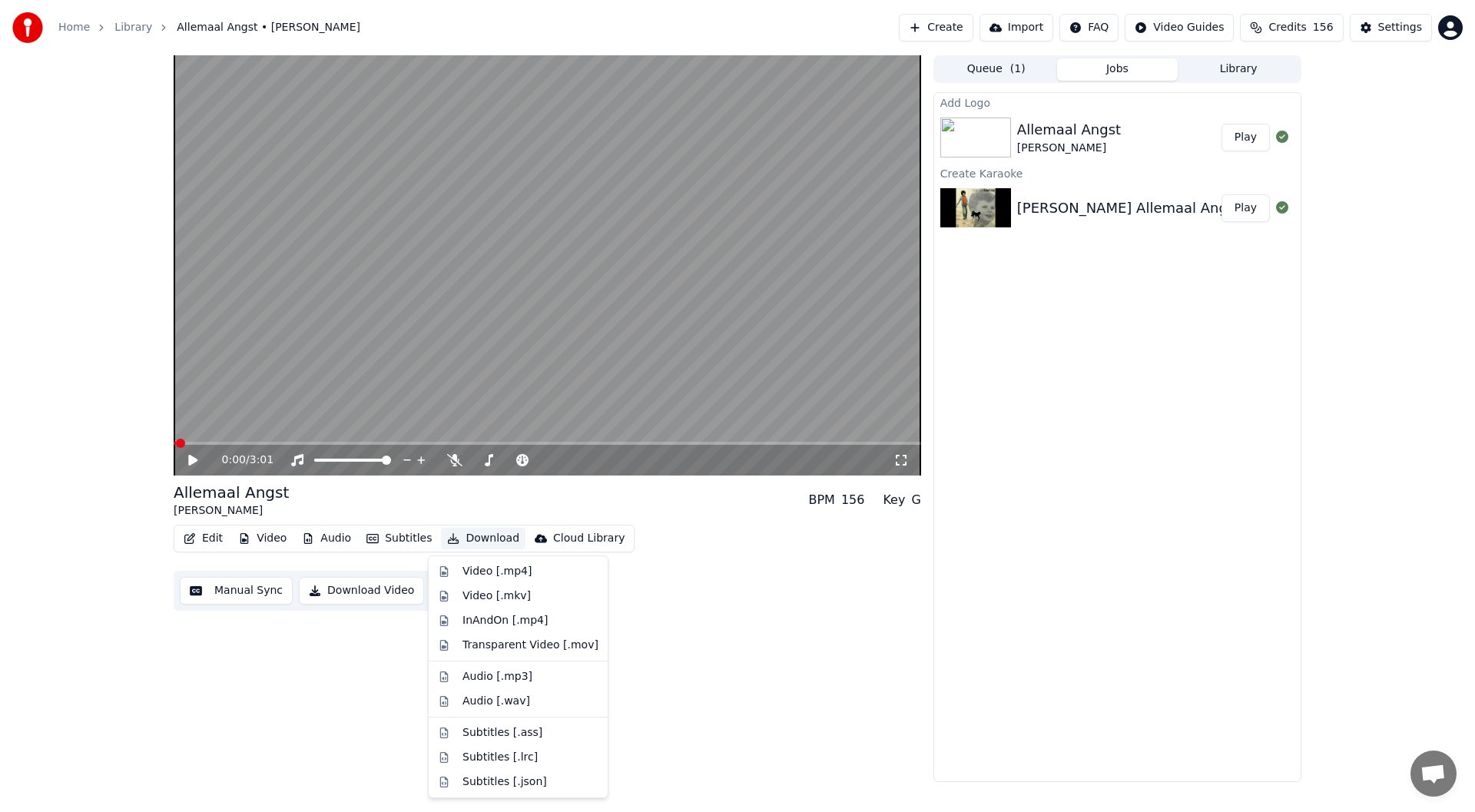
click at [463, 534] on button "Download" at bounding box center [483, 538] width 85 height 21
click at [490, 576] on div "Video [.mp4]" at bounding box center [497, 571] width 69 height 15
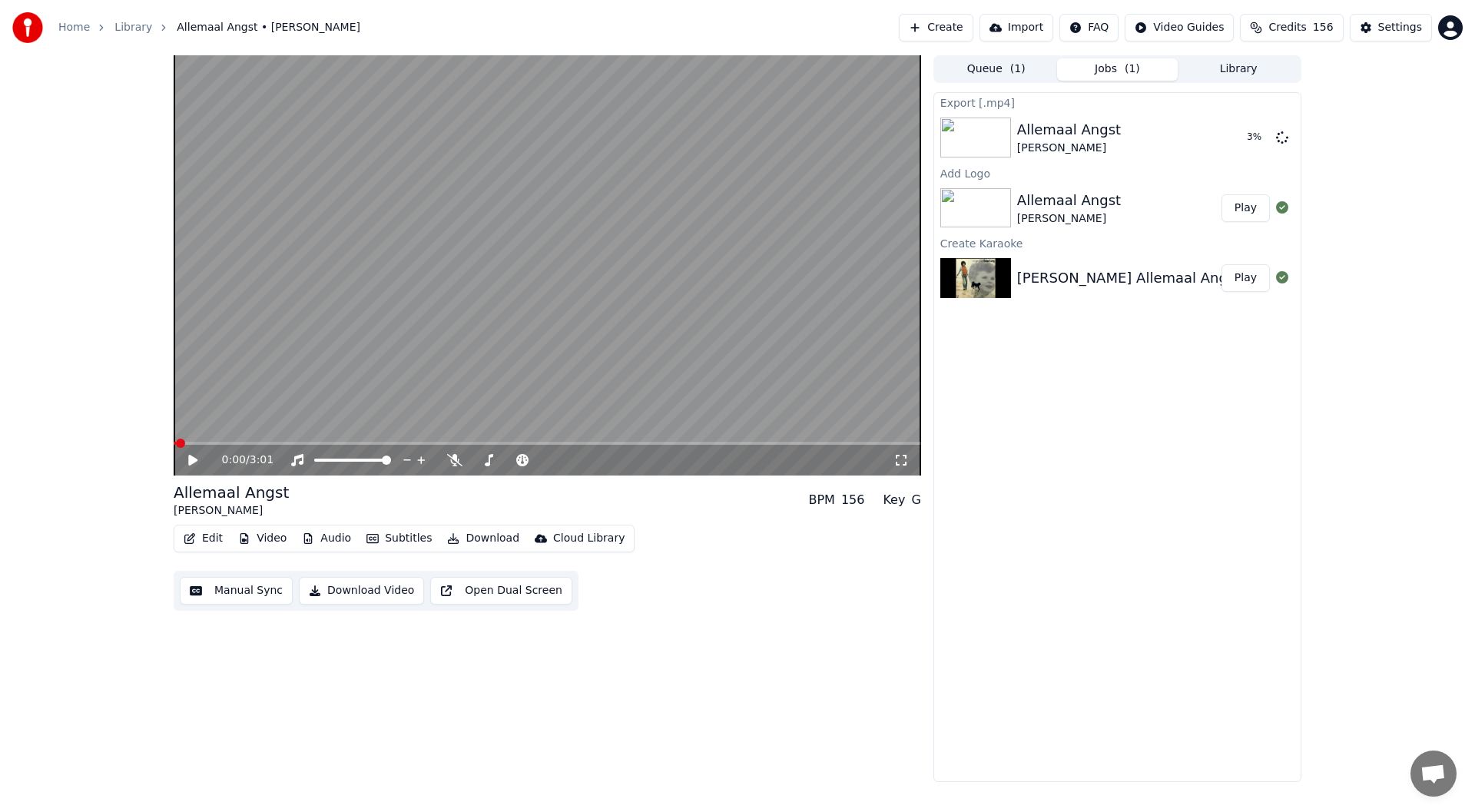
click at [735, 32] on button "Create" at bounding box center [936, 27] width 75 height 27
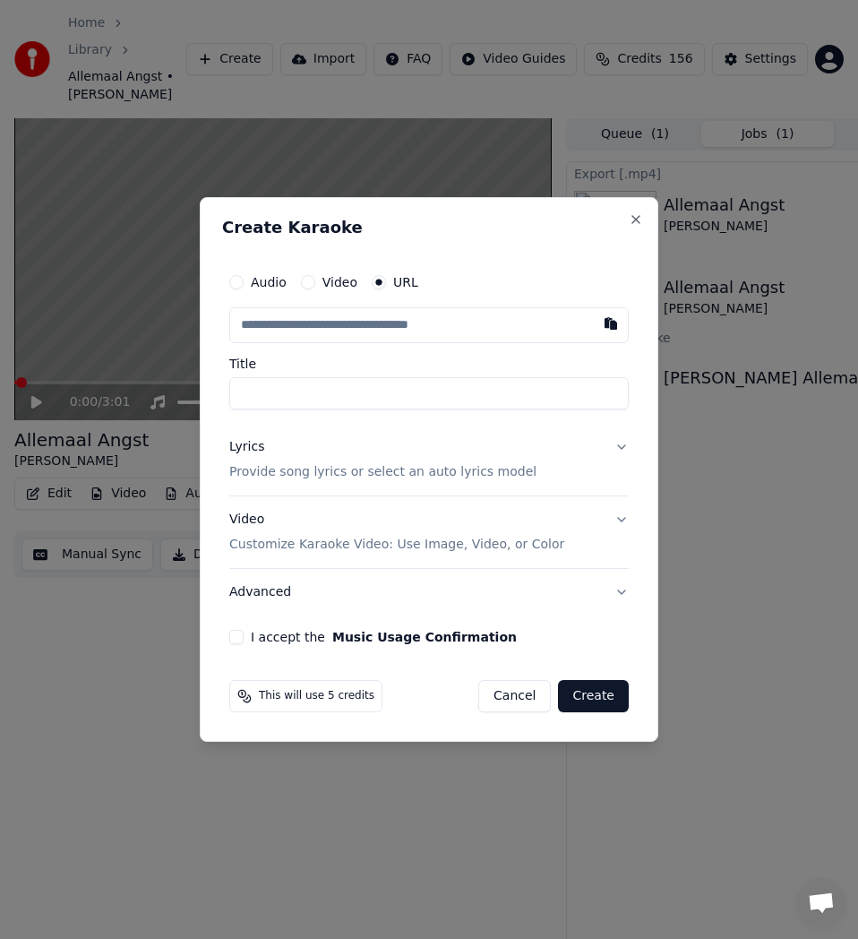
scroll to position [5274, 0]
click at [468, 318] on input "text" at bounding box center [428, 325] width 399 height 36
click at [614, 328] on button "button" at bounding box center [611, 323] width 36 height 32
type input "**********"
click at [322, 399] on input "**********" at bounding box center [428, 393] width 399 height 32
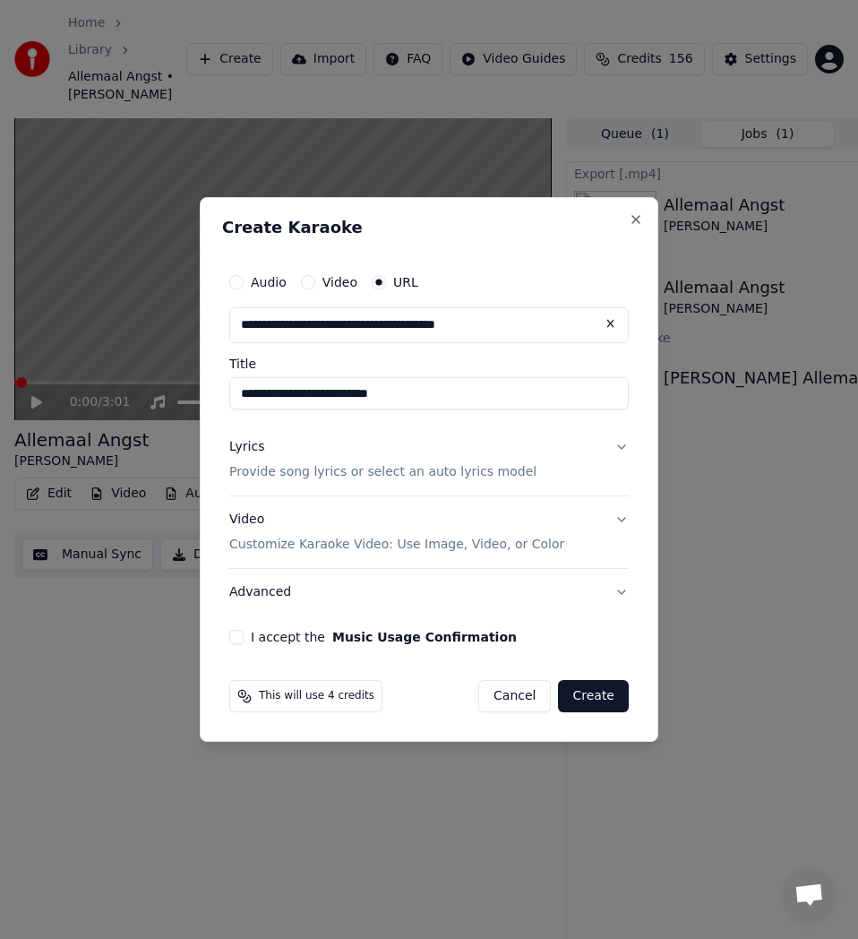
type input "**********"
click at [368, 460] on div "Lyrics Provide song lyrics or select an auto lyrics model" at bounding box center [382, 459] width 307 height 43
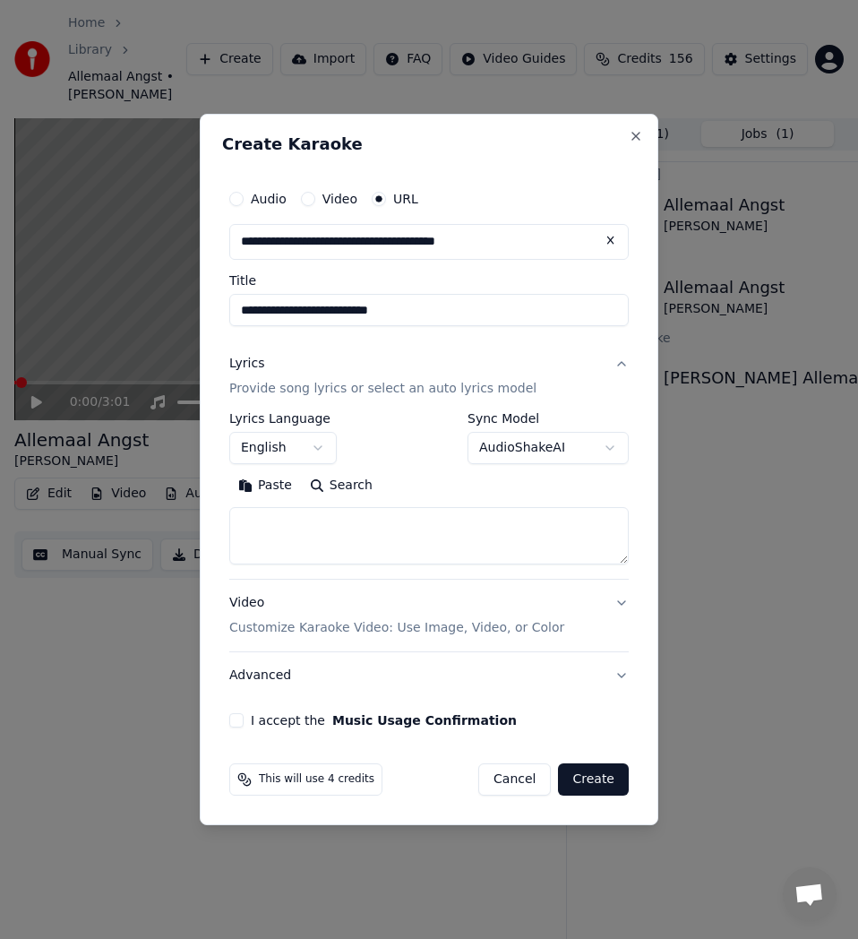
click at [350, 480] on button "Search" at bounding box center [341, 485] width 81 height 29
click at [321, 450] on button "English" at bounding box center [282, 448] width 107 height 32
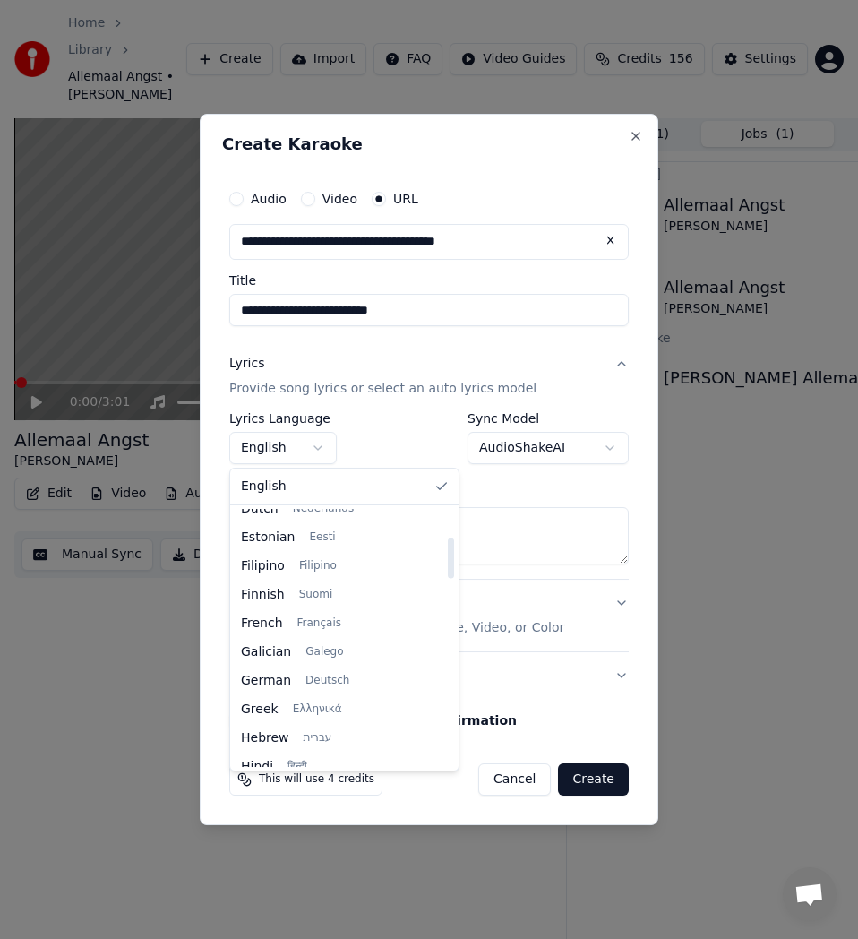
scroll to position [179, 0]
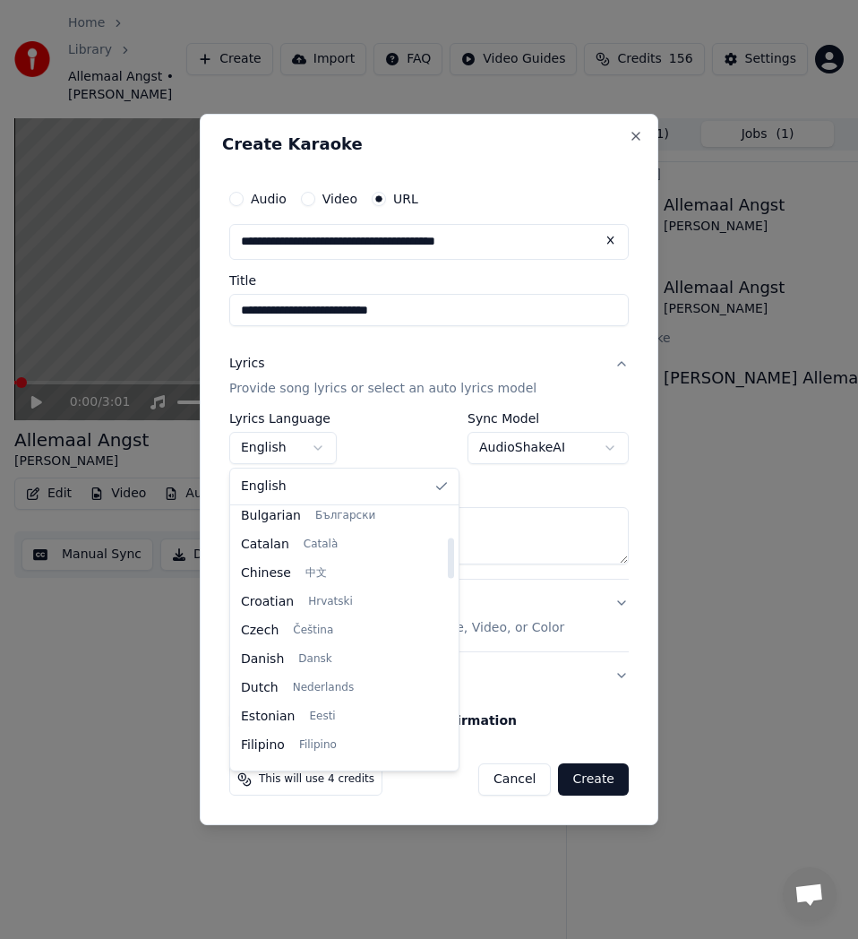
select select "**"
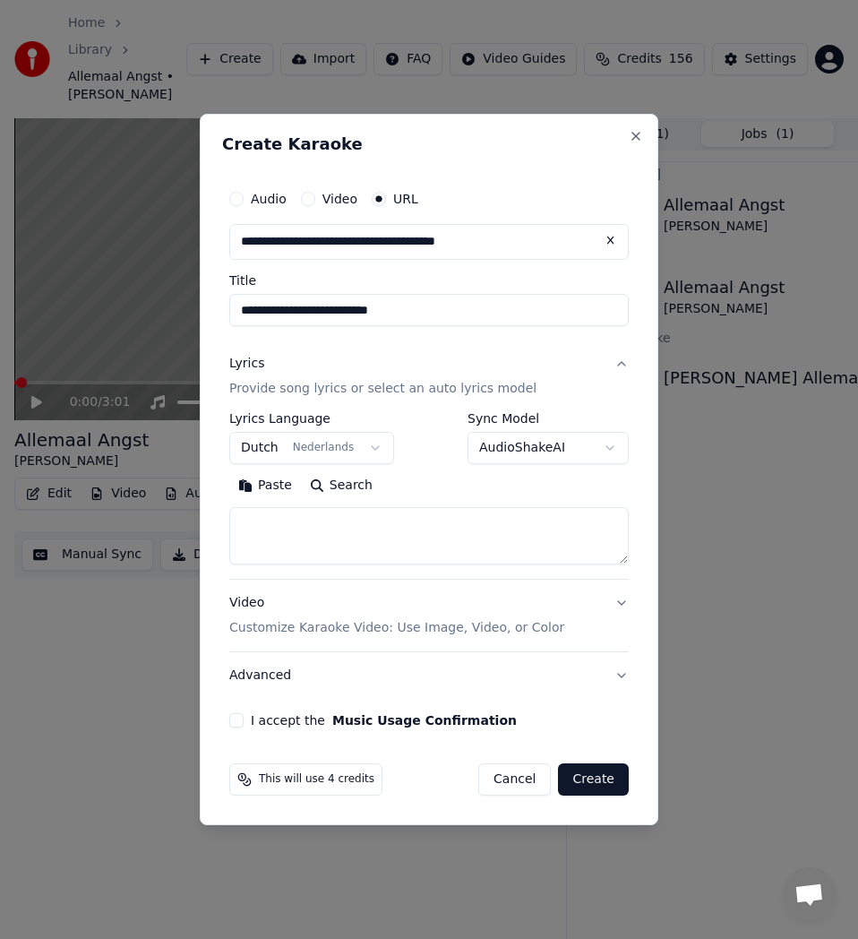
click at [340, 480] on button "Search" at bounding box center [341, 485] width 81 height 29
click at [284, 529] on textarea at bounding box center [428, 535] width 399 height 57
click at [267, 490] on button "Paste" at bounding box center [265, 485] width 72 height 29
click at [403, 491] on button "Expand" at bounding box center [423, 485] width 84 height 29
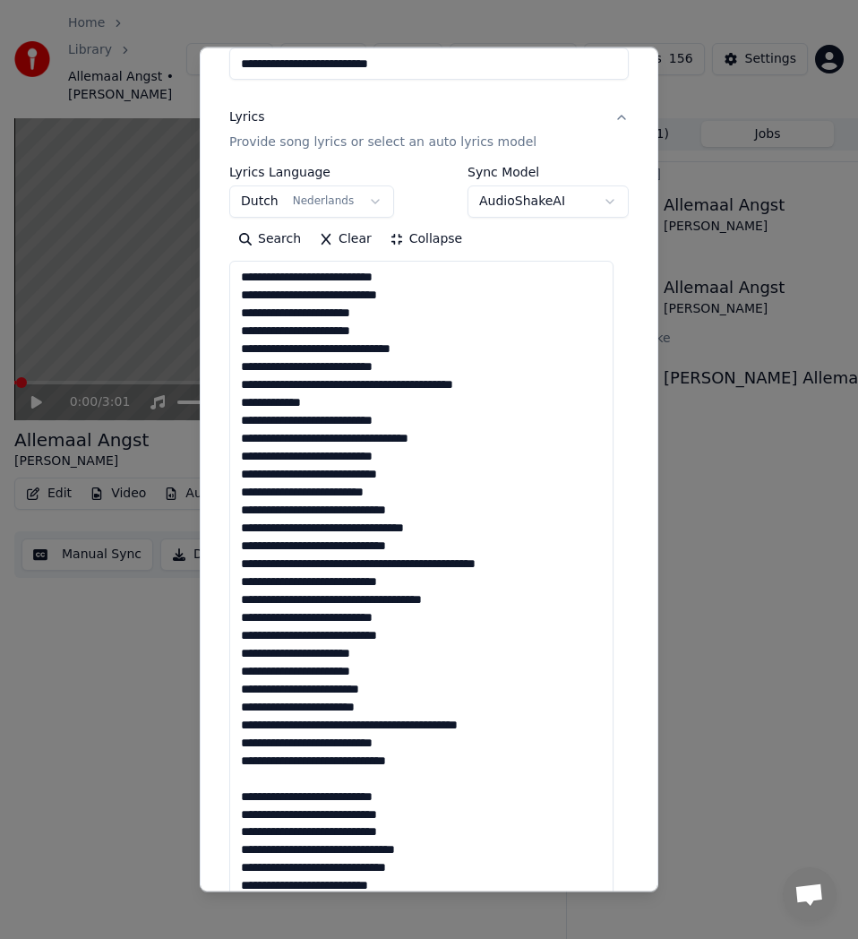
click at [295, 785] on textarea at bounding box center [421, 787] width 384 height 1052
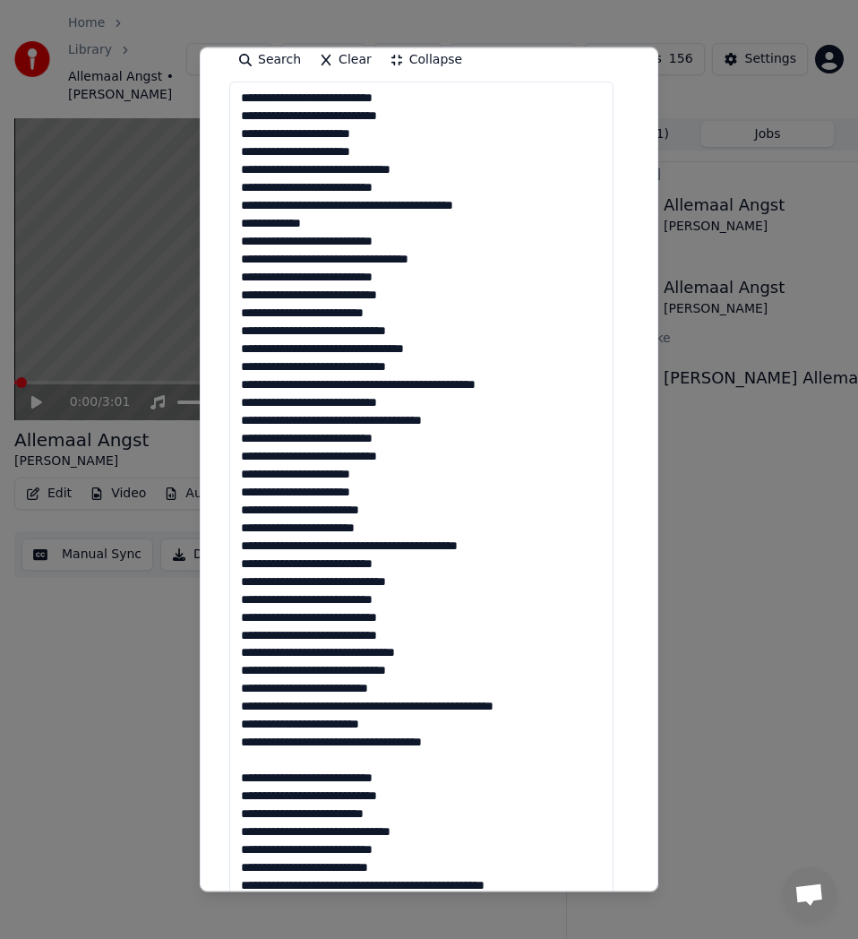
click at [278, 767] on textarea at bounding box center [421, 608] width 384 height 1052
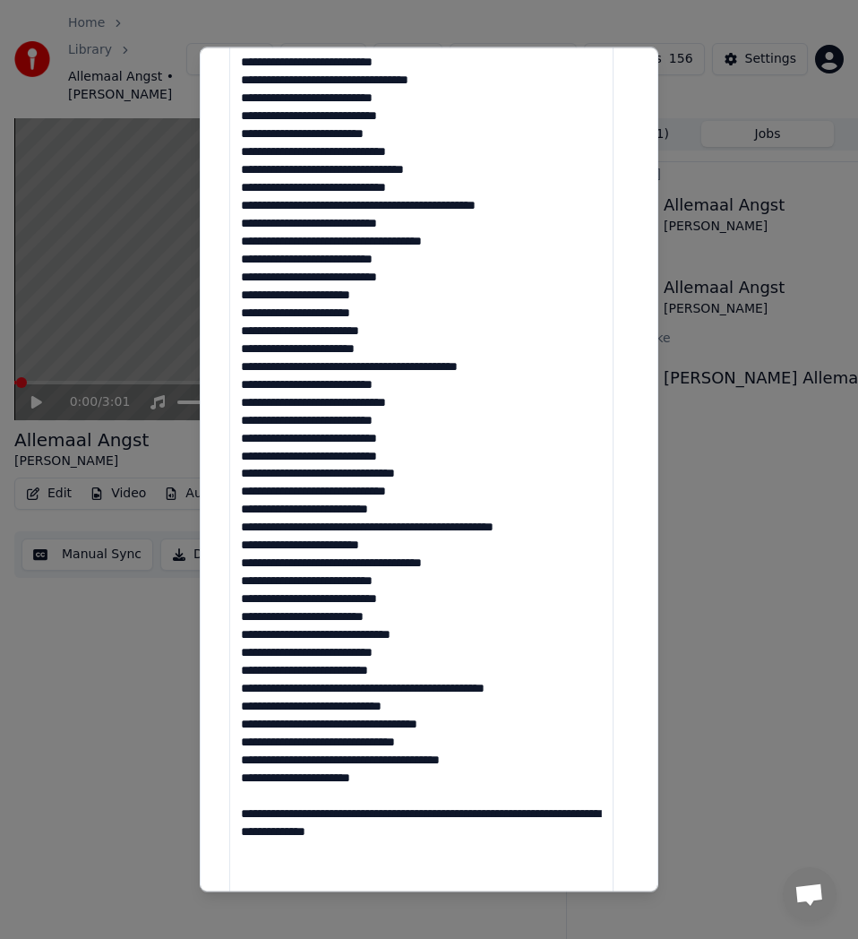
drag, startPoint x: 393, startPoint y: 856, endPoint x: 244, endPoint y: 819, distance: 154.2
click at [244, 819] on textarea at bounding box center [421, 428] width 384 height 1052
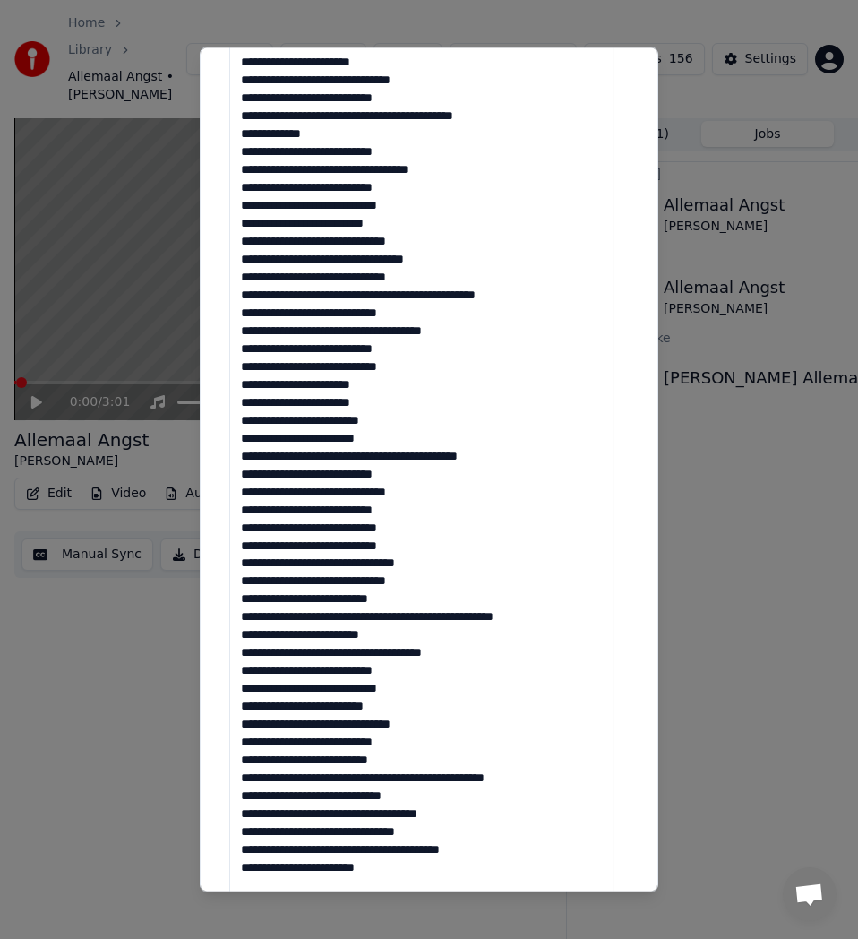
scroll to position [0, 0]
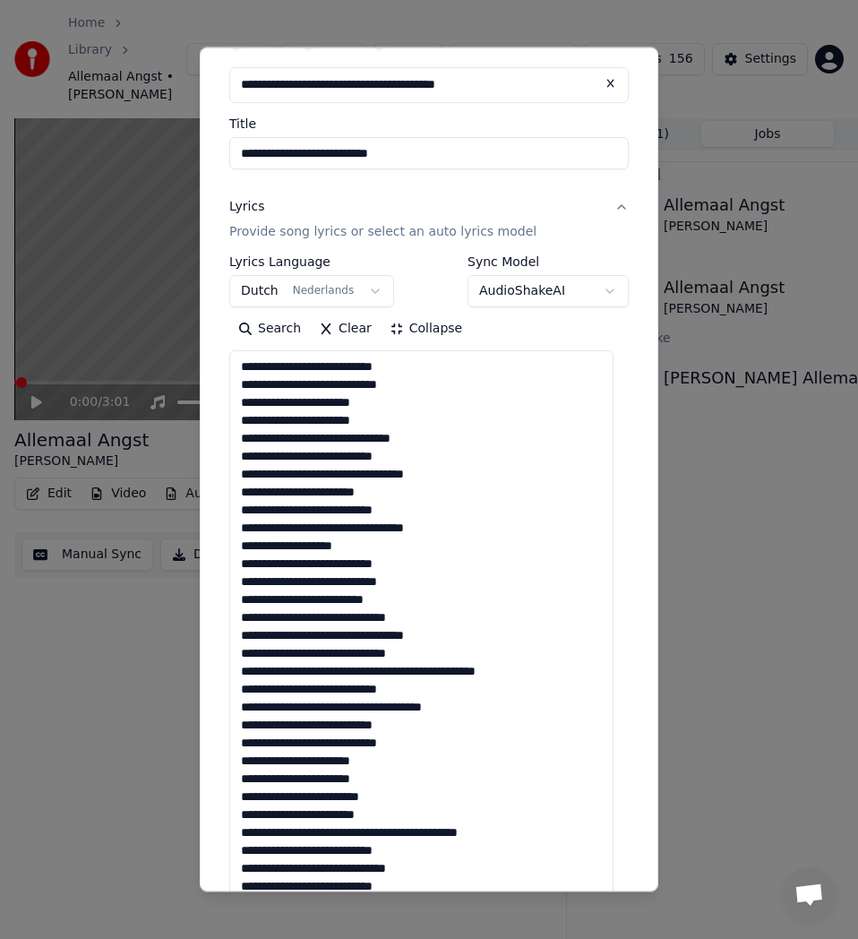
scroll to position [179, 0]
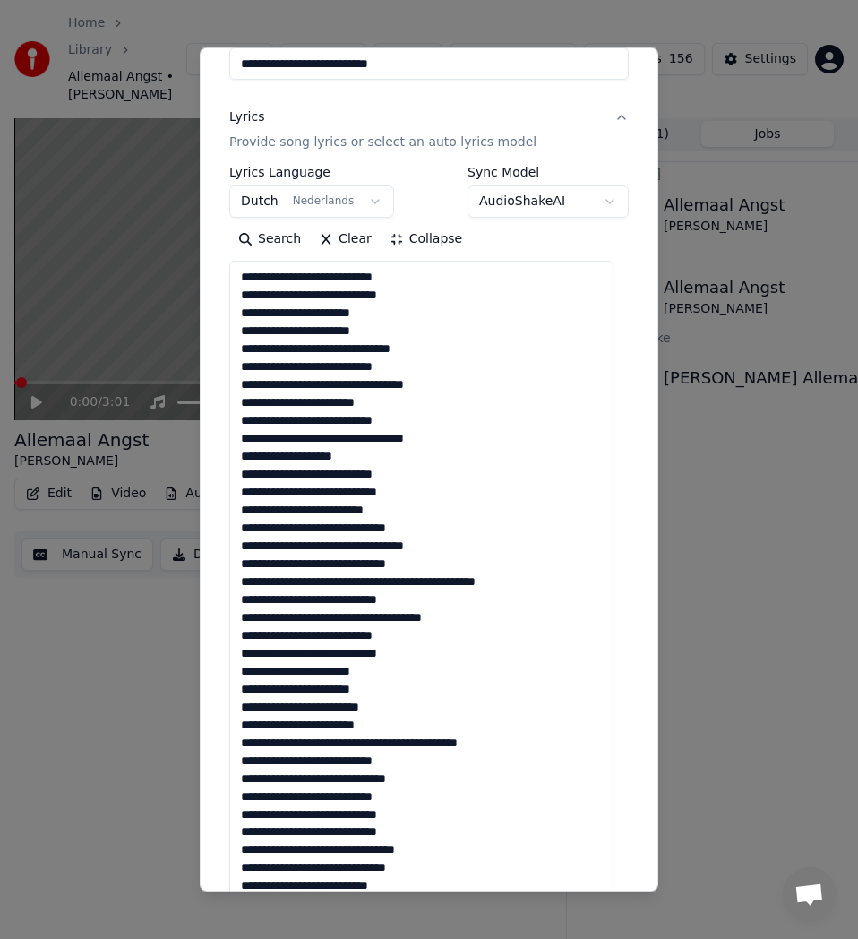
click at [412, 581] on textarea at bounding box center [421, 787] width 384 height 1052
click at [354, 581] on textarea at bounding box center [421, 787] width 384 height 1052
click at [352, 580] on textarea at bounding box center [421, 787] width 384 height 1052
click at [346, 579] on textarea at bounding box center [421, 787] width 384 height 1052
click at [414, 584] on textarea at bounding box center [421, 787] width 384 height 1052
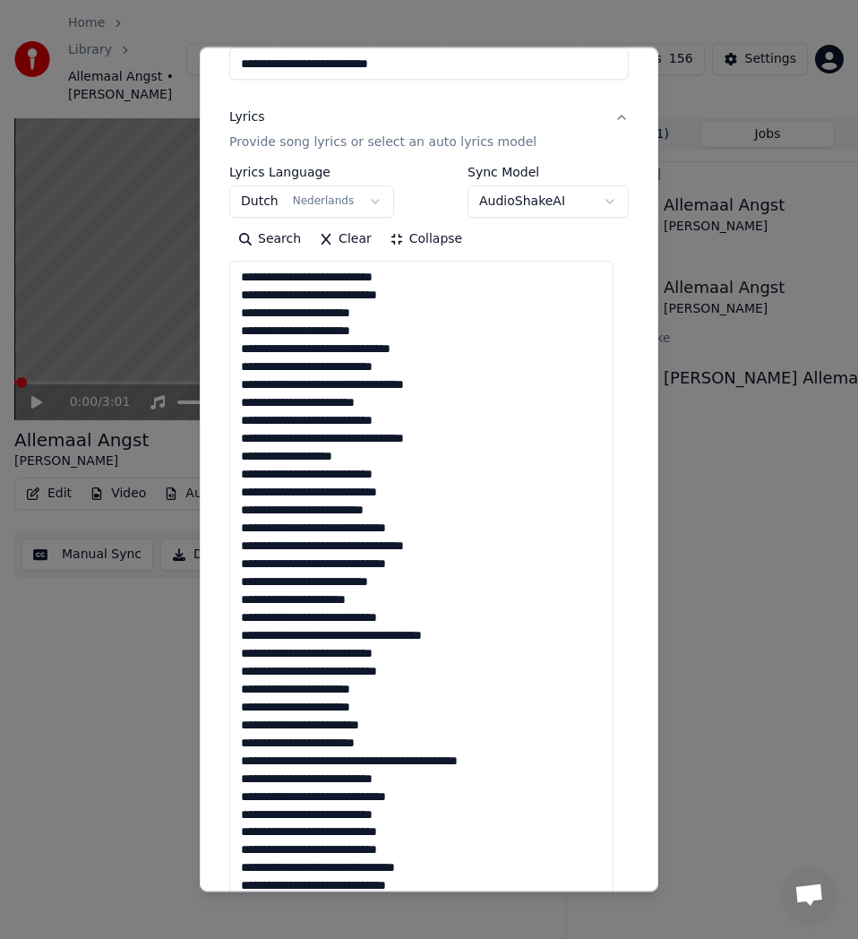
scroll to position [269, 0]
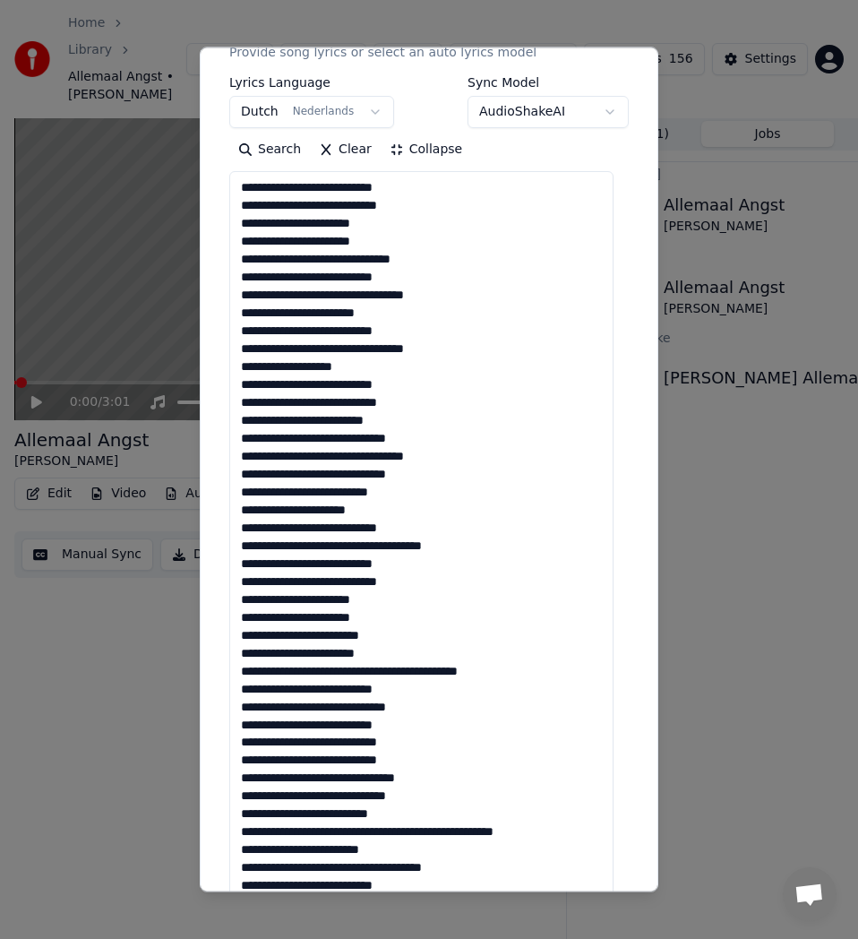
drag, startPoint x: 452, startPoint y: 542, endPoint x: 459, endPoint y: 567, distance: 26.1
click at [452, 542] on textarea at bounding box center [421, 697] width 384 height 1052
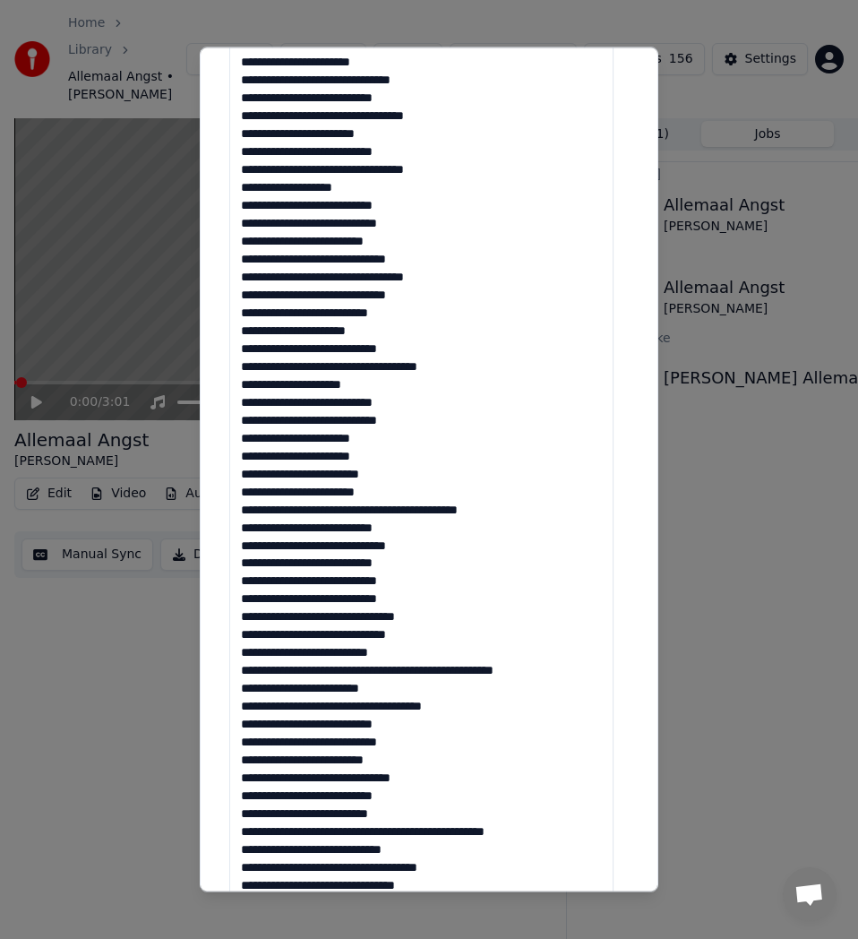
scroll to position [537, 0]
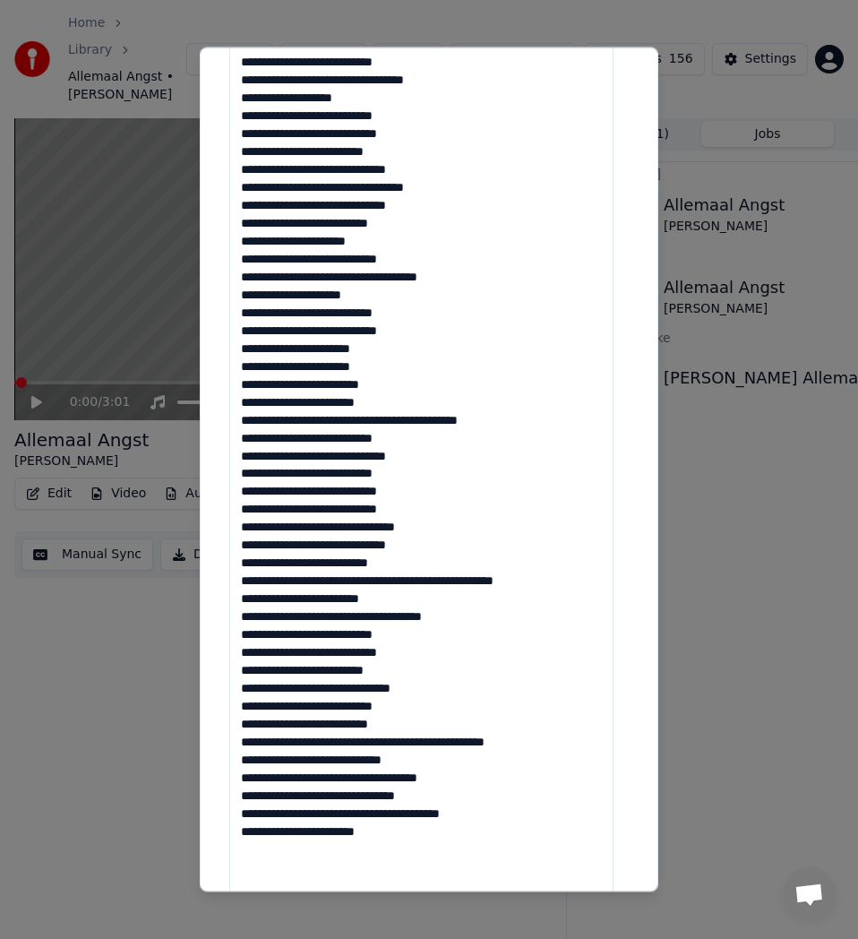
click at [331, 365] on textarea at bounding box center [421, 428] width 384 height 1052
click at [318, 369] on textarea at bounding box center [421, 428] width 384 height 1052
click at [299, 383] on textarea at bounding box center [421, 428] width 384 height 1052
click at [292, 383] on textarea at bounding box center [421, 428] width 384 height 1052
click at [319, 367] on textarea at bounding box center [421, 428] width 384 height 1052
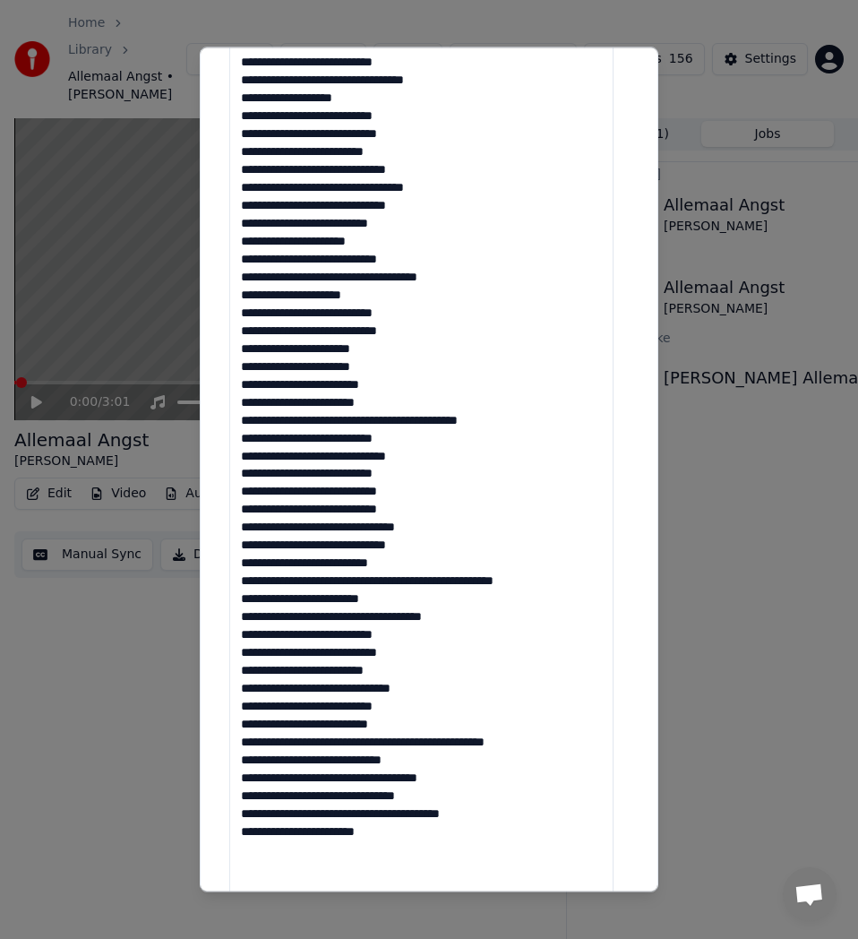
click at [383, 418] on textarea at bounding box center [421, 428] width 384 height 1052
click at [386, 418] on textarea at bounding box center [421, 428] width 384 height 1052
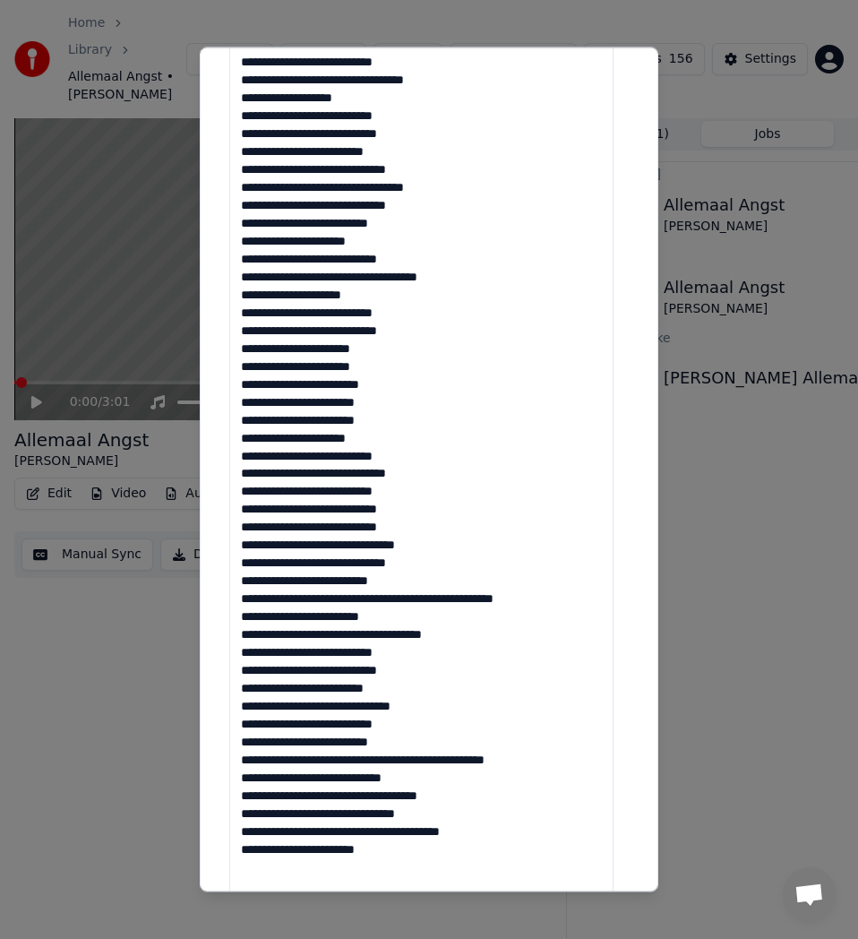
click at [419, 472] on textarea at bounding box center [421, 428] width 384 height 1052
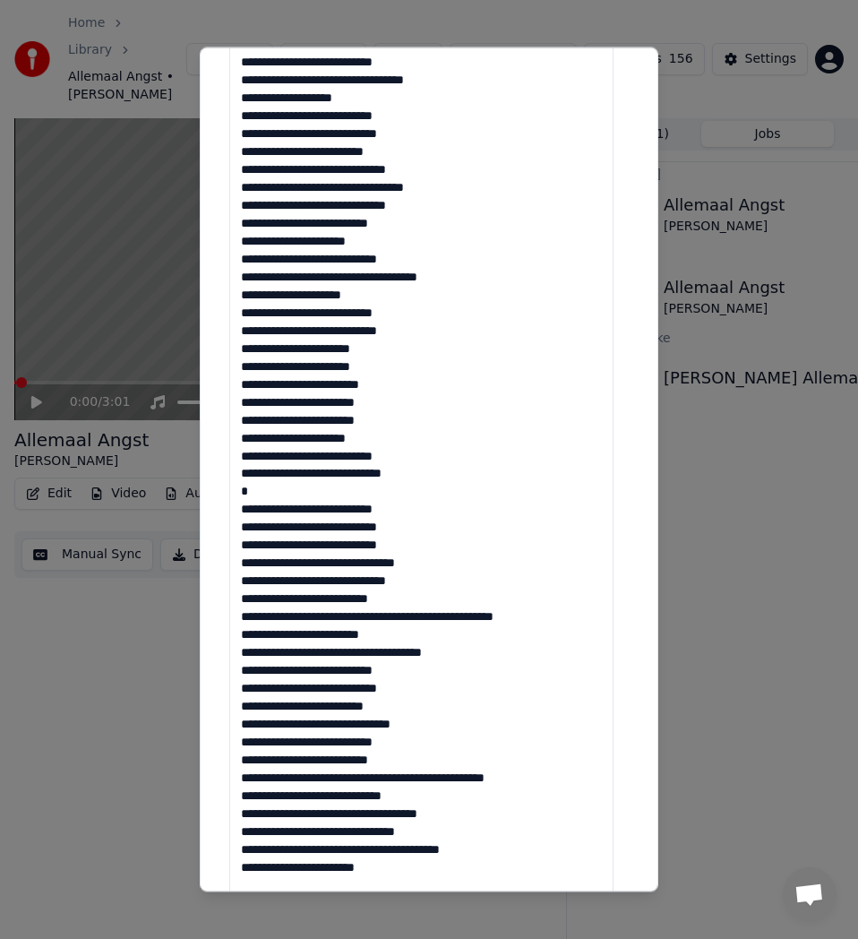
click at [241, 489] on textarea at bounding box center [421, 428] width 384 height 1052
click at [283, 740] on textarea at bounding box center [421, 428] width 384 height 1052
type textarea "**********"
